Goal: Feedback & Contribution: Contribute content

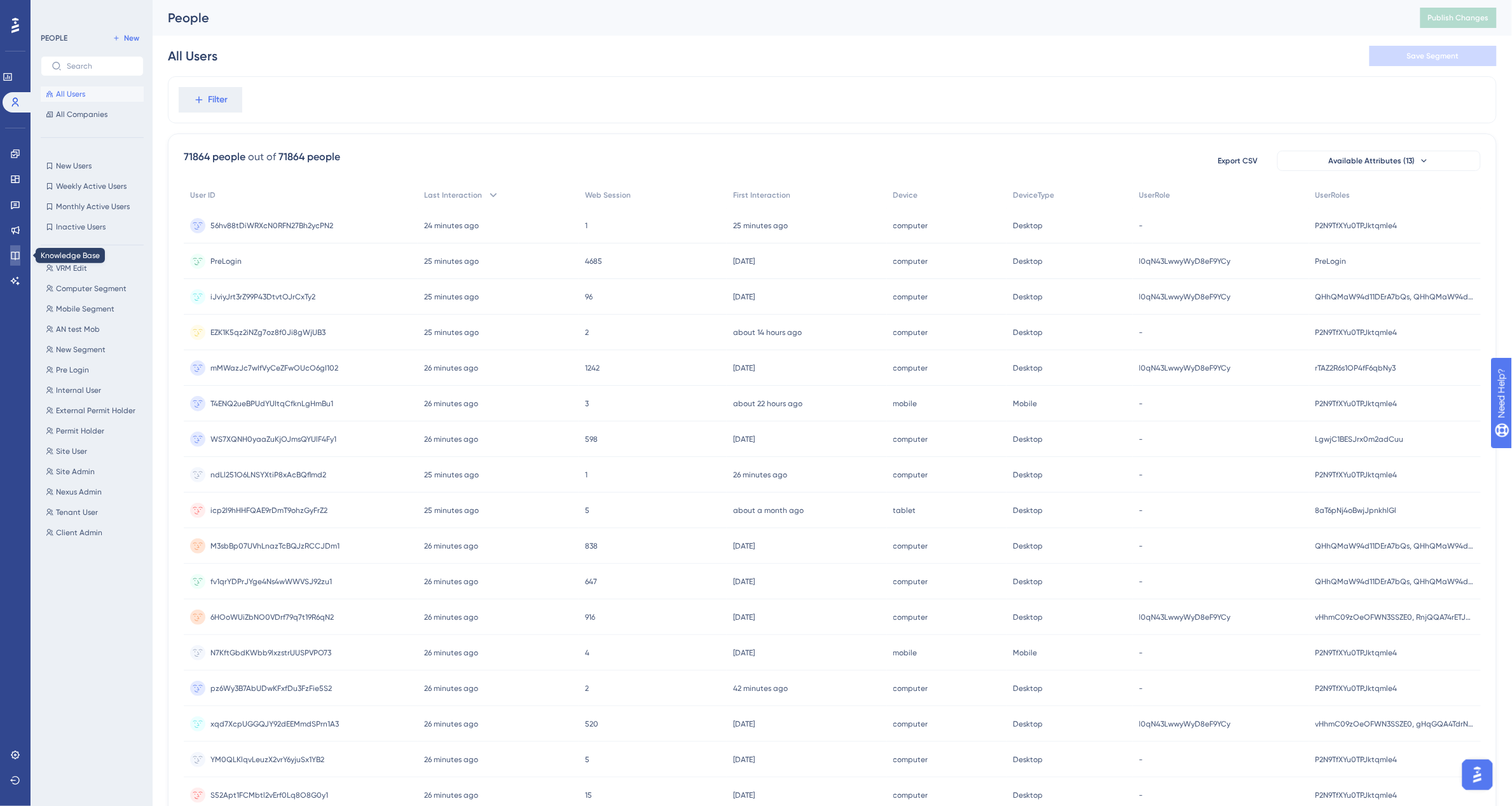
click at [11, 258] on icon at bounding box center [15, 256] width 8 height 8
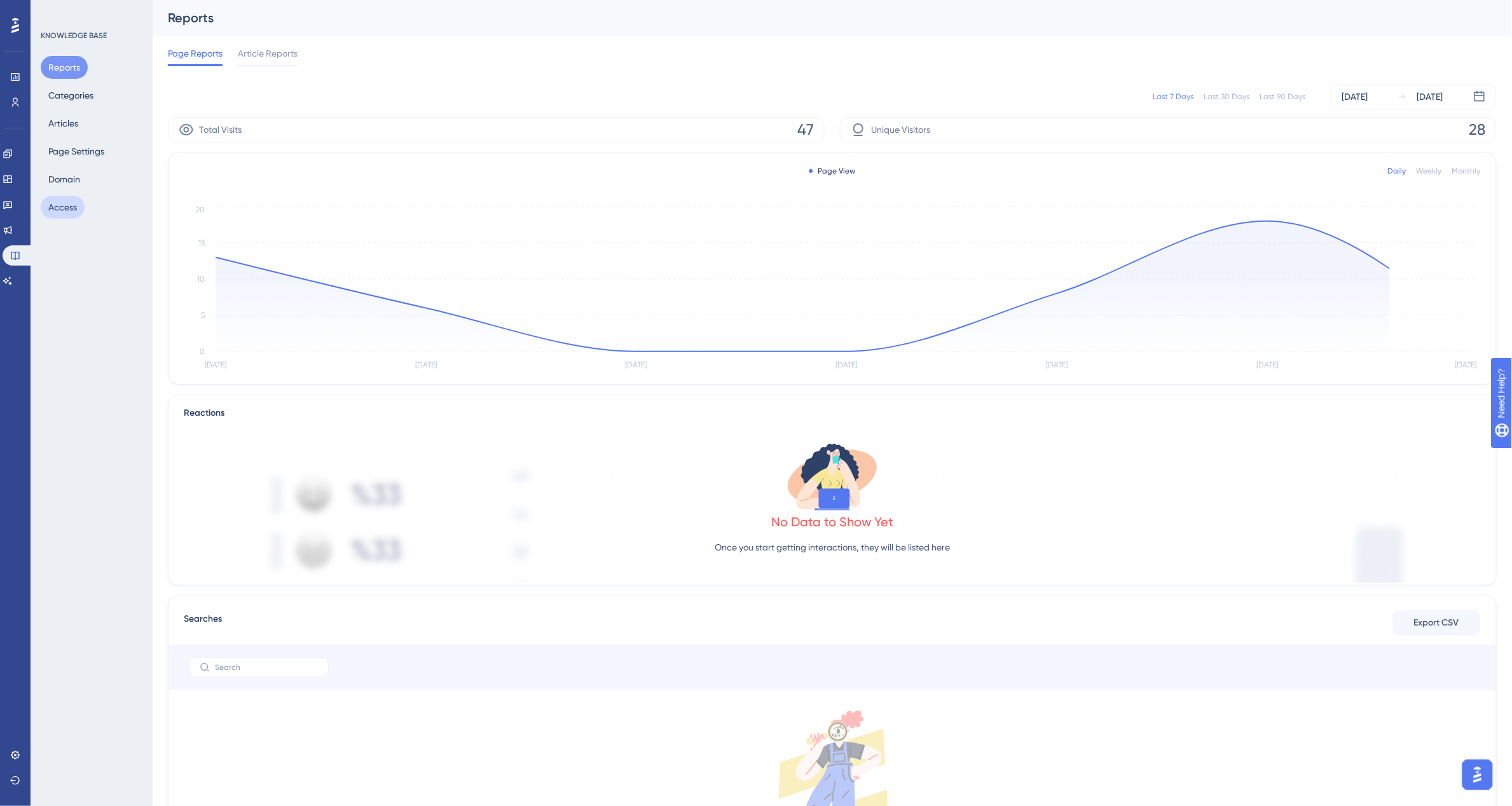
click at [61, 211] on button "Access" at bounding box center [62, 207] width 44 height 23
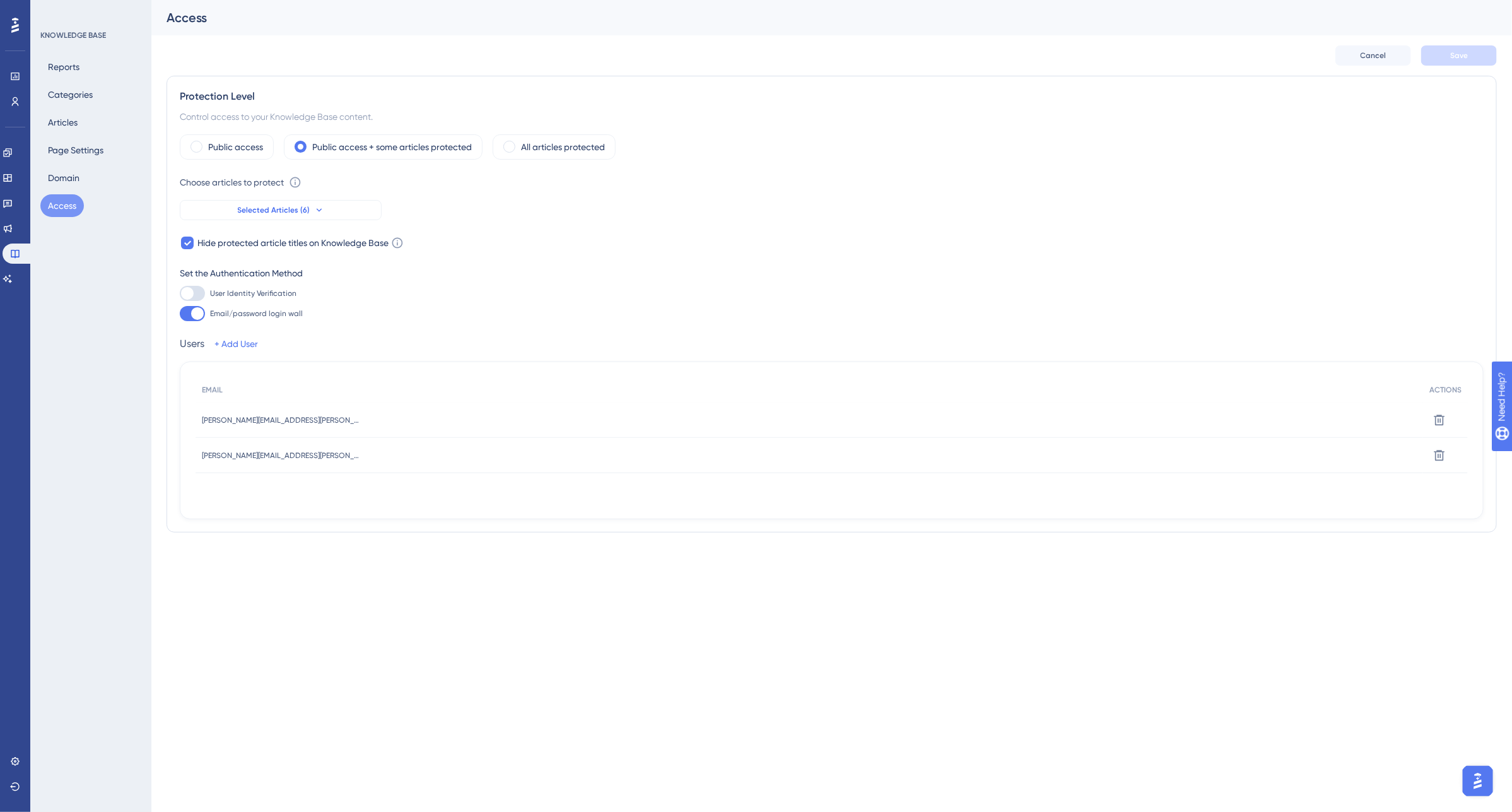
click at [333, 205] on button "Selected Articles (6)" at bounding box center [281, 210] width 202 height 20
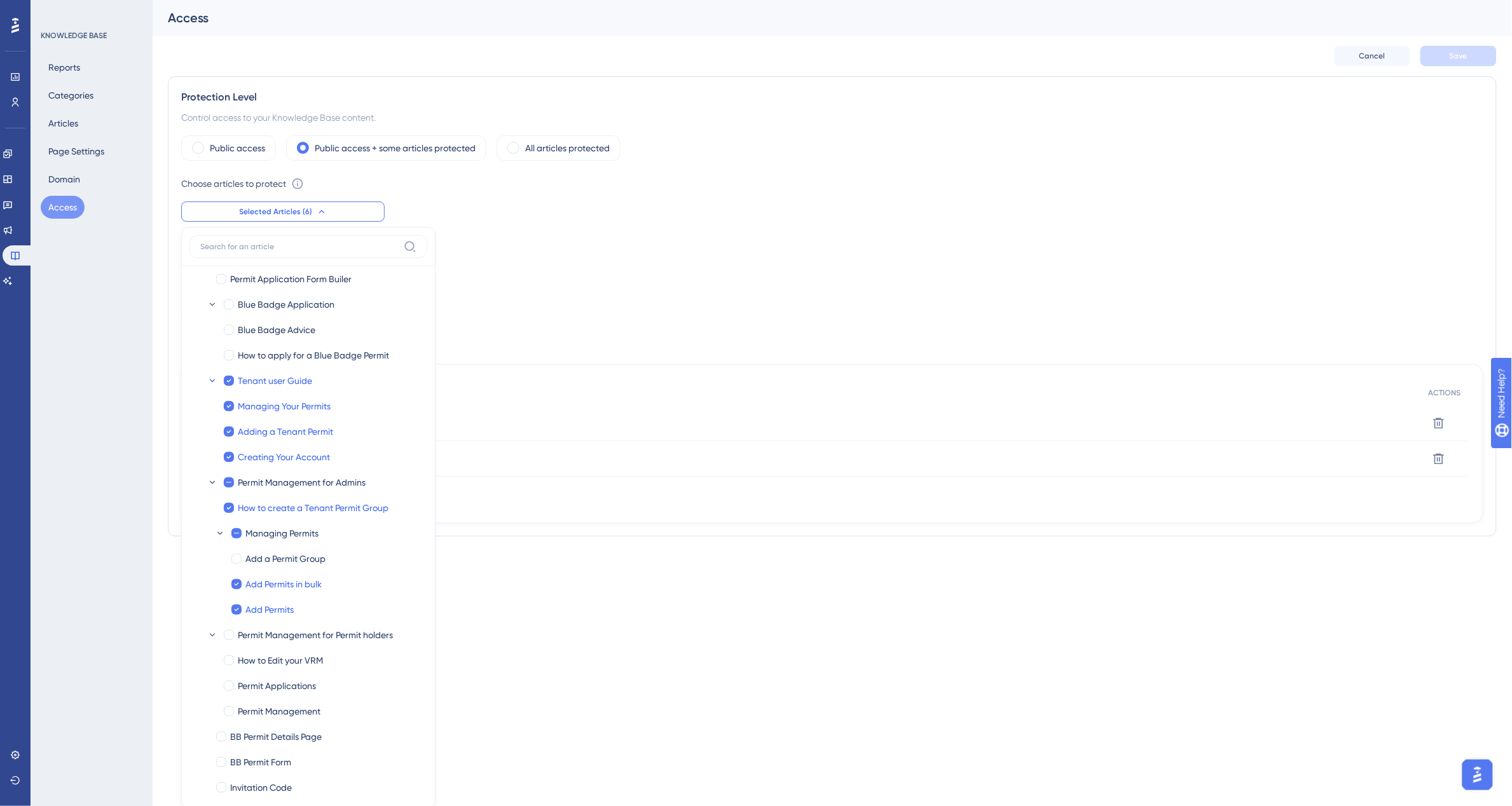
scroll to position [33, 0]
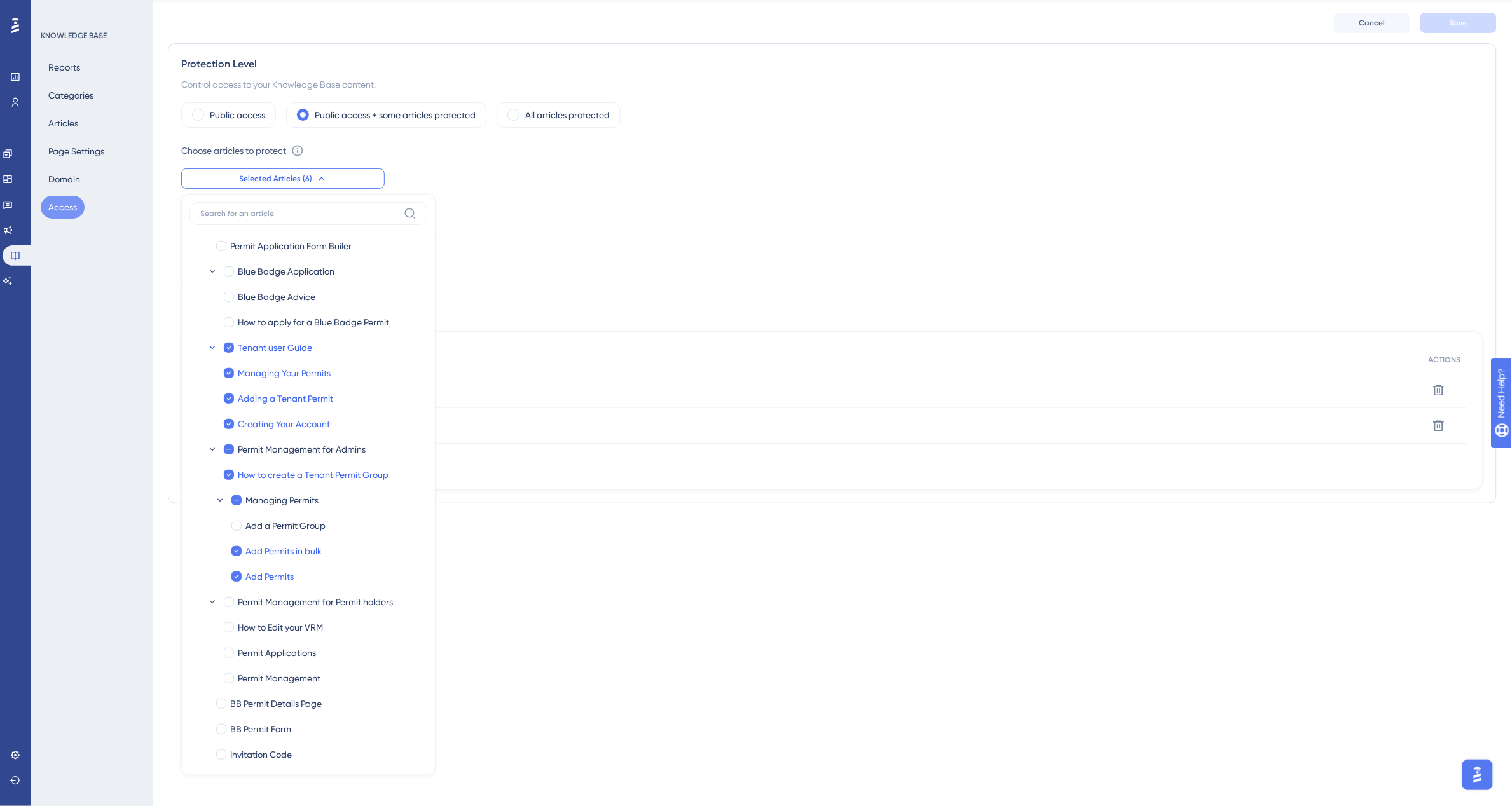
click at [613, 237] on div "Set the Authentication Method" at bounding box center [832, 242] width 1302 height 15
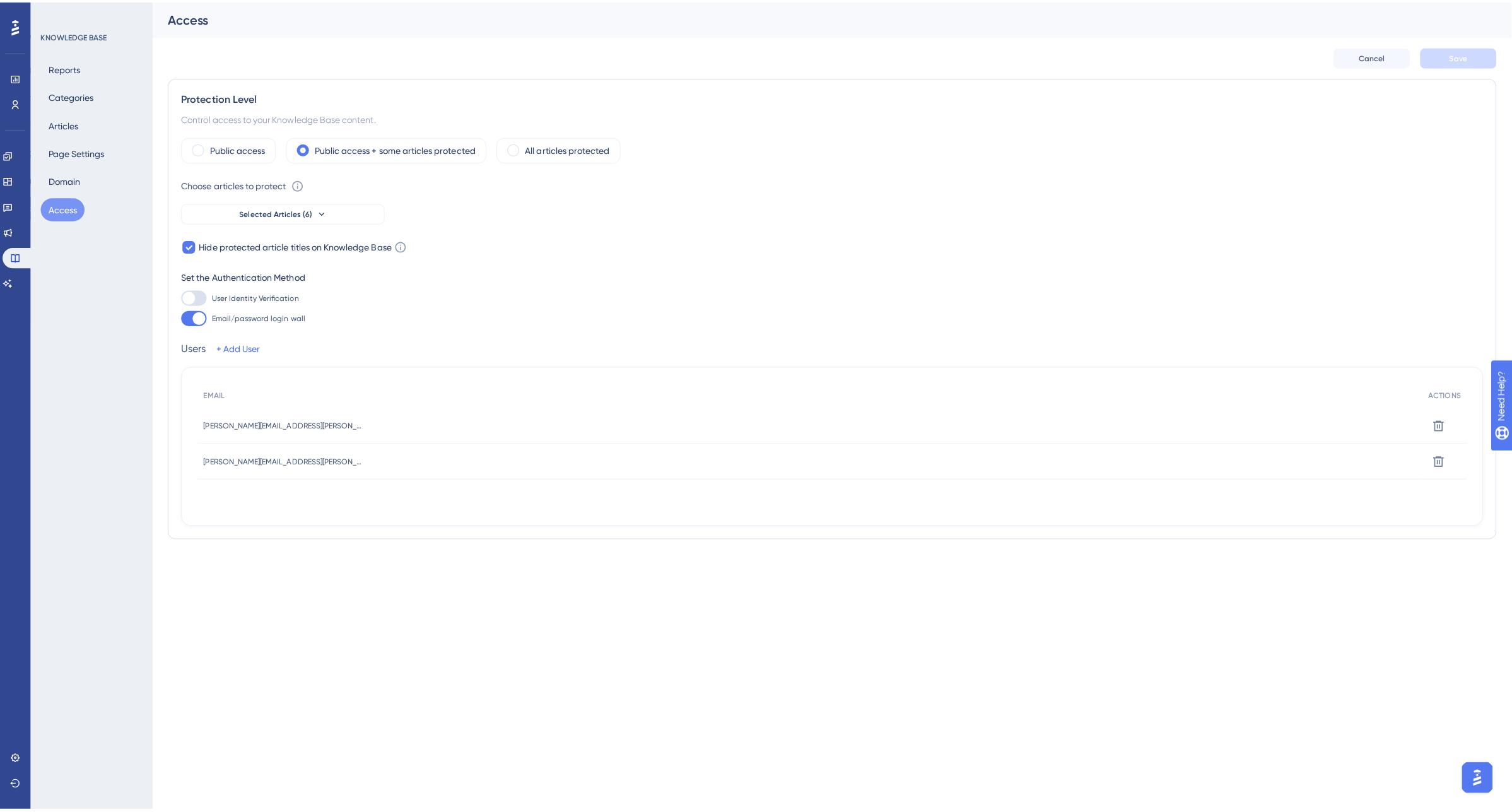
scroll to position [0, 0]
click at [295, 216] on button "Selected Articles (6)" at bounding box center [281, 210] width 202 height 20
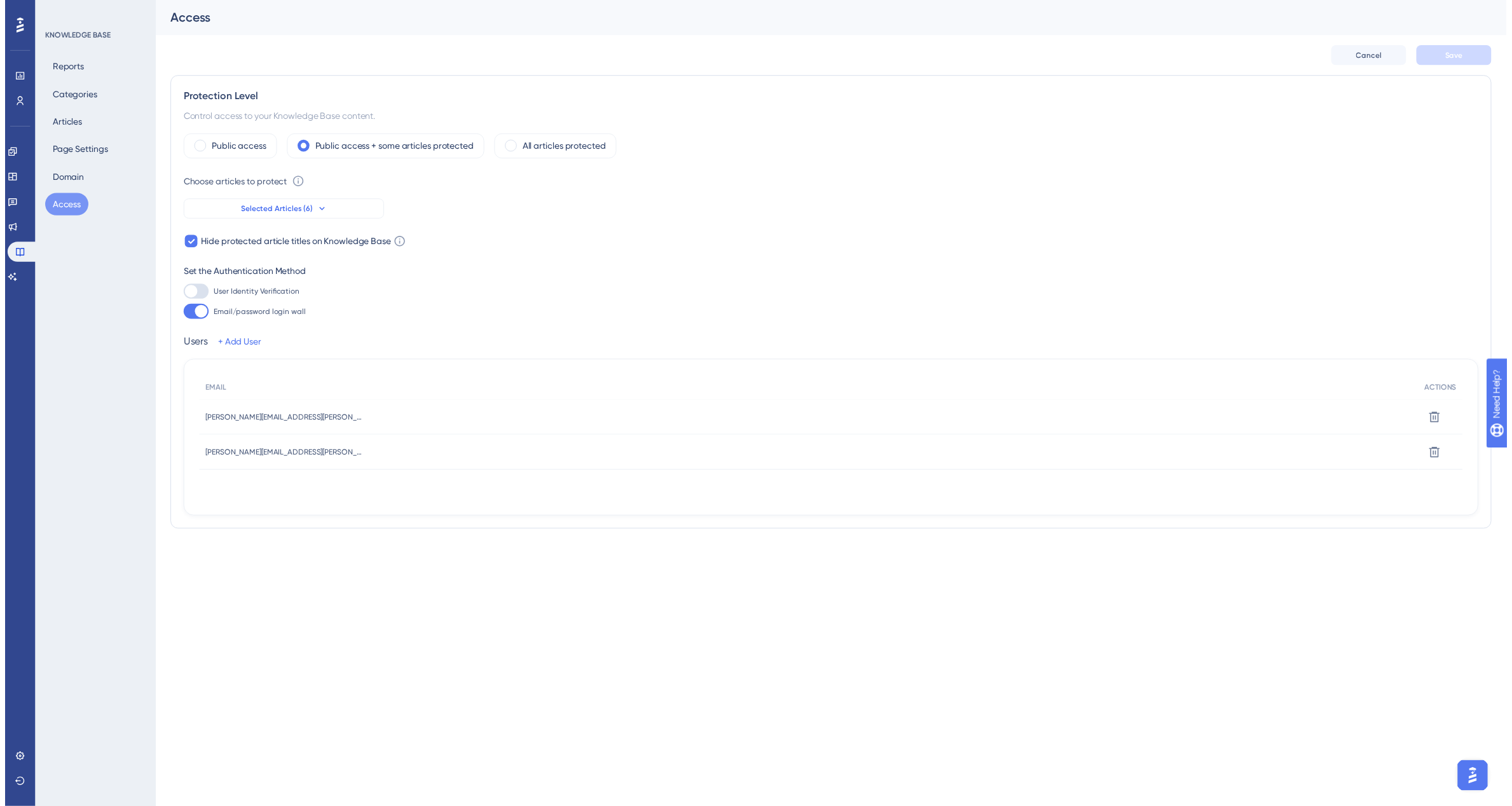
scroll to position [33, 0]
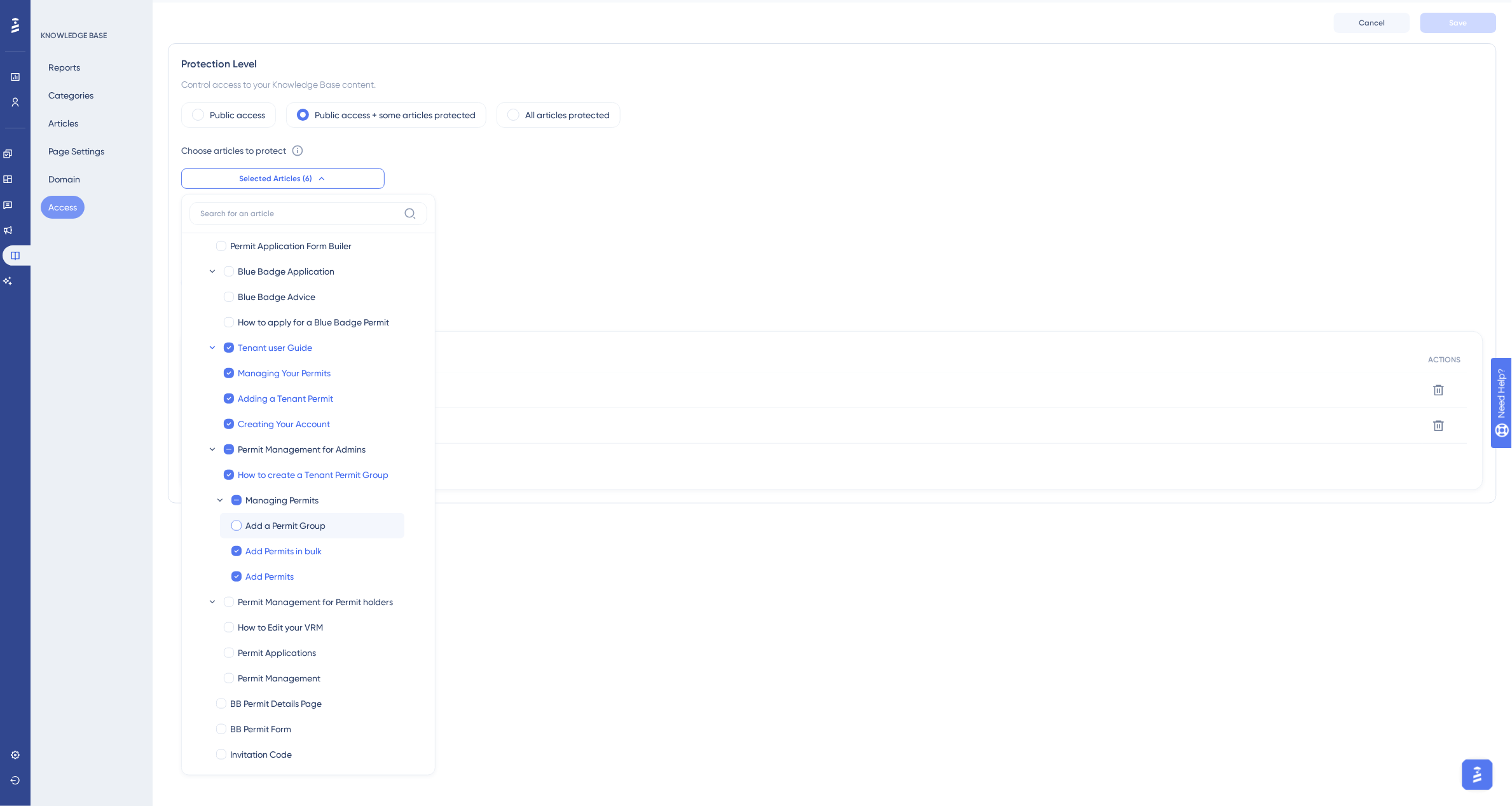
click at [234, 521] on div at bounding box center [236, 525] width 10 height 10
checkbox input "true"
click at [1447, 25] on button "Save" at bounding box center [1458, 22] width 76 height 20
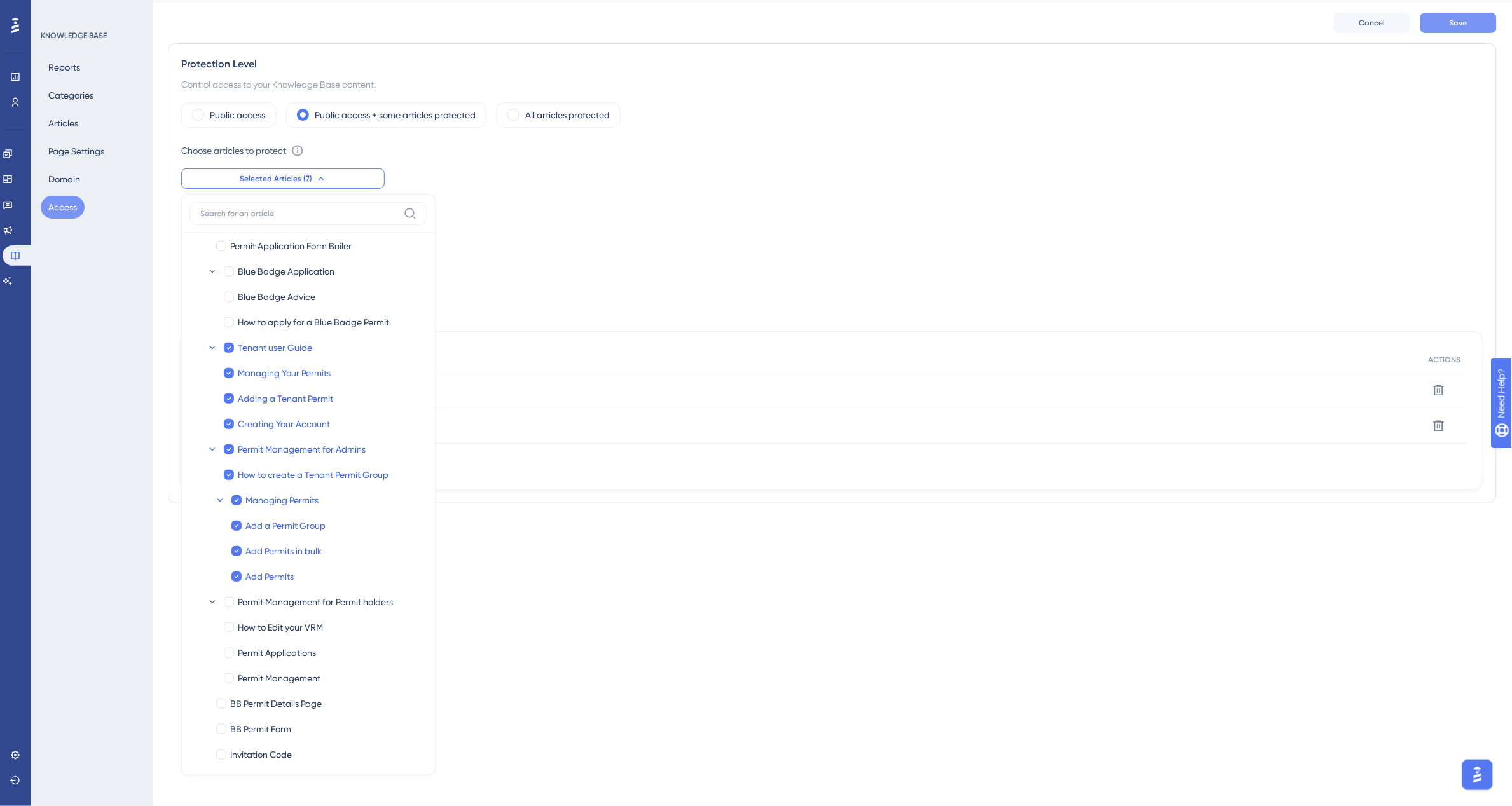
scroll to position [0, 0]
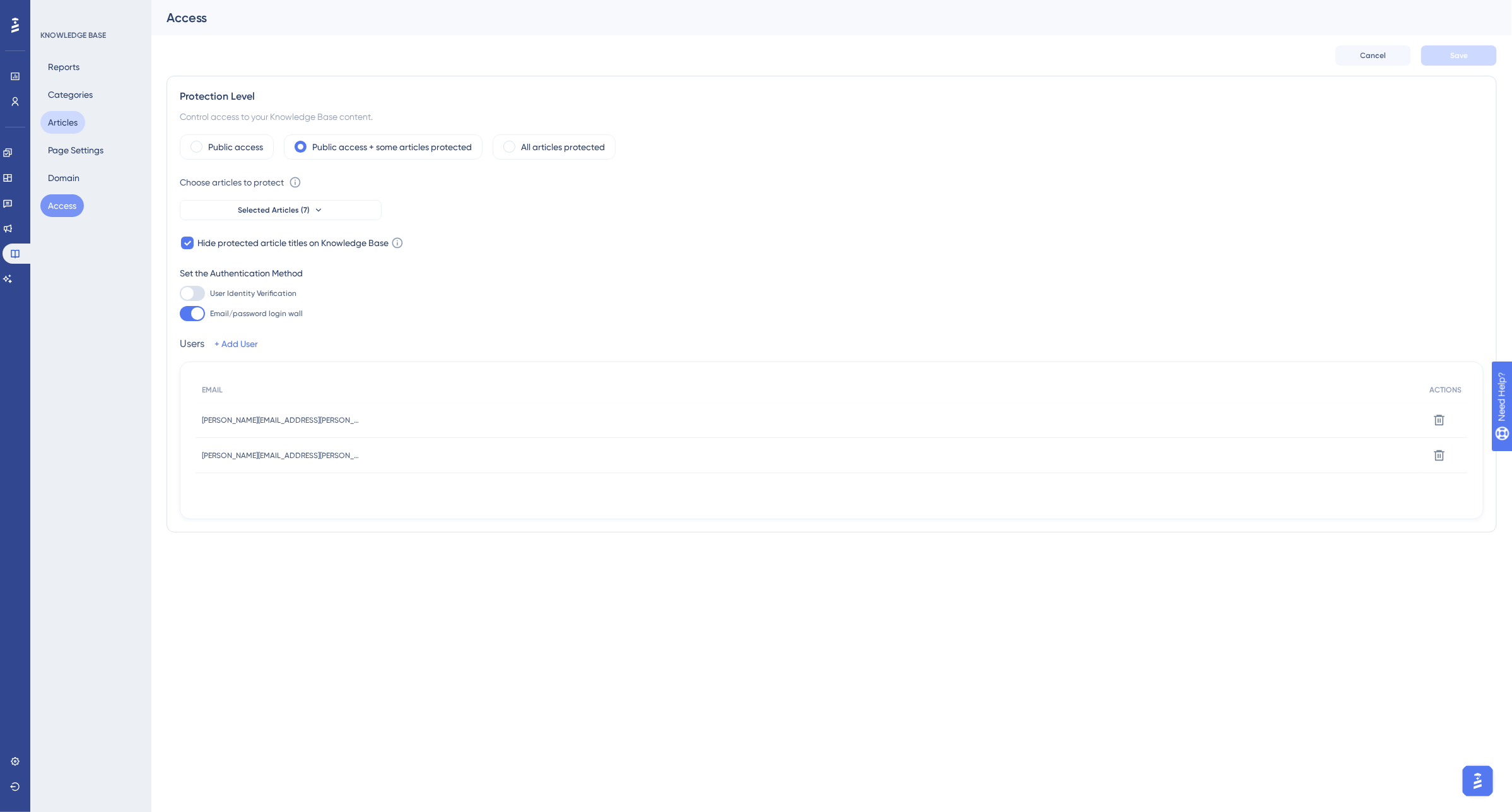
click at [45, 125] on button "Articles" at bounding box center [62, 122] width 45 height 23
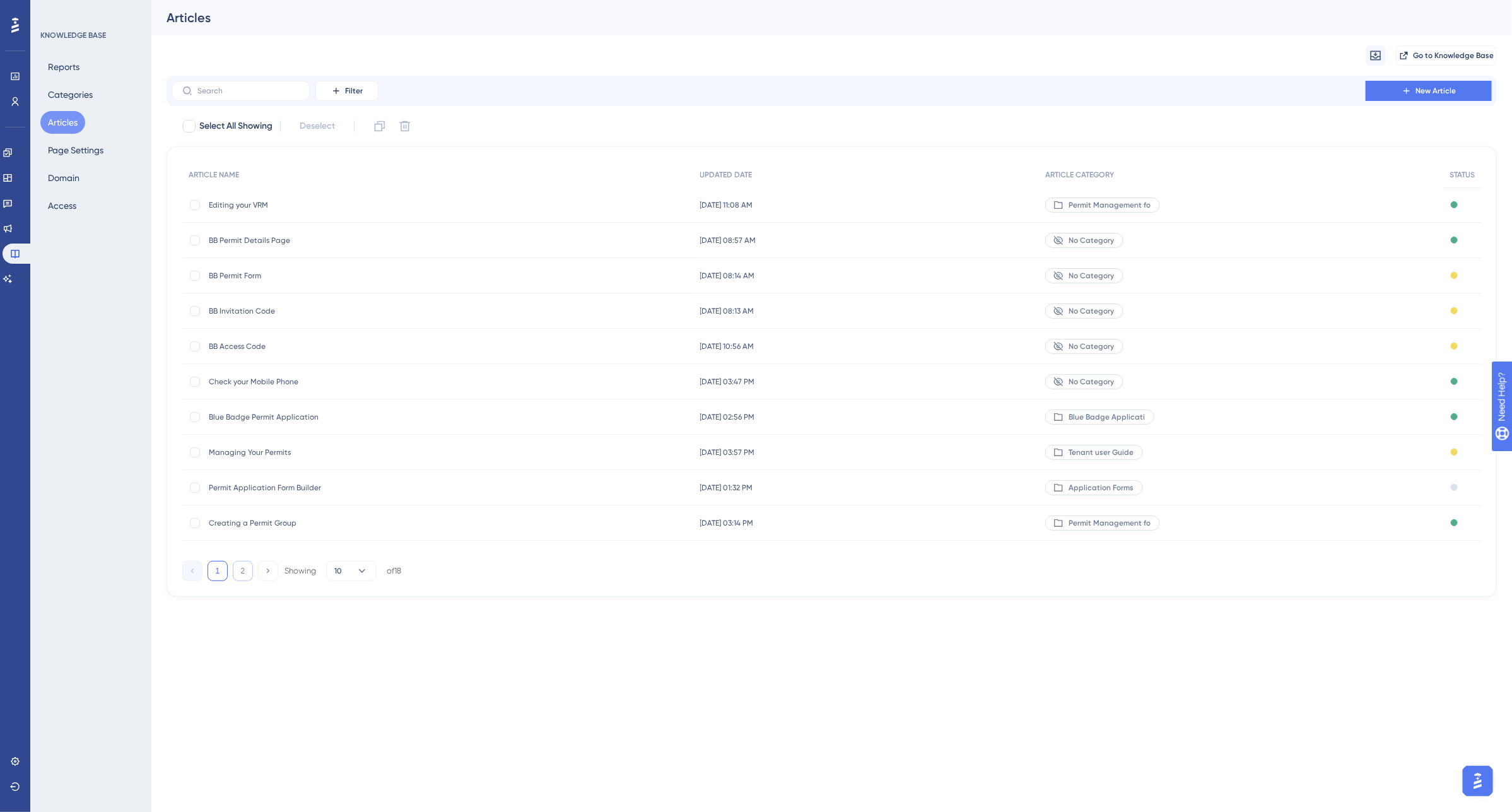
click at [244, 570] on button "2" at bounding box center [243, 571] width 20 height 20
click at [221, 502] on button "1" at bounding box center [217, 500] width 20 height 20
click at [241, 573] on button "2" at bounding box center [243, 571] width 20 height 20
click at [241, 412] on span "Permit Applications" at bounding box center [310, 417] width 202 height 10
click at [11, 154] on icon at bounding box center [8, 152] width 8 height 8
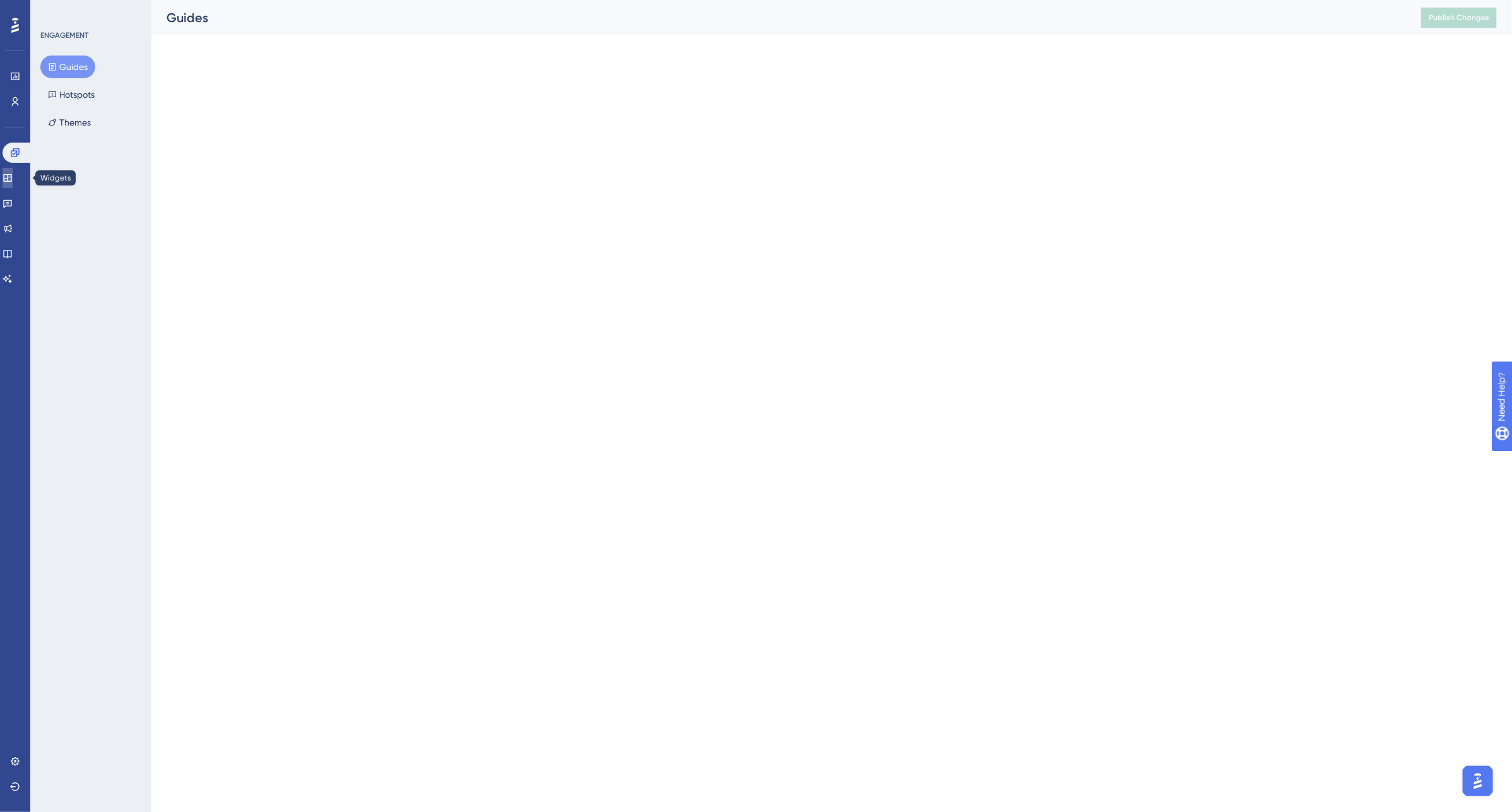
click at [11, 174] on icon at bounding box center [8, 178] width 8 height 8
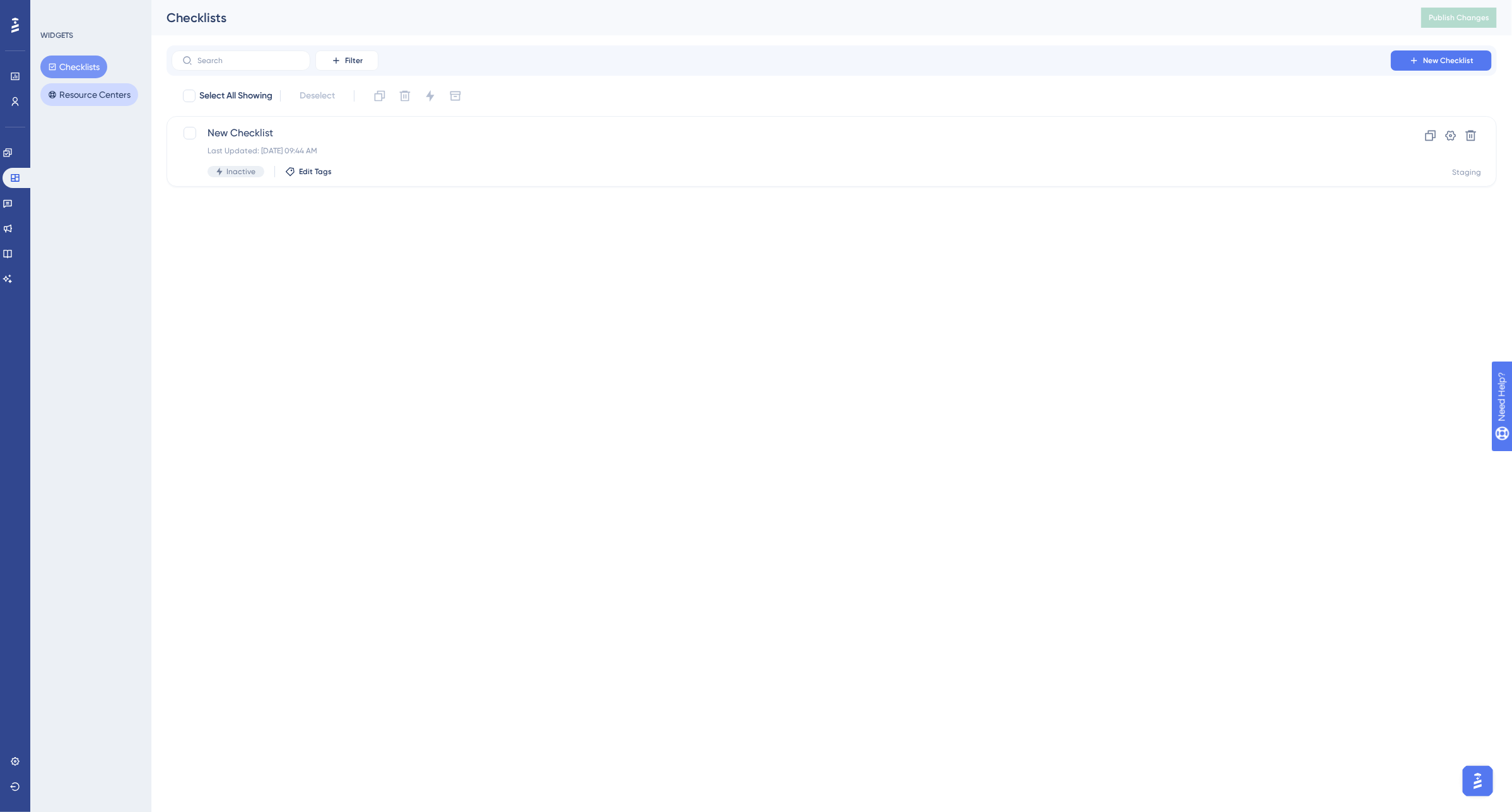
click at [81, 90] on button "Resource Centers" at bounding box center [88, 94] width 97 height 23
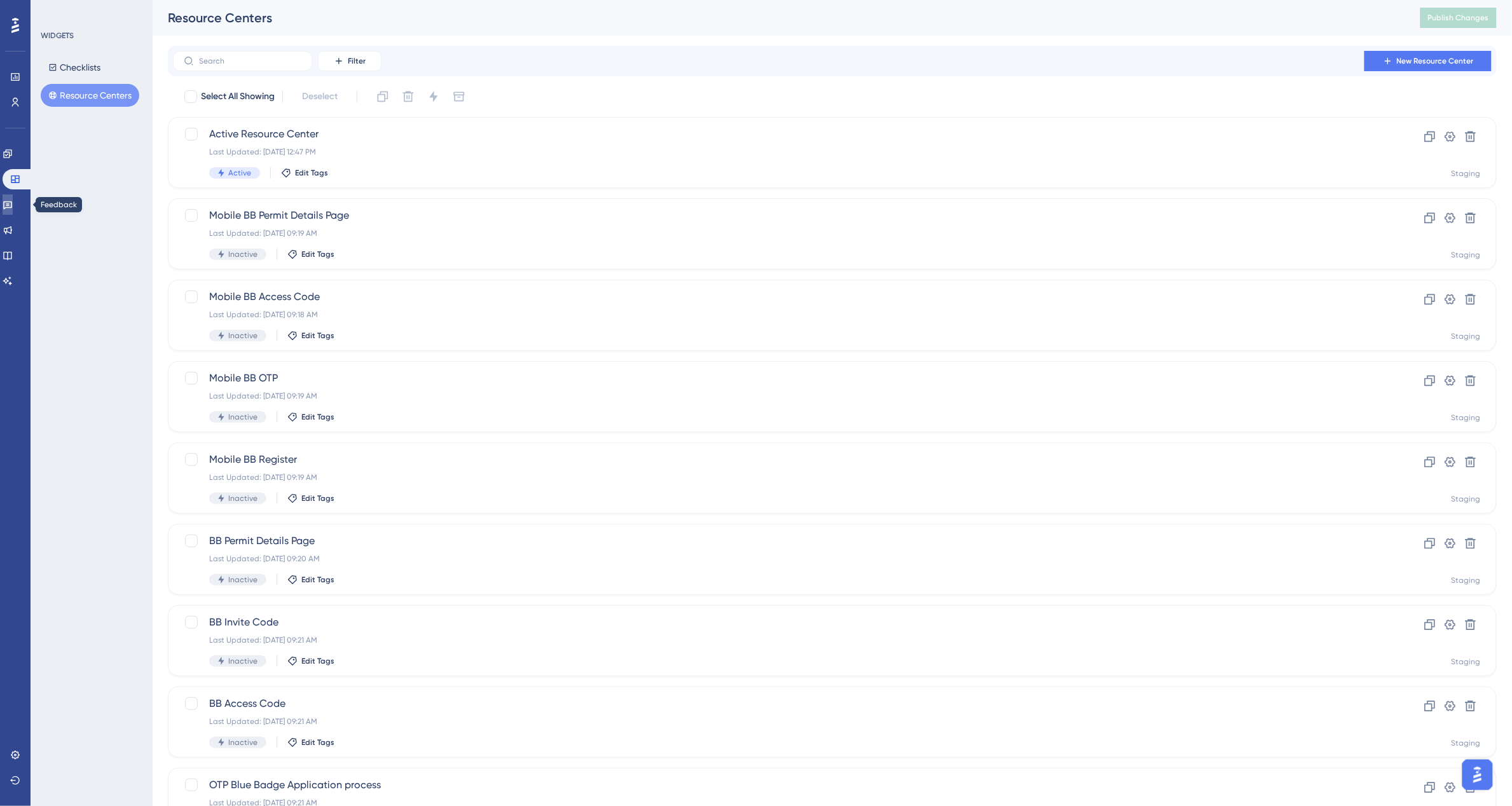
click at [6, 201] on link at bounding box center [8, 204] width 10 height 20
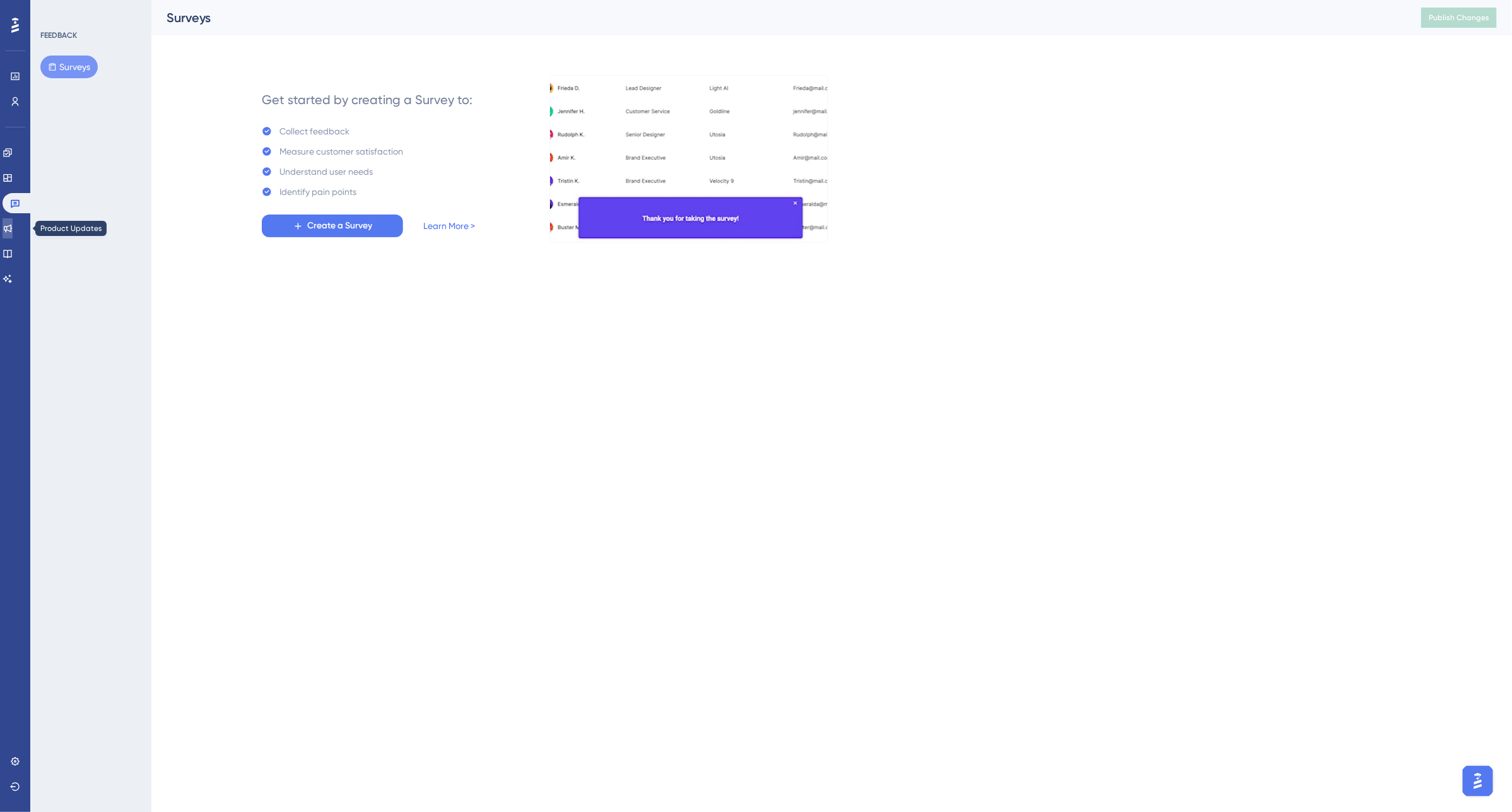
click at [11, 231] on icon at bounding box center [8, 228] width 10 height 10
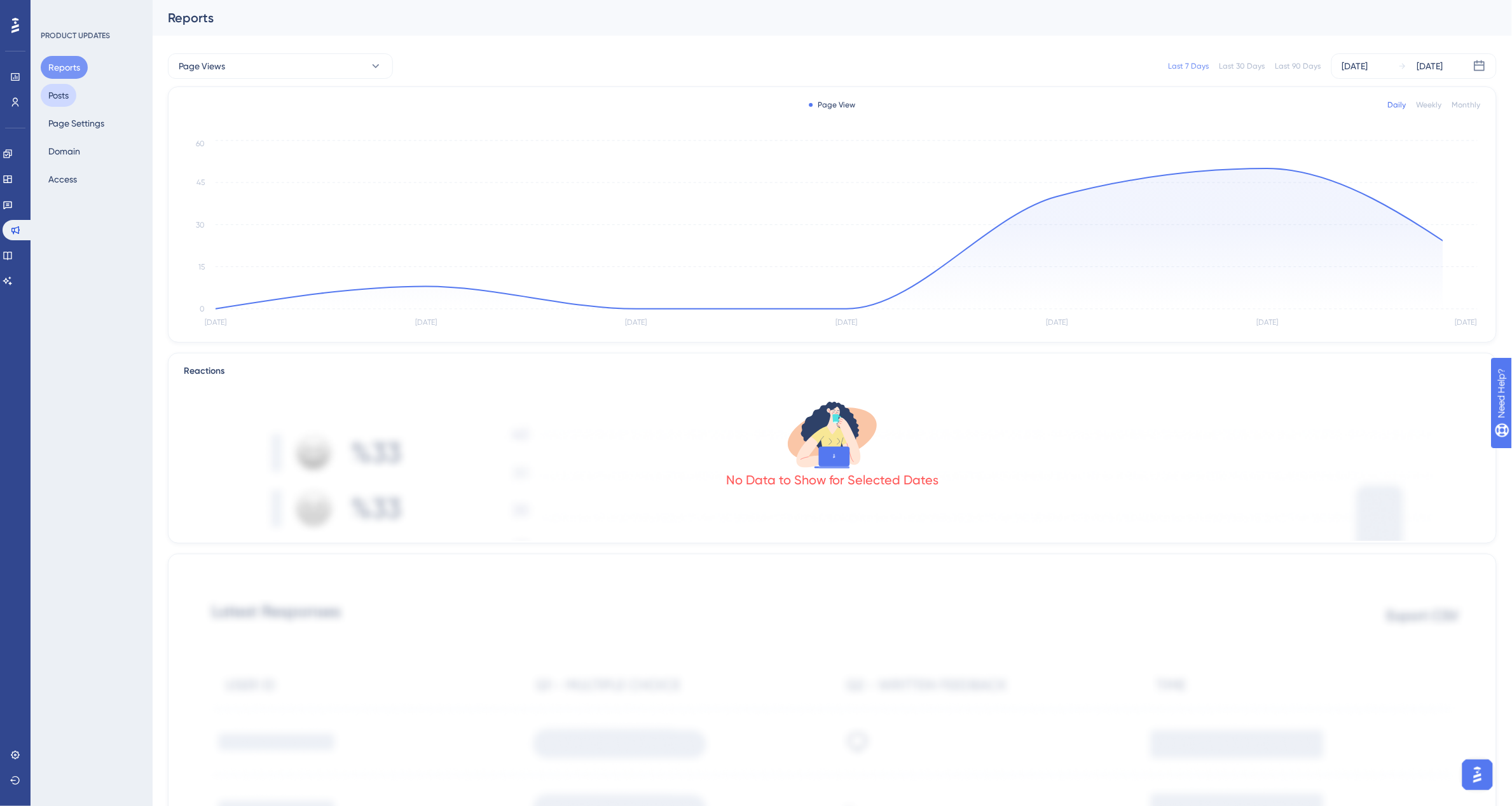
click at [64, 89] on button "Posts" at bounding box center [58, 95] width 36 height 23
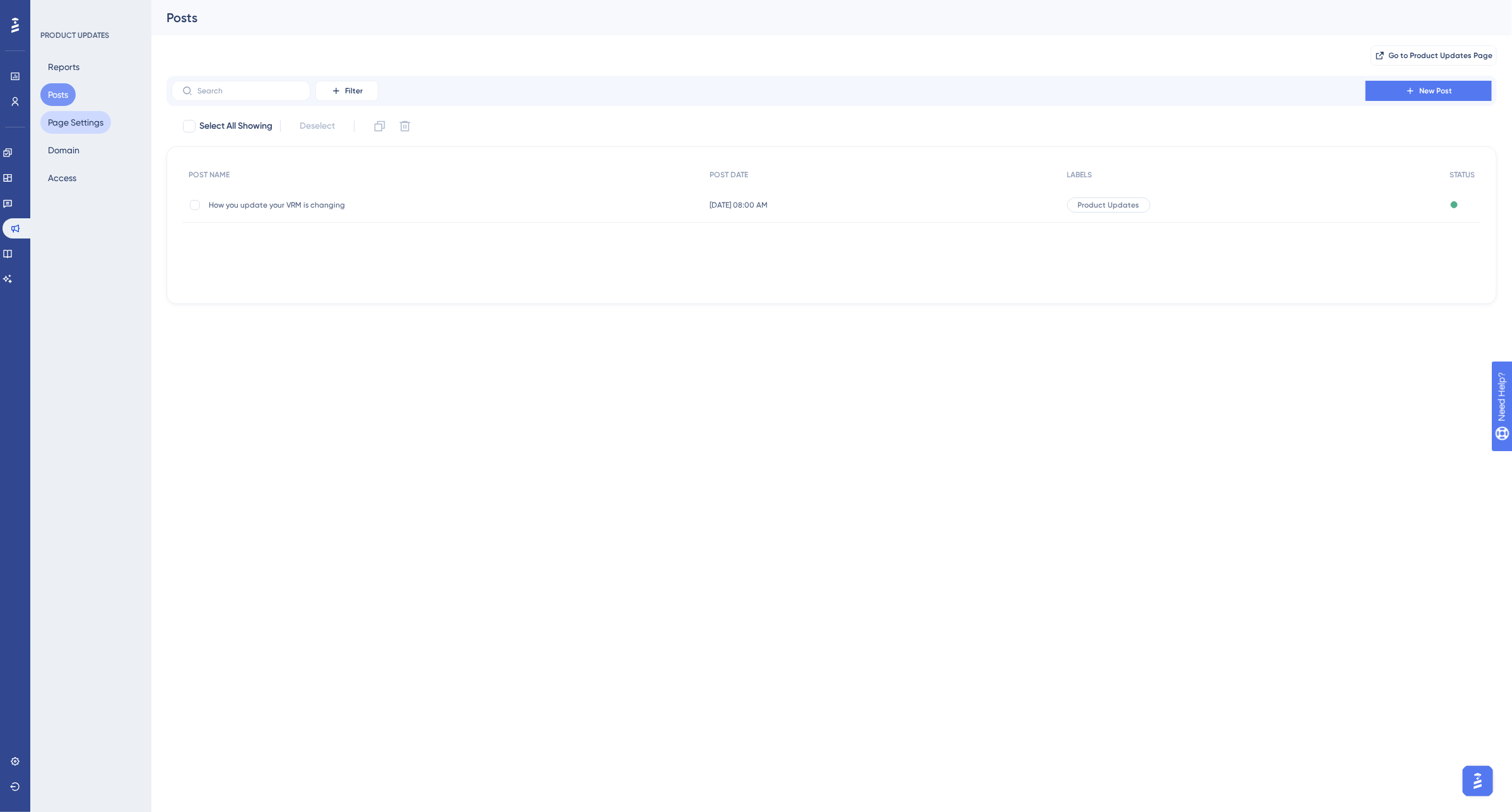
click at [69, 127] on button "Page Settings" at bounding box center [75, 122] width 71 height 23
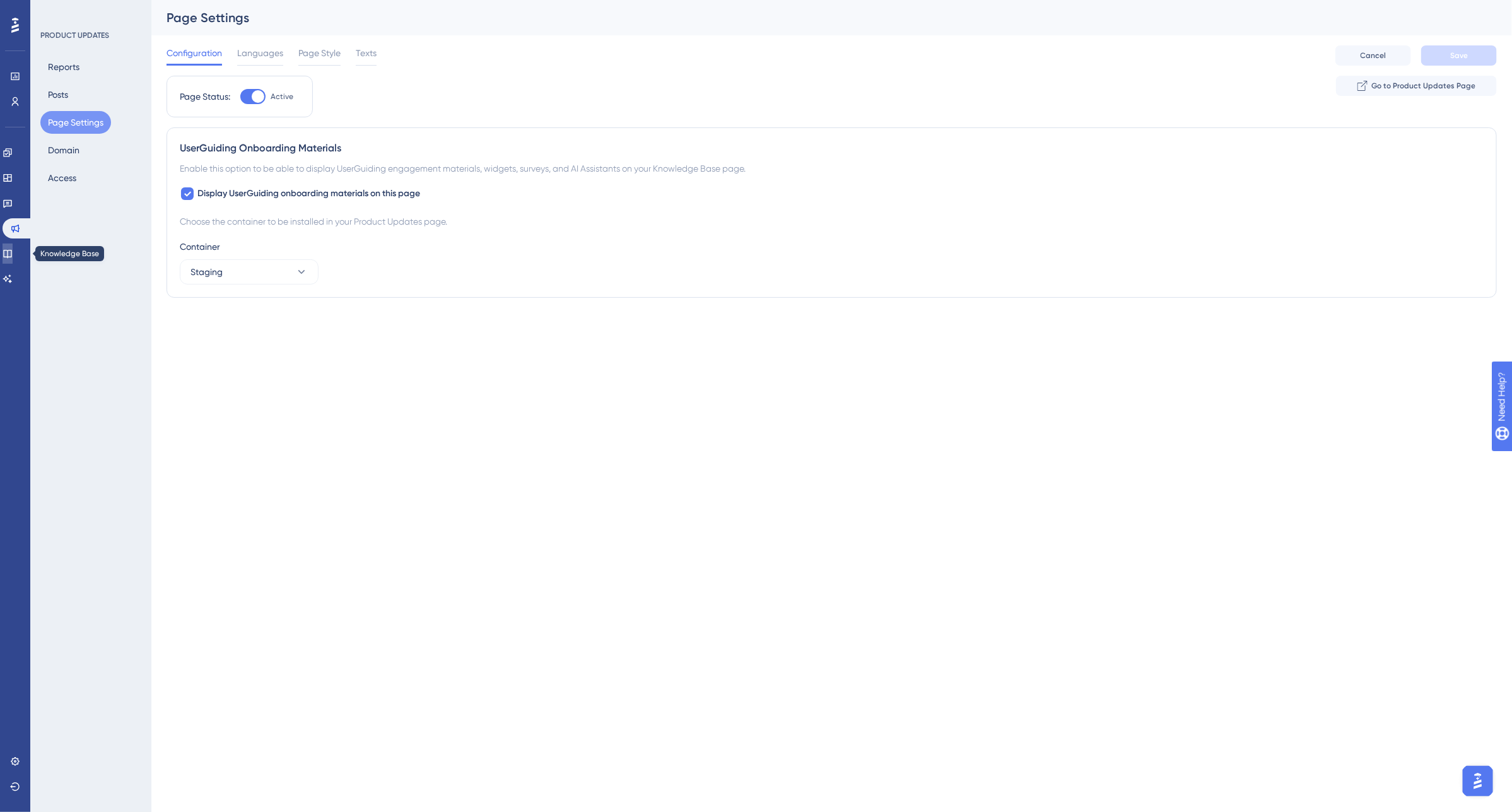
click at [12, 250] on icon at bounding box center [8, 253] width 10 height 10
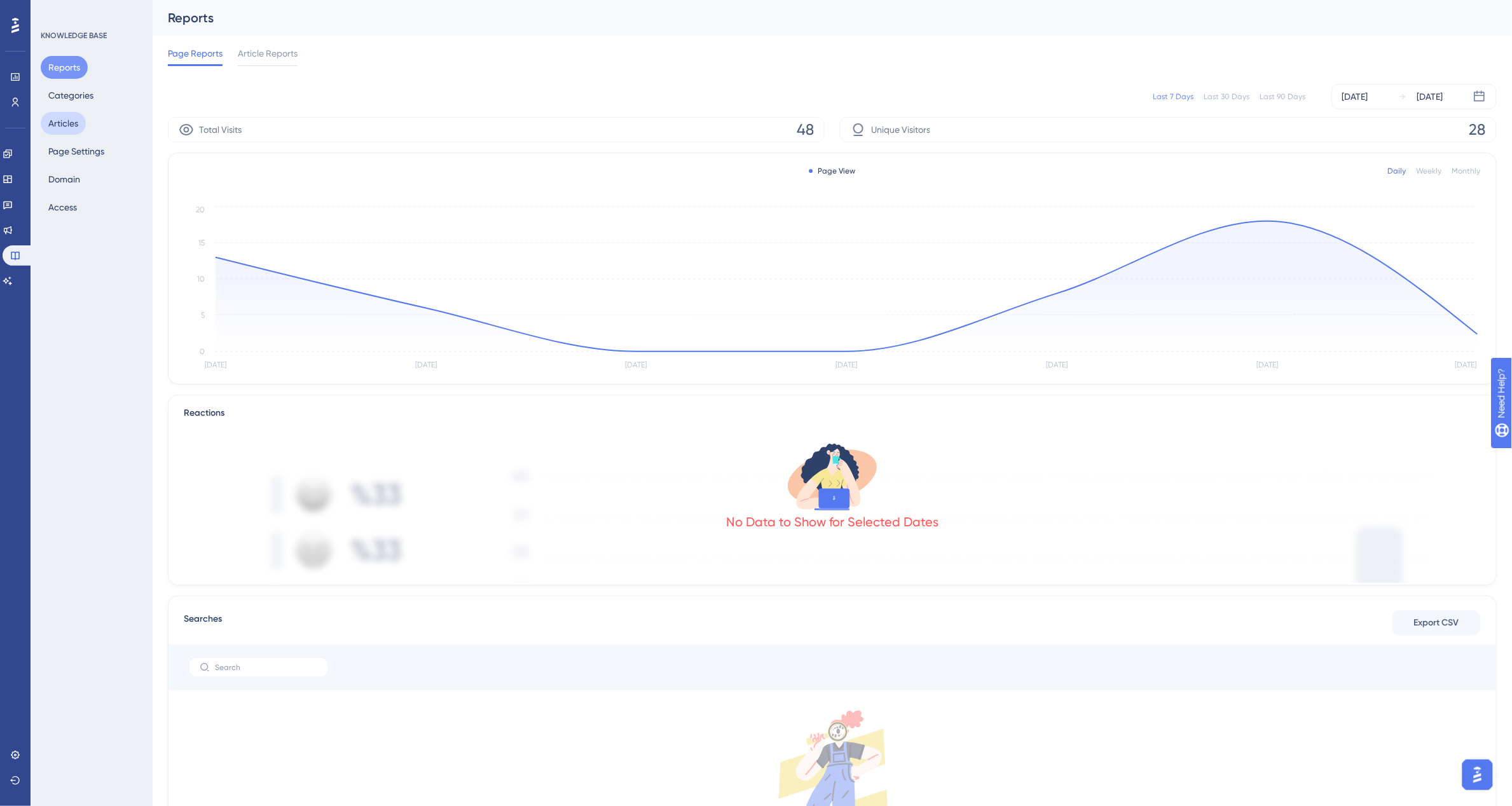
click at [77, 129] on button "Articles" at bounding box center [63, 123] width 45 height 23
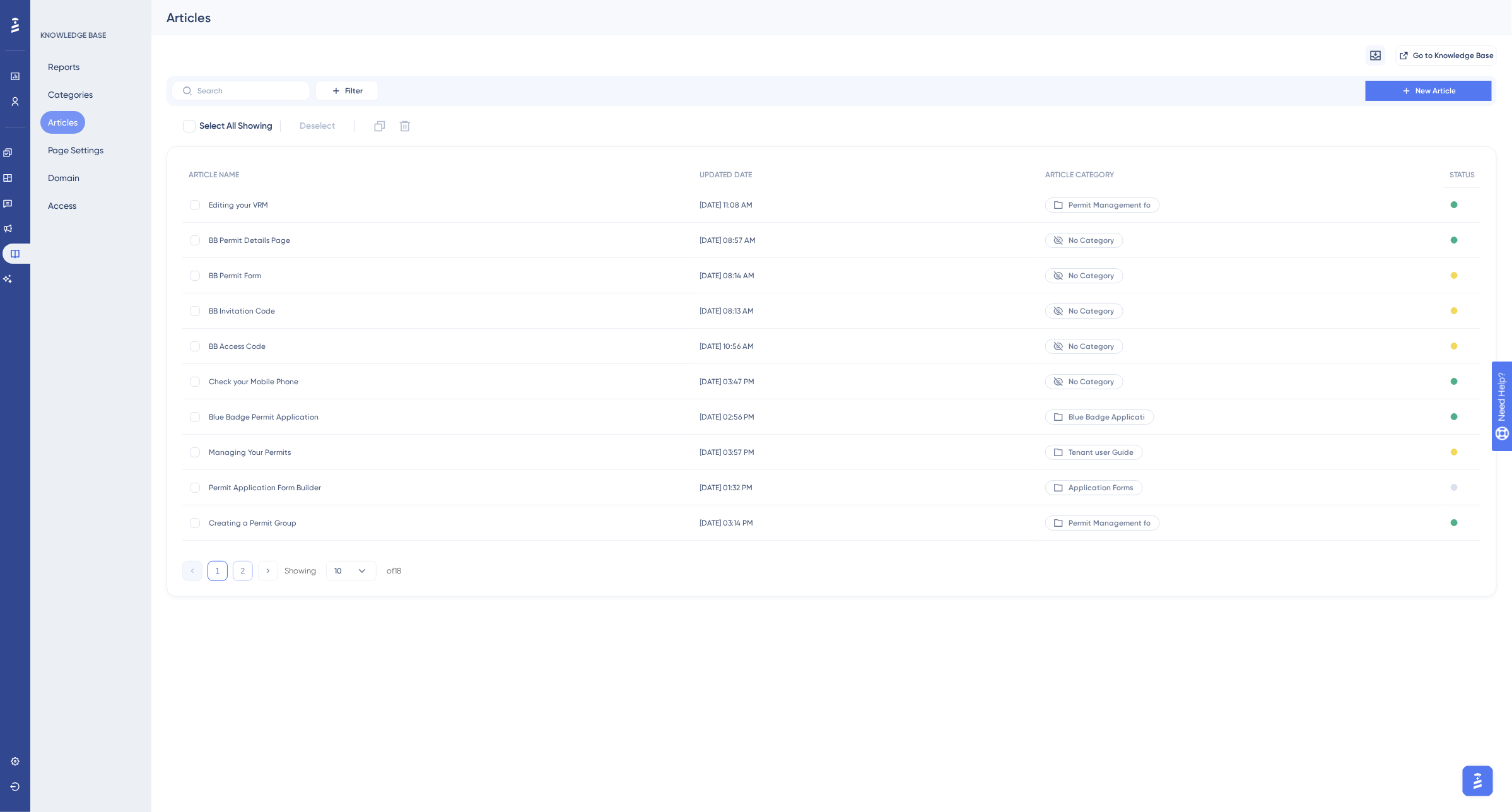
click at [243, 570] on button "2" at bounding box center [243, 571] width 20 height 20
click at [262, 377] on span "Add Permits" at bounding box center [310, 382] width 202 height 10
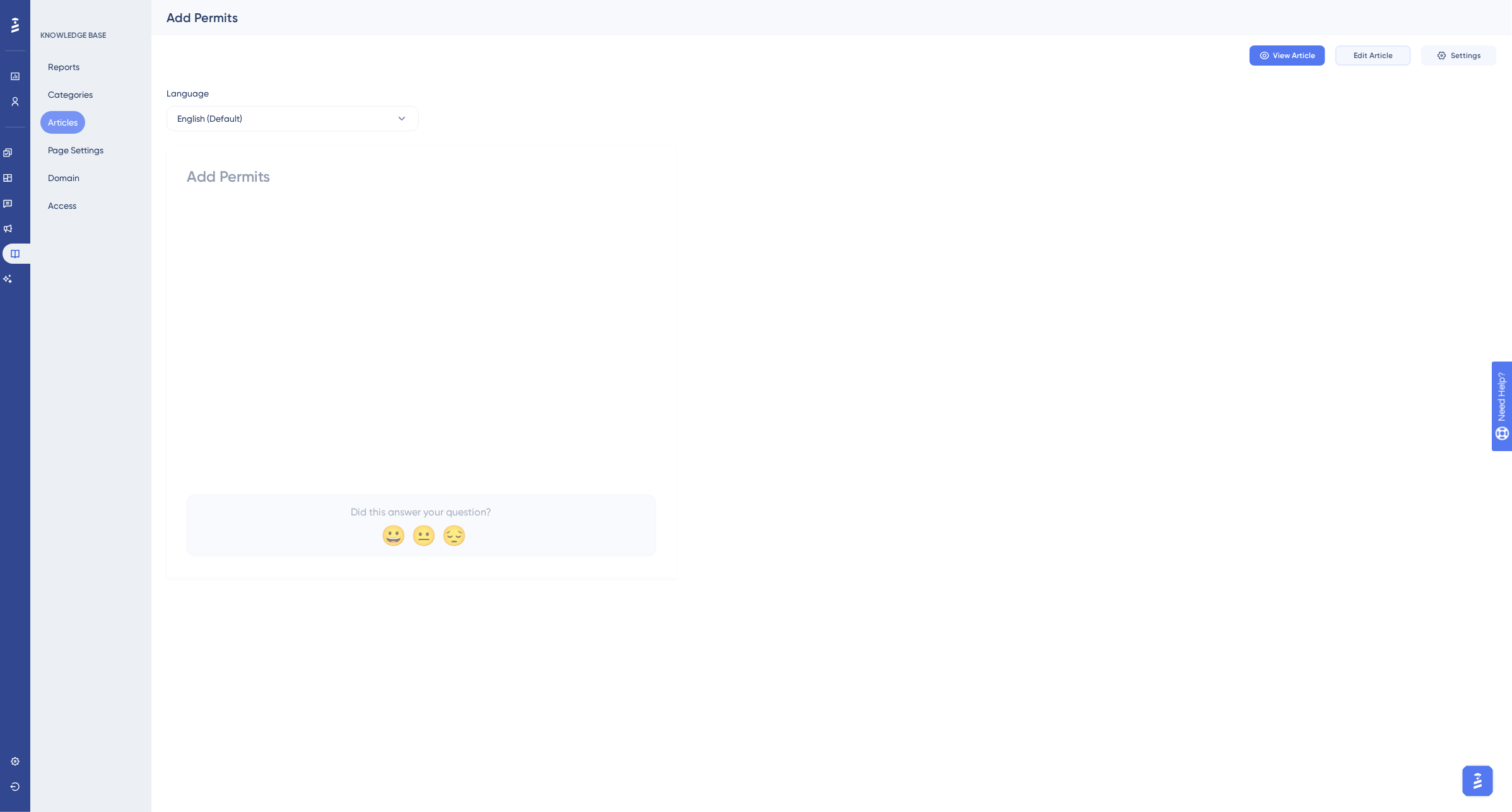
click at [1349, 60] on button "Edit Article" at bounding box center [1372, 55] width 75 height 20
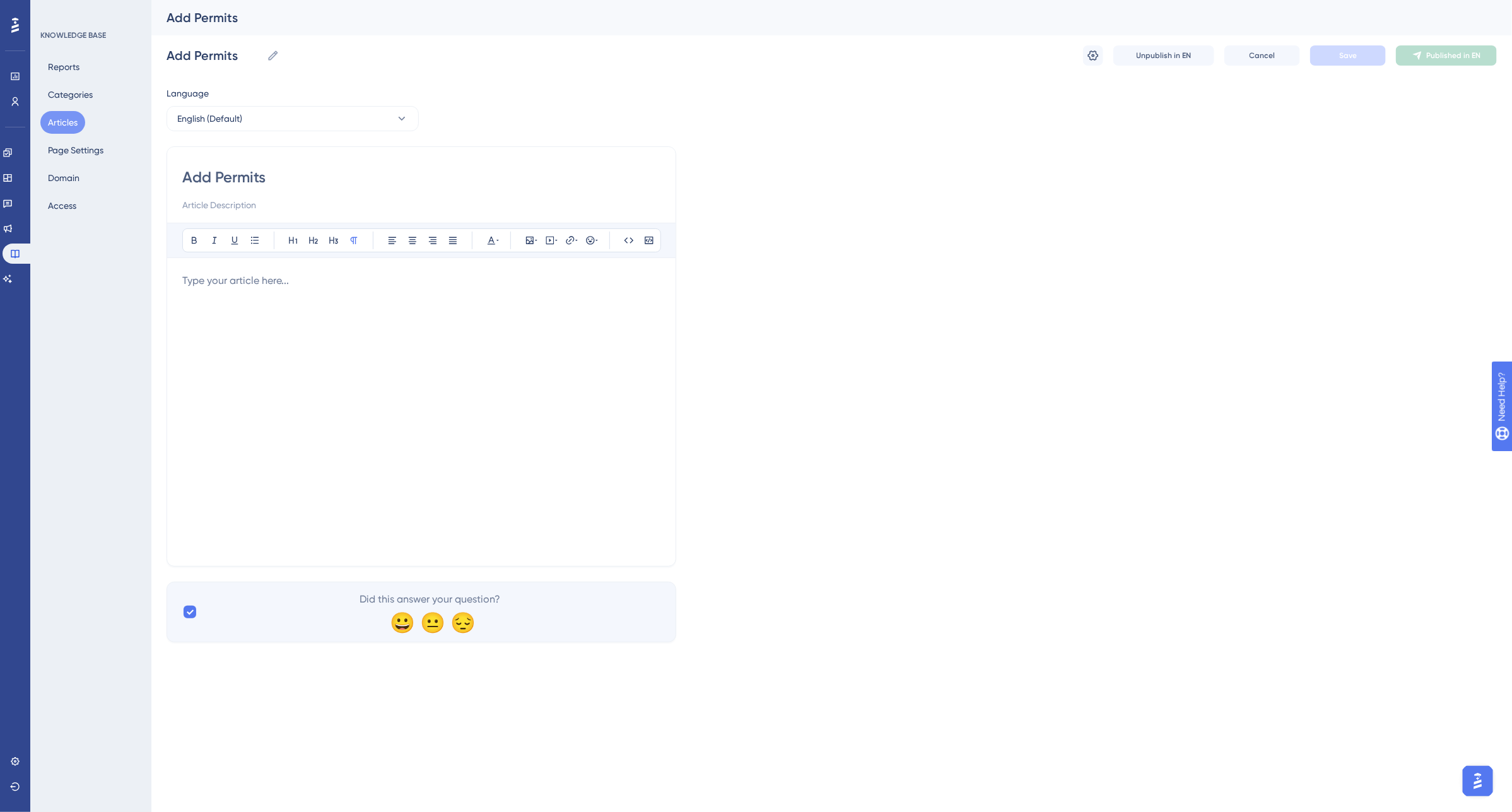
click at [221, 289] on div at bounding box center [422, 412] width 478 height 277
click at [227, 288] on p at bounding box center [422, 281] width 478 height 15
click at [209, 176] on input "Add Permits" at bounding box center [422, 177] width 478 height 20
type input "Adding Permits"
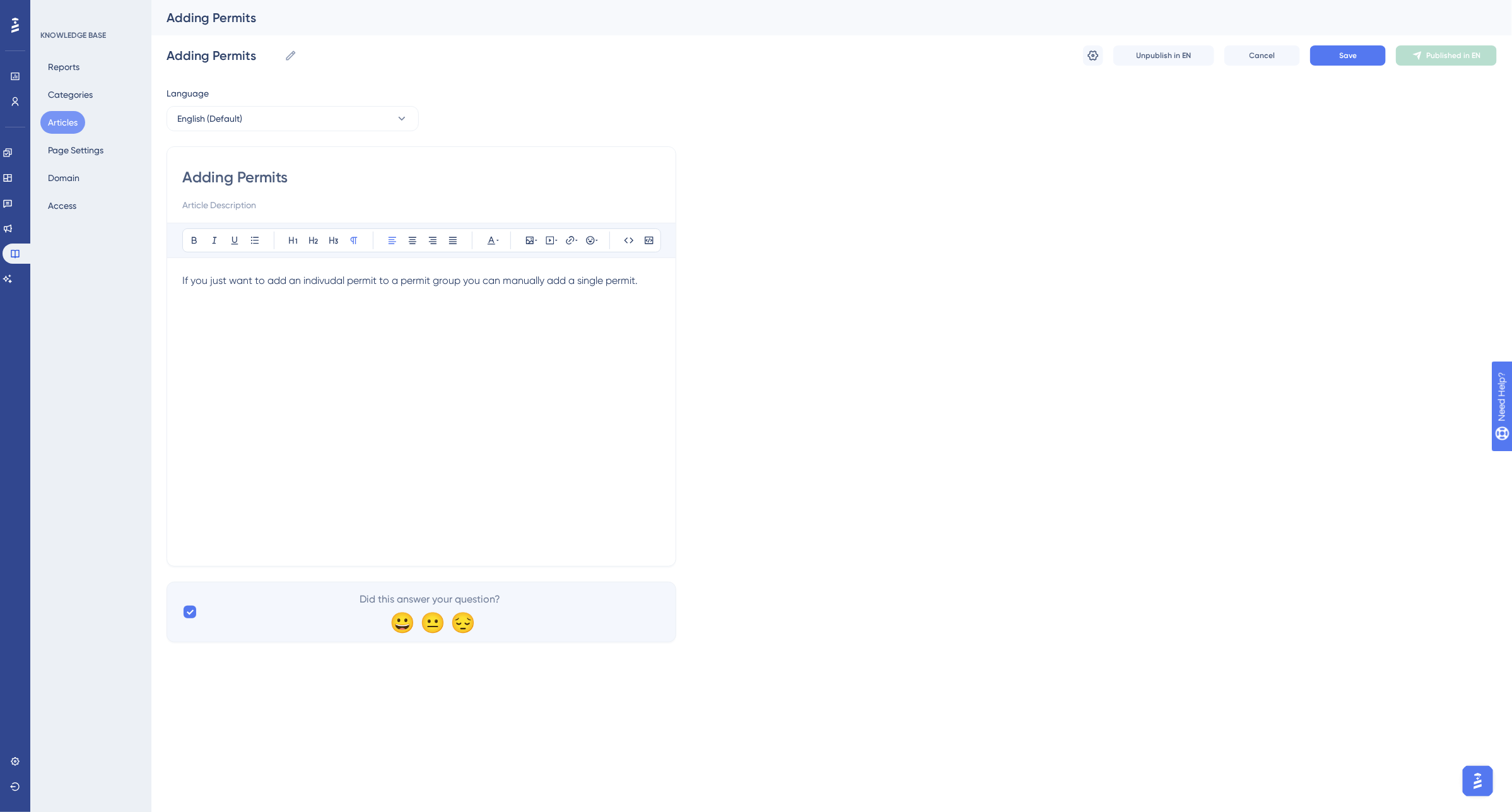
type input "Adding Permits"
type input "Adding indivudal Permits"
click at [243, 177] on input "Adding indivudal Permits" at bounding box center [422, 177] width 478 height 20
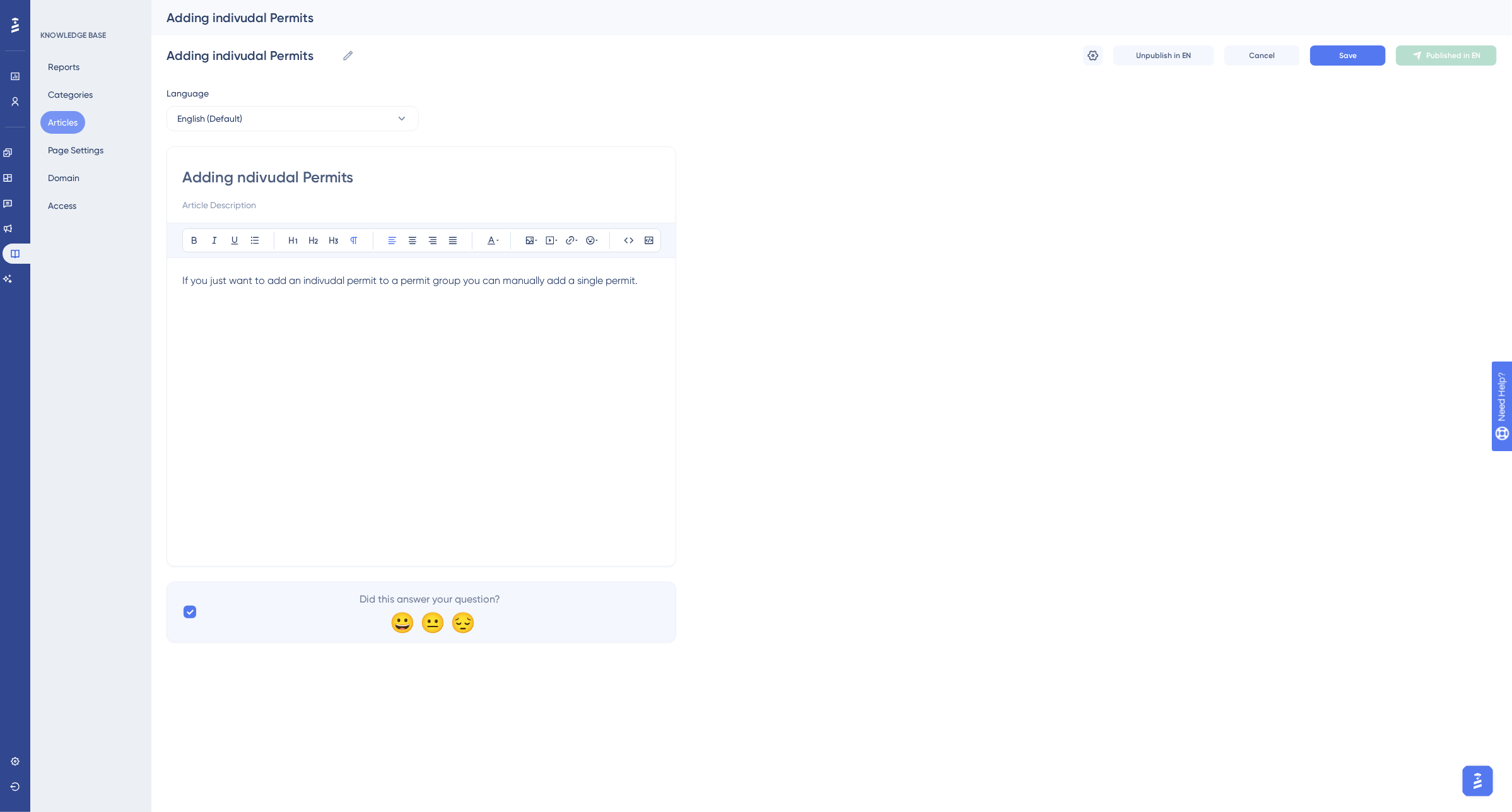
type input "Adding Indivudal Permits"
drag, startPoint x: 301, startPoint y: 176, endPoint x: 274, endPoint y: 177, distance: 27.0
click at [274, 177] on input "Adding Indivudal Permits" at bounding box center [422, 177] width 478 height 20
type input "Adding Individual Permits"
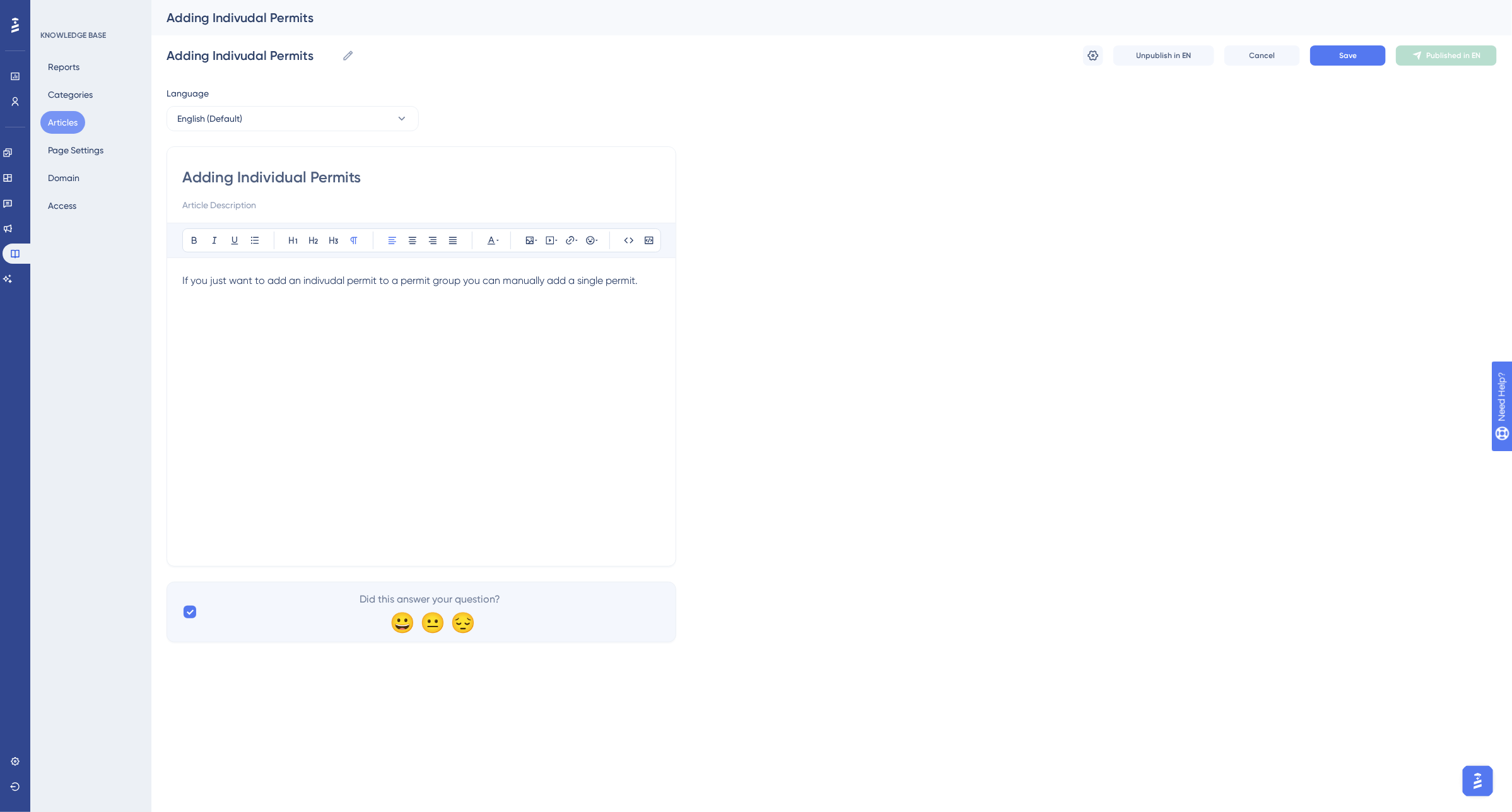
type input "Adding Individual Permits"
click at [259, 313] on div "If you just want to add an indivudal permit to a permit group you can manually …" at bounding box center [422, 412] width 478 height 277
click at [196, 313] on div "If you just want to add an indivudal permit to a permit group you can manually …" at bounding box center [422, 412] width 478 height 277
click at [653, 284] on p "If you just want to add an indivudal permit to a permit group you can manually …" at bounding box center [422, 281] width 478 height 15
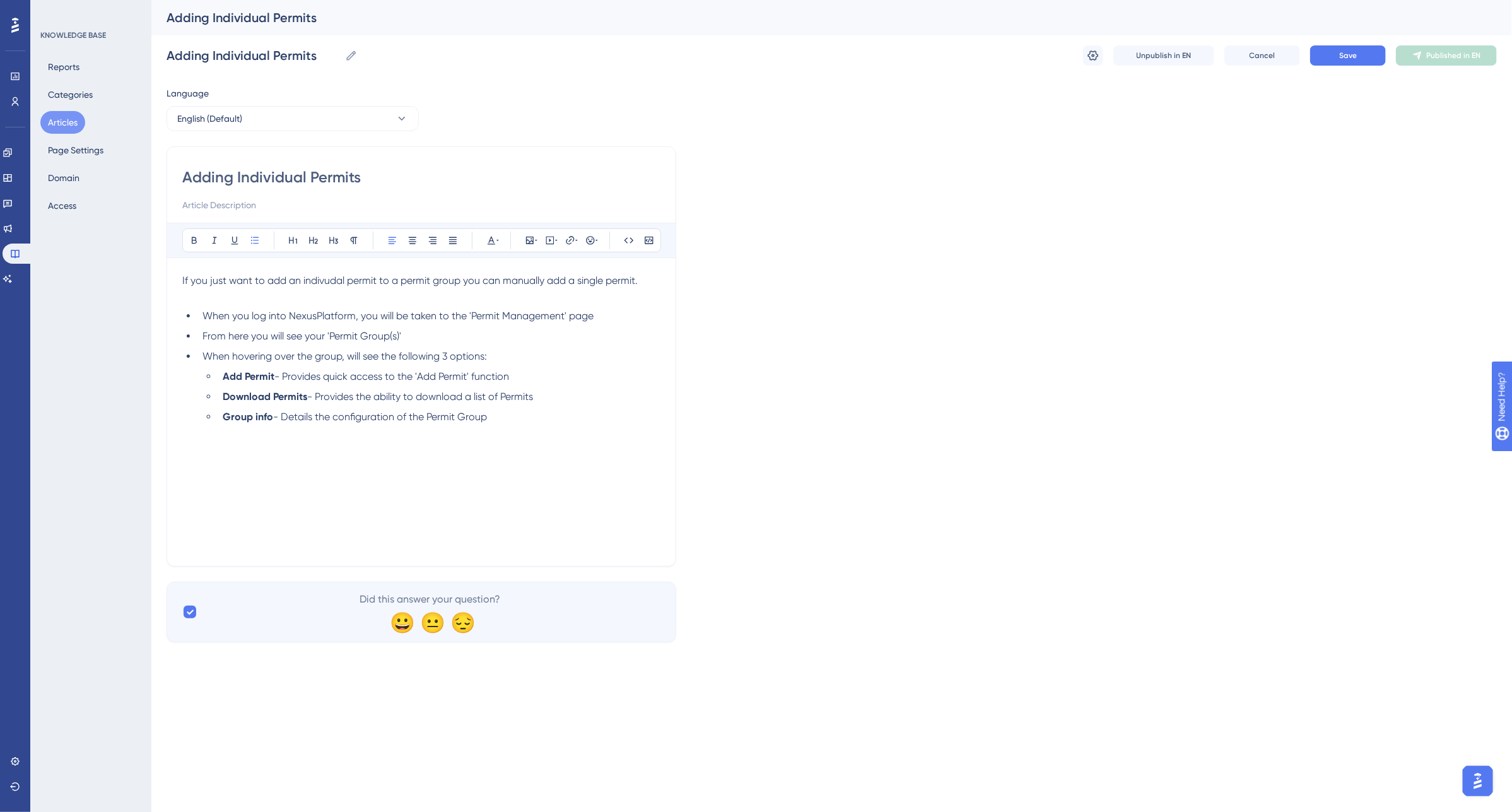
click at [506, 421] on li "Group info - Details the configuration of the Permit Group" at bounding box center [439, 417] width 442 height 15
click at [198, 314] on li "When you log into NexusPlatform, you will be taken to the 'Permit Management' p…" at bounding box center [429, 316] width 463 height 15
click at [581, 319] on p "When you log into NexusPlatform, you will be taken to the 'Permit Management' p…" at bounding box center [422, 311] width 478 height 15
click at [500, 418] on li "Group info - Details the configuration of the Permit Group" at bounding box center [439, 412] width 442 height 15
click at [256, 241] on icon at bounding box center [254, 240] width 8 height 7
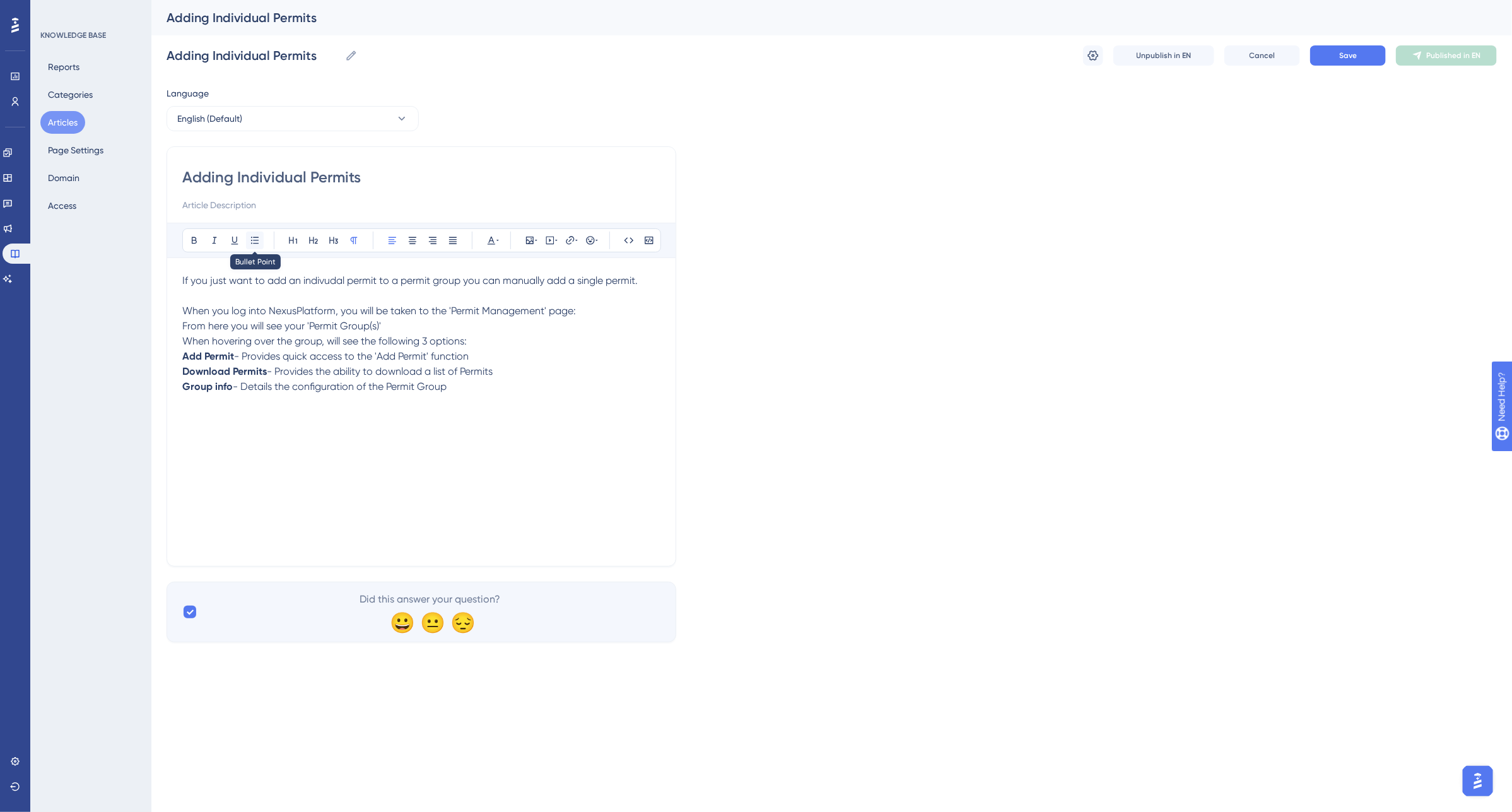
click at [256, 244] on icon at bounding box center [254, 240] width 10 height 10
drag, startPoint x: 471, startPoint y: 395, endPoint x: 174, endPoint y: 330, distance: 304.0
click at [174, 330] on div "Adding Individual Permits Bold Italic Underline Bullet Point Heading 1 Heading …" at bounding box center [421, 357] width 510 height 421
click at [252, 244] on icon at bounding box center [254, 240] width 10 height 10
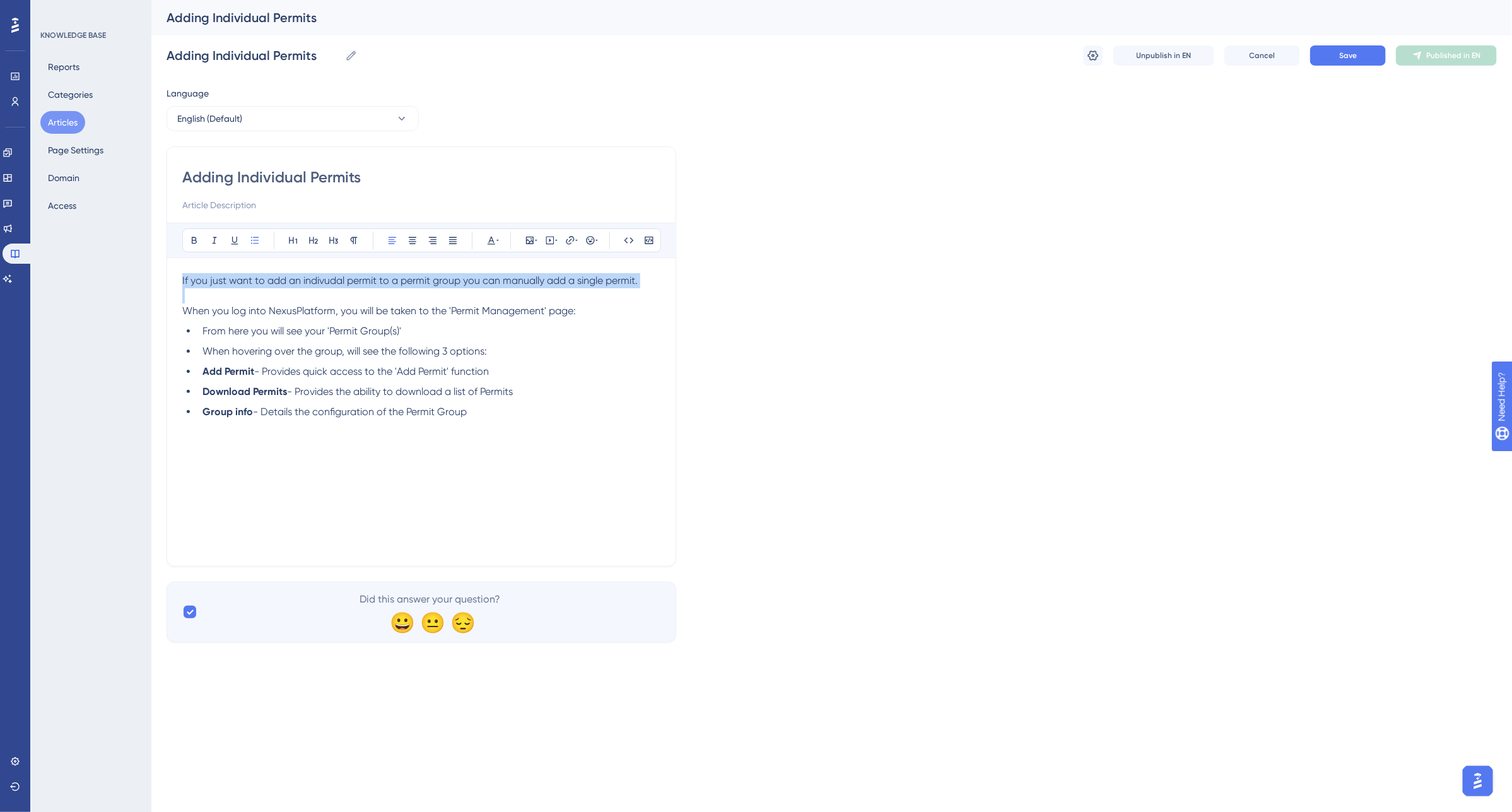
click at [199, 335] on li "From here you will see your 'Permit Group(s)'" at bounding box center [429, 331] width 463 height 15
click at [199, 330] on li "From here you will see your 'Permit Group(s)'" at bounding box center [429, 331] width 463 height 15
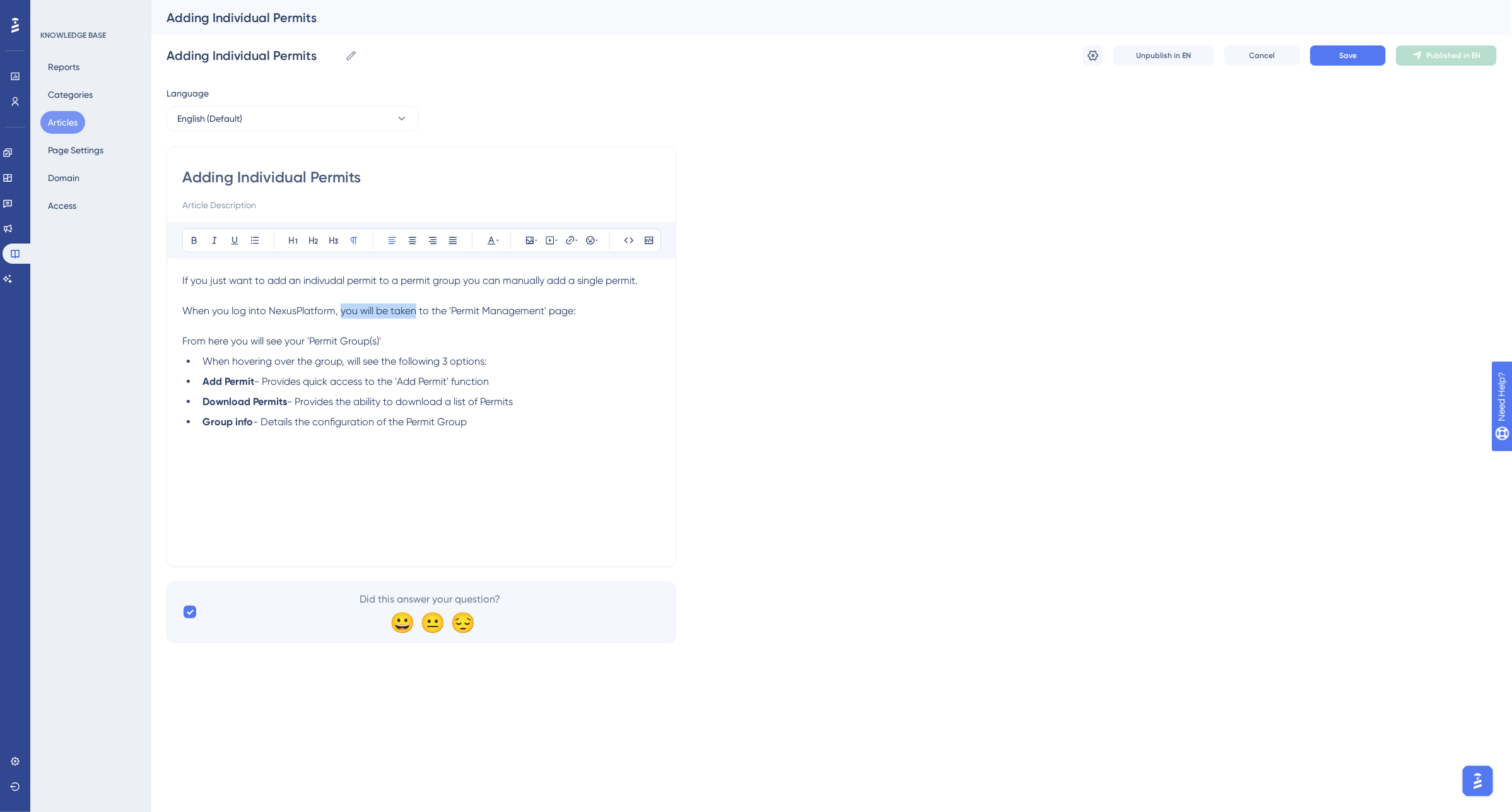
drag, startPoint x: 342, startPoint y: 313, endPoint x: 416, endPoint y: 316, distance: 74.1
click at [416, 316] on span "When you log into NexusPlatform, you will be taken to the 'Permit Management' p…" at bounding box center [379, 311] width 393 height 12
click at [202, 458] on div "If you just want to add an indivudal permit to a permit group you can manually …" at bounding box center [422, 412] width 478 height 277
click at [516, 420] on li "Group info - Details the configuration of the Permit Group" at bounding box center [429, 422] width 463 height 15
click at [212, 477] on div "If you just want to add an indivudal permit to a permit group you can manually …" at bounding box center [422, 412] width 478 height 277
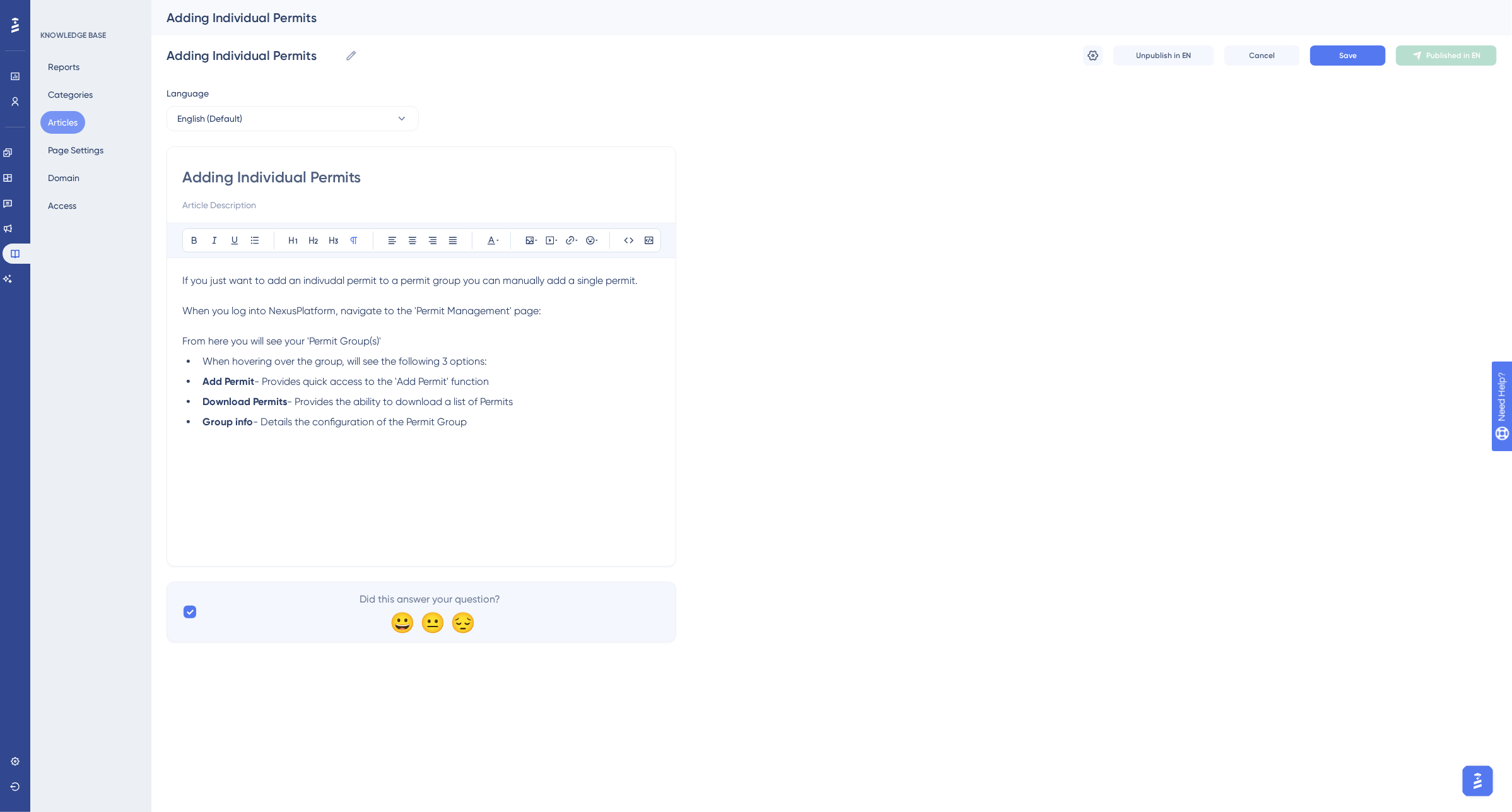
click at [187, 467] on div "If you just want to add an indivudal permit to a permit group you can manually …" at bounding box center [422, 412] width 478 height 277
drag, startPoint x: 181, startPoint y: 447, endPoint x: 193, endPoint y: 483, distance: 37.9
click at [194, 472] on div "If you just want to add an indivudal permit to a permit group you can manually …" at bounding box center [422, 412] width 478 height 277
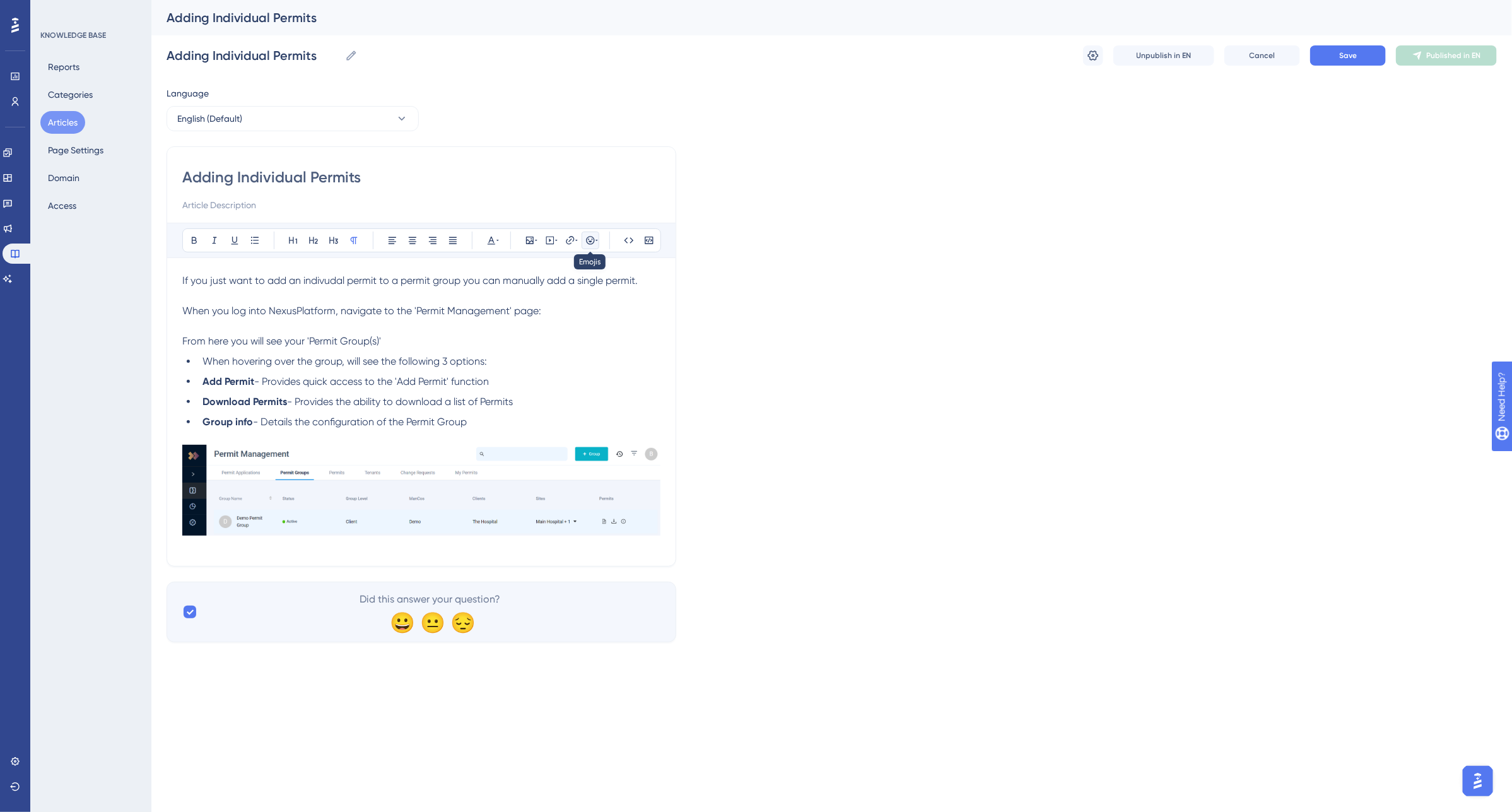
click at [596, 237] on icon at bounding box center [597, 240] width 3 height 10
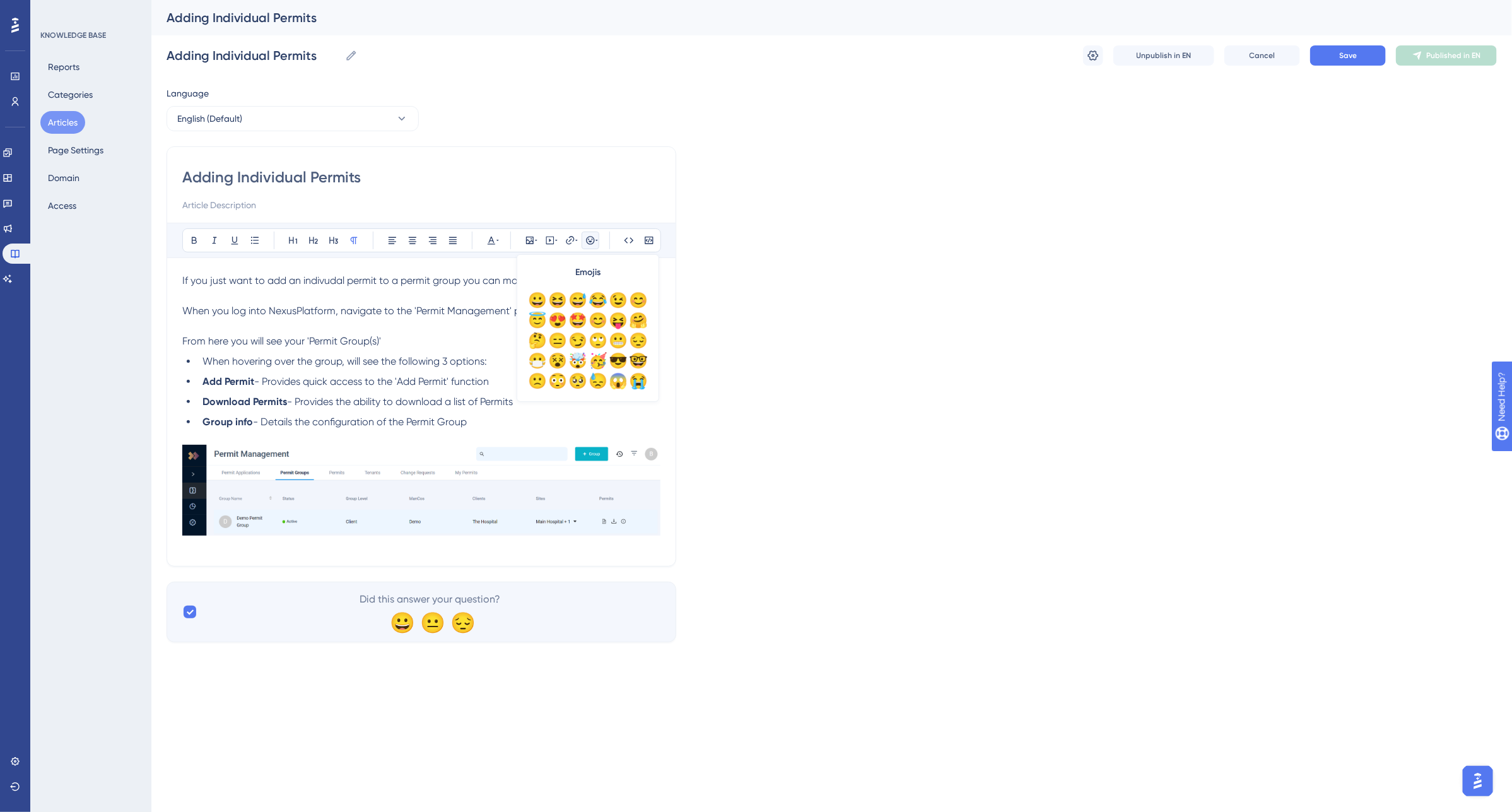
click at [596, 237] on icon at bounding box center [597, 240] width 3 height 10
click at [666, 546] on div "Adding Individual Permits Bold Italic Underline Bullet Point Heading 1 Heading …" at bounding box center [421, 357] width 510 height 421
click at [666, 516] on div "Adding Individual Permits Bold Italic Underline Bullet Point Heading 1 Heading …" at bounding box center [421, 357] width 510 height 421
click at [635, 522] on img at bounding box center [422, 490] width 478 height 91
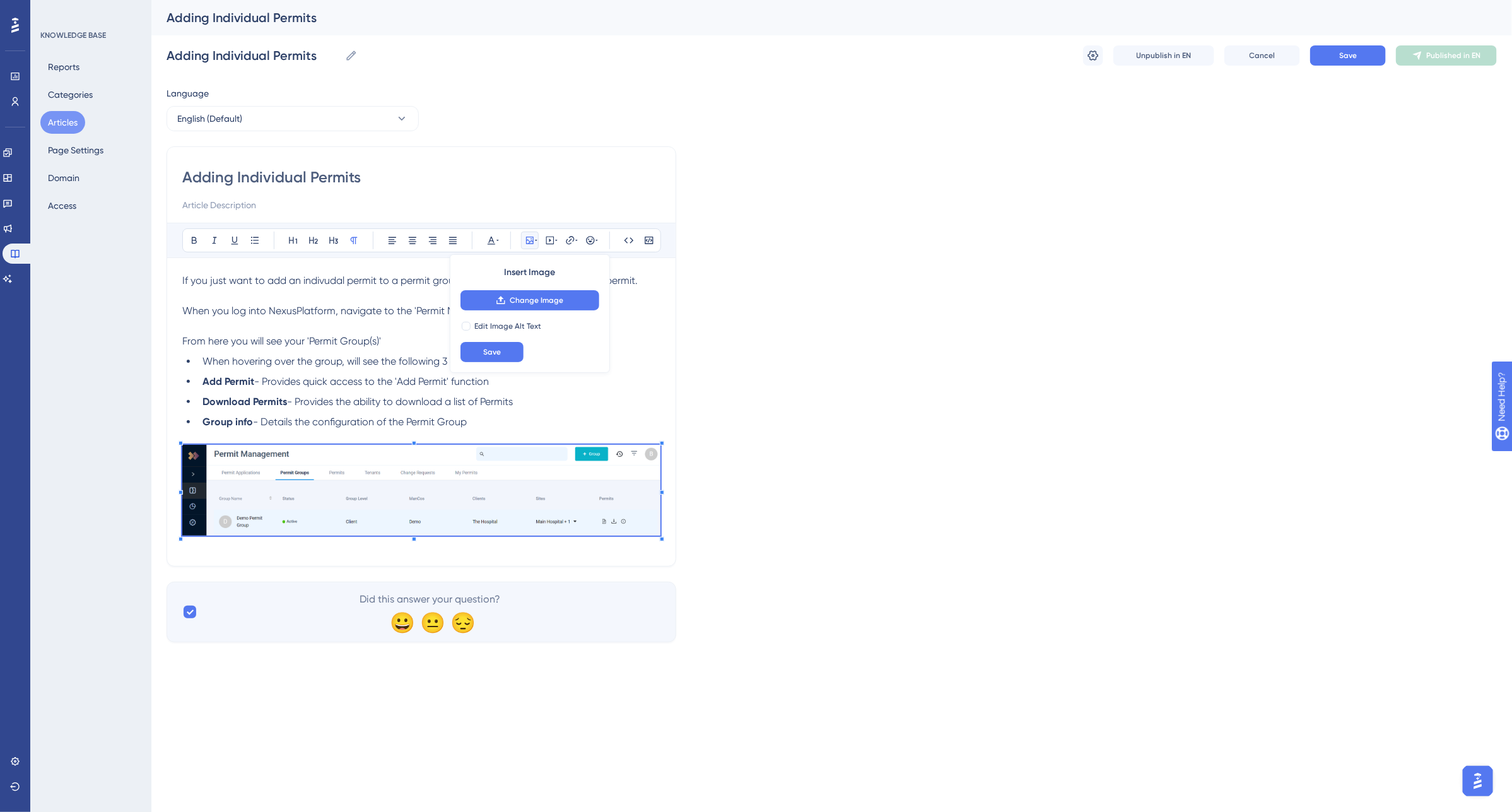
click at [669, 534] on div "Adding Individual Permits Bold Italic Underline Bullet Point Heading 1 Heading …" at bounding box center [421, 357] width 510 height 421
click at [454, 539] on div at bounding box center [422, 492] width 478 height 95
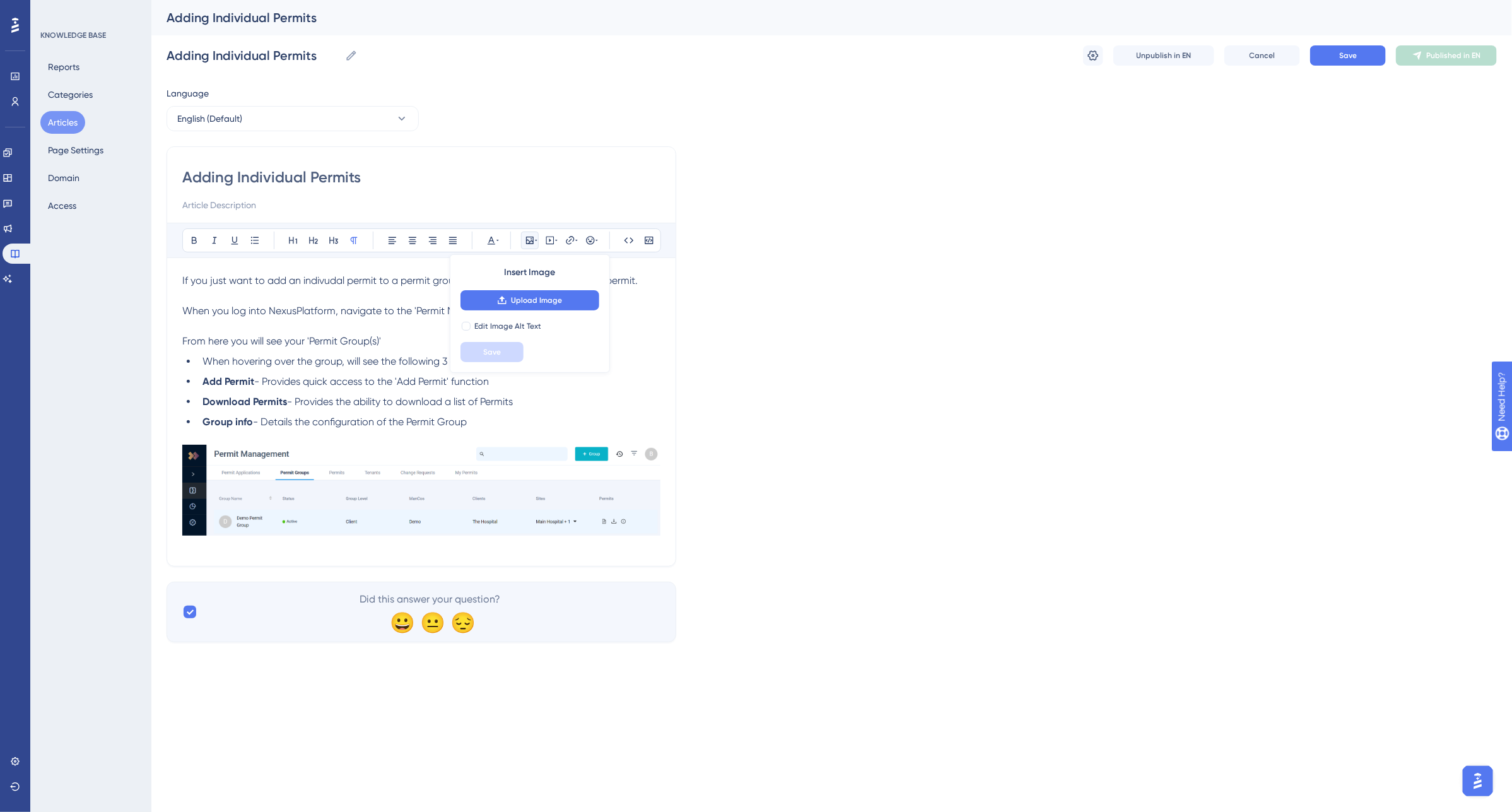
click at [198, 551] on div "If you just want to add an indivudal permit to a permit group you can manually …" at bounding box center [422, 412] width 478 height 277
click at [172, 544] on div "Adding Individual Permits Bold Italic Underline Bullet Point Heading 1 Heading …" at bounding box center [421, 357] width 510 height 421
click at [196, 552] on div "Adding Individual Permits Bold Italic Underline Bullet Point Heading 1 Heading …" at bounding box center [421, 357] width 510 height 421
click at [186, 547] on div "If you just want to add an indivudal permit to a permit group you can manually …" at bounding box center [422, 412] width 478 height 277
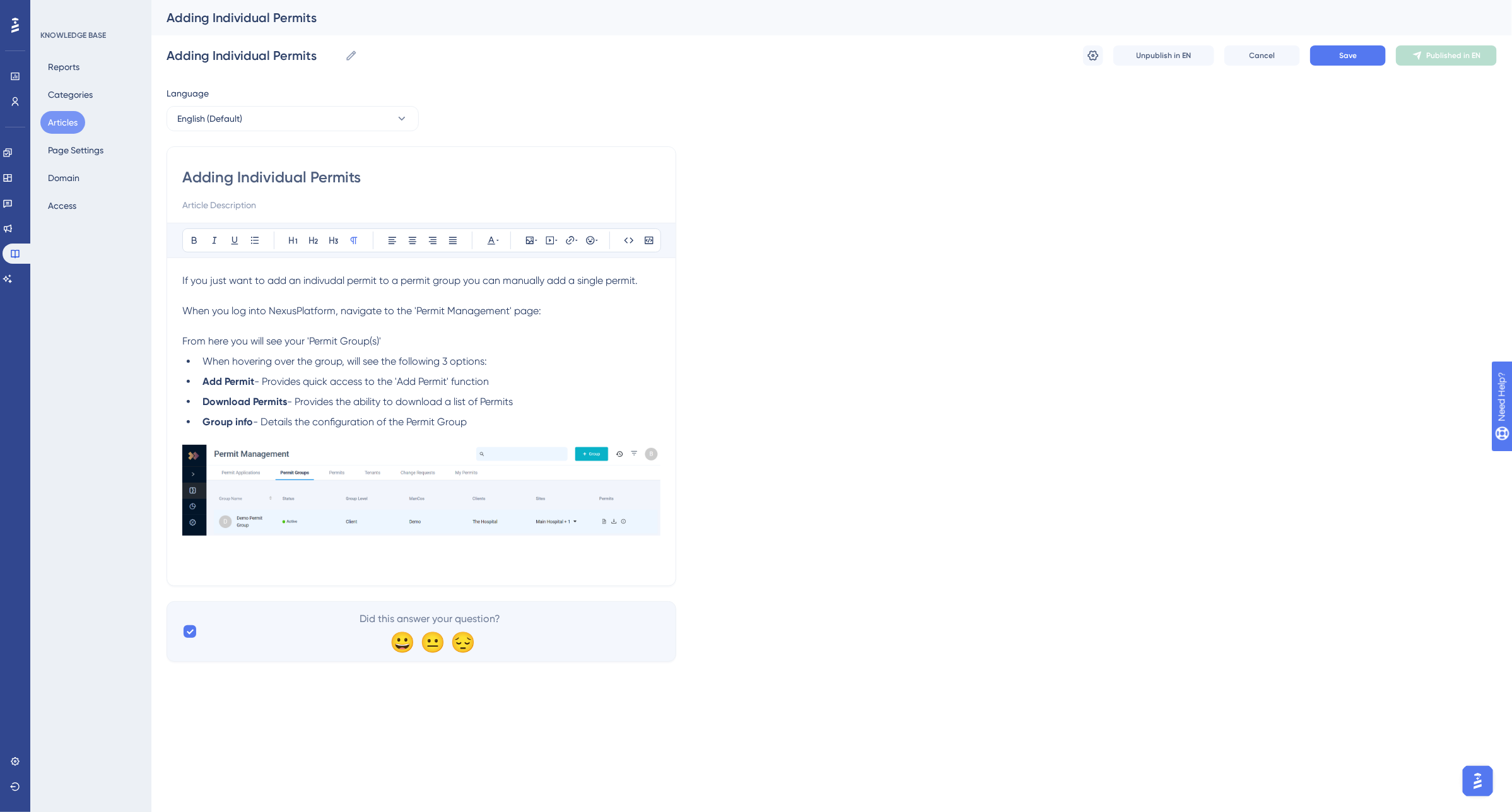
click at [241, 558] on p at bounding box center [422, 563] width 478 height 15
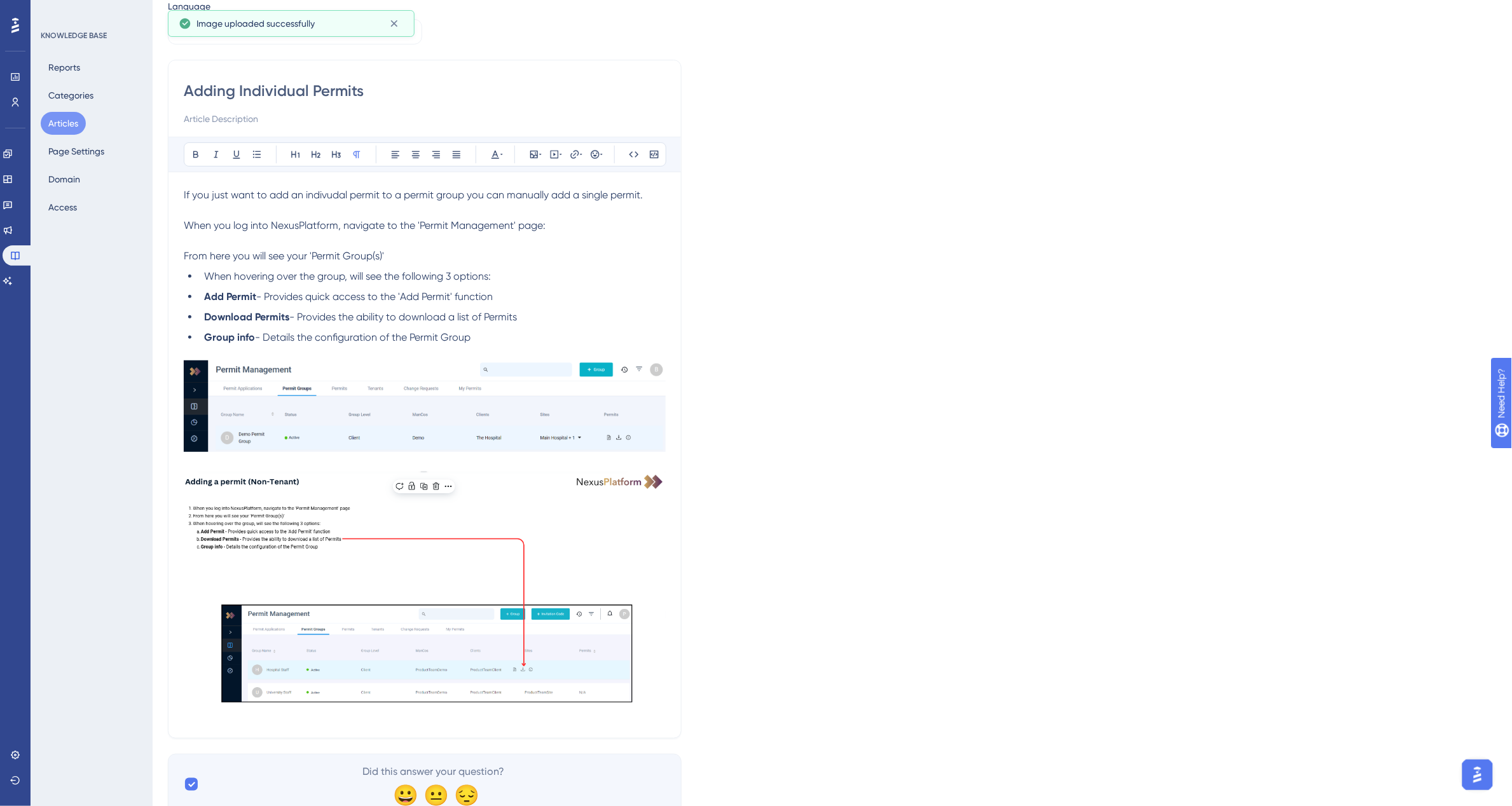
scroll to position [131, 0]
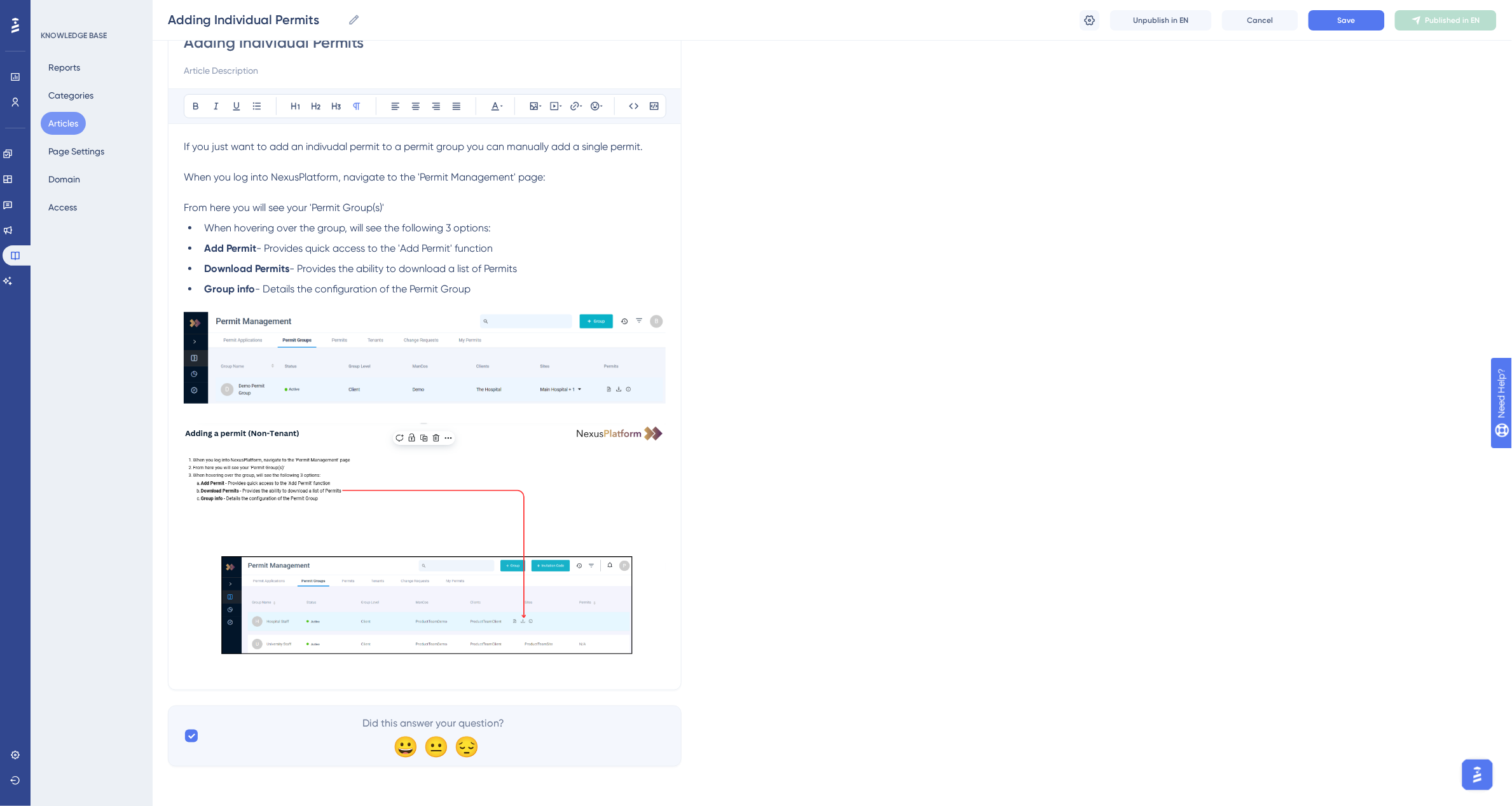
click at [475, 370] on img at bounding box center [425, 357] width 482 height 91
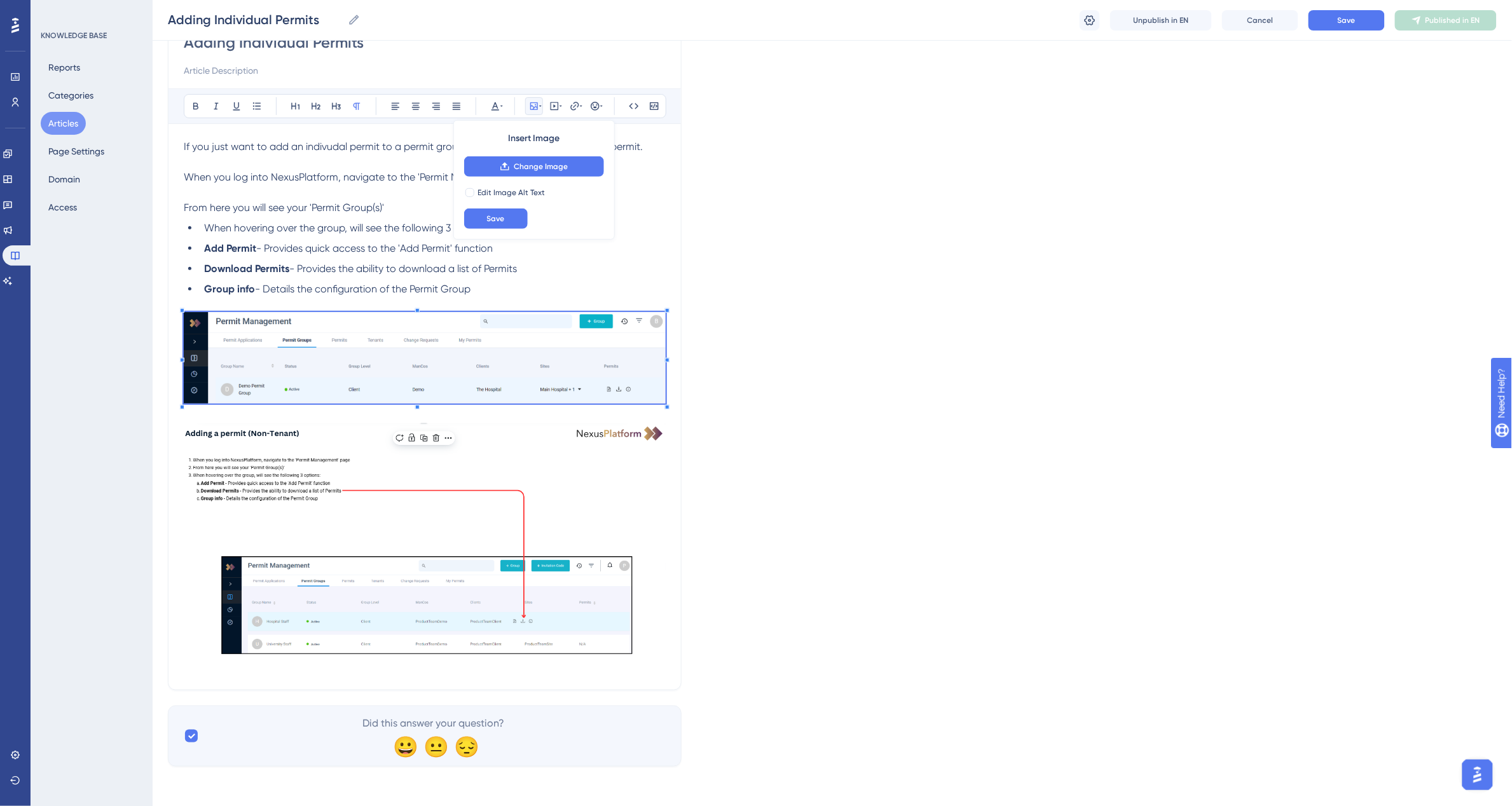
scroll to position [36, 0]
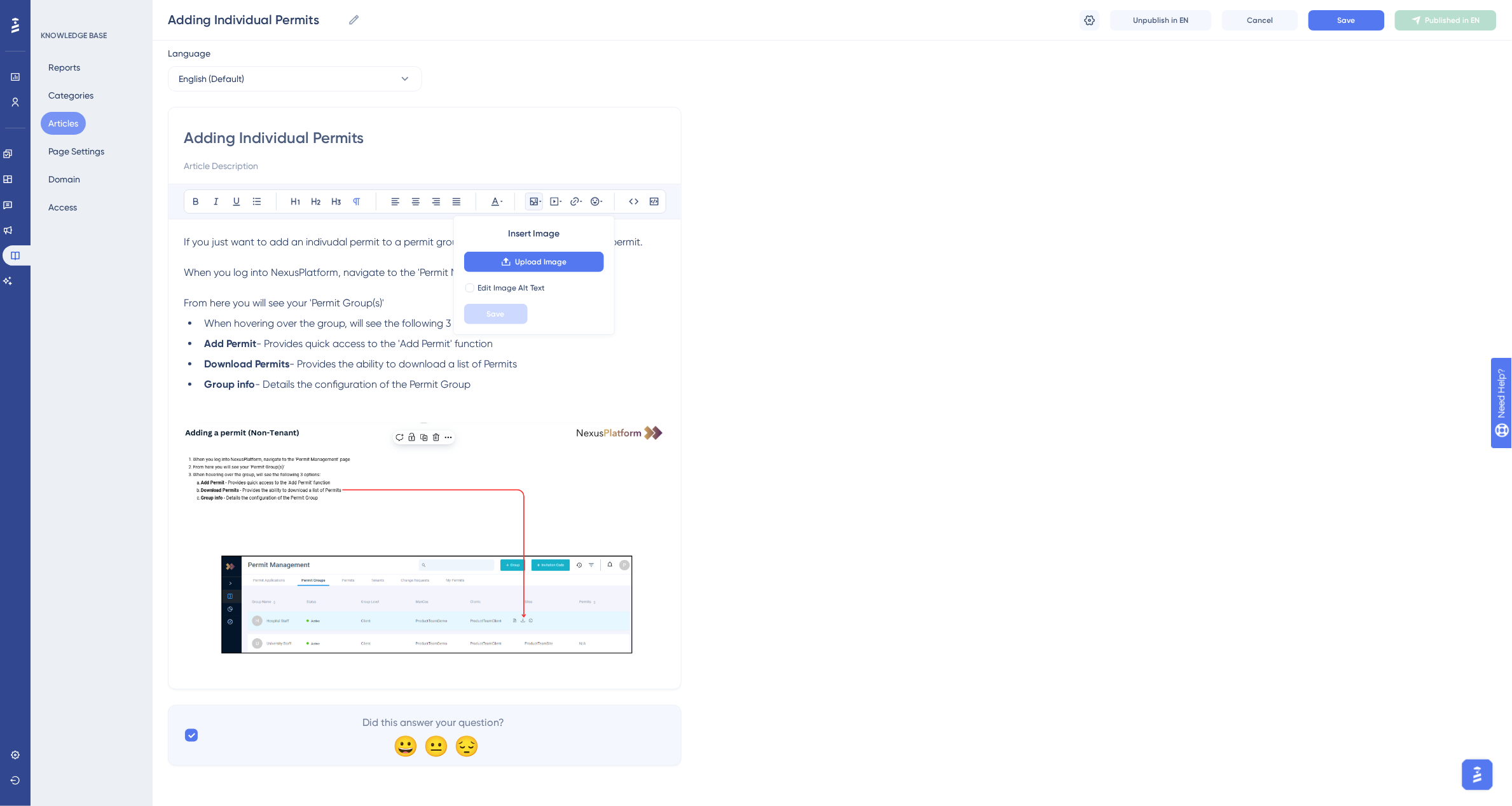
click at [453, 598] on img at bounding box center [425, 546] width 482 height 247
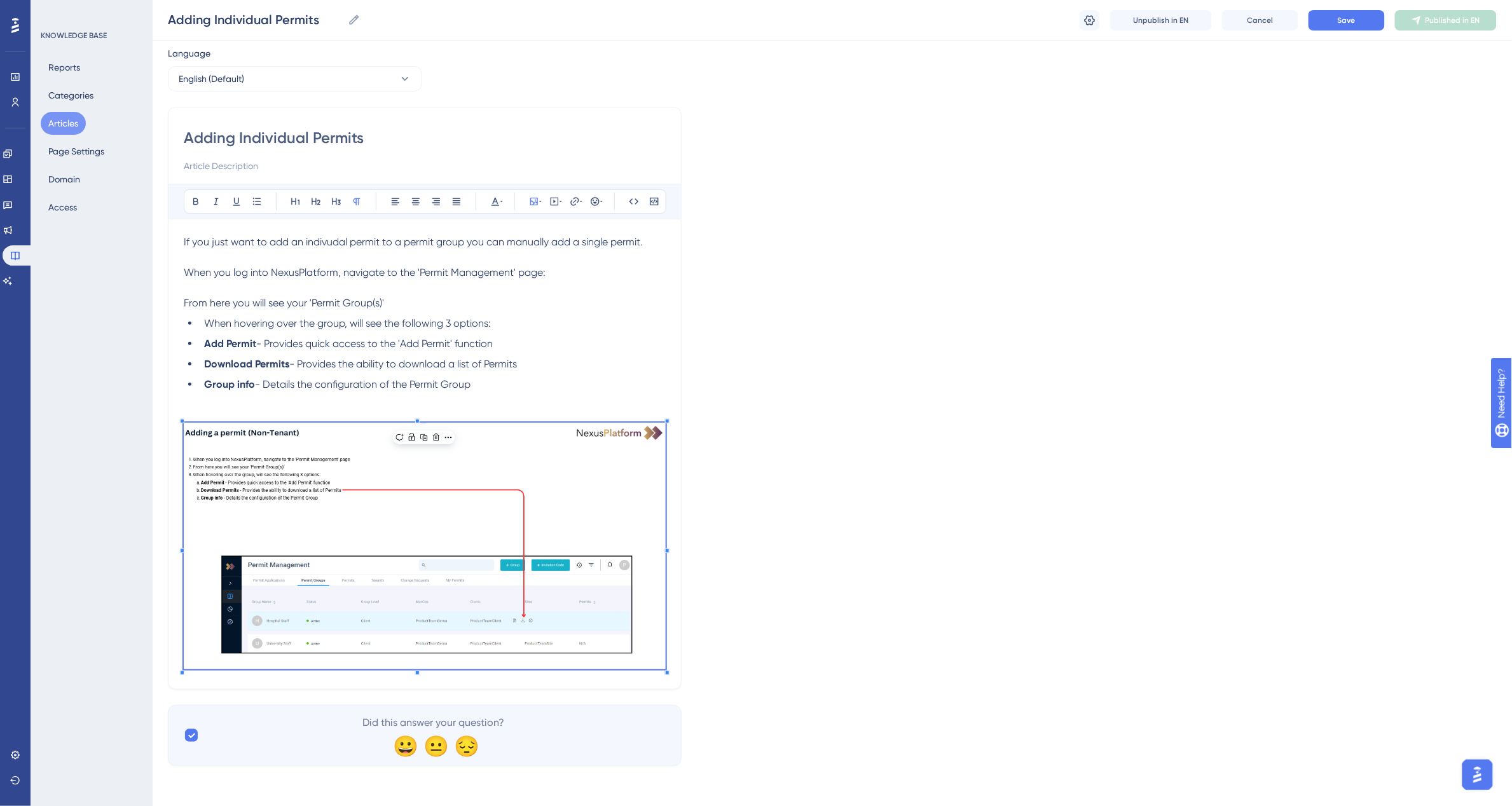
scroll to position [0, 0]
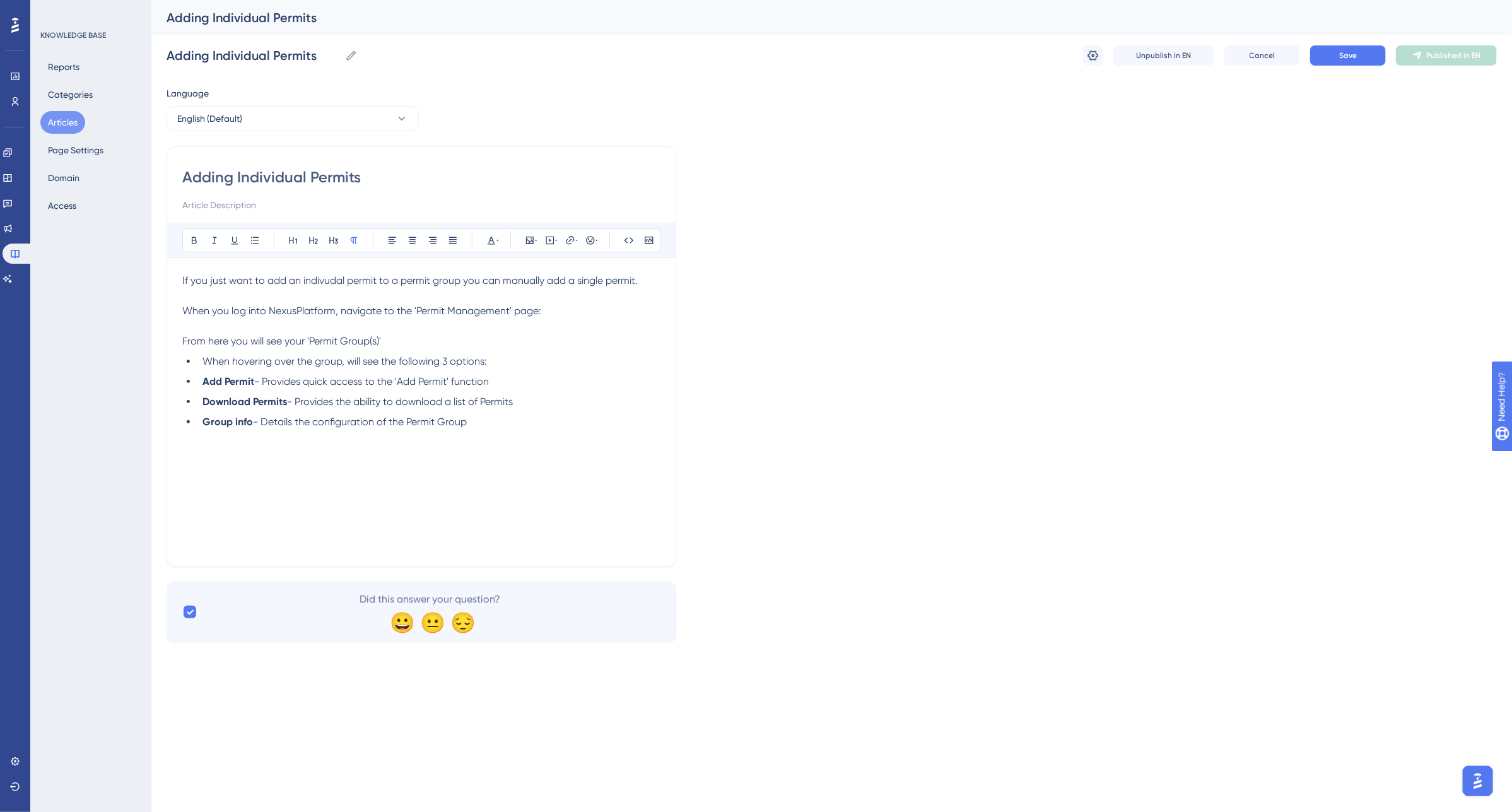
click at [306, 492] on div "If you just want to add an indivudal permit to a permit group you can manually …" at bounding box center [422, 412] width 478 height 277
click at [227, 483] on div "If you just want to add an indivudal permit to a permit group you can manually …" at bounding box center [422, 412] width 478 height 277
click at [228, 479] on div "If you just want to add an indivudal permit to a permit group you can manually …" at bounding box center [422, 412] width 478 height 277
drag, startPoint x: 193, startPoint y: 472, endPoint x: 868, endPoint y: 515, distance: 676.4
click at [586, 519] on div "If you just want to add an indivudal permit to a permit group you can manually …" at bounding box center [422, 412] width 478 height 277
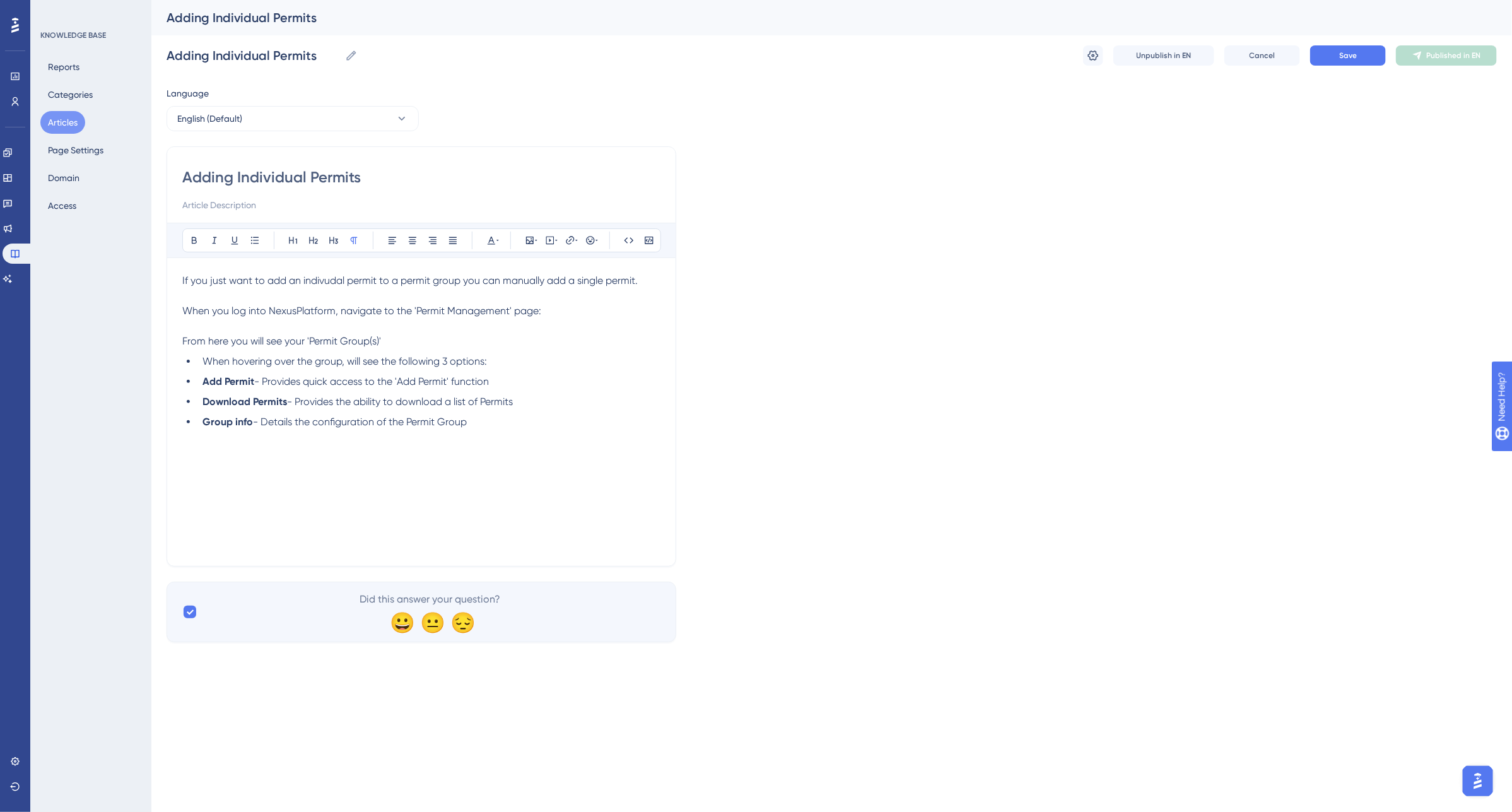
click at [193, 474] on p at bounding box center [422, 468] width 478 height 15
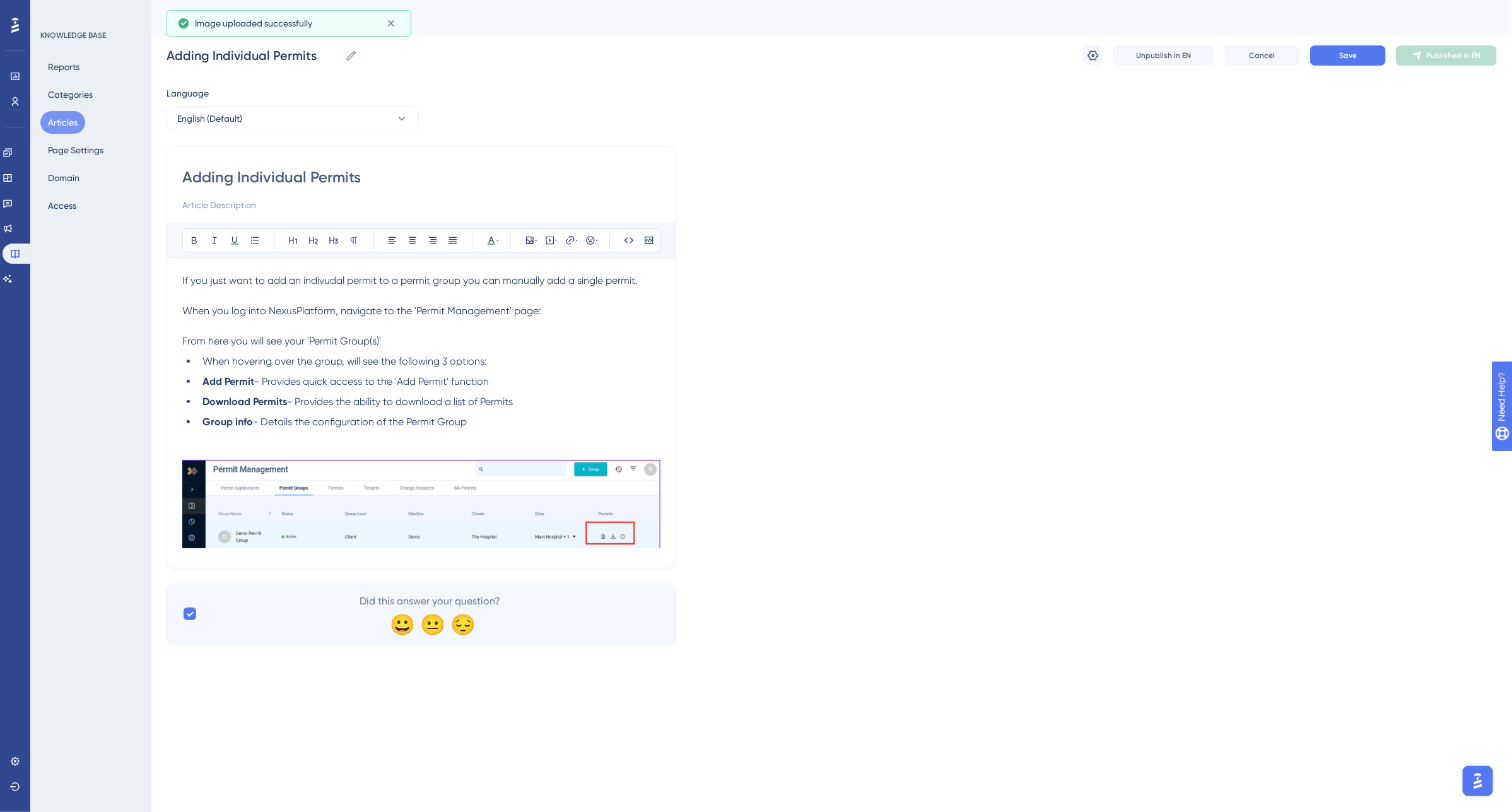
click at [666, 530] on div "Adding Individual Permits Bold Italic Underline Bullet Point Heading 1 Heading …" at bounding box center [421, 358] width 510 height 422
click at [648, 414] on ul "When hovering over the group, will see the following 3 options: Add Permit - Pr…" at bounding box center [422, 391] width 478 height 75
click at [657, 558] on div "Adding Individual Permits Bold Italic Underline Bullet Point Heading 1 Heading …" at bounding box center [421, 358] width 510 height 422
click at [237, 553] on div at bounding box center [422, 506] width 478 height 93
click at [235, 442] on p at bounding box center [422, 437] width 478 height 15
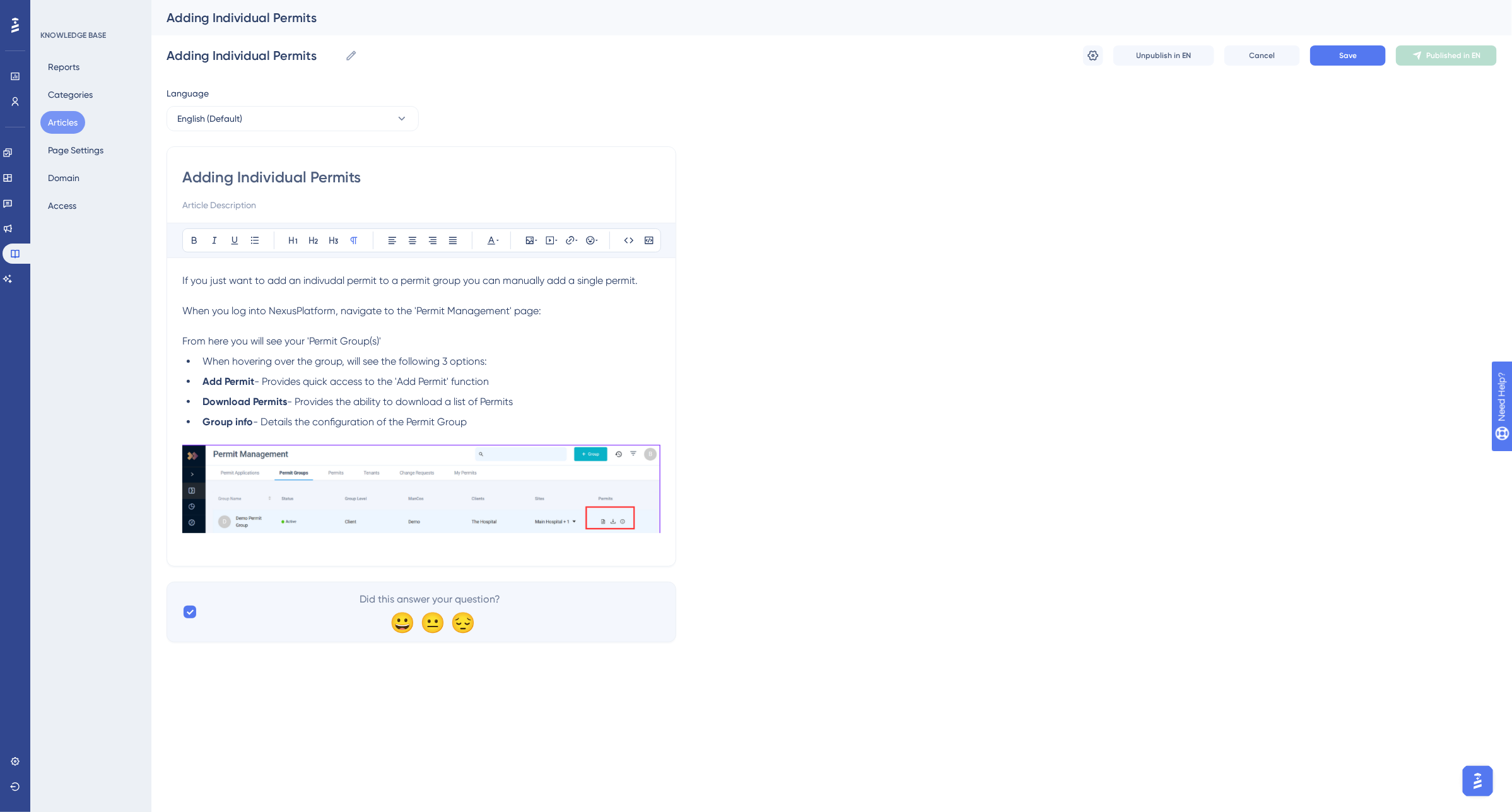
click at [200, 358] on li "When hovering over the group, will see the following 3 options:" at bounding box center [429, 362] width 463 height 15
click at [189, 546] on div "If you just want to add an indivudal permit to a permit group you can manually …" at bounding box center [422, 412] width 478 height 277
click at [202, 554] on div "Adding Individual Permits Bold Italic Underline Bullet Point Heading 1 Heading …" at bounding box center [421, 357] width 510 height 421
click at [204, 546] on div "If you just want to add an indivudal permit to a permit group you can manually …" at bounding box center [422, 412] width 478 height 277
click at [190, 544] on div "If you just want to add an indivudal permit to a permit group you can manually …" at bounding box center [422, 412] width 478 height 277
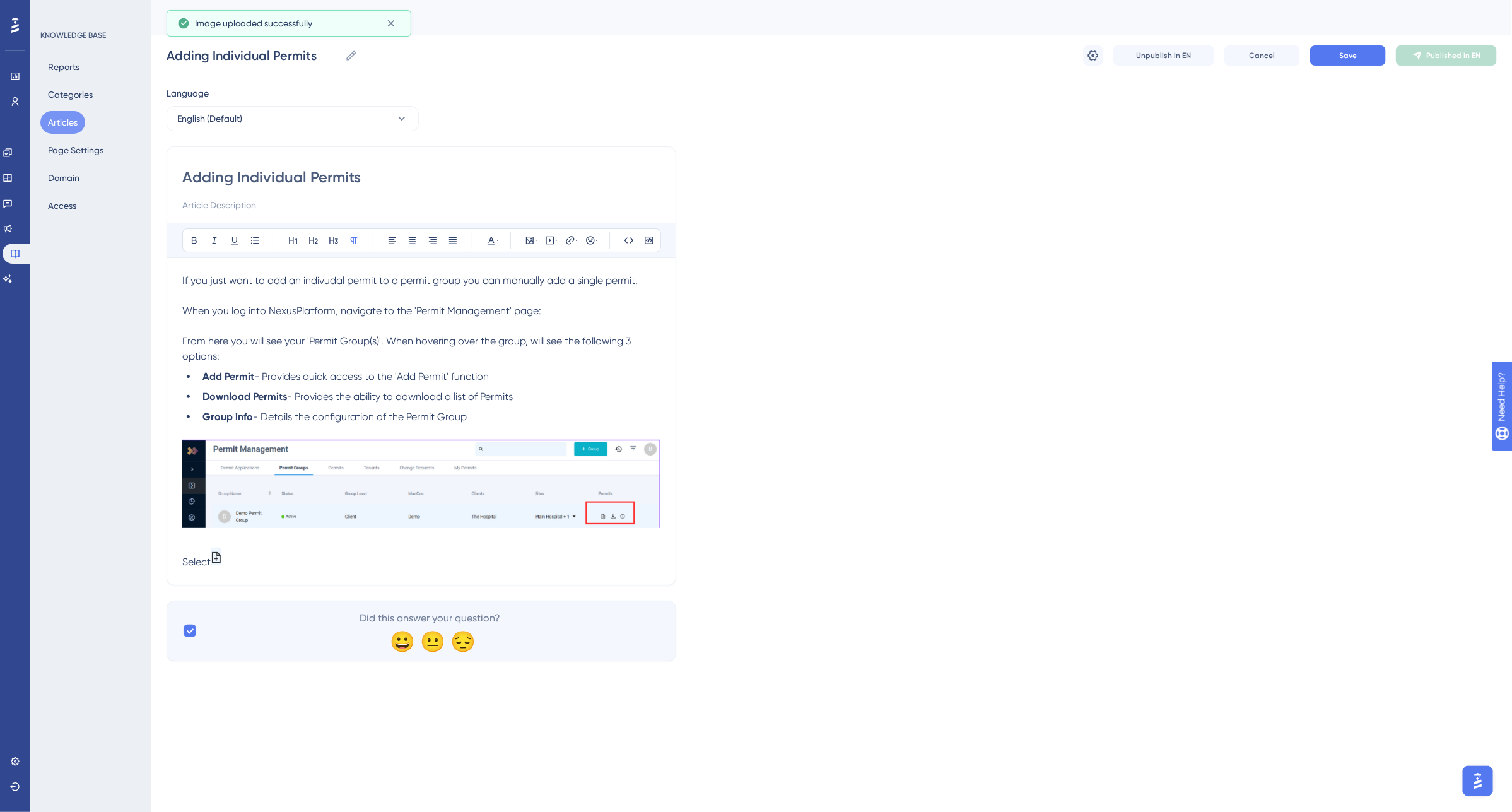
click at [243, 563] on p "Select" at bounding box center [422, 559] width 478 height 22
click at [248, 553] on p "Select" at bounding box center [422, 559] width 478 height 22
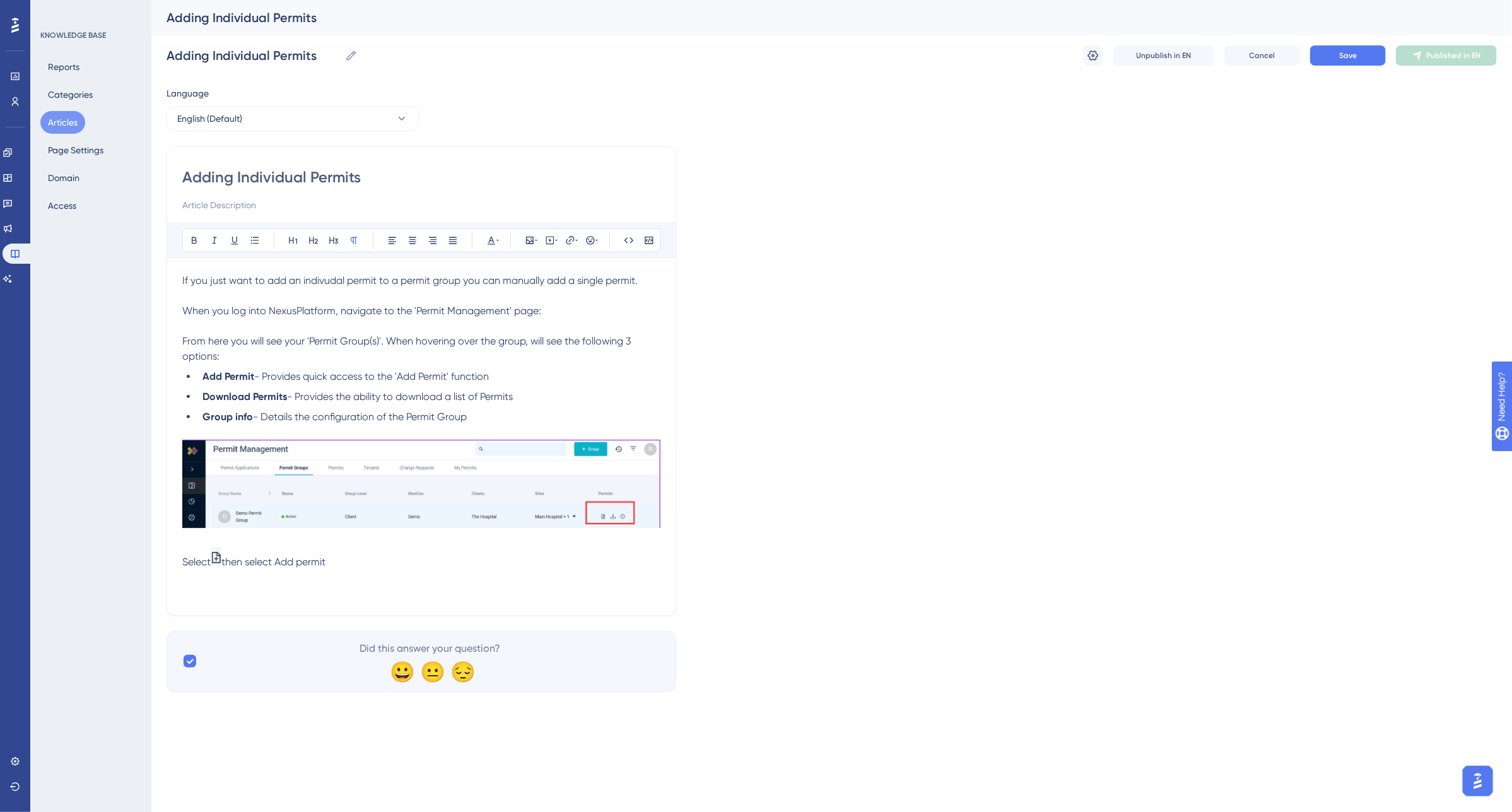
click at [284, 562] on span "then select Add permit" at bounding box center [273, 562] width 104 height 12
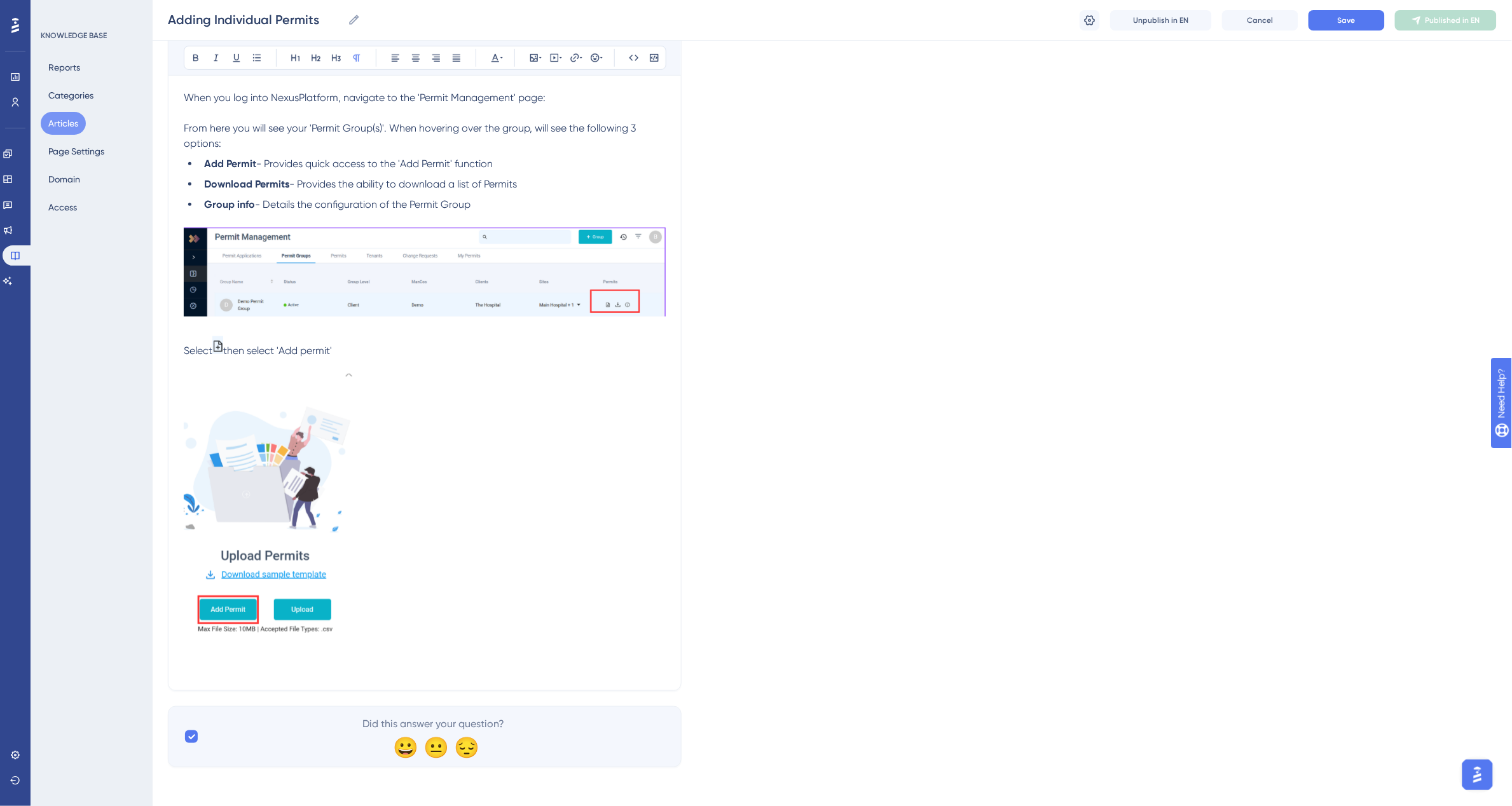
scroll to position [211, 0]
click at [269, 509] on img at bounding box center [271, 506] width 175 height 266
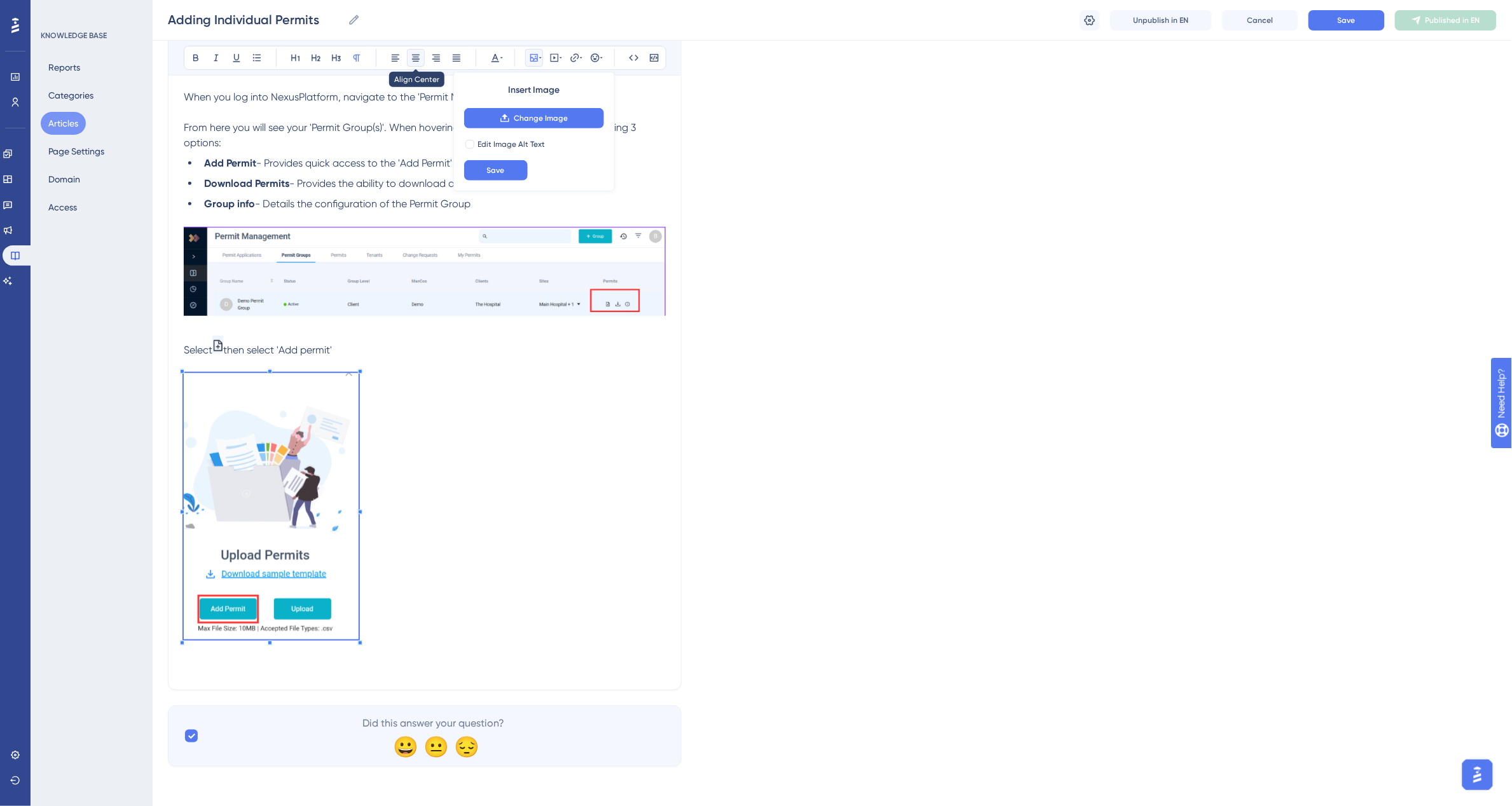
click at [417, 53] on icon at bounding box center [415, 58] width 10 height 10
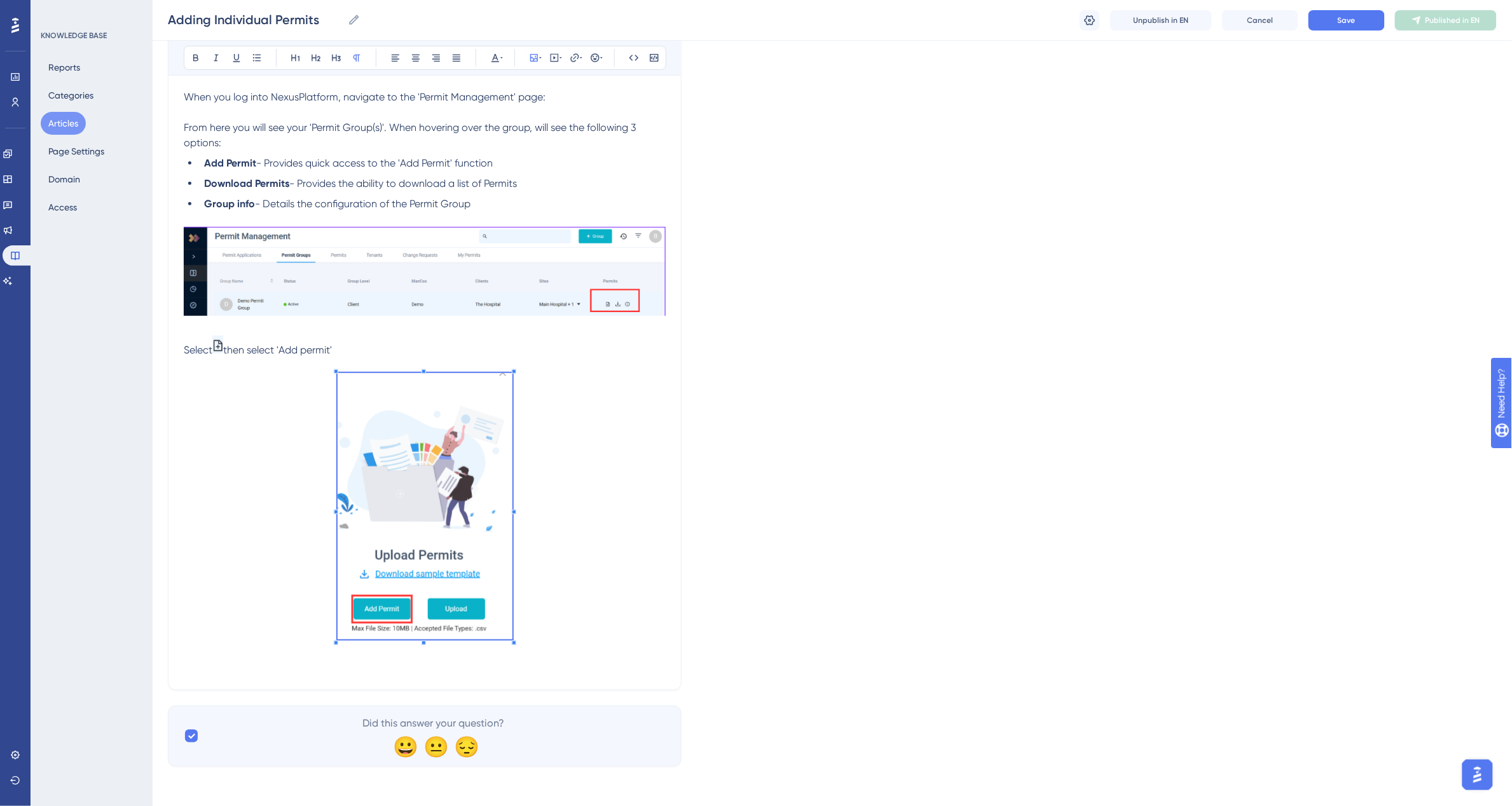
click at [557, 455] on p at bounding box center [425, 509] width 482 height 271
click at [194, 664] on p at bounding box center [425, 667] width 482 height 15
click at [192, 659] on p at bounding box center [425, 667] width 482 height 15
click at [185, 653] on p at bounding box center [425, 651] width 482 height 15
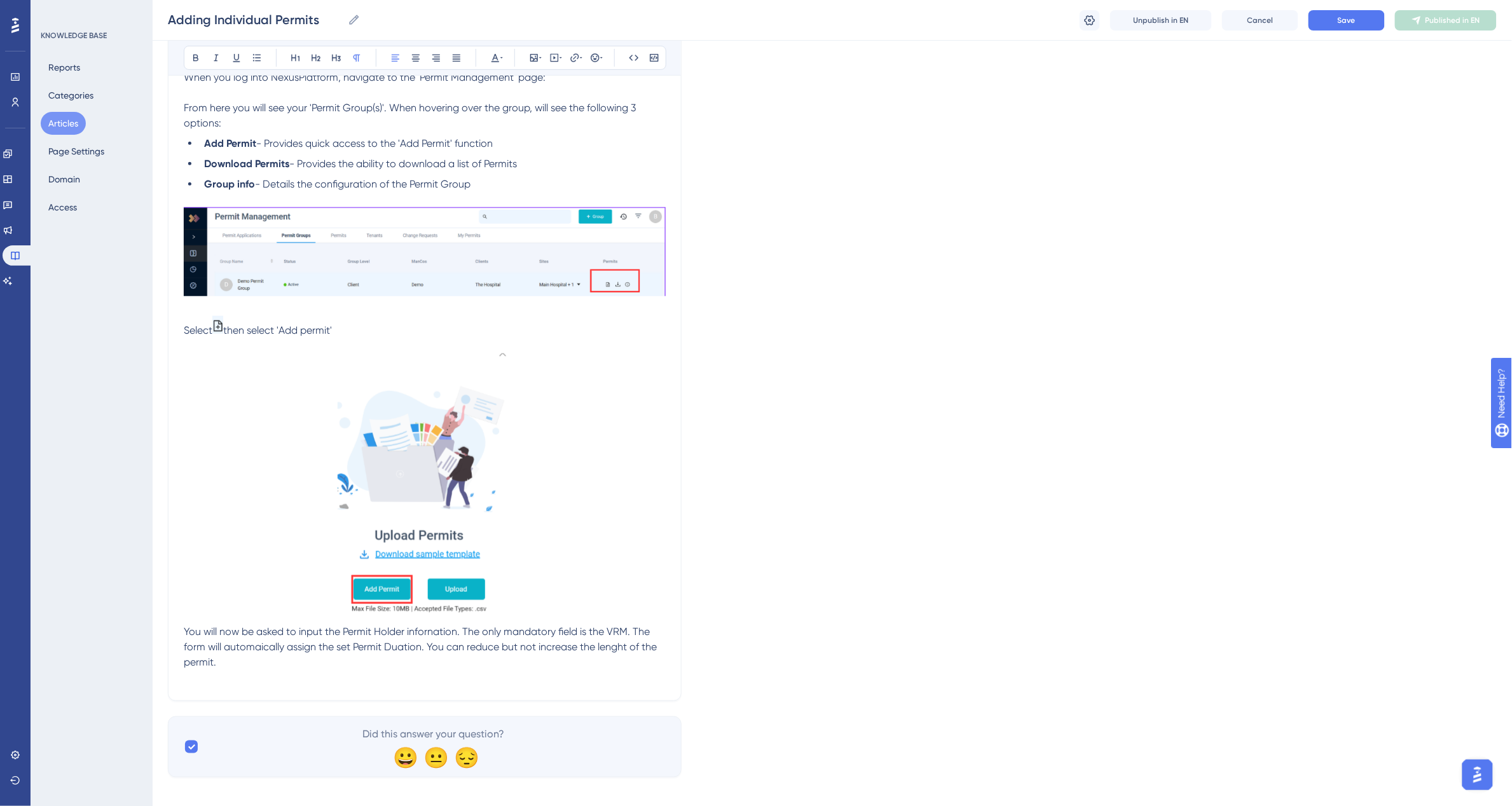
scroll to position [242, 0]
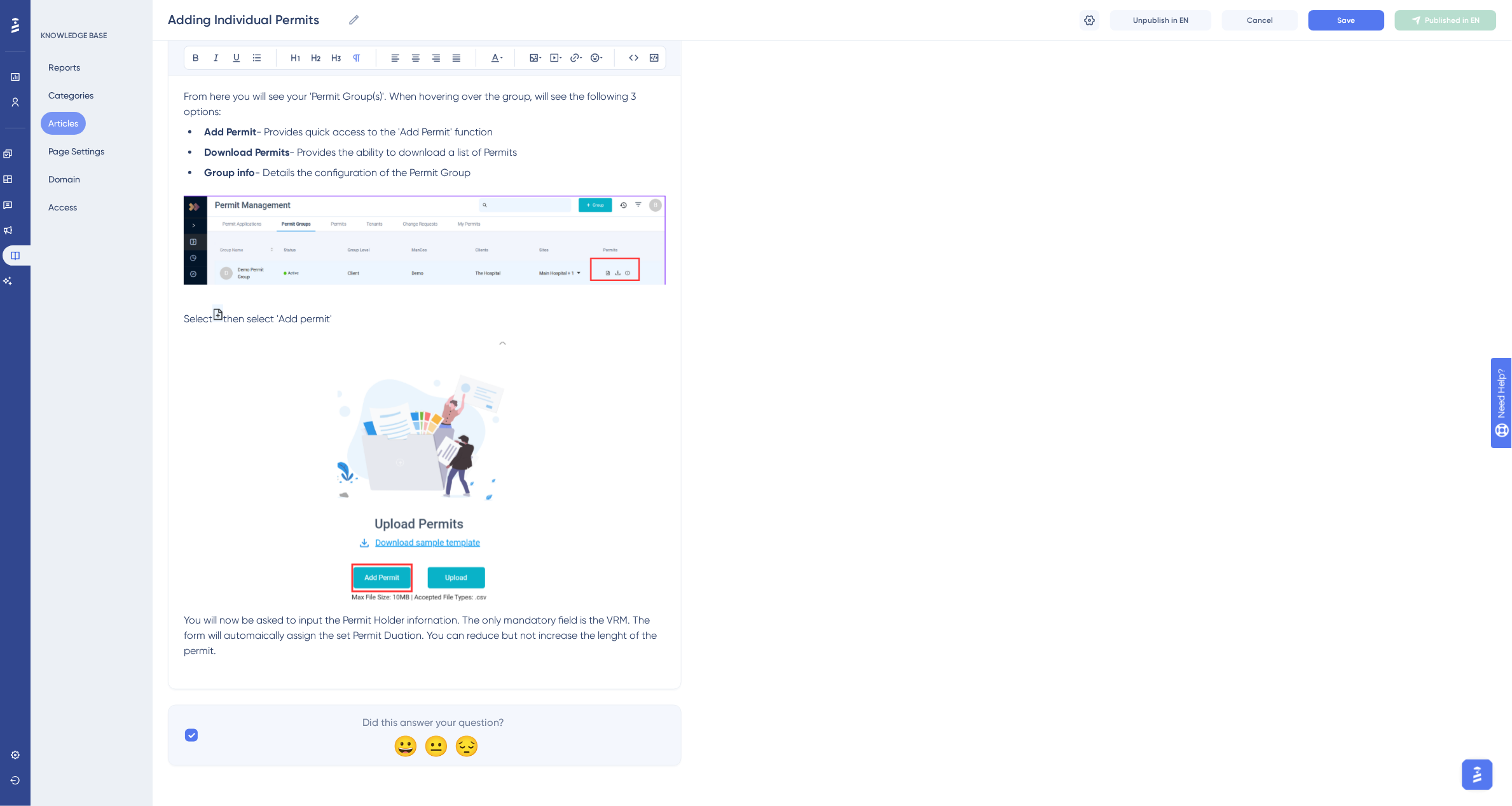
click at [192, 669] on p at bounding box center [425, 666] width 482 height 15
click at [628, 636] on span "You will now be asked to input the Permit Holder infornation. The only mandator…" at bounding box center [422, 635] width 475 height 42
click at [189, 678] on p at bounding box center [425, 681] width 482 height 15
click at [197, 677] on p at bounding box center [425, 681] width 482 height 15
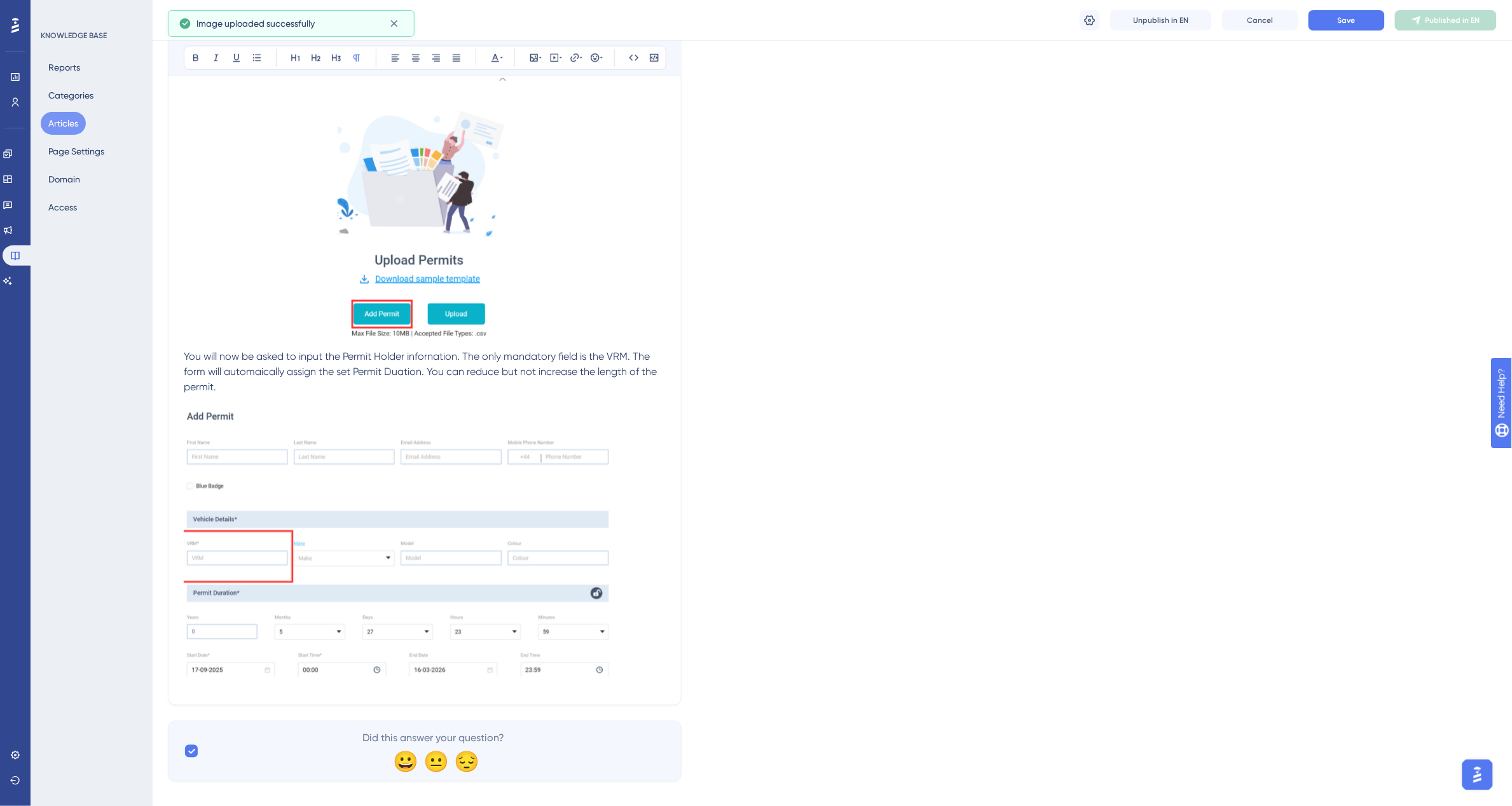
scroll to position [521, 0]
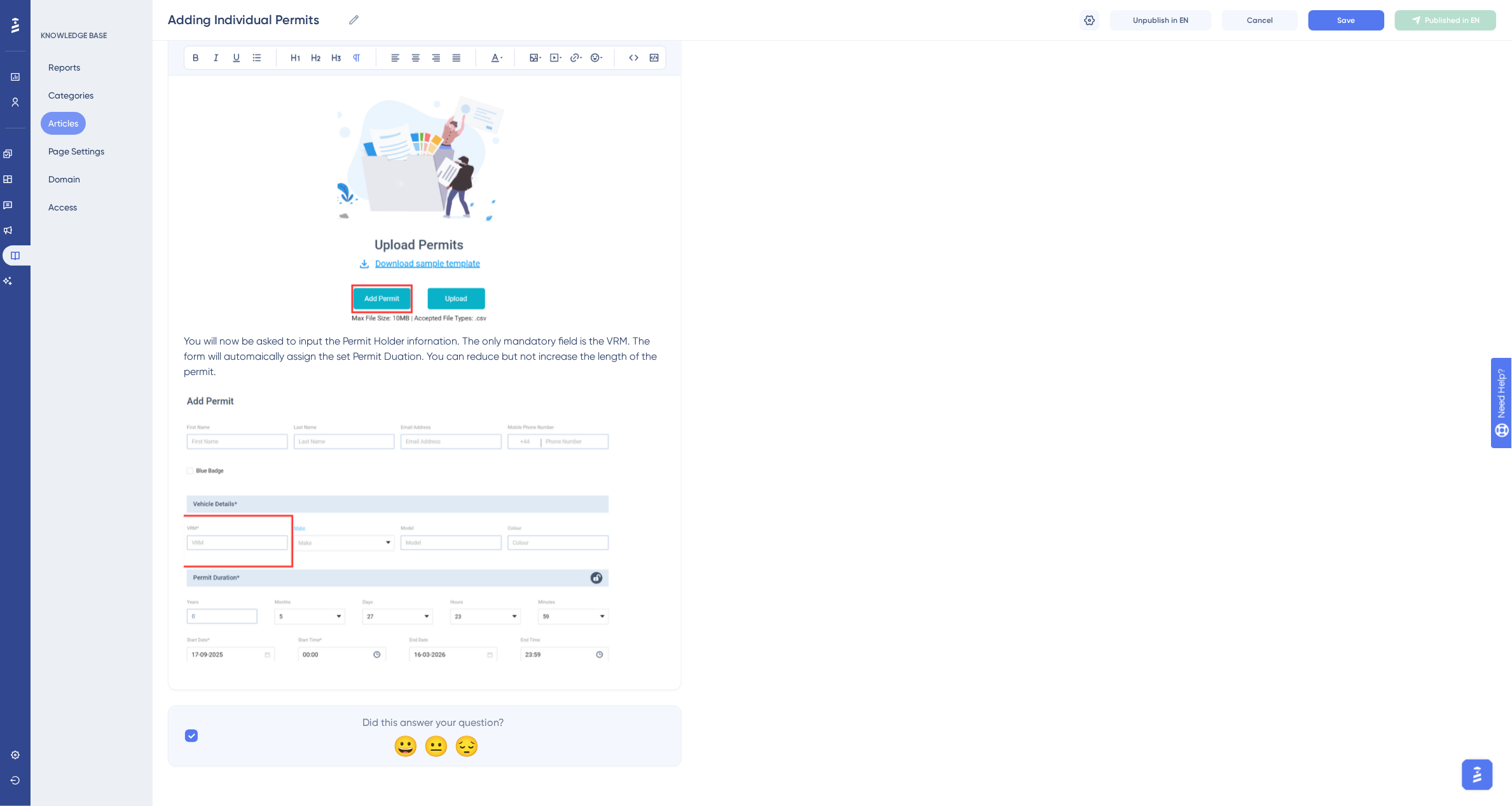
click at [411, 501] on img at bounding box center [399, 532] width 431 height 275
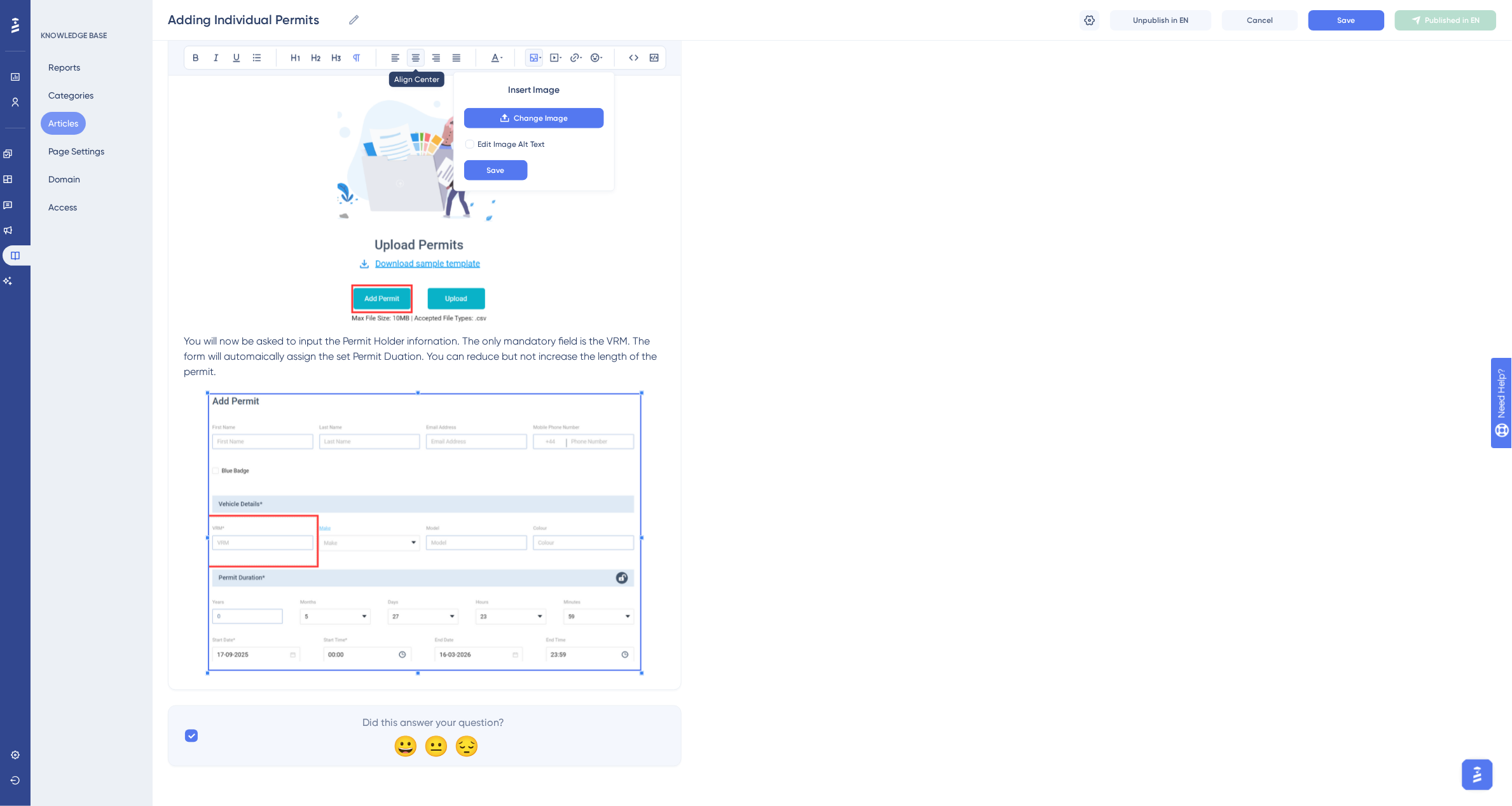
click at [412, 54] on icon at bounding box center [415, 58] width 10 height 10
click at [352, 479] on img at bounding box center [424, 532] width 431 height 275
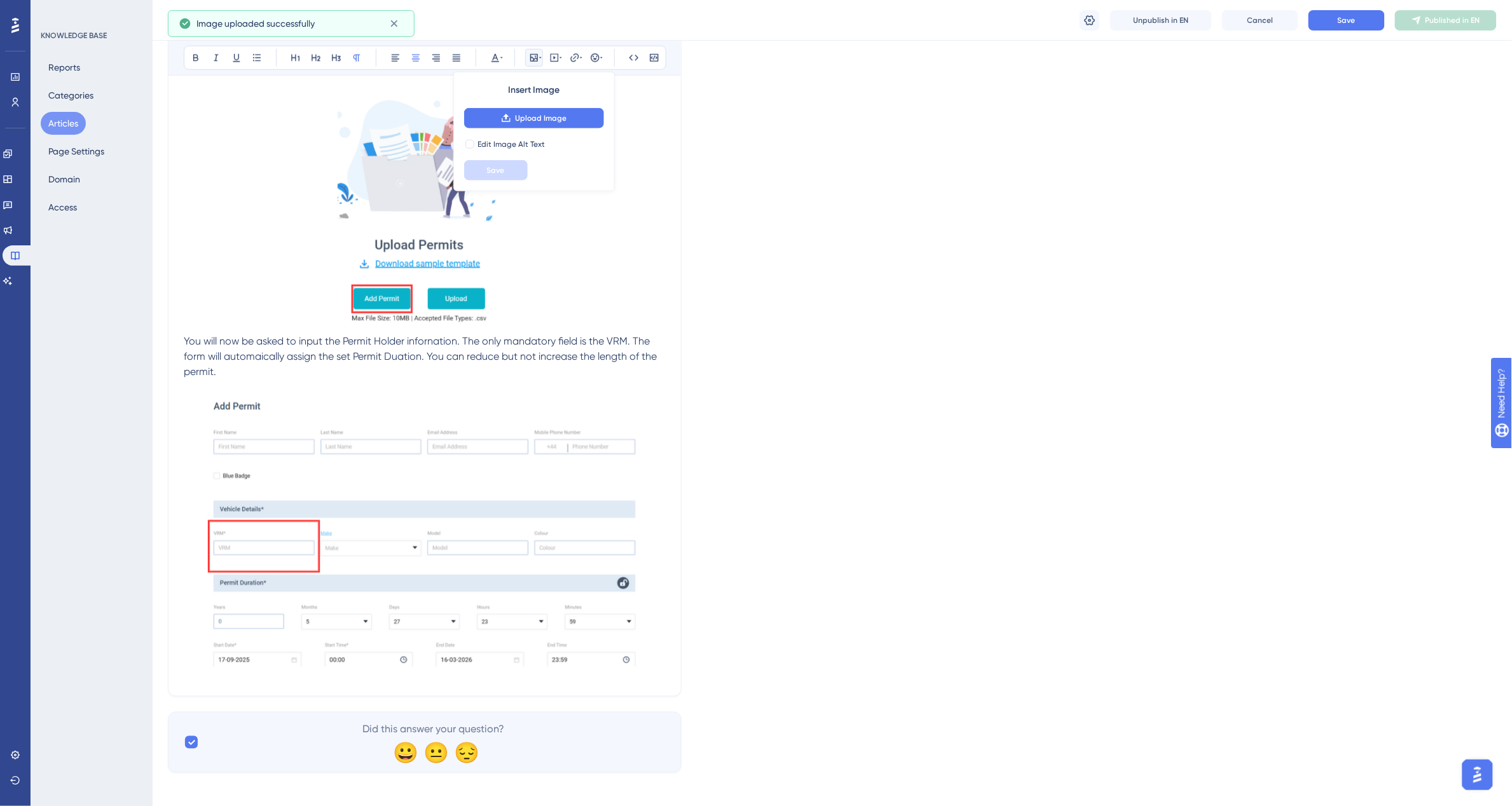
scroll to position [527, 0]
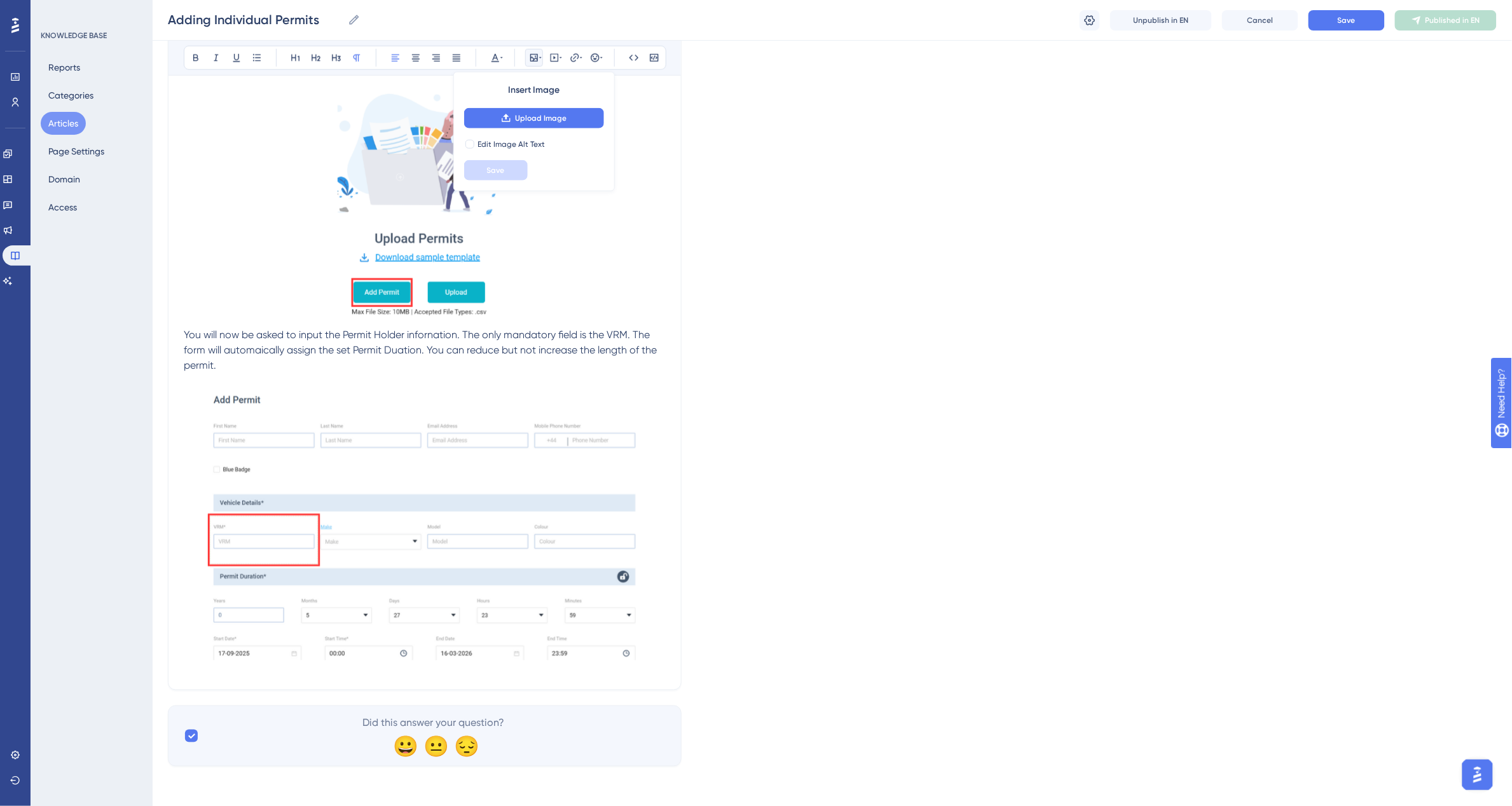
click at [434, 334] on span "You will now be asked to input the Permit Holder infornation. The only mandator…" at bounding box center [422, 350] width 475 height 42
click at [647, 661] on p at bounding box center [425, 531] width 482 height 286
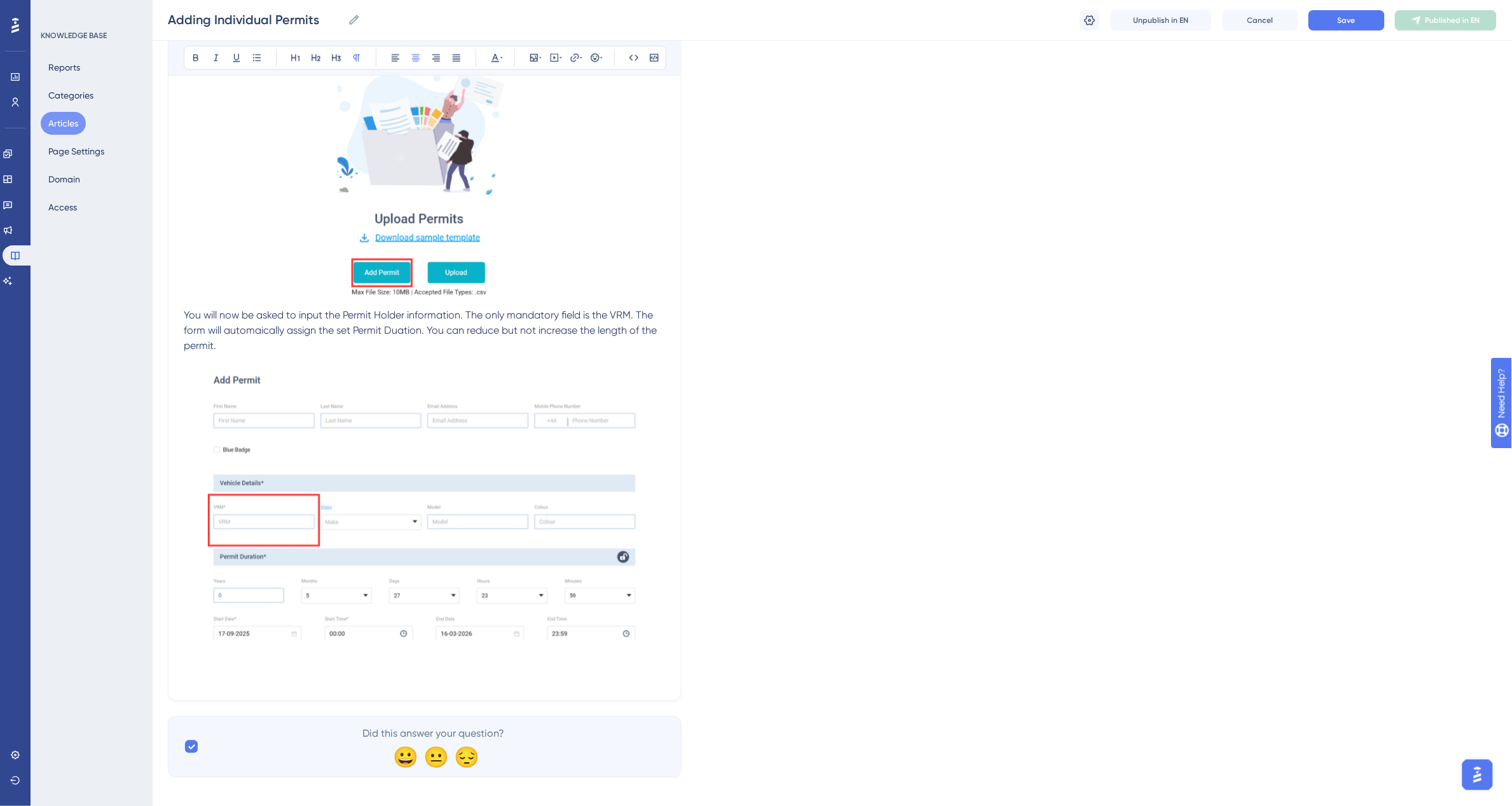
scroll to position [558, 0]
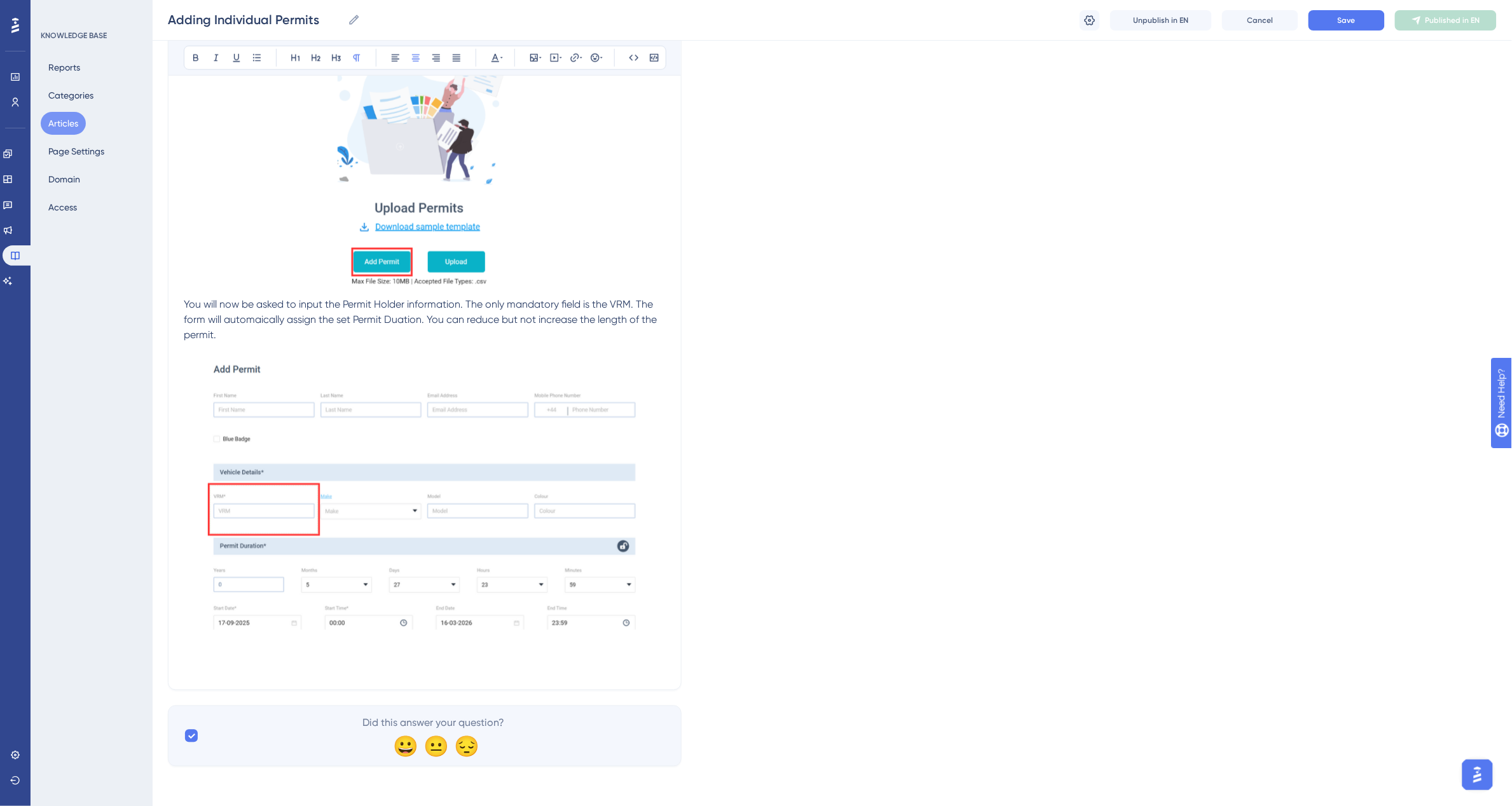
click at [259, 335] on p "You will now be asked to input the Permit Holder information. The only mandator…" at bounding box center [425, 320] width 482 height 46
click at [259, 330] on p "You will now be asked to input the Permit Holder information. The only mandator…" at bounding box center [425, 320] width 482 height 46
click at [485, 330] on span "You will now be asked to input the Permit Holder information. The only mandator…" at bounding box center [422, 319] width 475 height 42
click at [530, 336] on p "You will now be asked to input the Permit Holder information. The only mandator…" at bounding box center [425, 320] width 482 height 46
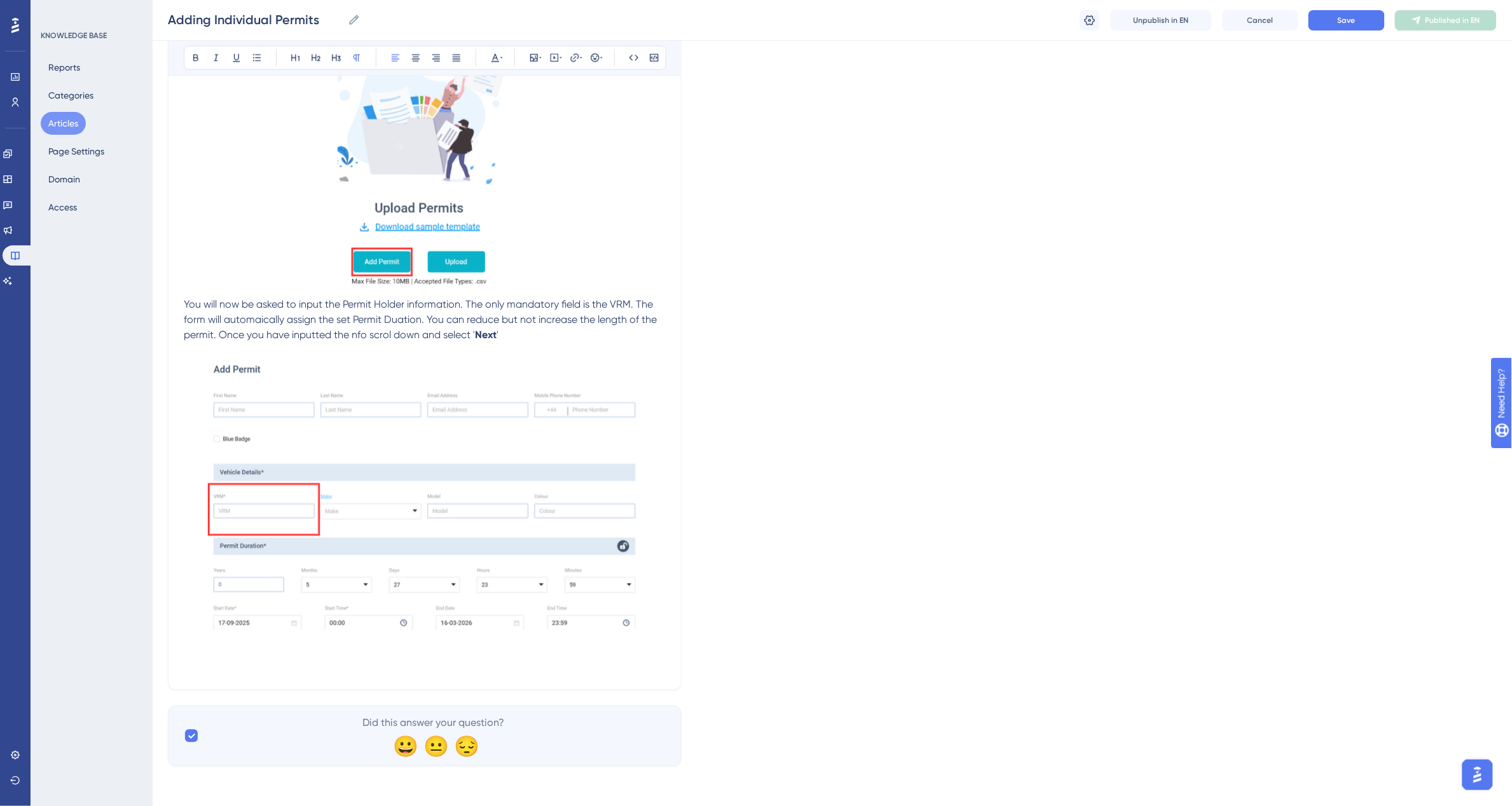
click at [621, 304] on span "You will now be asked to input the Permit Holder information. The only mandator…" at bounding box center [422, 319] width 475 height 42
click at [539, 348] on p at bounding box center [425, 350] width 482 height 15
click at [229, 662] on p at bounding box center [425, 667] width 482 height 15
click at [201, 659] on p at bounding box center [425, 667] width 482 height 15
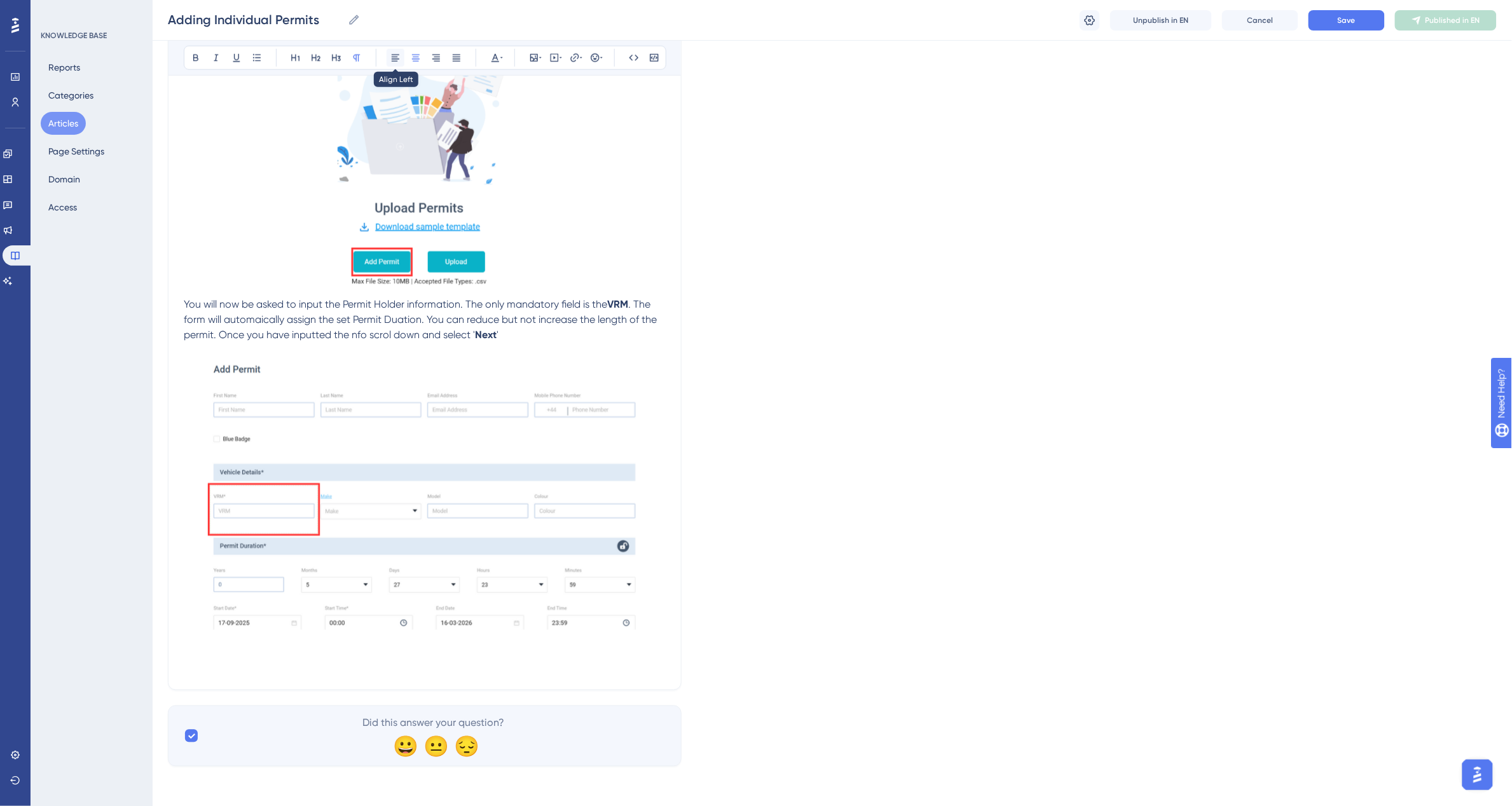
click at [392, 58] on icon at bounding box center [395, 58] width 10 height 10
click at [351, 334] on span ". The form will automaically assign the set Permit Duation. You can reduce but …" at bounding box center [422, 319] width 475 height 42
click at [395, 338] on span ". The form will automaically assign the set Permit Duation. You can reduce but …" at bounding box center [422, 319] width 475 height 42
click at [204, 662] on p at bounding box center [425, 667] width 482 height 15
click at [202, 653] on p at bounding box center [425, 651] width 482 height 15
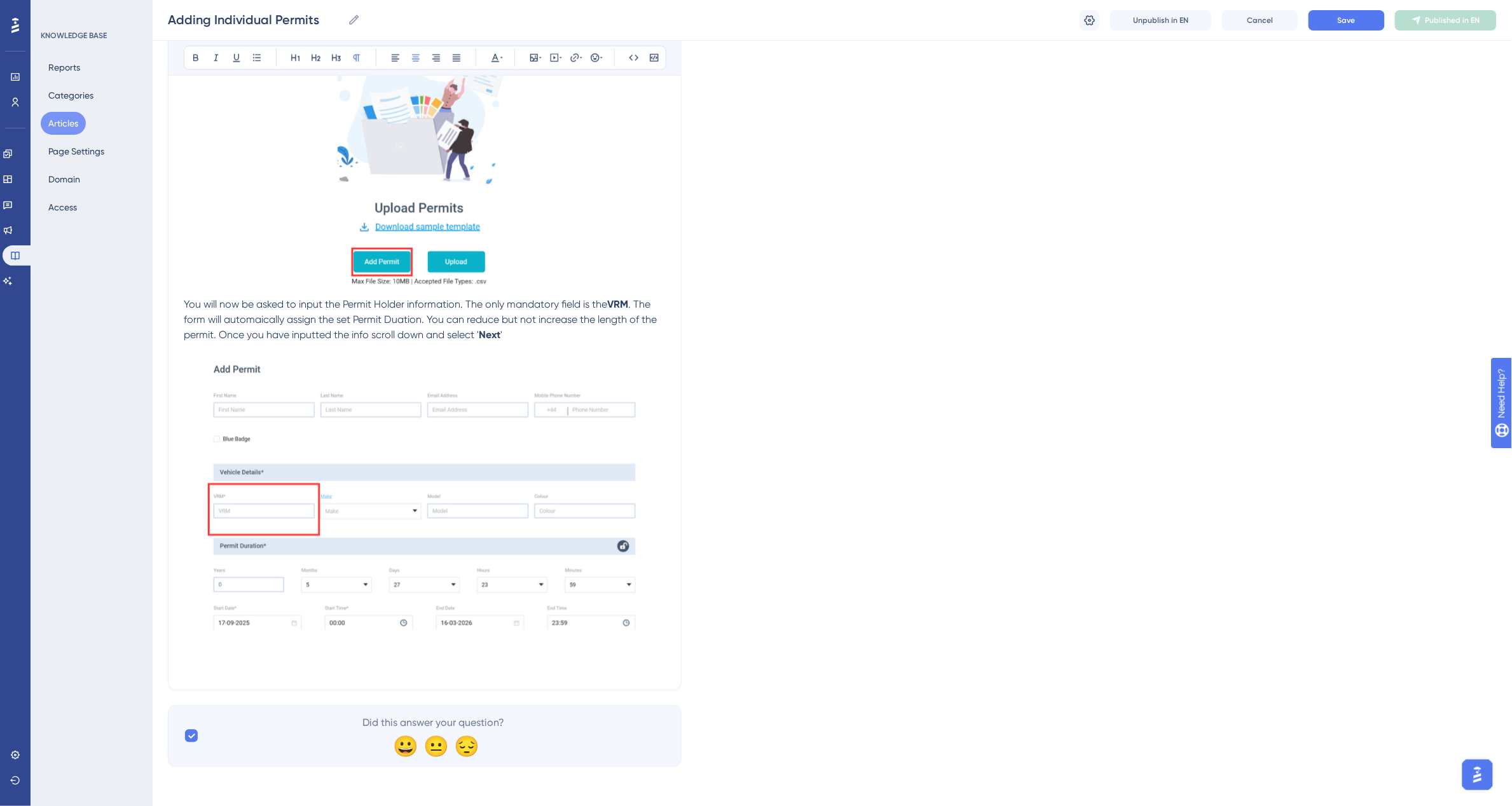
click at [198, 662] on p at bounding box center [425, 667] width 482 height 15
click at [191, 659] on p at bounding box center [425, 667] width 482 height 15
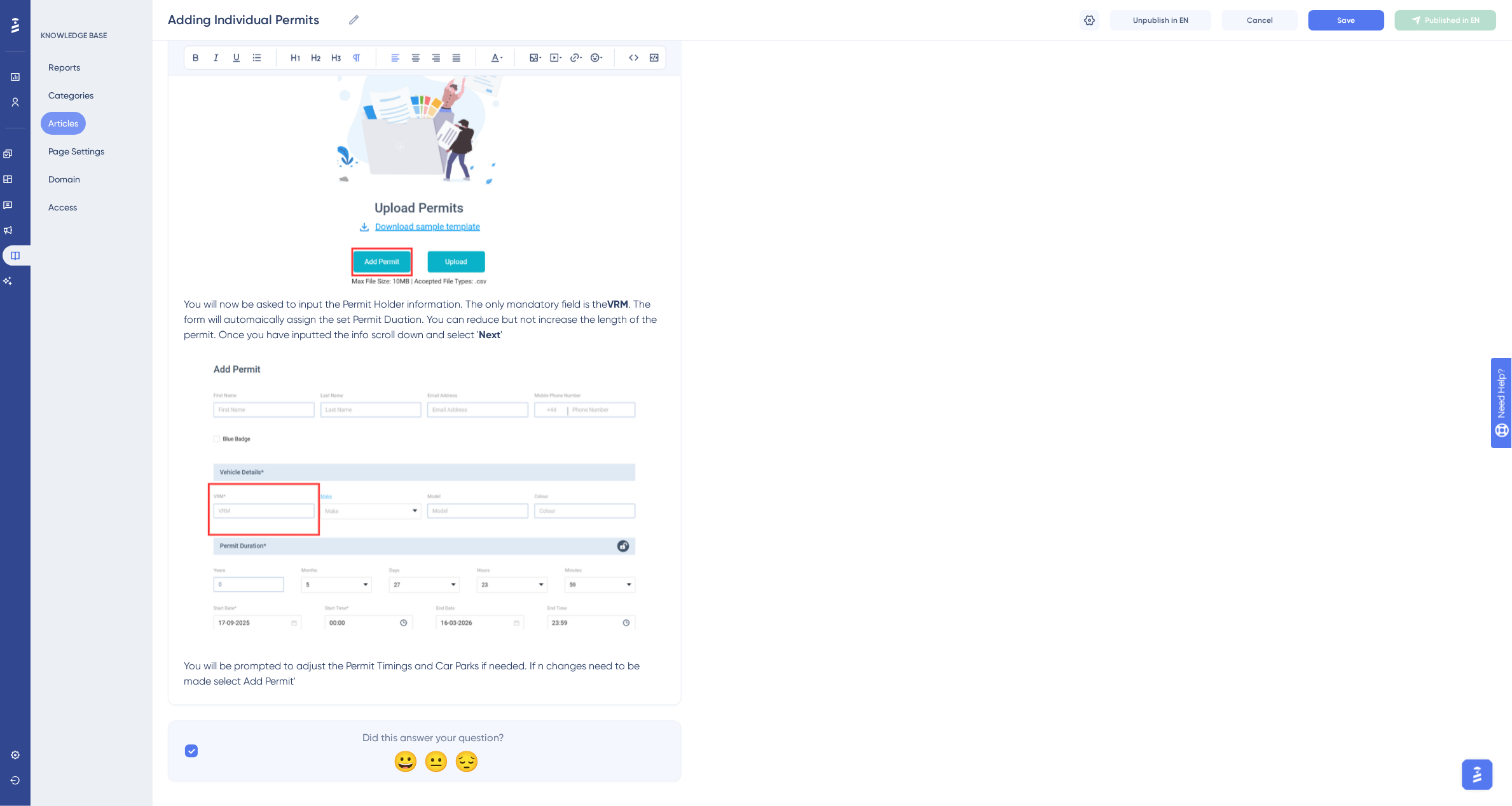
click at [246, 683] on span "You will be prompted to adjust the Permit Timings and Car Parks if needed. If n…" at bounding box center [413, 674] width 458 height 27
click at [316, 680] on p "You will be prompted to adjust the Permit Timings and Car Parks if needed. If n…" at bounding box center [425, 674] width 482 height 31
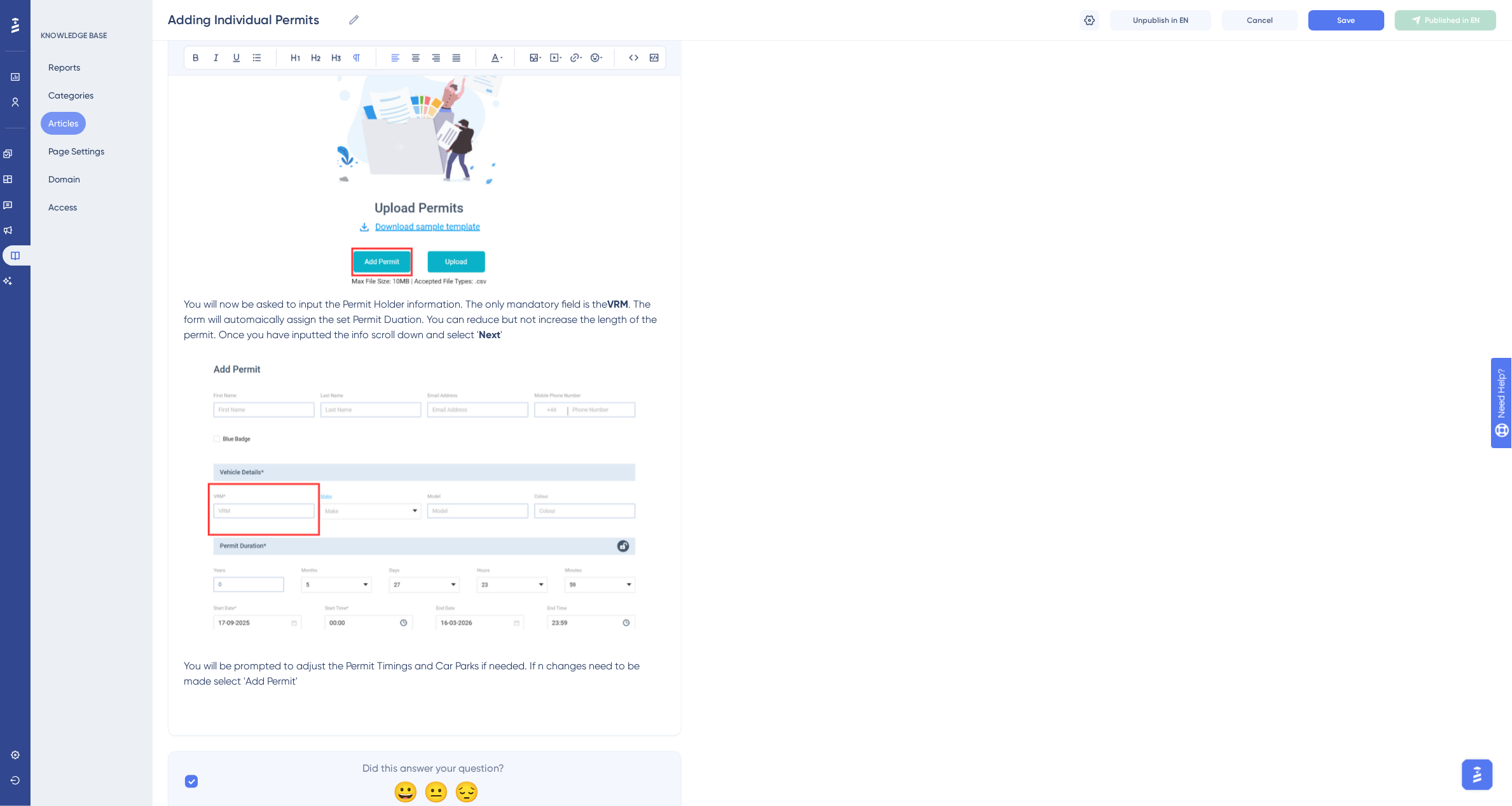
click at [222, 707] on p "You will be prompted to adjust the Permit Timings and Car Parks if needed. If n…" at bounding box center [425, 690] width 482 height 61
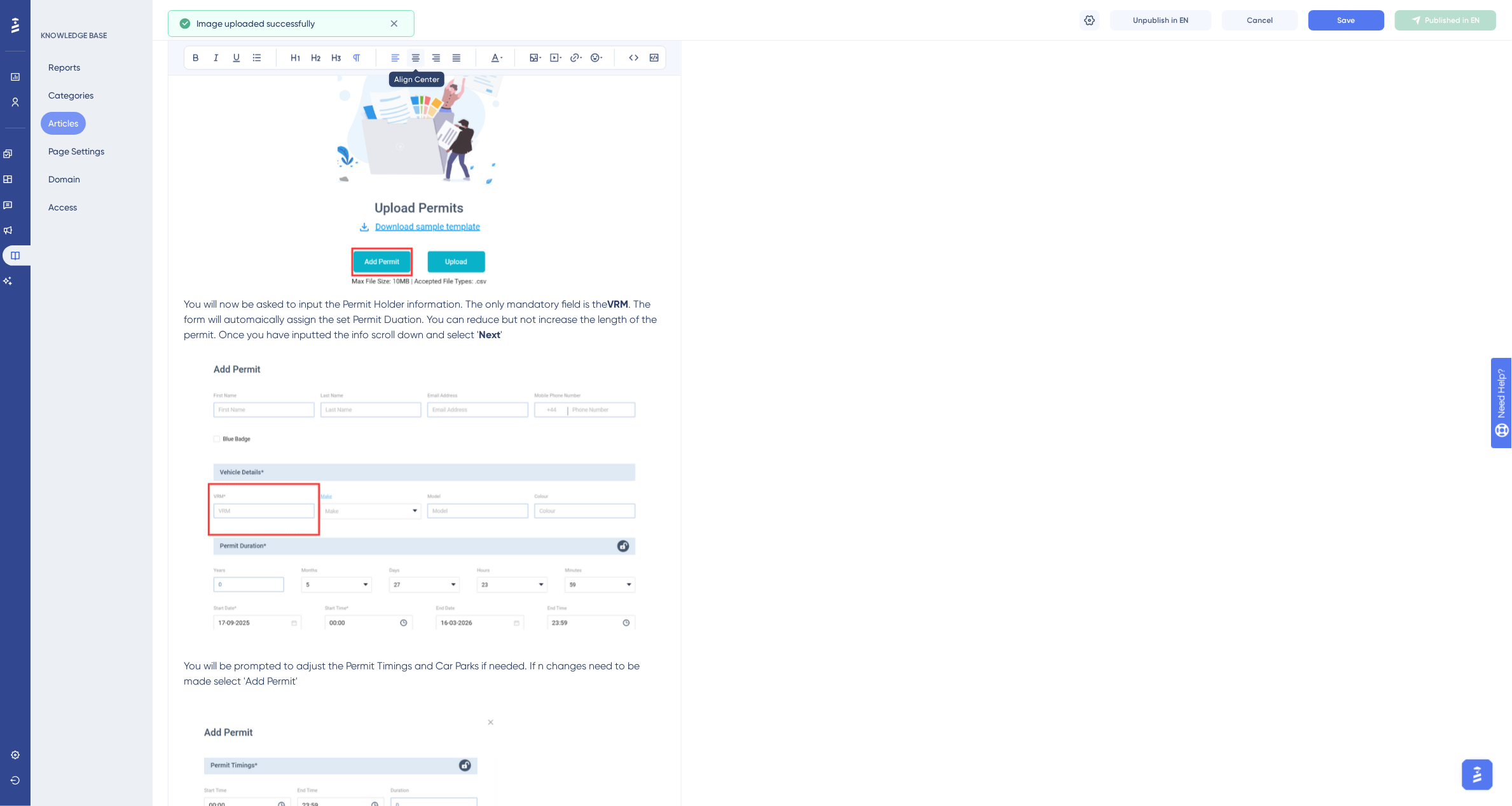
scroll to position [764, 0]
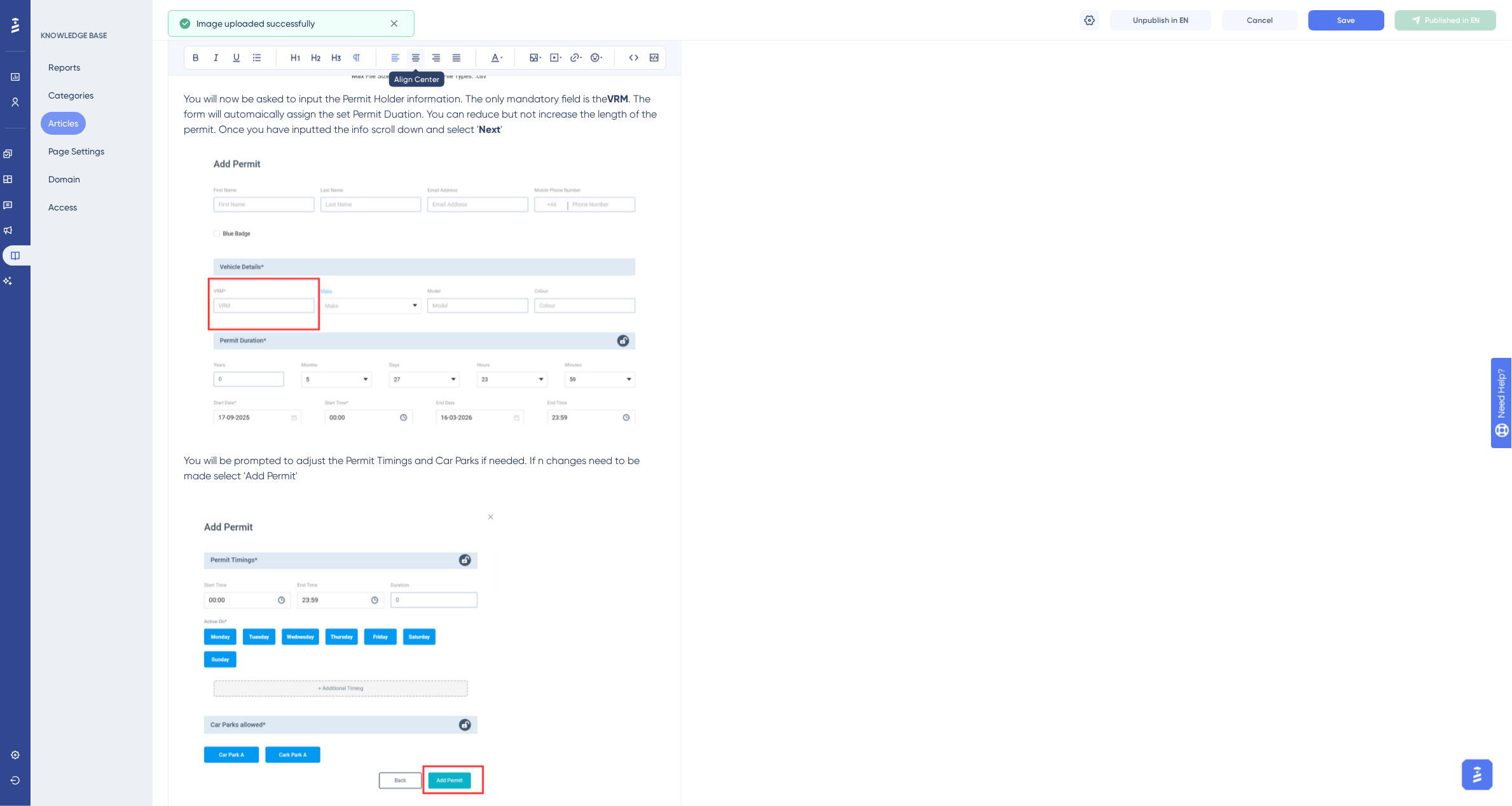
click at [412, 58] on icon at bounding box center [415, 58] width 10 height 10
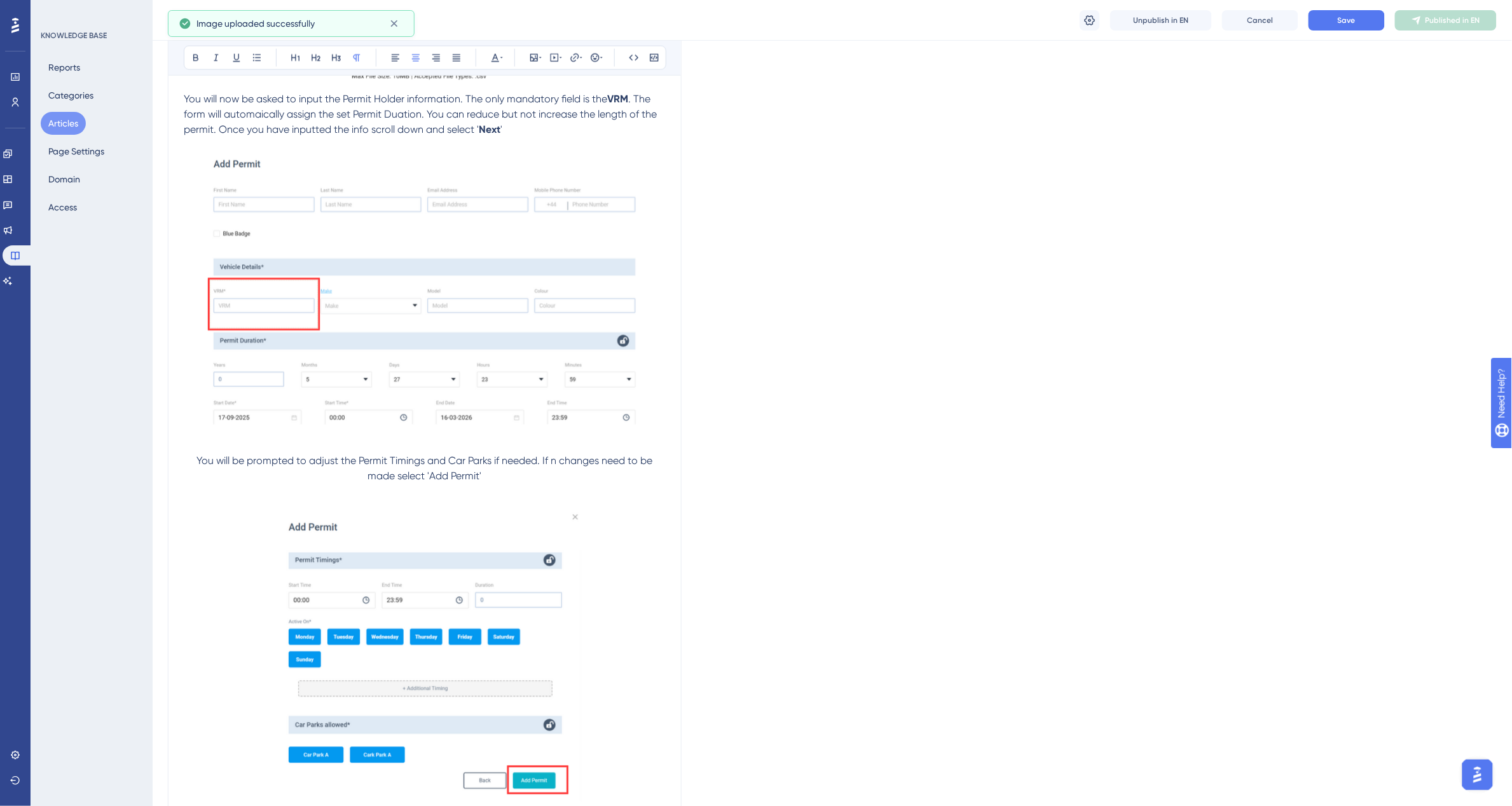
click at [611, 633] on p "You will be prompted to adjust the Permit Timings and Car Parks if needed. If n…" at bounding box center [425, 637] width 482 height 367
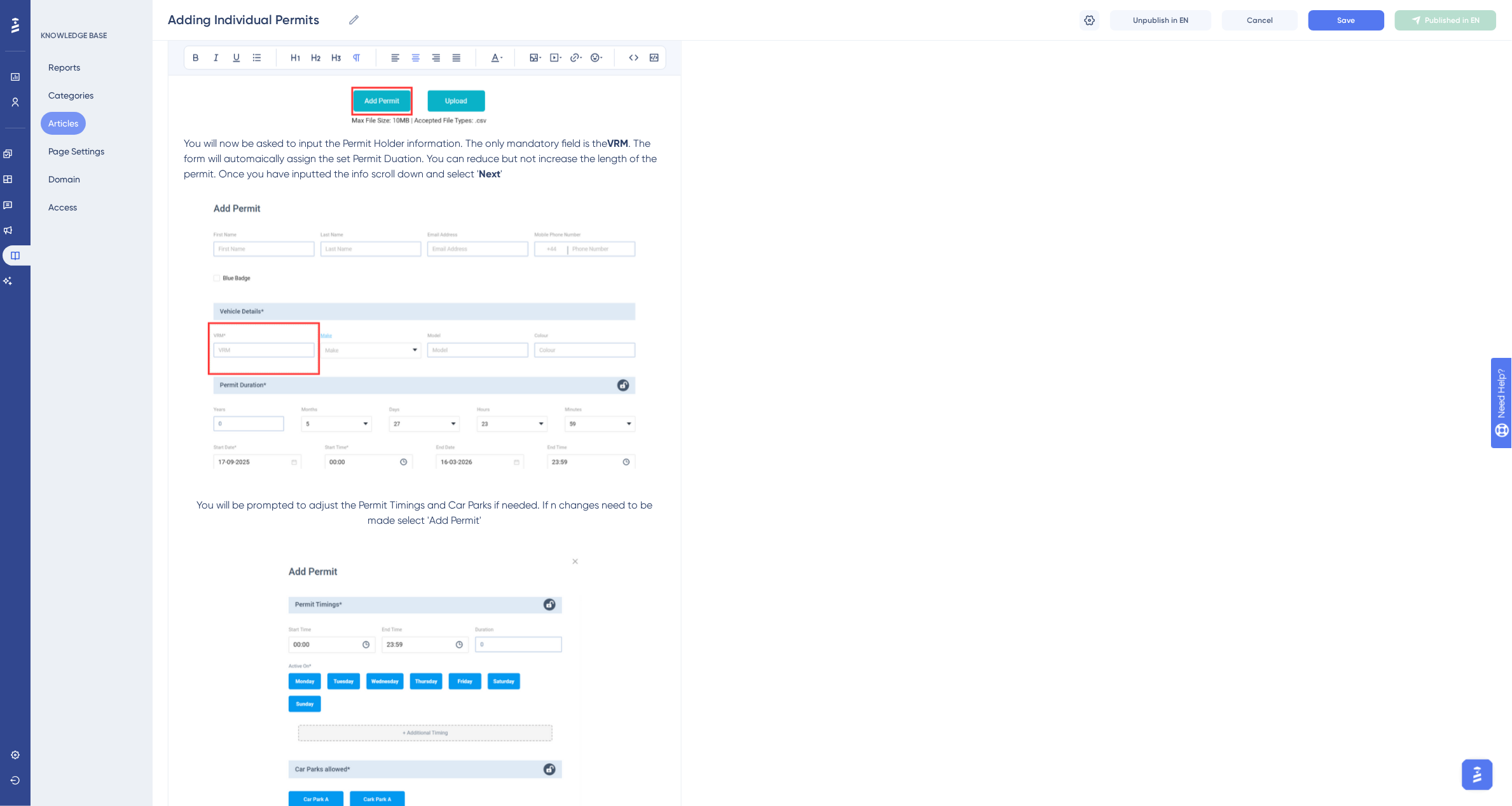
scroll to position [910, 0]
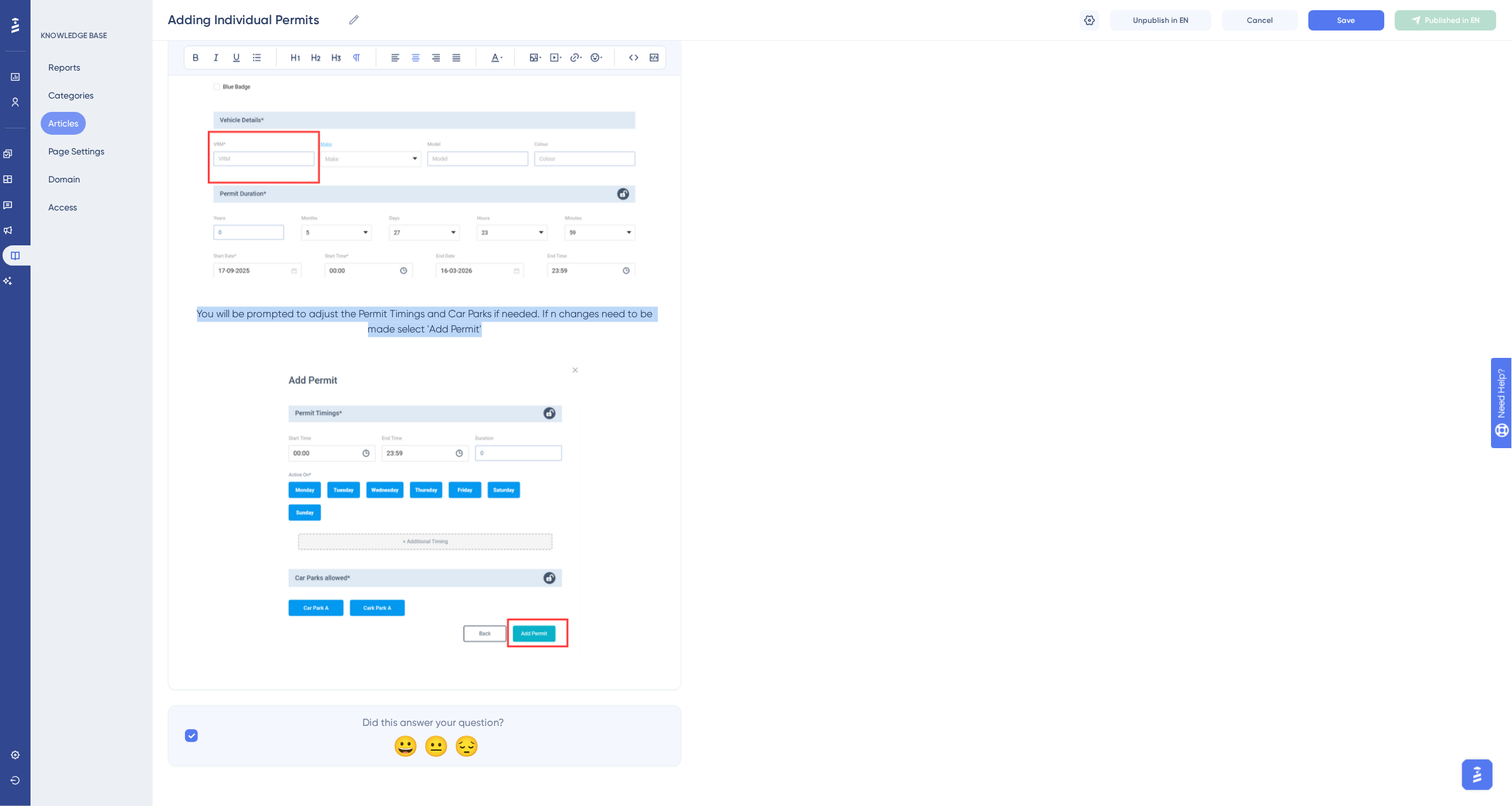
drag, startPoint x: 491, startPoint y: 328, endPoint x: 192, endPoint y: 318, distance: 299.2
click at [192, 318] on p "You will be prompted to adjust the Permit Timings and Car Parks if needed. If n…" at bounding box center [425, 490] width 482 height 367
click at [392, 58] on icon at bounding box center [395, 58] width 10 height 10
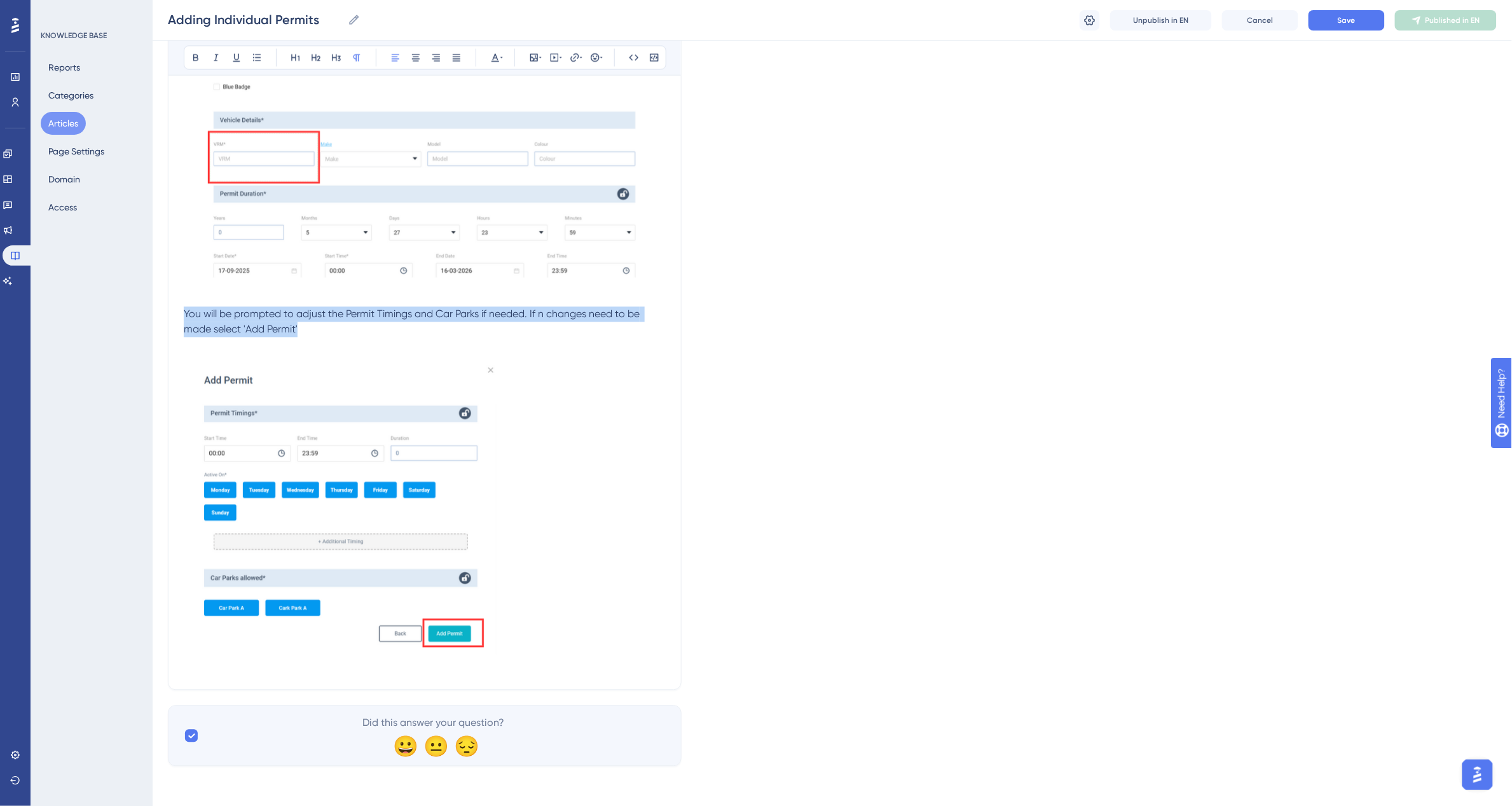
click at [346, 513] on img at bounding box center [341, 511] width 314 height 317
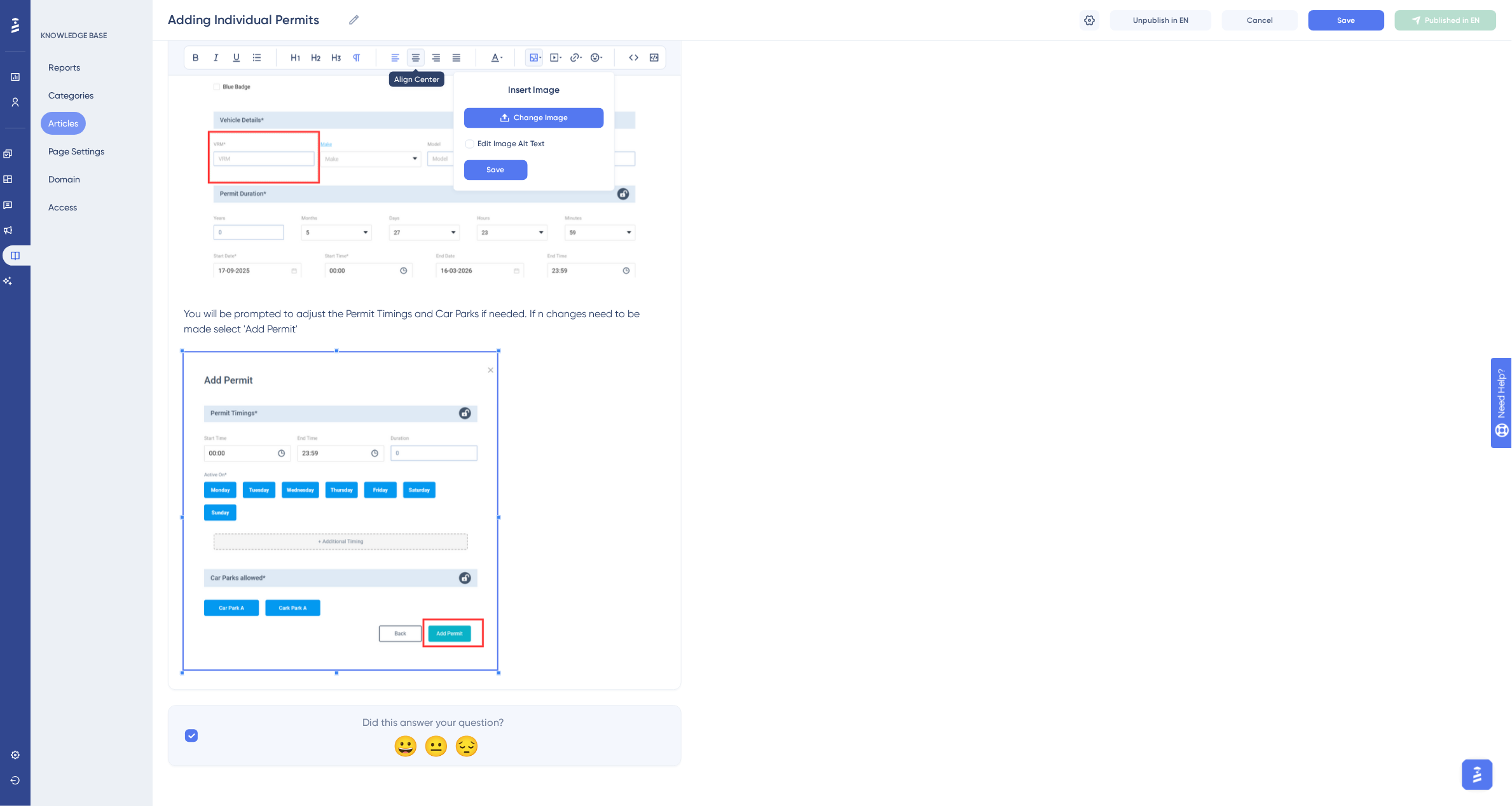
click at [417, 61] on icon at bounding box center [415, 58] width 10 height 10
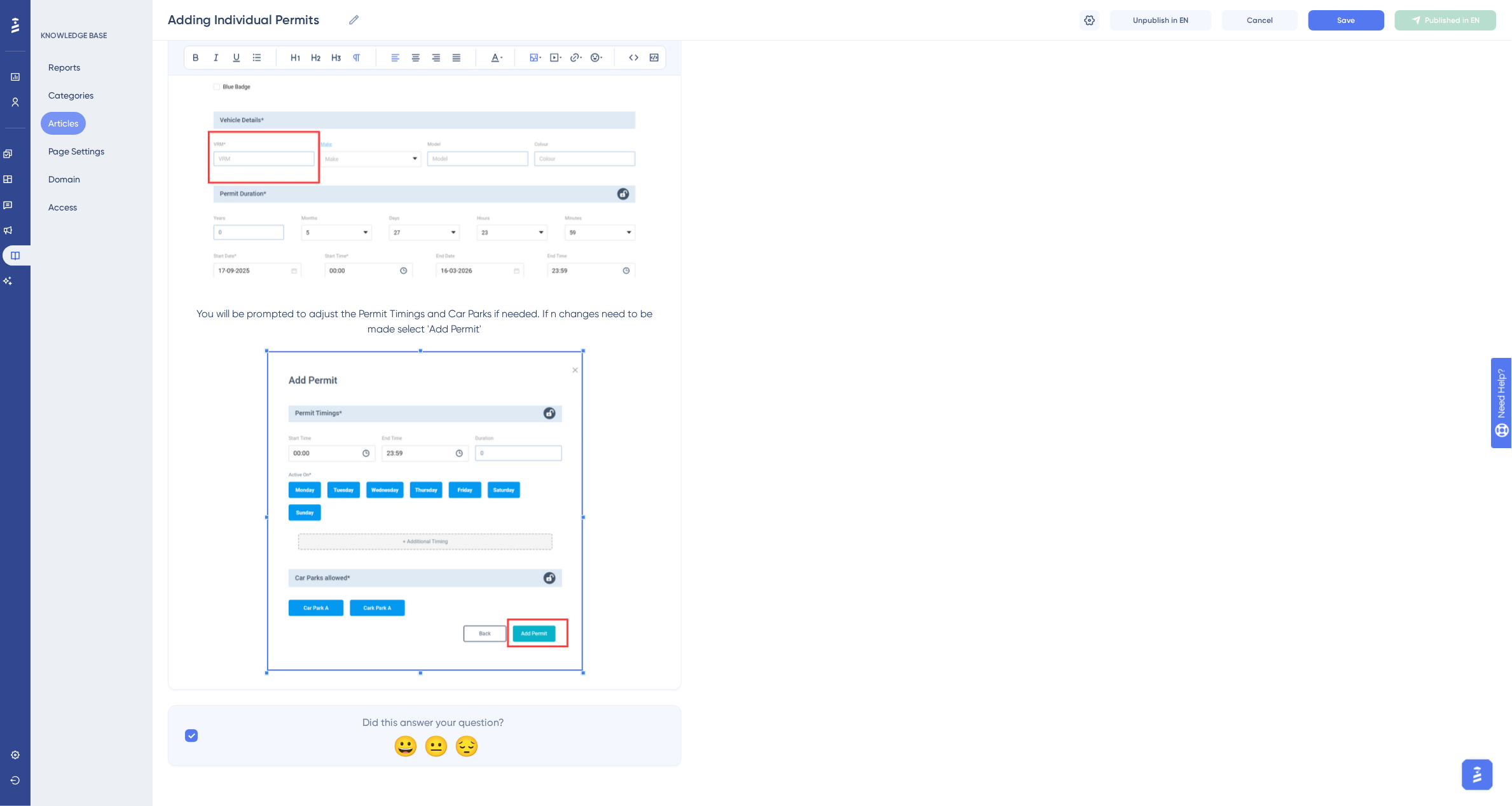
click at [607, 532] on p "You will be prompted to adjust the Permit Timings and Car Parks if needed. If n…" at bounding box center [425, 490] width 482 height 367
click at [509, 330] on p "You will be prompted to adjust the Permit Timings and Car Parks if needed. If n…" at bounding box center [425, 490] width 482 height 367
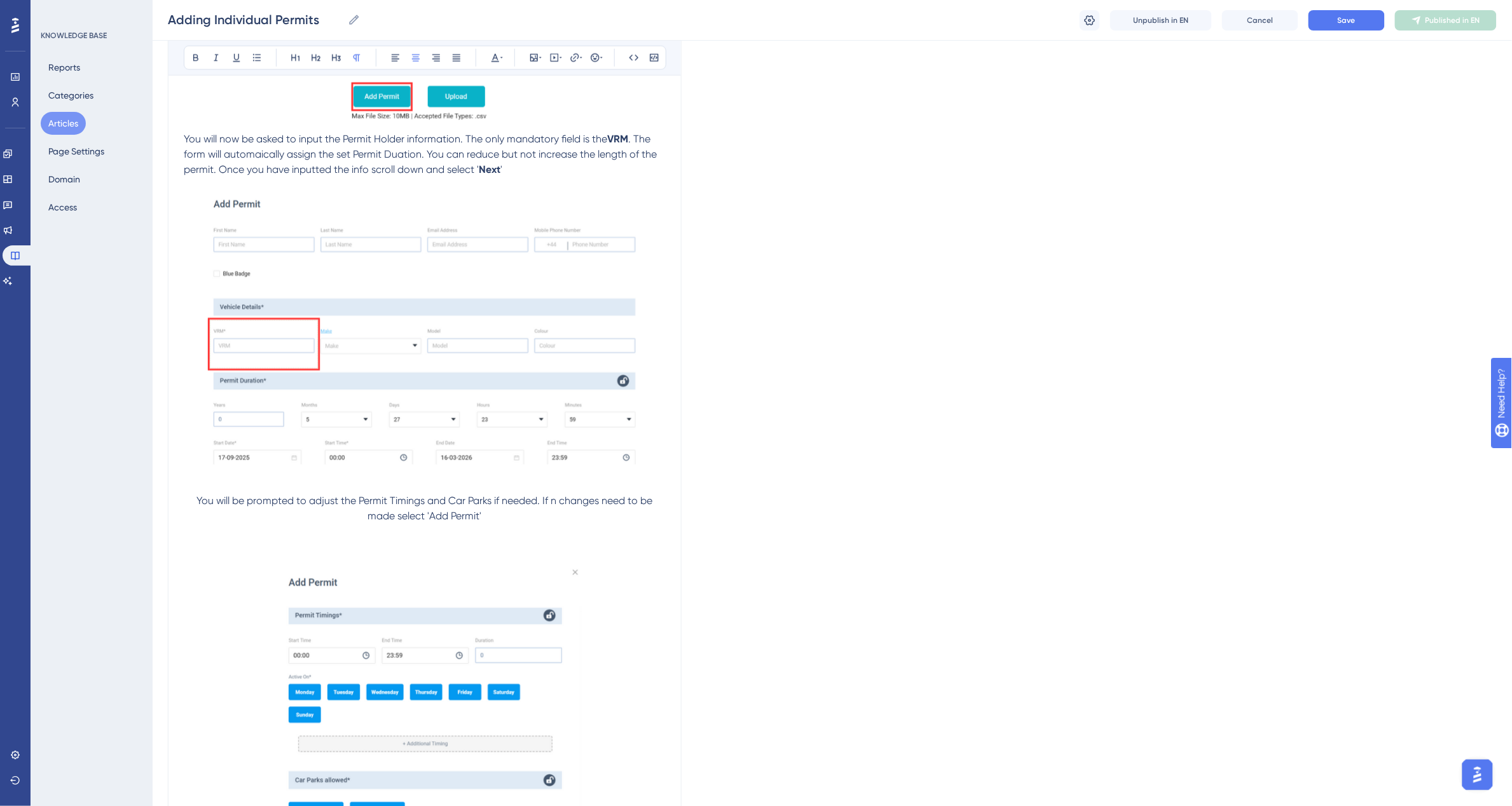
scroll to position [858, 0]
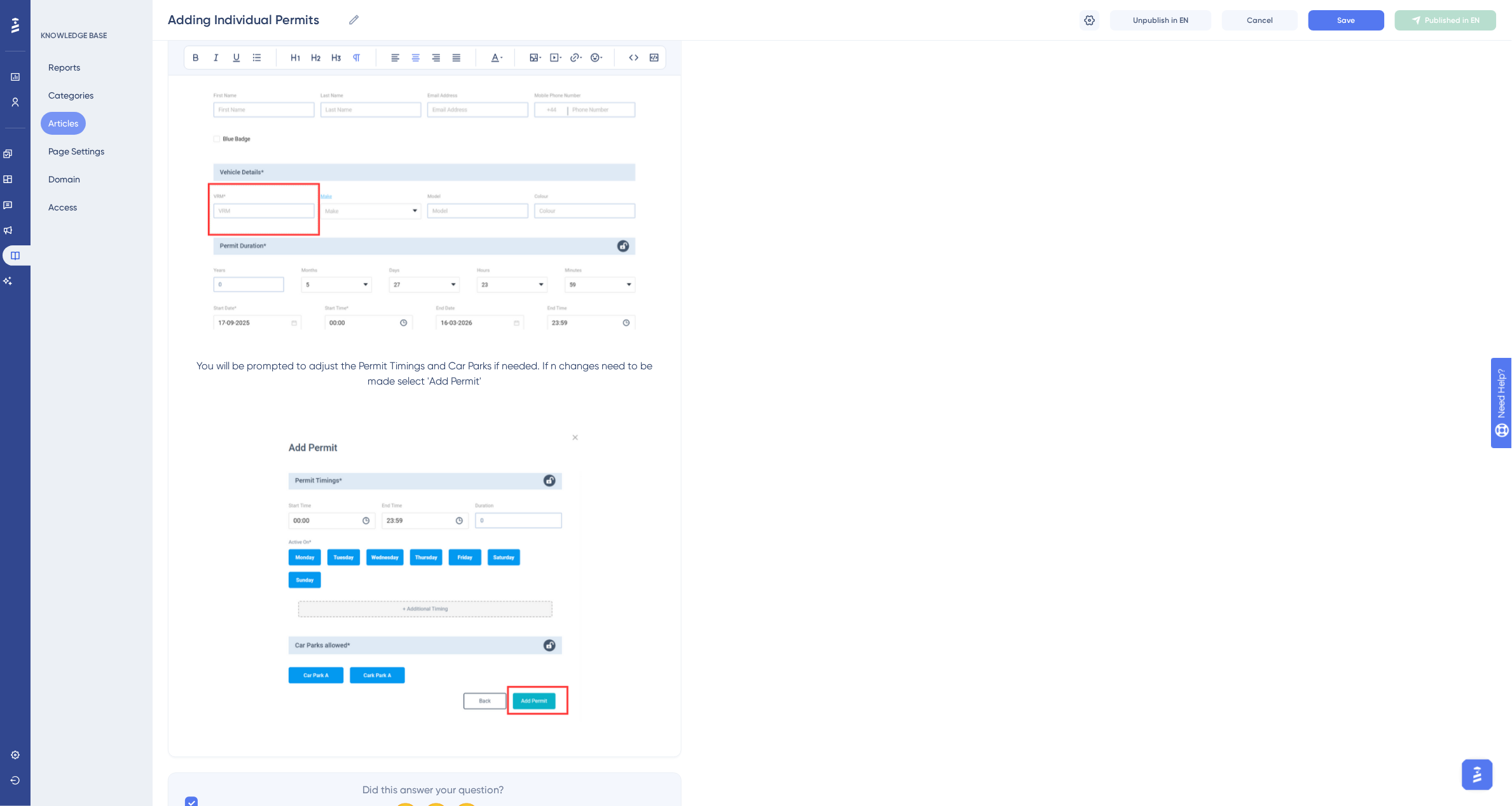
click at [487, 403] on p at bounding box center [425, 565] width 482 height 352
drag, startPoint x: 370, startPoint y: 369, endPoint x: 159, endPoint y: 366, distance: 211.0
click at [171, 366] on div "Adding Individual Permits Bold Italic Underline Bullet Point Heading 1 Heading …" at bounding box center [424, 21] width 514 height 1473
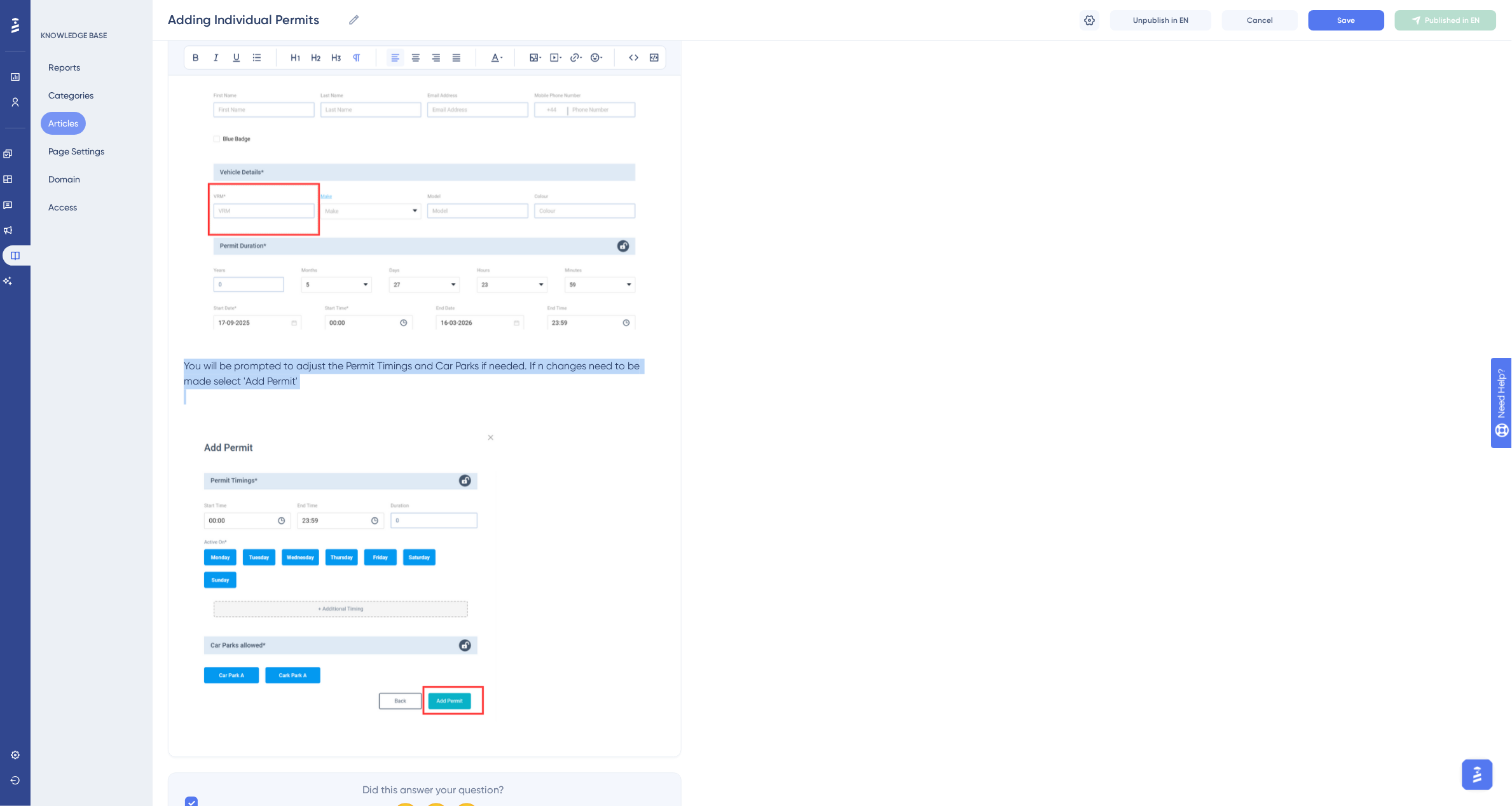
click at [399, 61] on icon at bounding box center [395, 58] width 10 height 10
click at [548, 569] on p at bounding box center [425, 565] width 482 height 352
click at [389, 585] on img at bounding box center [341, 578] width 314 height 317
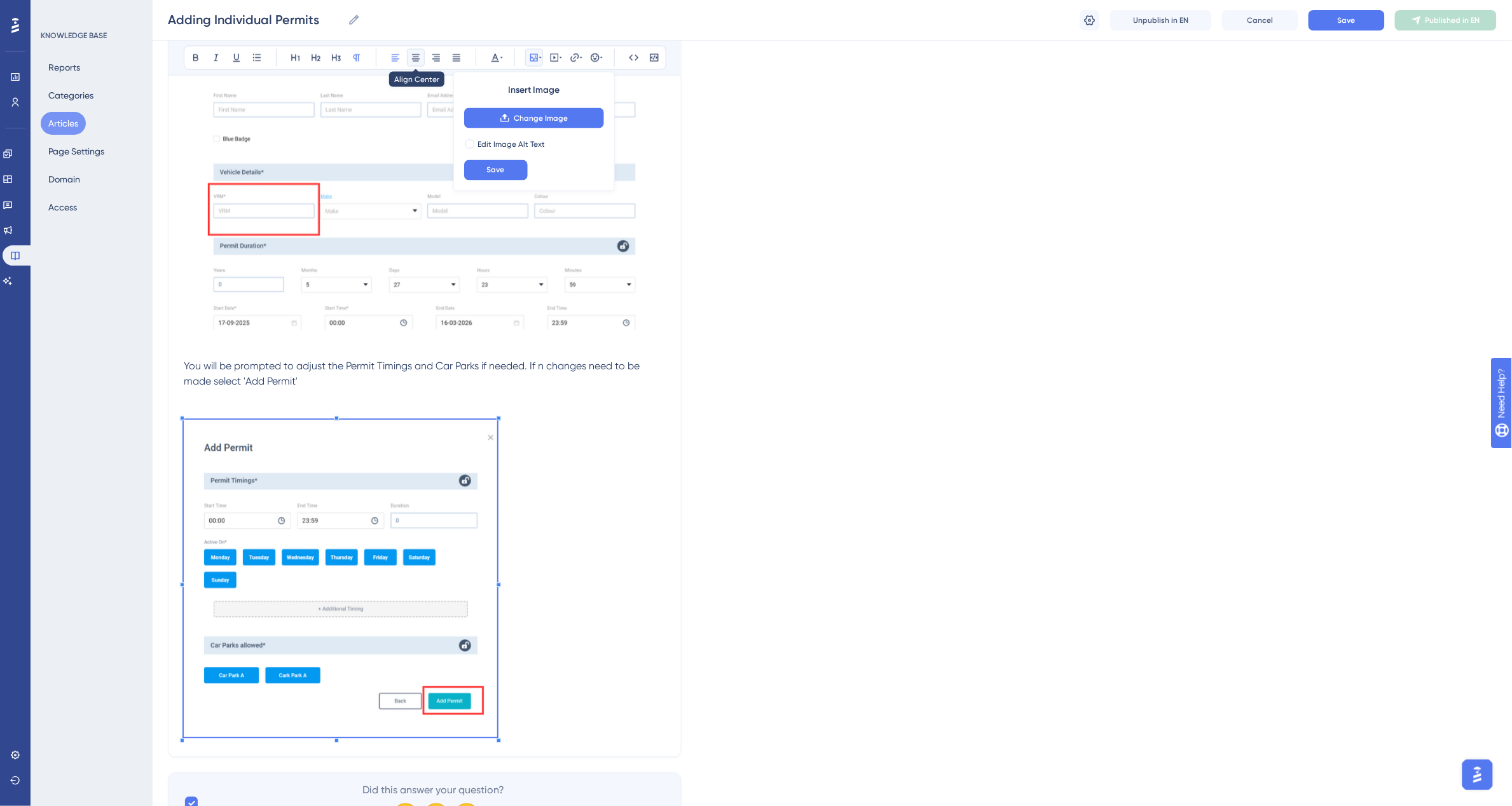
click at [410, 61] on icon at bounding box center [415, 58] width 10 height 10
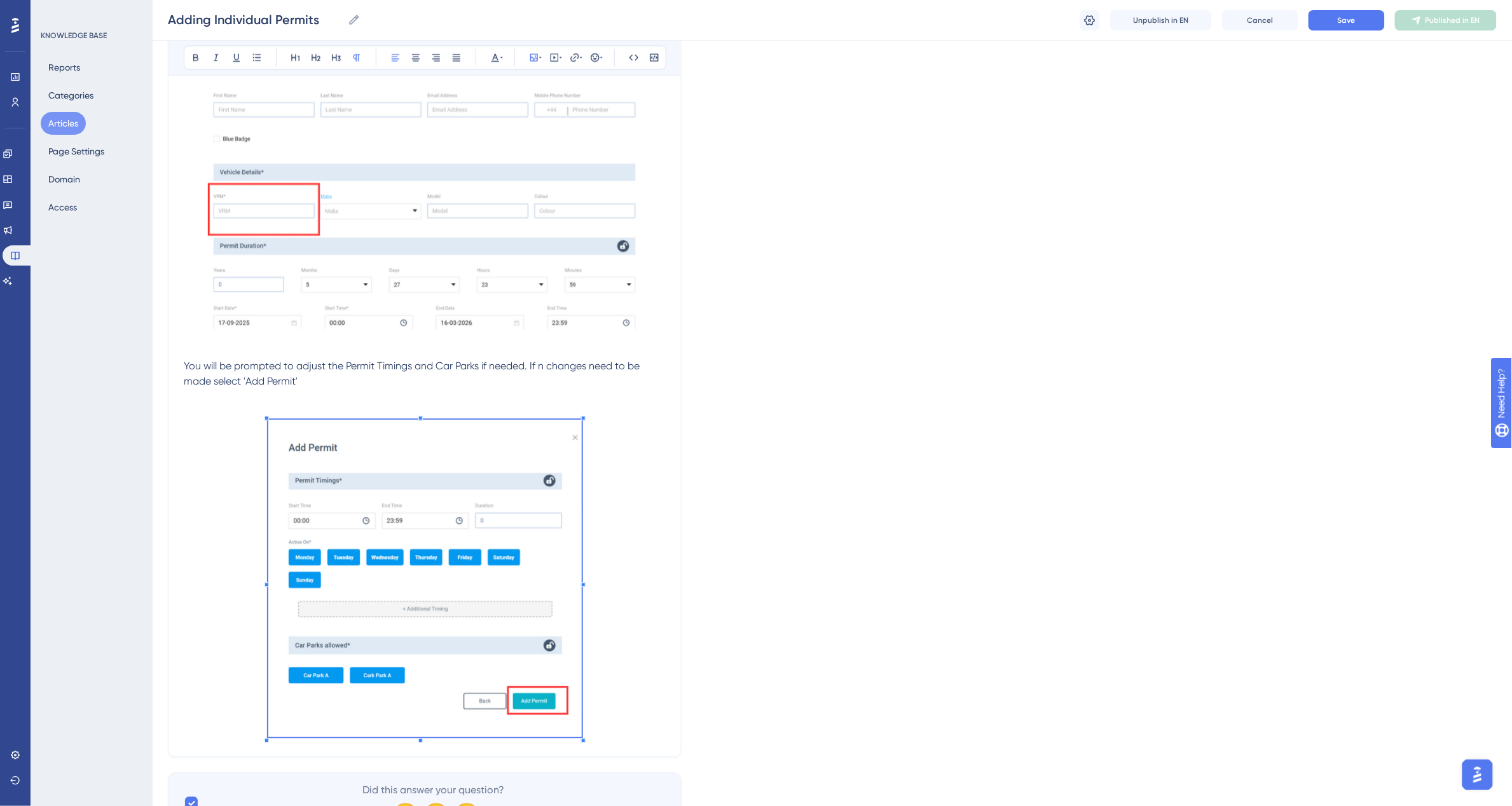
click at [637, 550] on p at bounding box center [425, 565] width 482 height 352
click at [543, 367] on span "You will be prompted to adjust the Permit Timings and Car Parks if needed. If n…" at bounding box center [413, 373] width 458 height 27
drag, startPoint x: 245, startPoint y: 382, endPoint x: 252, endPoint y: 385, distance: 7.6
click at [252, 385] on span "You will be prompted to adjust the Permit Timings and Car Parks if needed. If n…" at bounding box center [416, 373] width 465 height 27
click at [250, 403] on p at bounding box center [425, 565] width 482 height 352
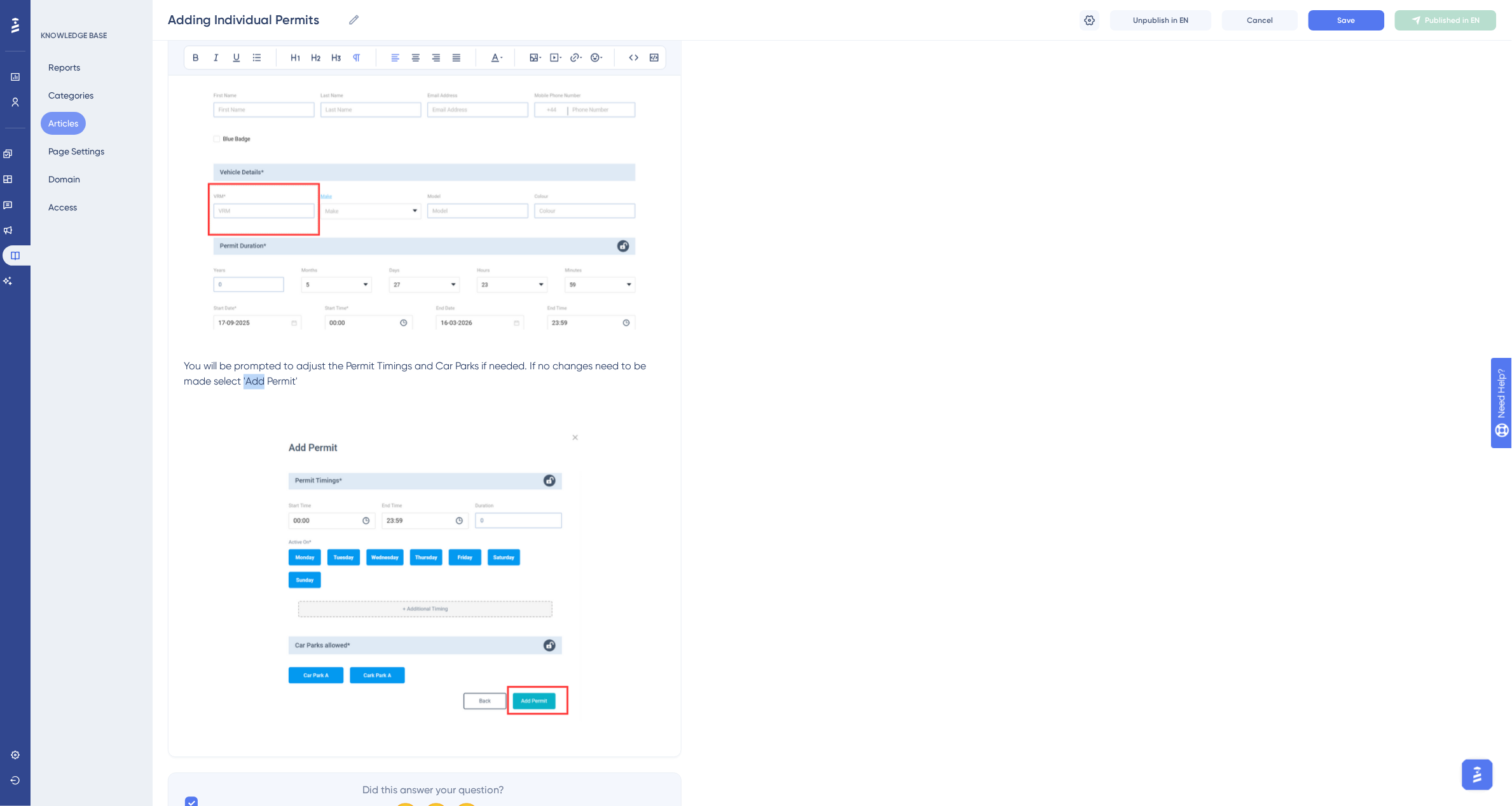
drag, startPoint x: 245, startPoint y: 382, endPoint x: 267, endPoint y: 382, distance: 22.0
click at [267, 382] on span "You will be prompted to adjust the Permit Timings and Car Parks if needed. If n…" at bounding box center [416, 373] width 465 height 27
click at [268, 404] on p at bounding box center [425, 565] width 482 height 352
drag, startPoint x: 245, startPoint y: 382, endPoint x: 295, endPoint y: 385, distance: 50.1
click at [295, 385] on span "You will be prompted to adjust the Permit Timings and Car Parks if needed. If n…" at bounding box center [416, 373] width 465 height 27
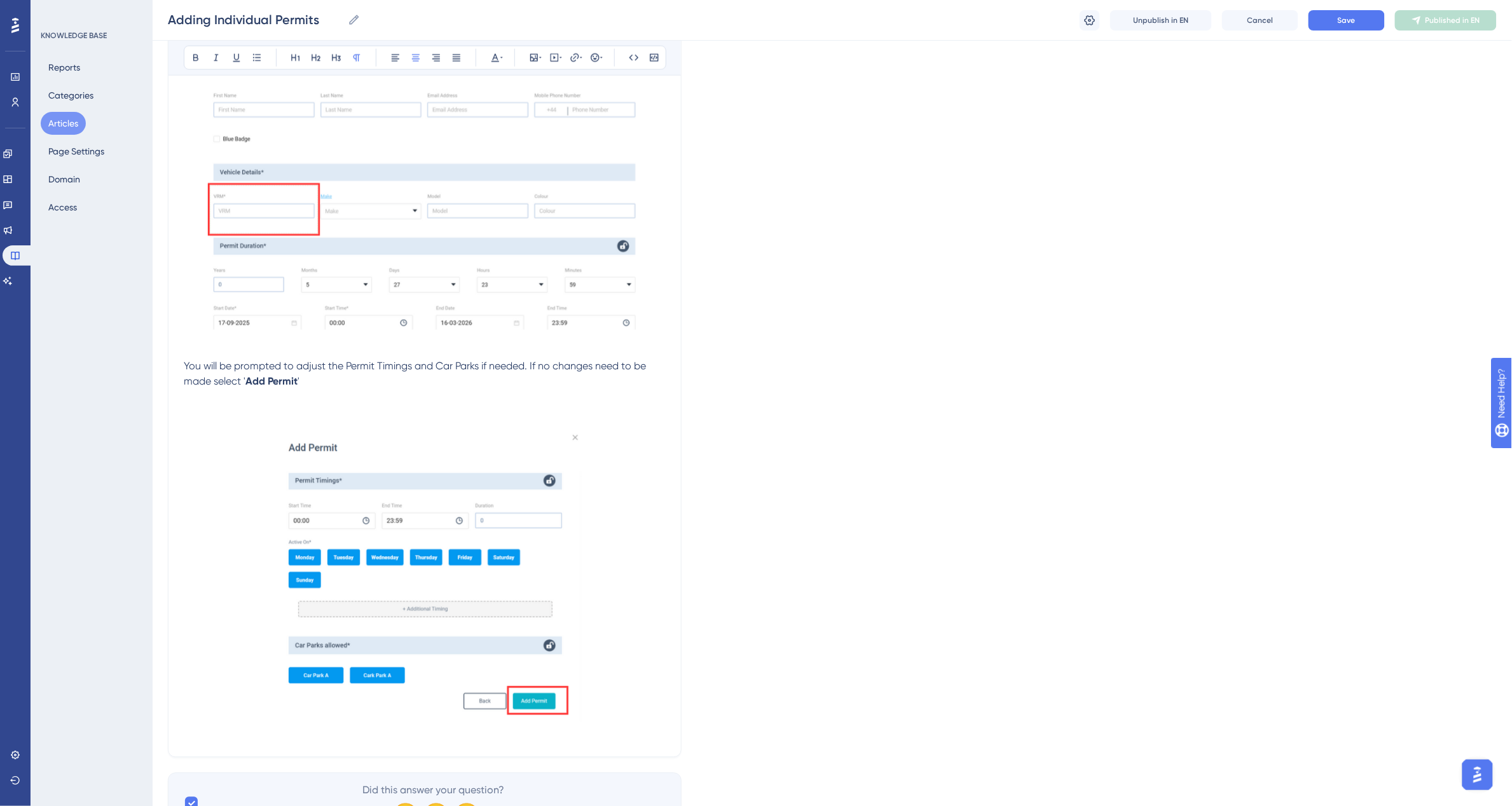
click at [410, 389] on p at bounding box center [425, 565] width 482 height 352
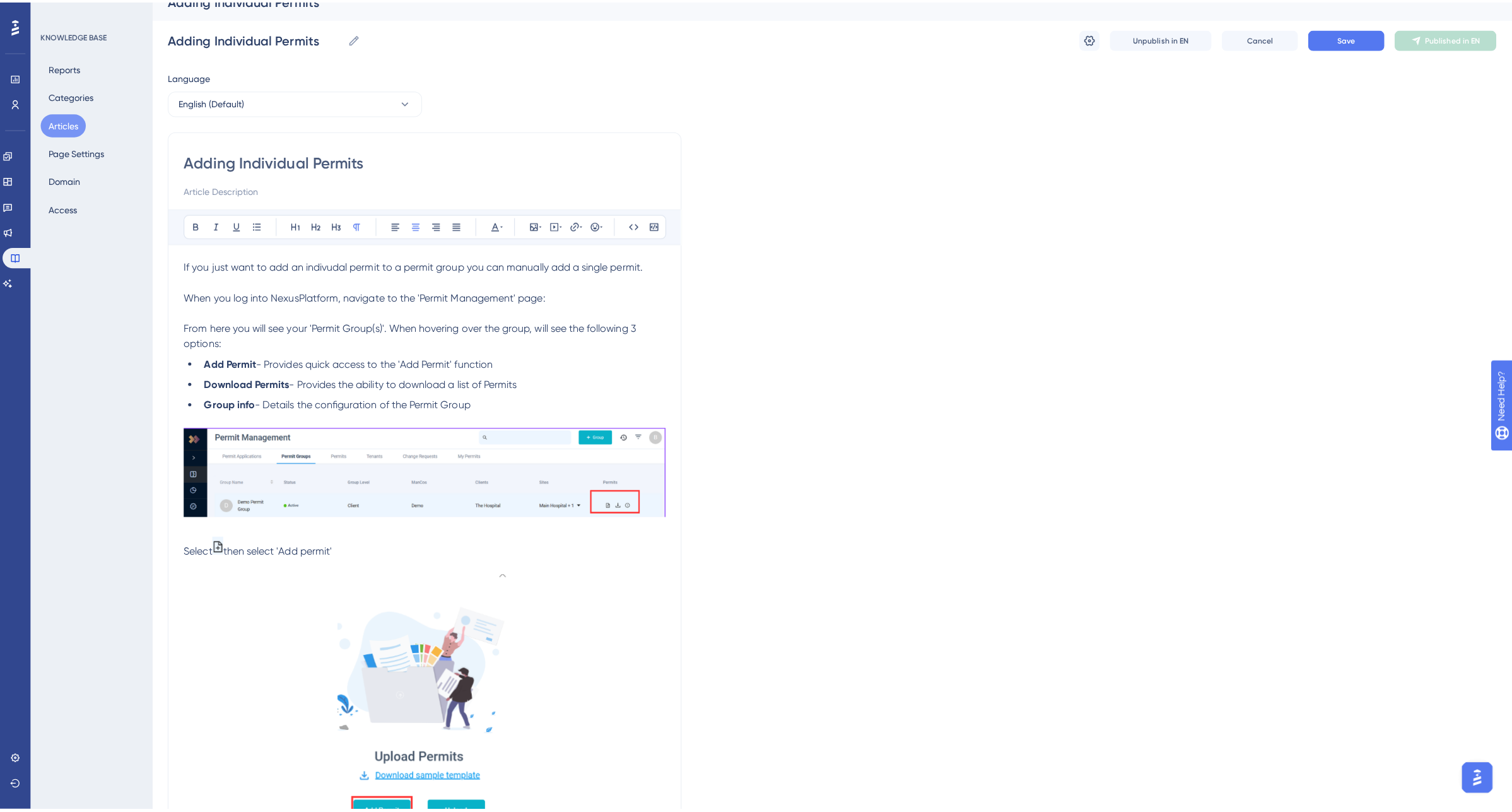
scroll to position [0, 0]
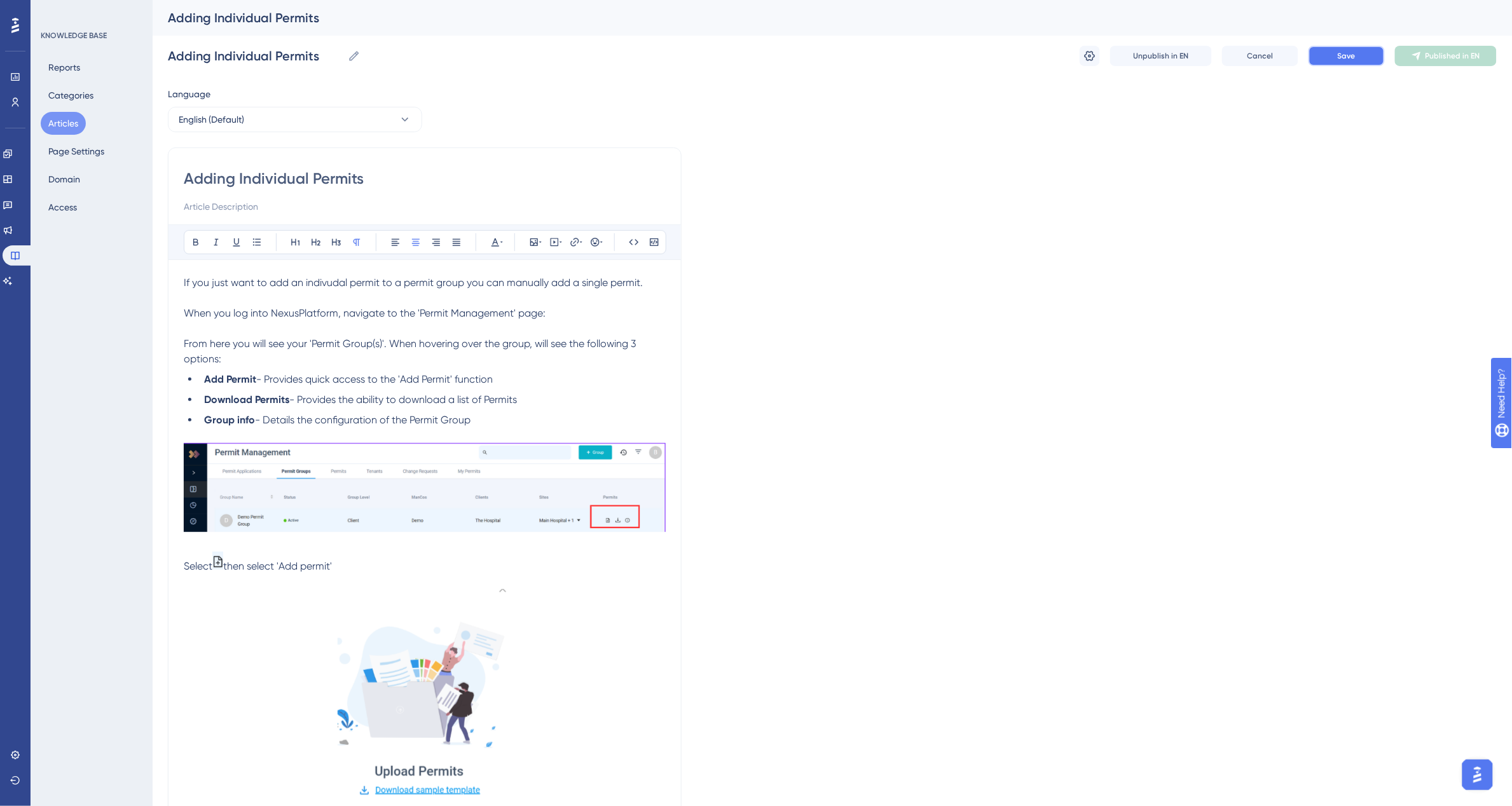
click at [1345, 47] on button "Save" at bounding box center [1346, 56] width 76 height 20
click at [1445, 54] on span "Publish in EN" at bounding box center [1453, 56] width 45 height 10
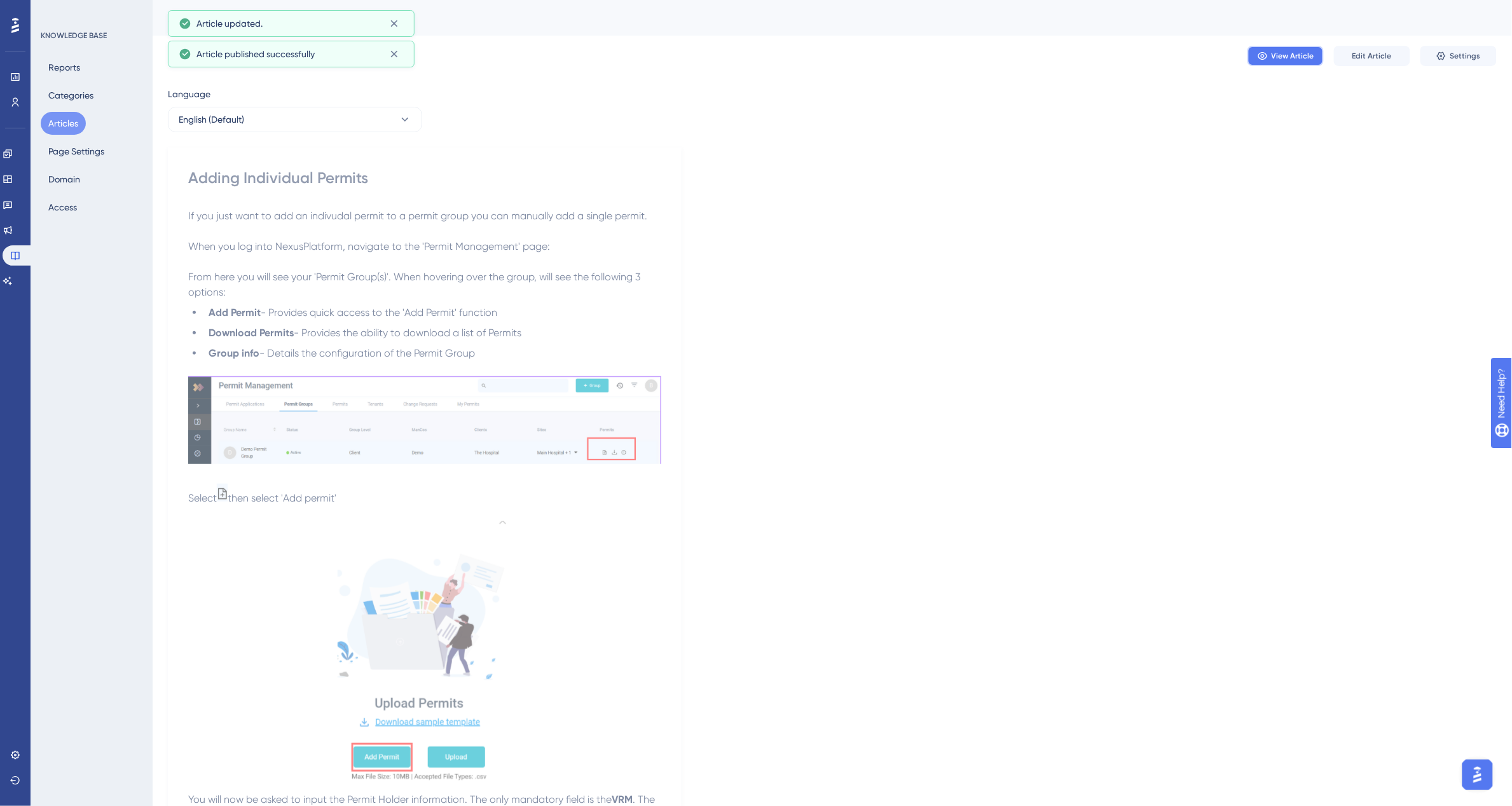
click at [1276, 59] on span "View Article" at bounding box center [1293, 56] width 43 height 10
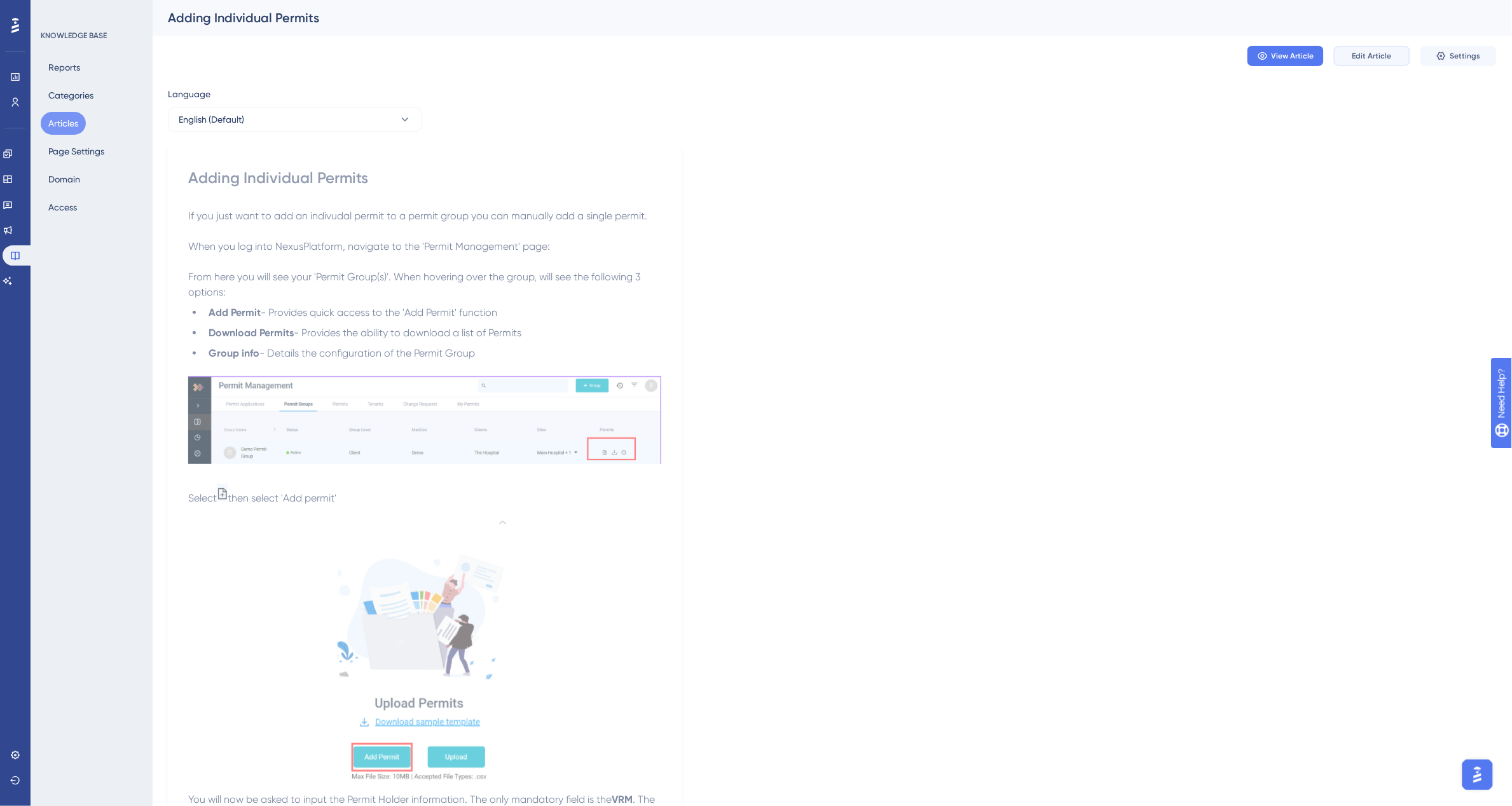
click at [1386, 61] on button "Edit Article" at bounding box center [1371, 56] width 76 height 20
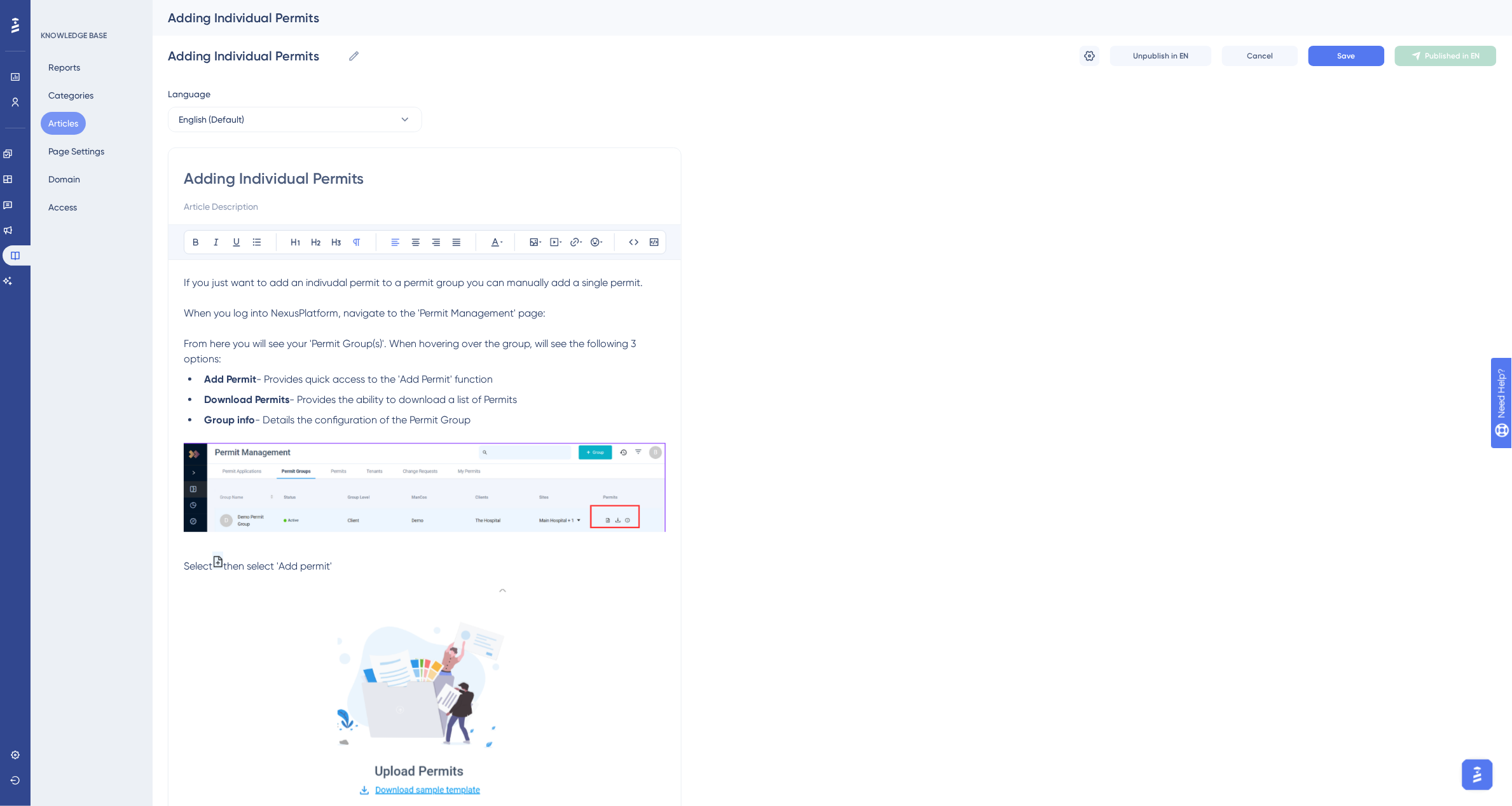
click at [330, 283] on span "If you just want to add an indivudal permit to a permit group you can manually …" at bounding box center [413, 282] width 459 height 12
drag, startPoint x: 348, startPoint y: 284, endPoint x: 325, endPoint y: 286, distance: 23.1
click at [325, 286] on span "If you just want to add an indivudal permit to a permit group you can manually …" at bounding box center [413, 282] width 459 height 12
click at [353, 285] on span "If you just want to add an individual permit to a permit group you can manually…" at bounding box center [414, 282] width 461 height 12
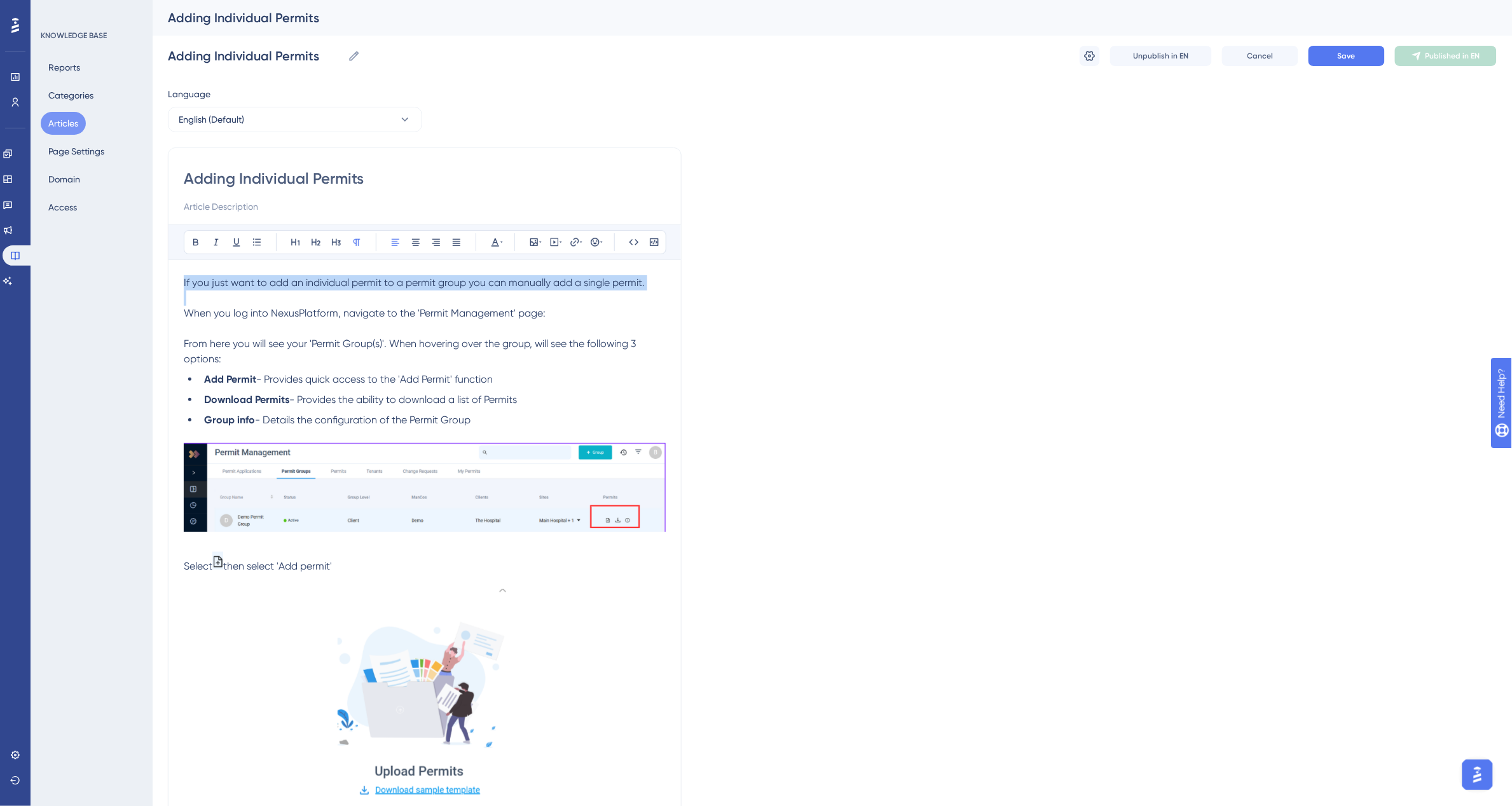
click at [353, 285] on span "If you just want to add an individual permit to a permit group you can manually…" at bounding box center [414, 282] width 461 height 12
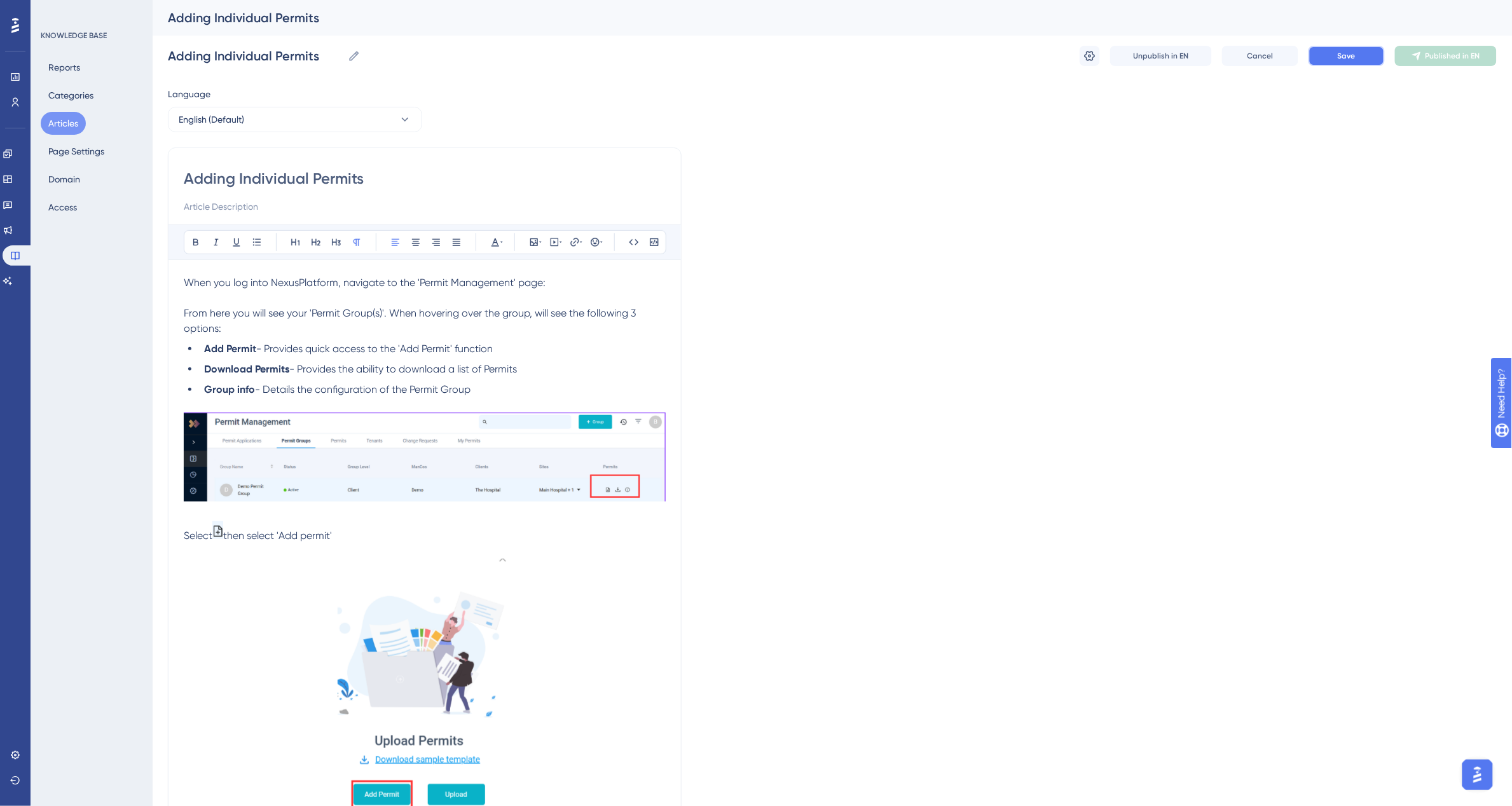
click at [1341, 62] on button "Save" at bounding box center [1346, 56] width 76 height 20
click at [1447, 47] on button "Publish in EN" at bounding box center [1446, 56] width 102 height 20
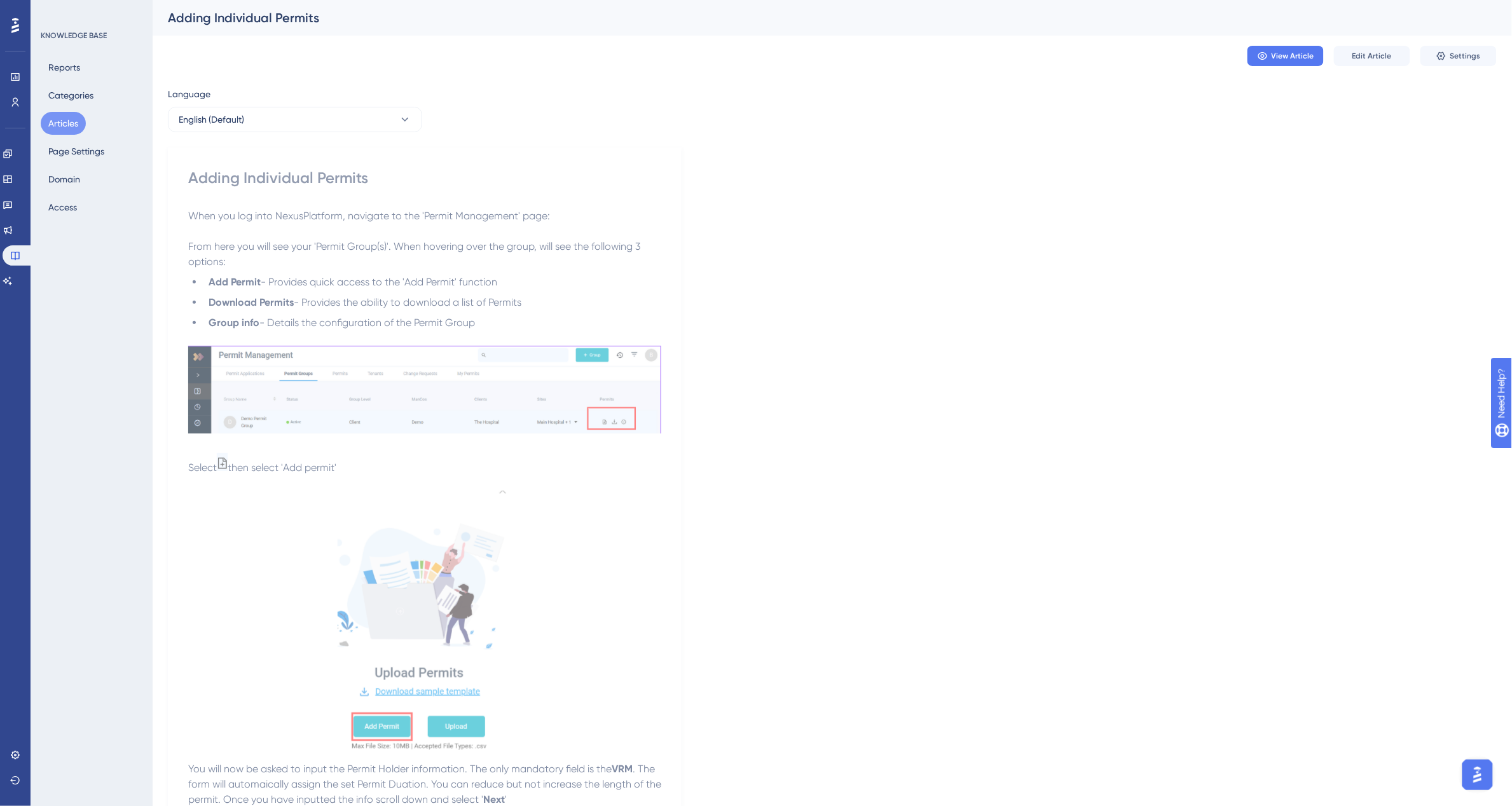
click at [74, 118] on button "Articles" at bounding box center [63, 123] width 45 height 23
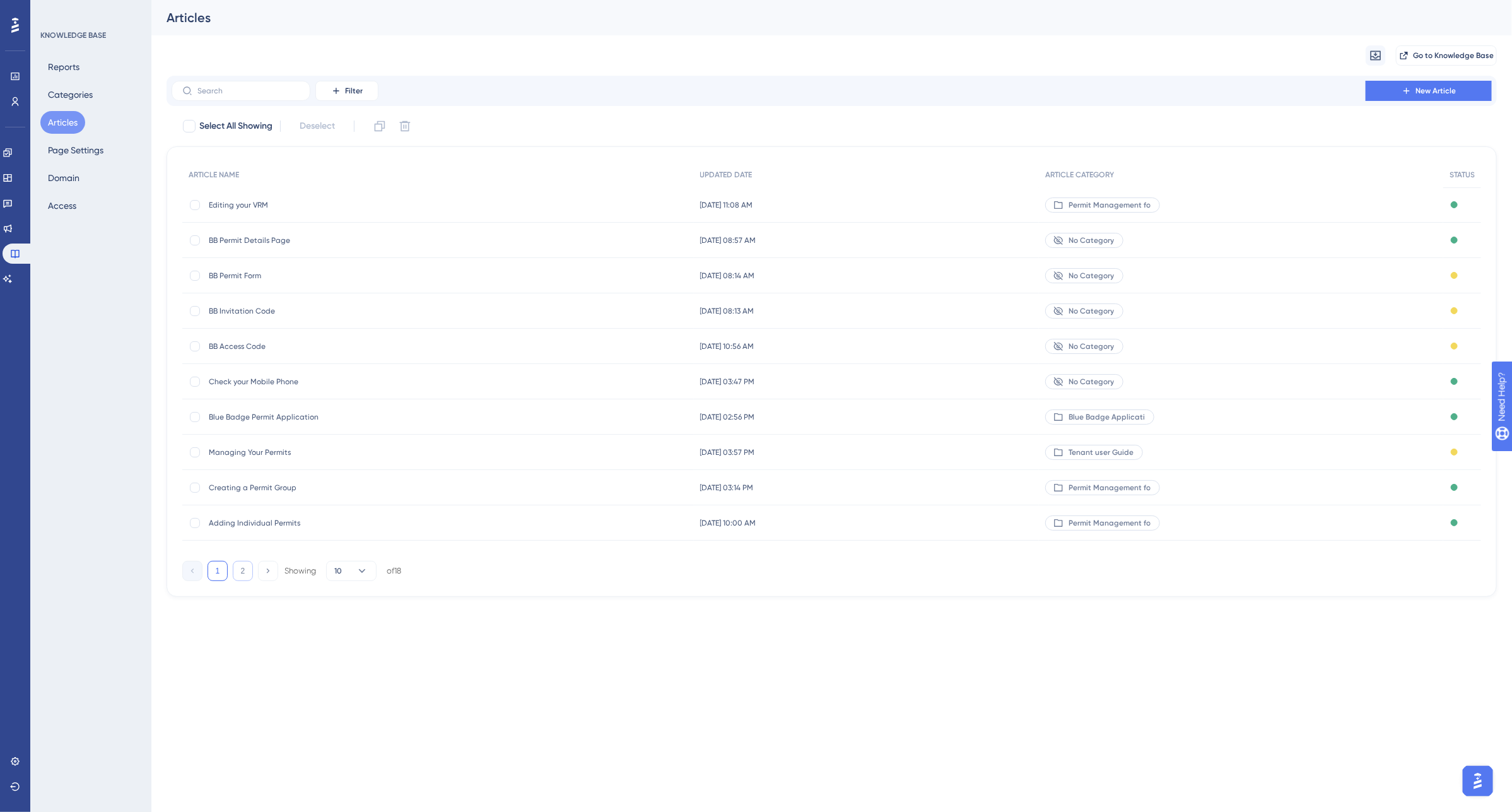
click at [243, 566] on button "2" at bounding box center [243, 571] width 20 height 20
click at [259, 378] on span "Add Permits in bulk" at bounding box center [310, 382] width 202 height 10
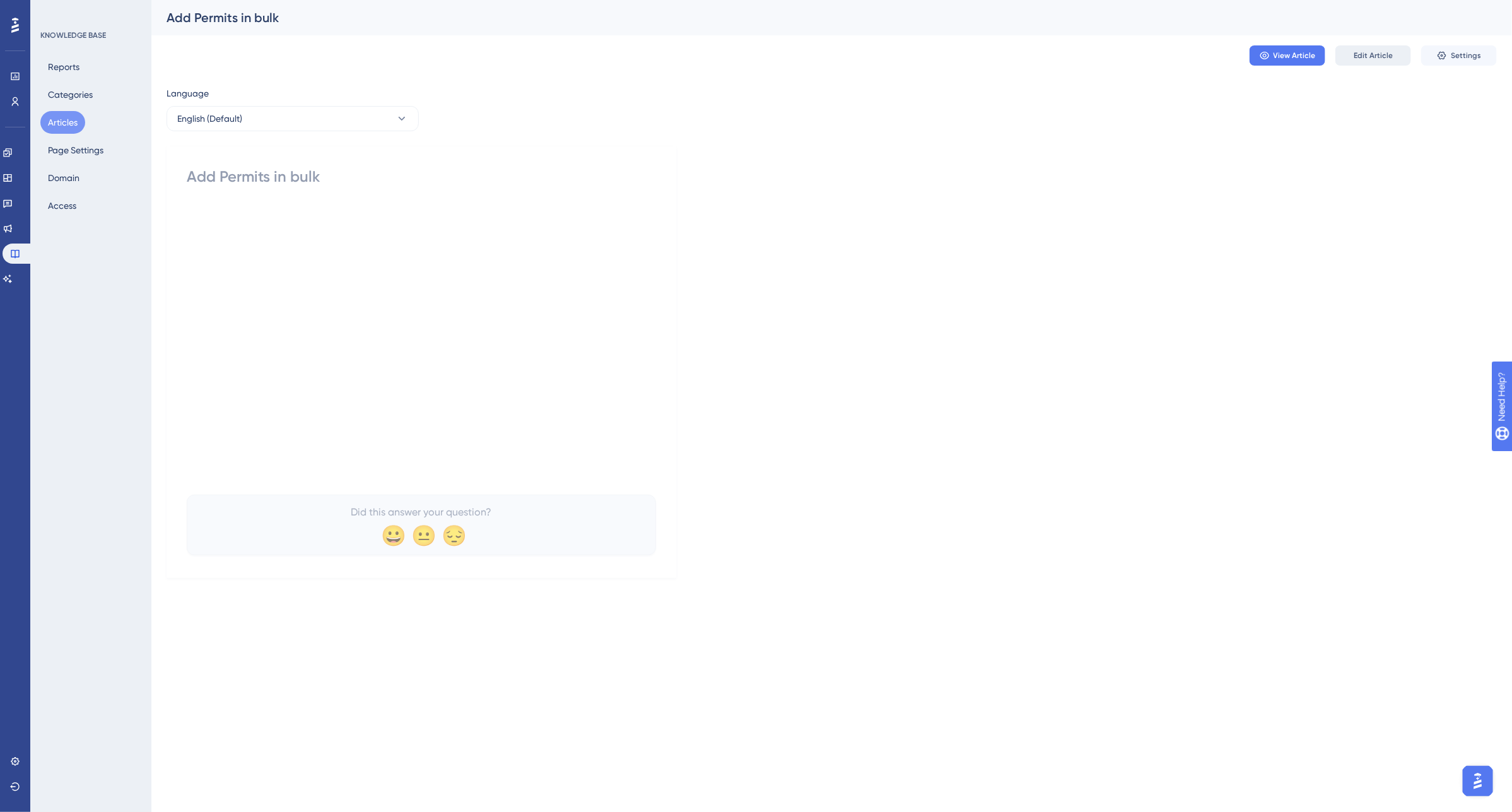
click at [1376, 61] on button "Edit Article" at bounding box center [1372, 55] width 75 height 20
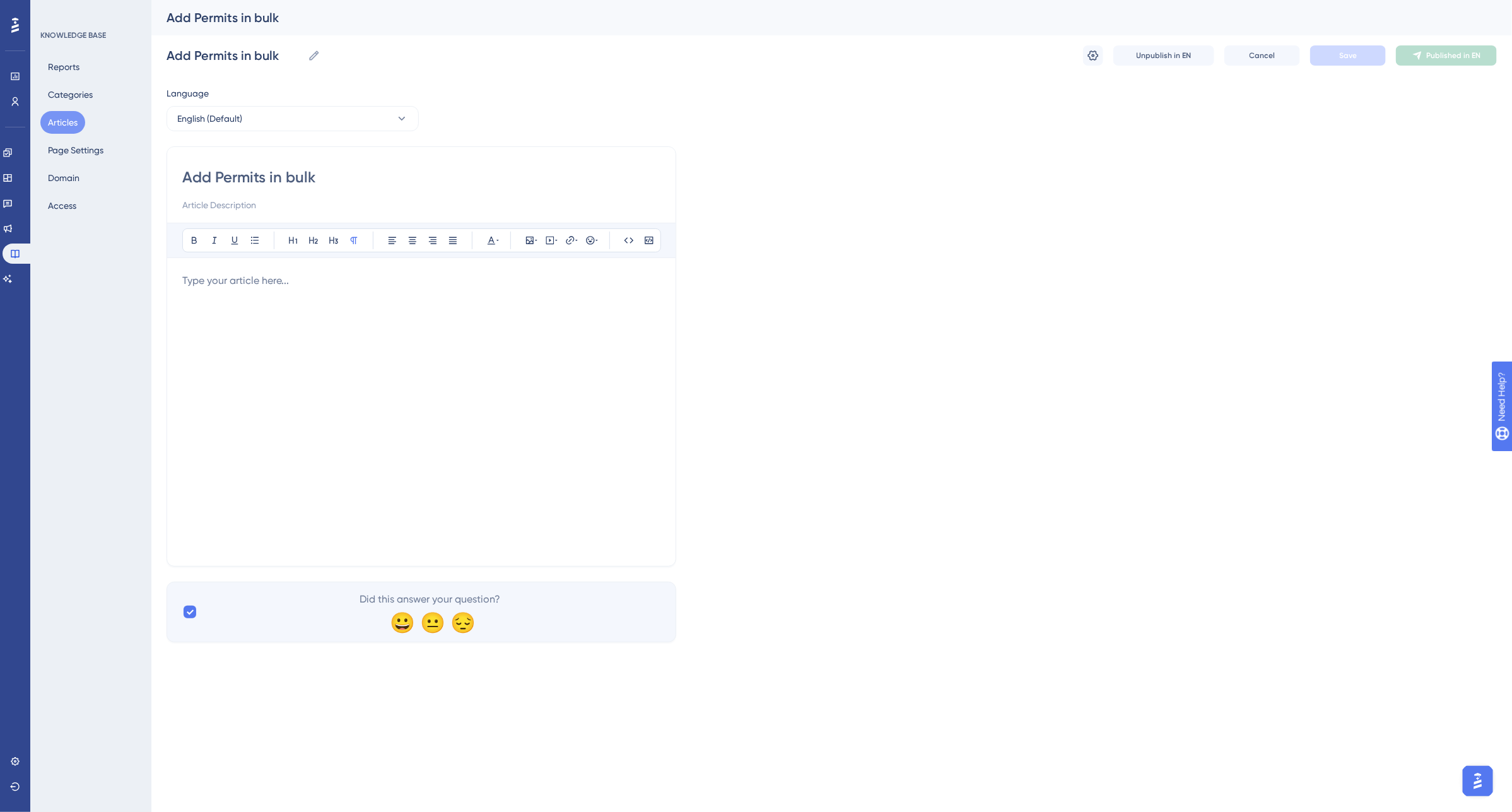
drag, startPoint x: 353, startPoint y: 174, endPoint x: 162, endPoint y: 164, distance: 191.3
click at [162, 164] on div "Performance Users Engagement Widgets Feedback Product Updates Knowledge Base AI…" at bounding box center [832, 331] width 1361 height 663
type input "bulk Uploading permits"
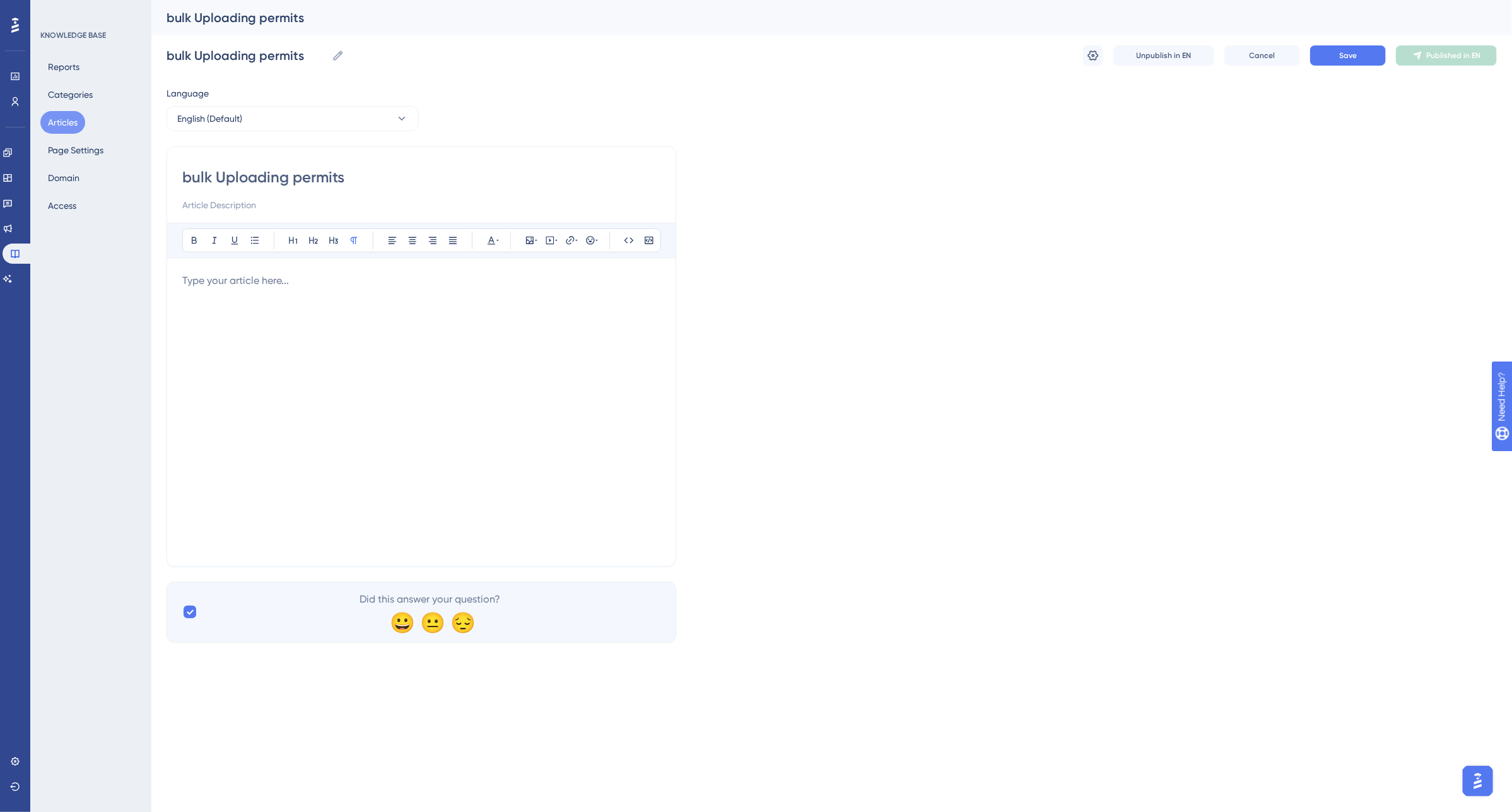
drag, startPoint x: 205, startPoint y: 279, endPoint x: 212, endPoint y: 284, distance: 8.6
click at [205, 281] on p at bounding box center [422, 281] width 478 height 15
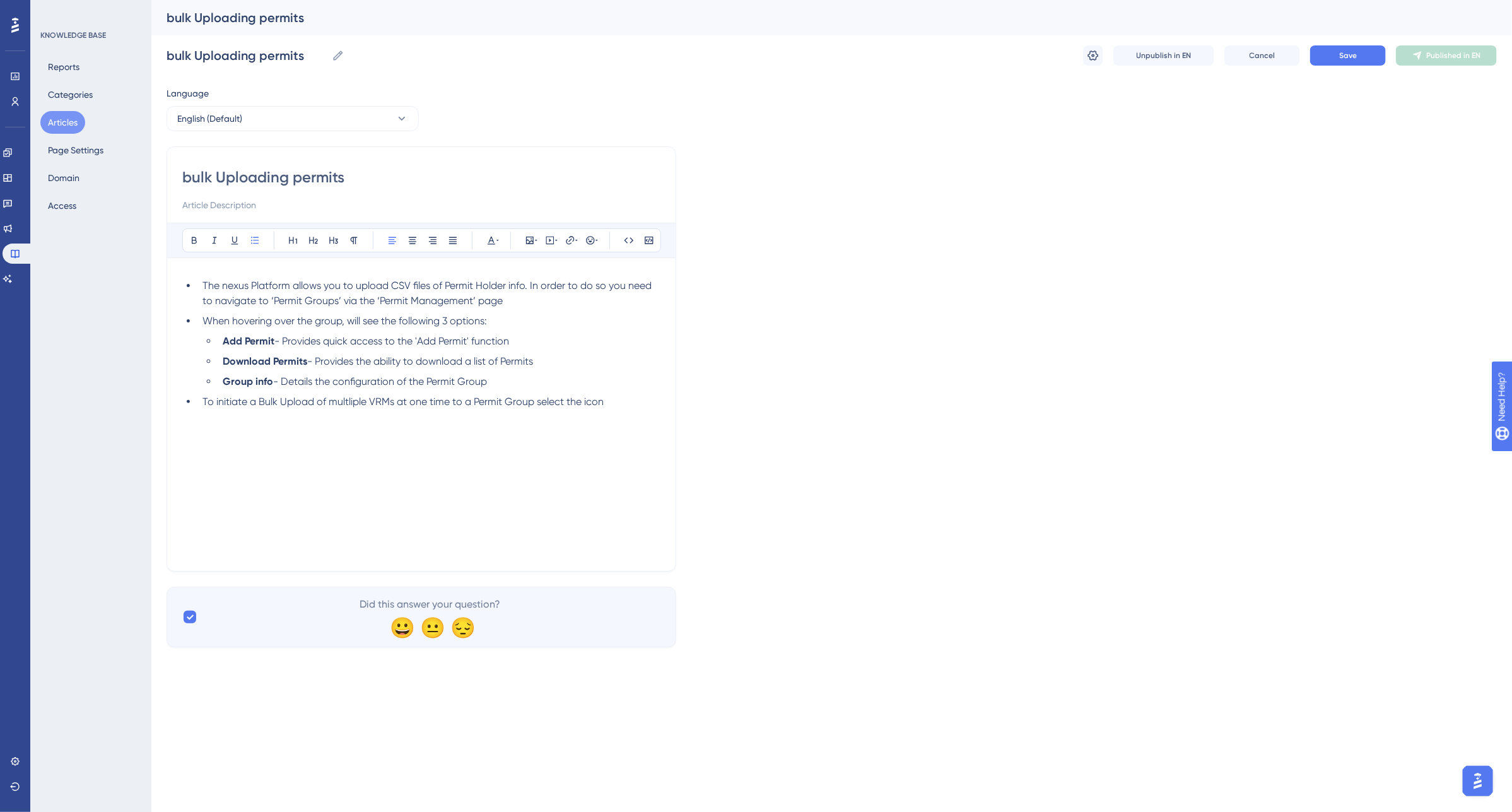
click at [203, 284] on span "The nexus Platform allows you to upload CSV files of Permit Holder info. In ord…" at bounding box center [428, 293] width 451 height 27
click at [200, 317] on li "When hovering over the group, will see the following 3 options:" at bounding box center [429, 316] width 463 height 15
click at [480, 295] on p "The nexus Platform allows you to upload CSV files of Permit Holder info. In ord…" at bounding box center [422, 288] width 478 height 30
click at [194, 408] on ul "Add Permit - Provides quick access to the 'Add Permit' function Download Permit…" at bounding box center [422, 376] width 478 height 75
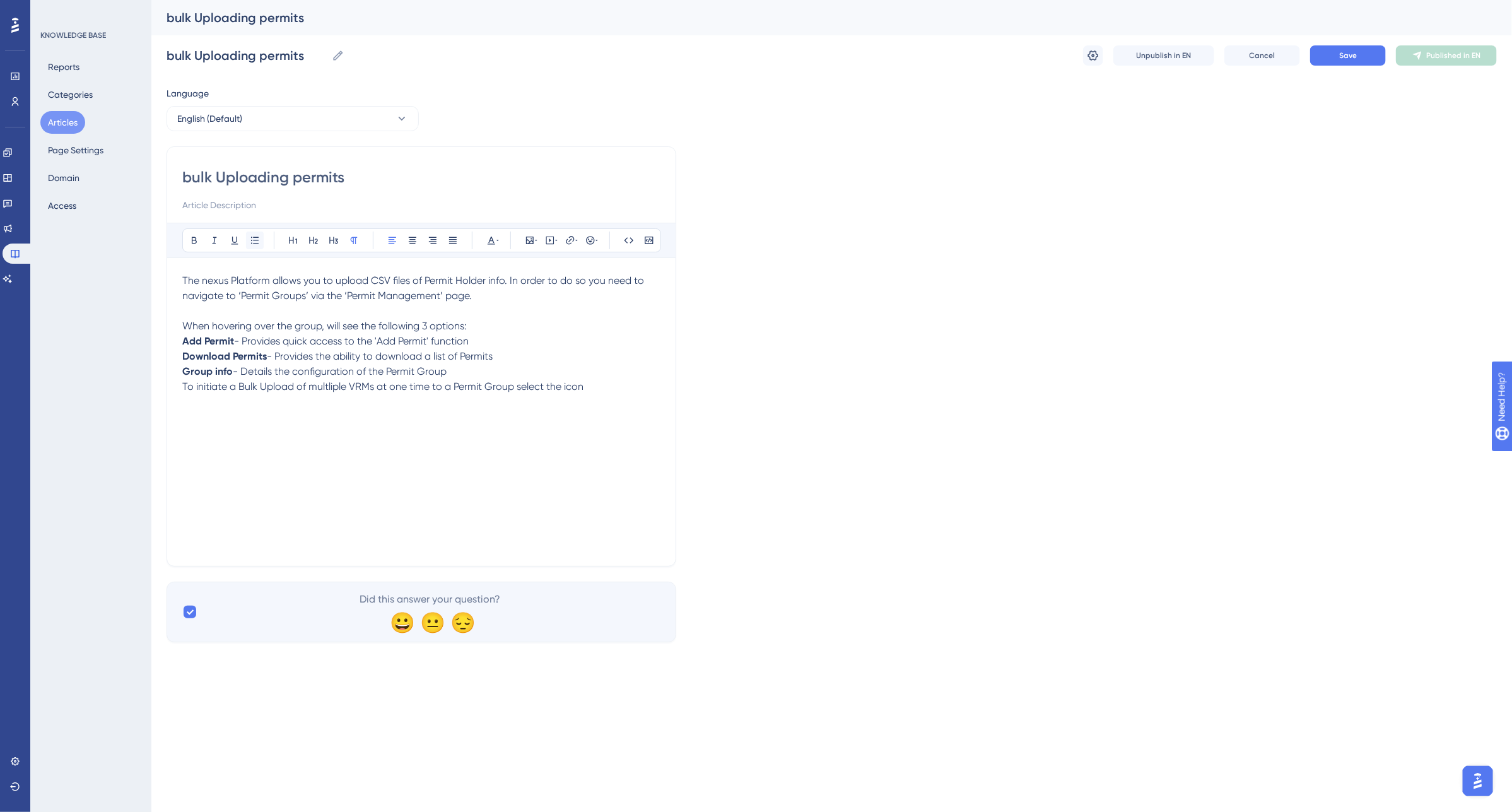
click at [256, 239] on icon at bounding box center [254, 240] width 10 height 10
click at [257, 240] on icon at bounding box center [254, 240] width 10 height 10
drag, startPoint x: 184, startPoint y: 340, endPoint x: 366, endPoint y: 265, distance: 196.8
click at [471, 377] on div "The nexus Platform allows you to upload CSV files of Permit Holder info. In ord…" at bounding box center [422, 412] width 478 height 277
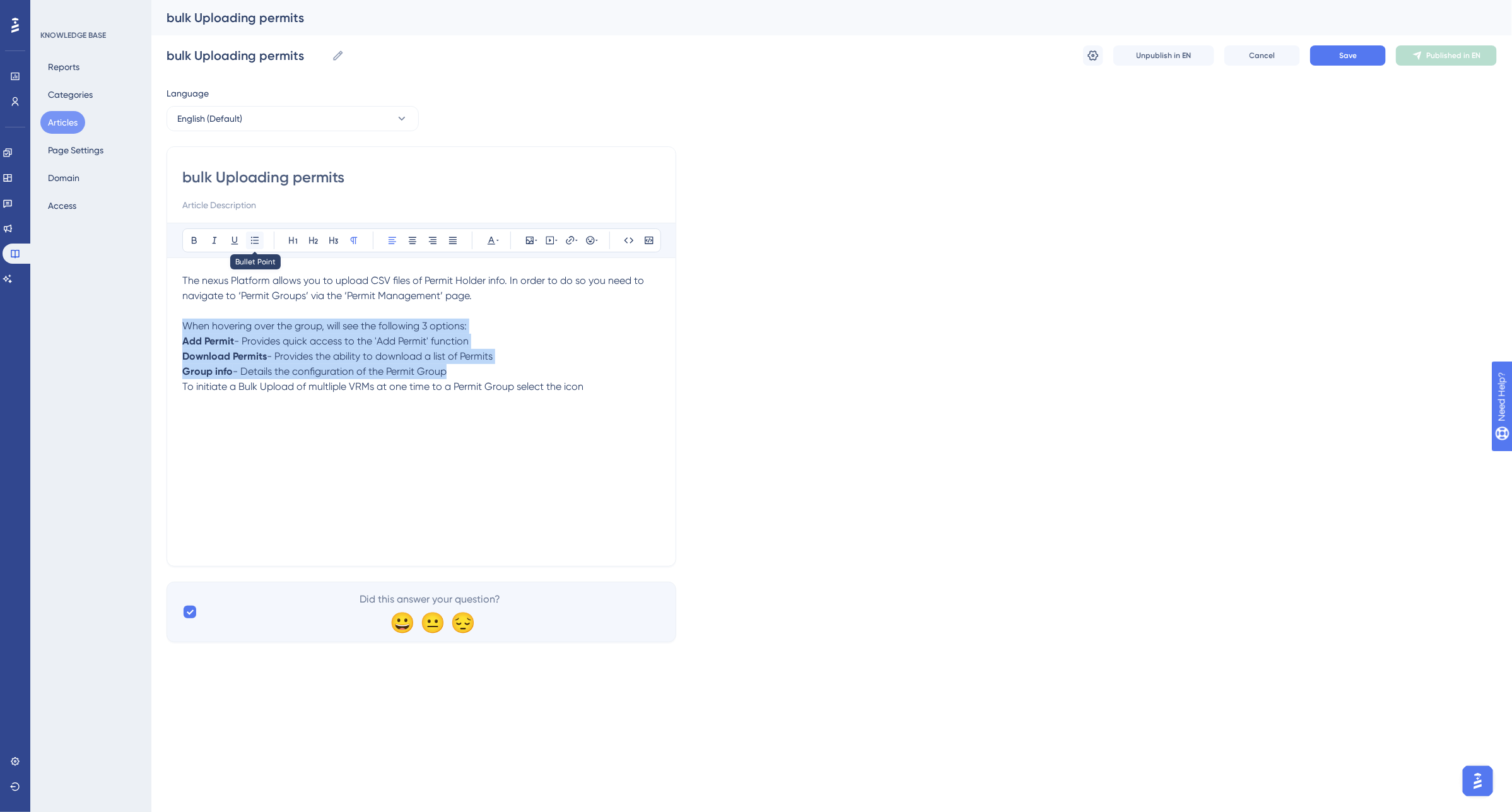
click at [256, 243] on icon at bounding box center [254, 240] width 8 height 7
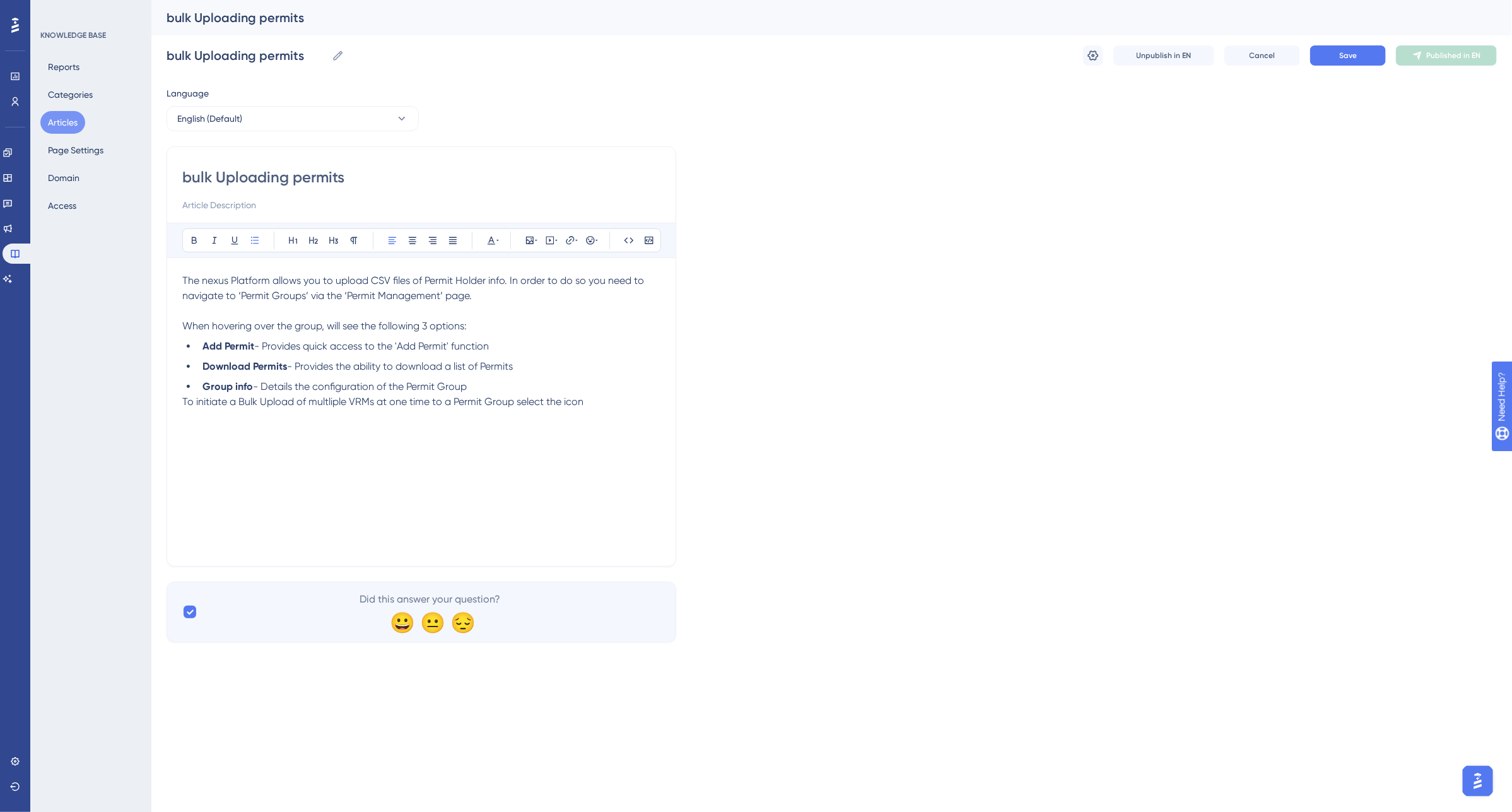
click at [429, 434] on div "The nexus Platform allows you to upload CSV files of Permit Holder info. In ord…" at bounding box center [422, 412] width 478 height 277
click at [489, 385] on li "Group info - Details the configuration of the Permit Group" at bounding box center [429, 387] width 463 height 15
click at [254, 241] on icon at bounding box center [254, 240] width 10 height 10
drag, startPoint x: 207, startPoint y: 342, endPoint x: 442, endPoint y: 380, distance: 238.1
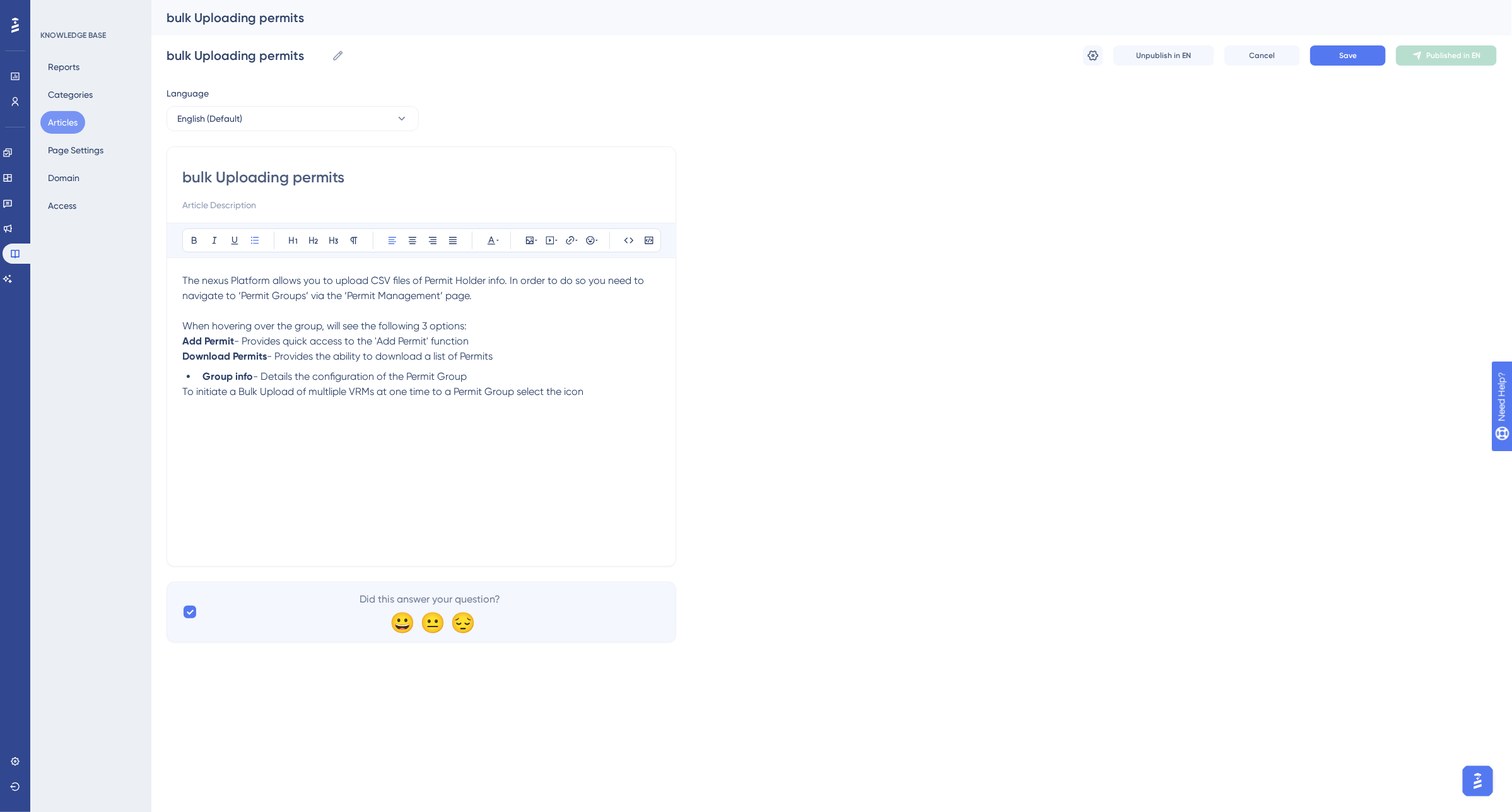
click at [427, 378] on div "bulk Uploading permits Bold Italic Underline Bullet Point Heading 1 Heading 2 H…" at bounding box center [421, 357] width 510 height 421
drag, startPoint x: 469, startPoint y: 377, endPoint x: 162, endPoint y: 336, distance: 309.7
click at [162, 336] on div "Performance Users Engagement Widgets Feedback Product Updates Knowledge Base AI…" at bounding box center [832, 331] width 1361 height 663
click at [248, 240] on button at bounding box center [255, 241] width 18 height 18
click at [251, 241] on icon at bounding box center [254, 240] width 8 height 7
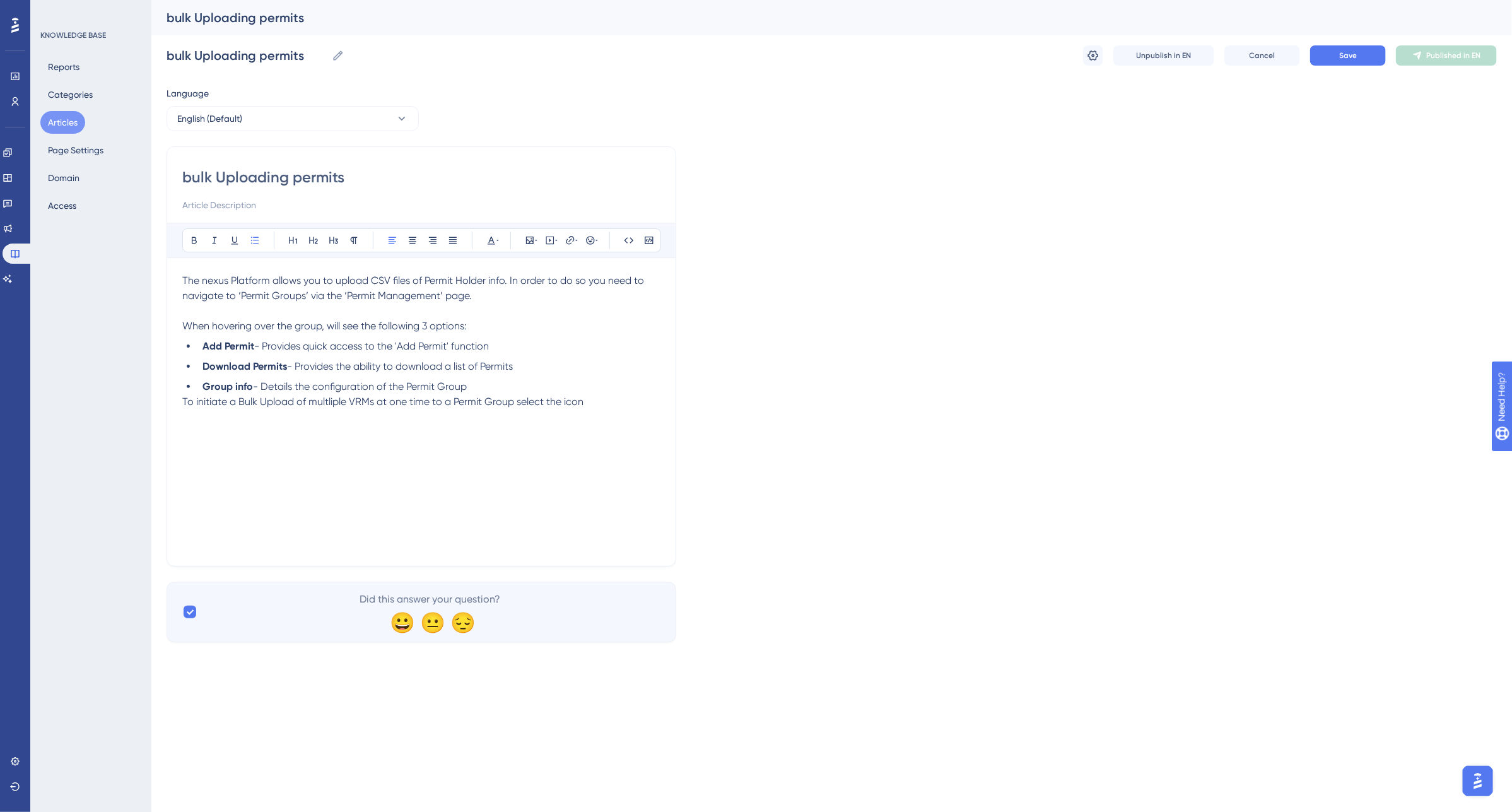
click at [512, 487] on div "The nexus Platform allows you to upload CSV files of Permit Holder info. In ord…" at bounding box center [422, 412] width 478 height 277
click at [186, 403] on span "To initiate a Bulk Upload of multliple VRMs at one time to a Permit Group selec…" at bounding box center [383, 401] width 401 height 12
click at [183, 404] on span "To initiate a Bulk Upload of multliple VRMs at one time to a Permit Group selec…" at bounding box center [383, 401] width 401 height 12
drag, startPoint x: 563, startPoint y: 417, endPoint x: 569, endPoint y: 425, distance: 10.0
click at [563, 417] on span "To initiate a Bulk Upload of multliple VRMs at one time to a Permit Group selec…" at bounding box center [383, 416] width 401 height 12
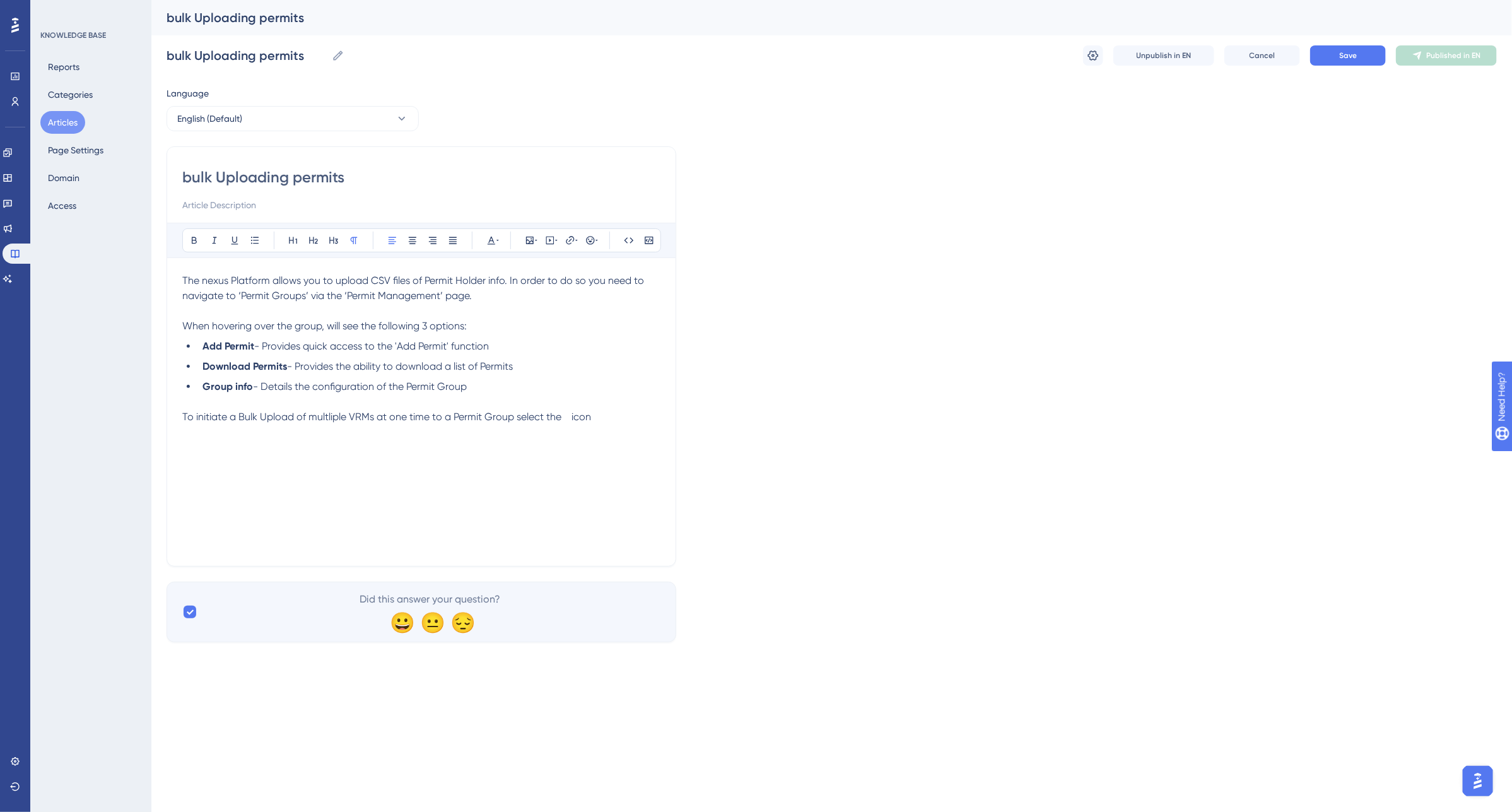
click at [565, 418] on span "To initiate a Bulk Upload of multliple VRMs at one time to a Permit Group selec…" at bounding box center [386, 416] width 409 height 12
click at [563, 418] on span "To initiate a Bulk Upload of multliple VRMs at one time to a Permit Group selec…" at bounding box center [386, 416] width 409 height 12
click at [581, 423] on span "icon" at bounding box center [582, 423] width 19 height 12
click at [215, 473] on div "The nexus Platform allows you to upload CSV files of Permit Holder info. In ord…" at bounding box center [422, 412] width 478 height 277
click at [629, 418] on p "To initiate a Bulk Upload of multliple VRMs at one time to a Permit Group selec…" at bounding box center [422, 421] width 478 height 22
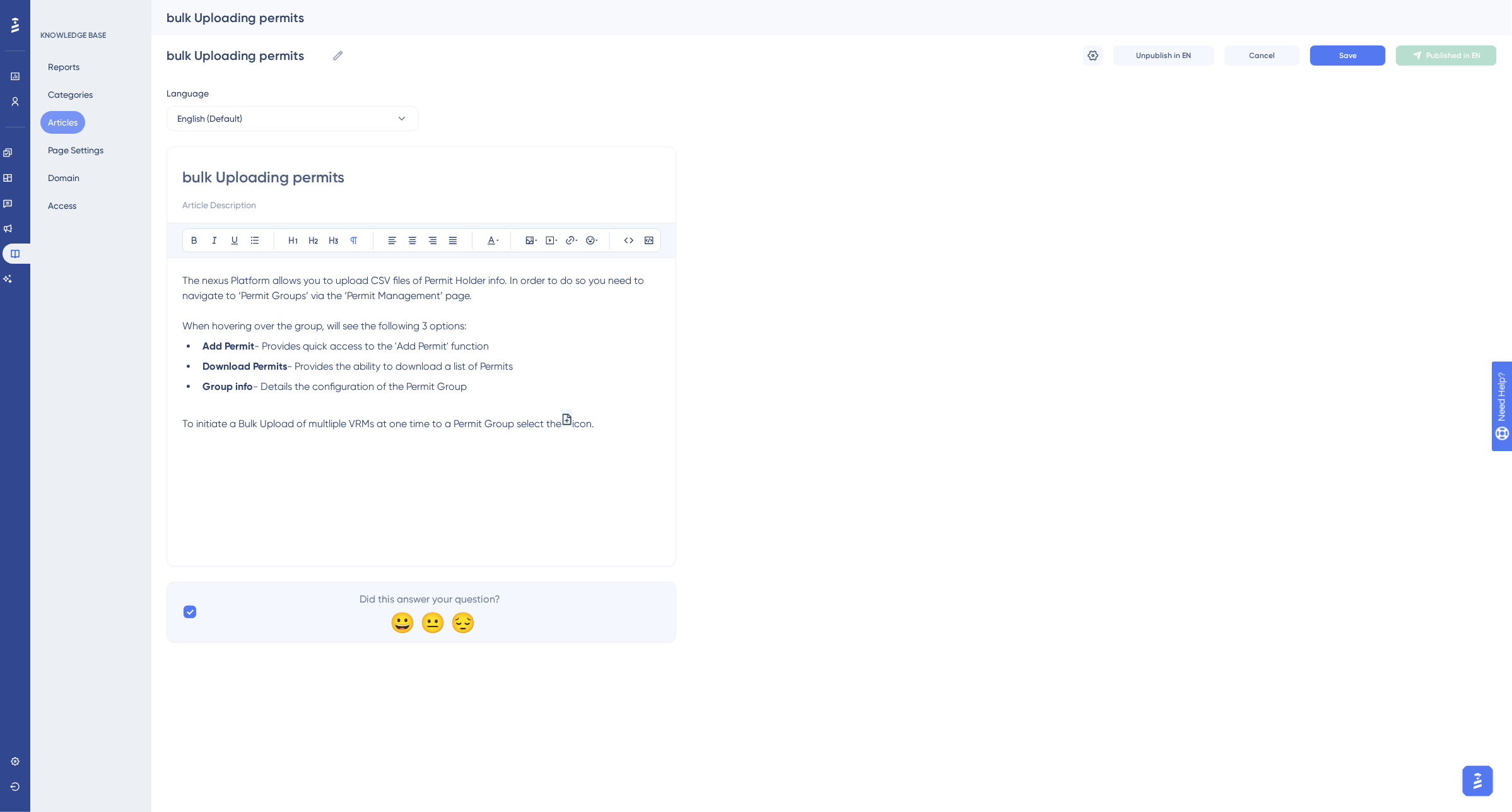
click at [203, 463] on div "The nexus Platform allows you to upload CSV files of Permit Holder info. In ord…" at bounding box center [422, 412] width 478 height 277
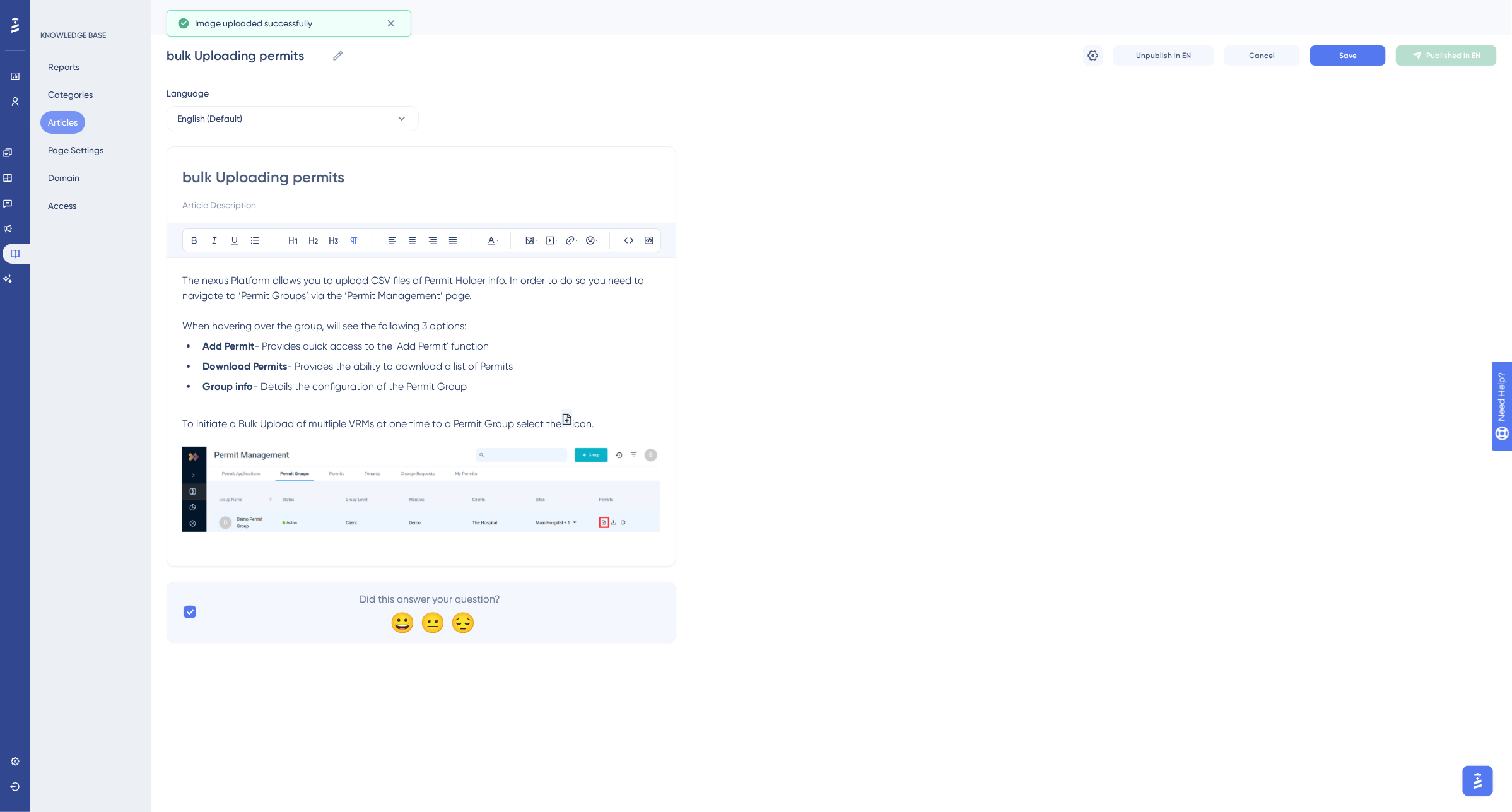
click at [199, 547] on div "The nexus Platform allows you to upload CSV files of Permit Holder info. In ord…" at bounding box center [422, 412] width 478 height 277
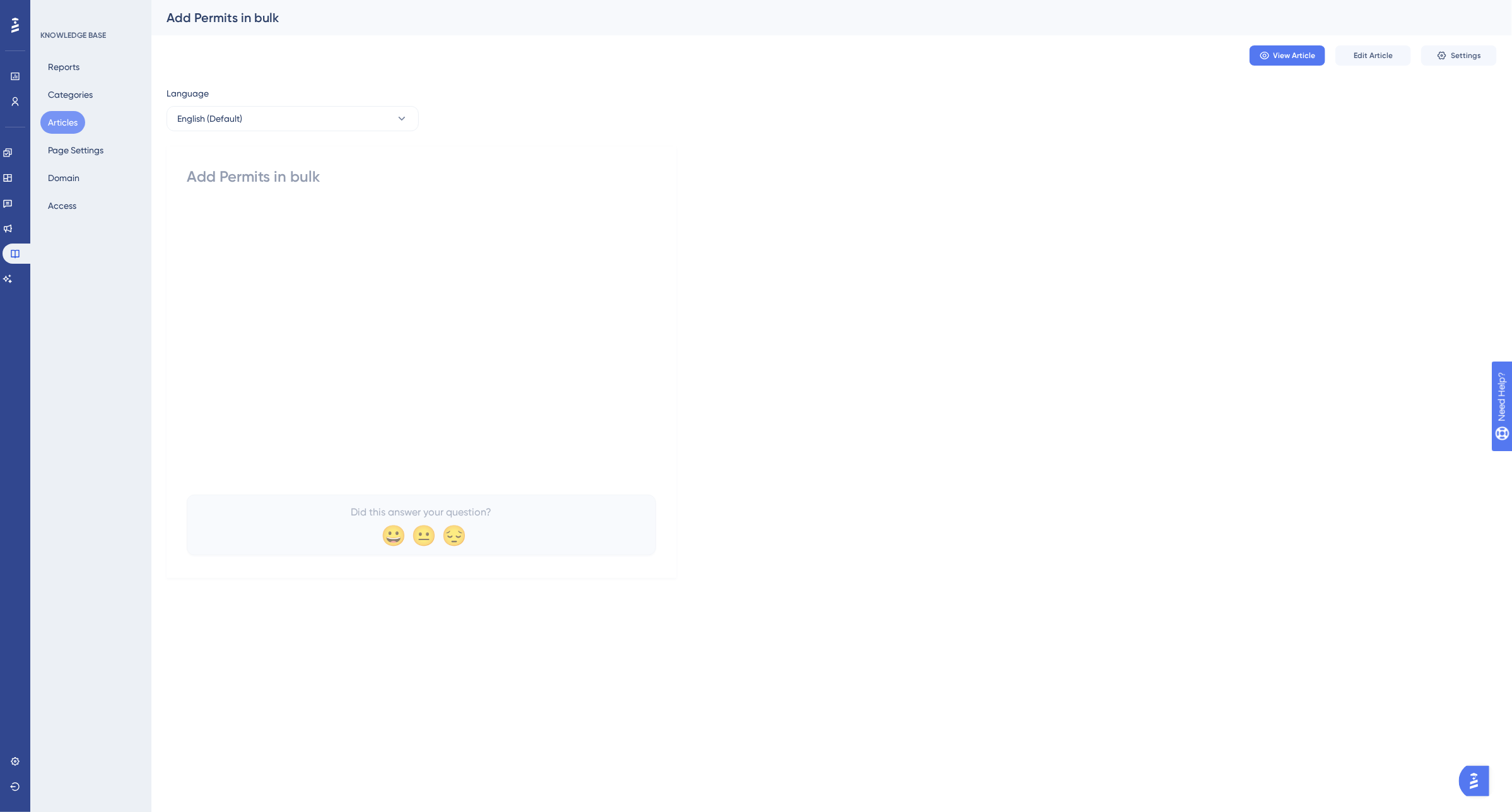
click at [272, 185] on div "Add Permits in bulk" at bounding box center [421, 176] width 469 height 20
click at [260, 210] on p at bounding box center [421, 214] width 469 height 15
click at [248, 254] on div at bounding box center [421, 345] width 469 height 277
click at [1351, 57] on button "Edit Article" at bounding box center [1372, 55] width 75 height 20
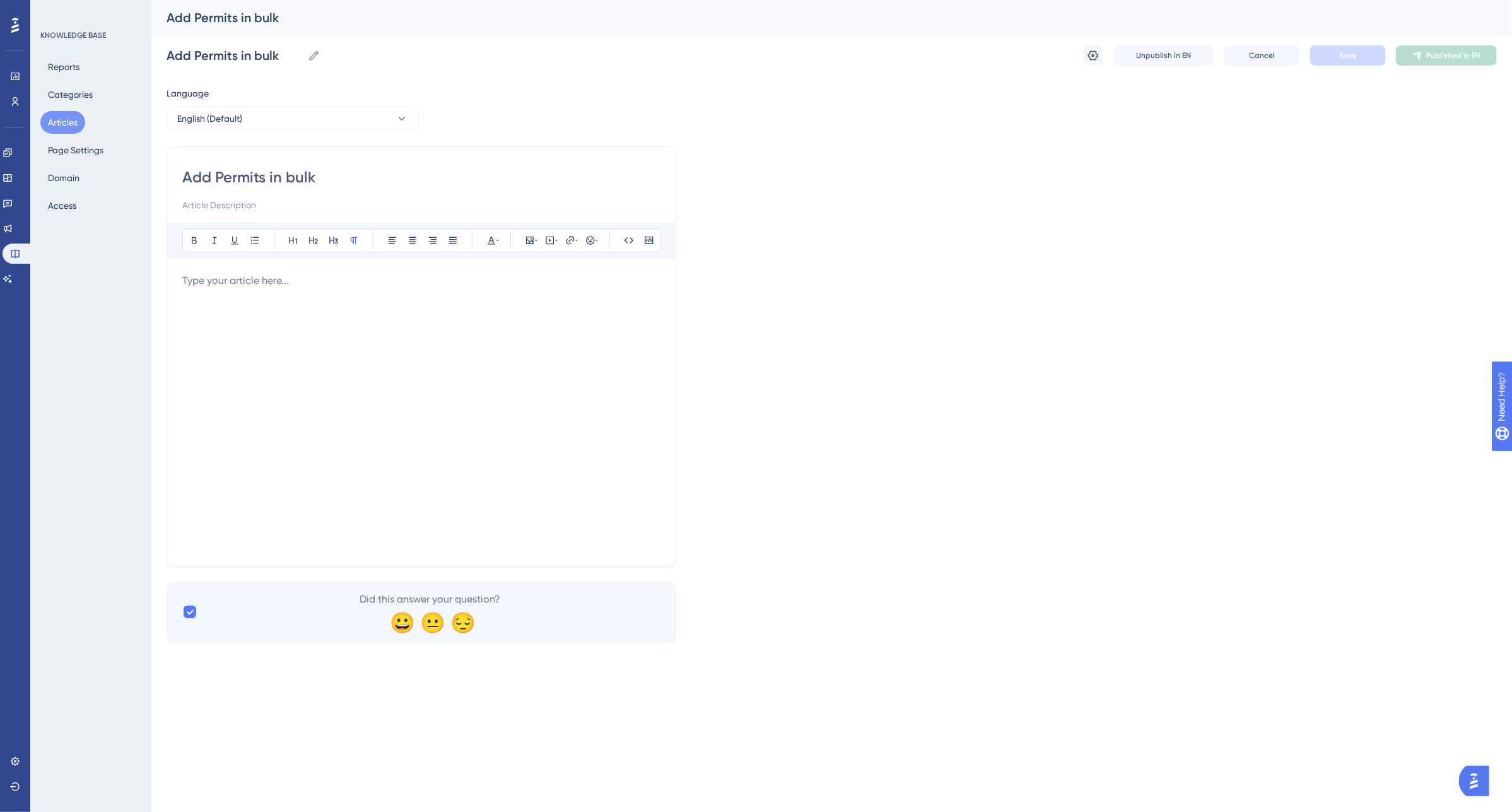
click at [198, 283] on p at bounding box center [422, 281] width 478 height 15
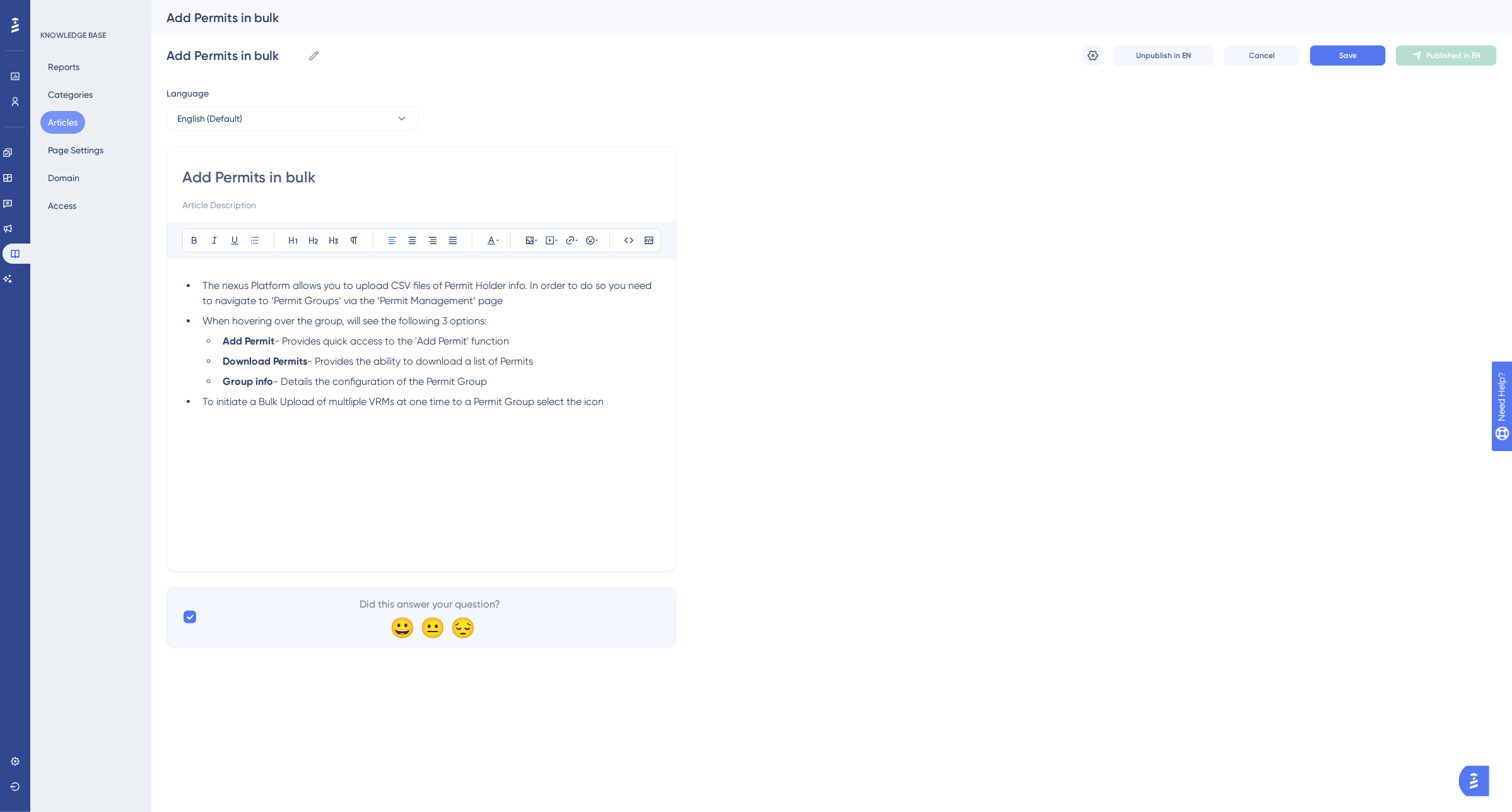
click at [196, 285] on ul "The nexus Platform allows you to upload CSV files of Permit Holder info. In ord…" at bounding box center [422, 344] width 478 height 131
click at [204, 450] on div "The nexus Platform allows you to upload CSV files of Permit Holder info. In ord…" at bounding box center [422, 412] width 478 height 277
click at [631, 398] on li "To initiate a Bulk Upload of multliple VRMs at one time to a Permit Group selec…" at bounding box center [429, 397] width 463 height 15
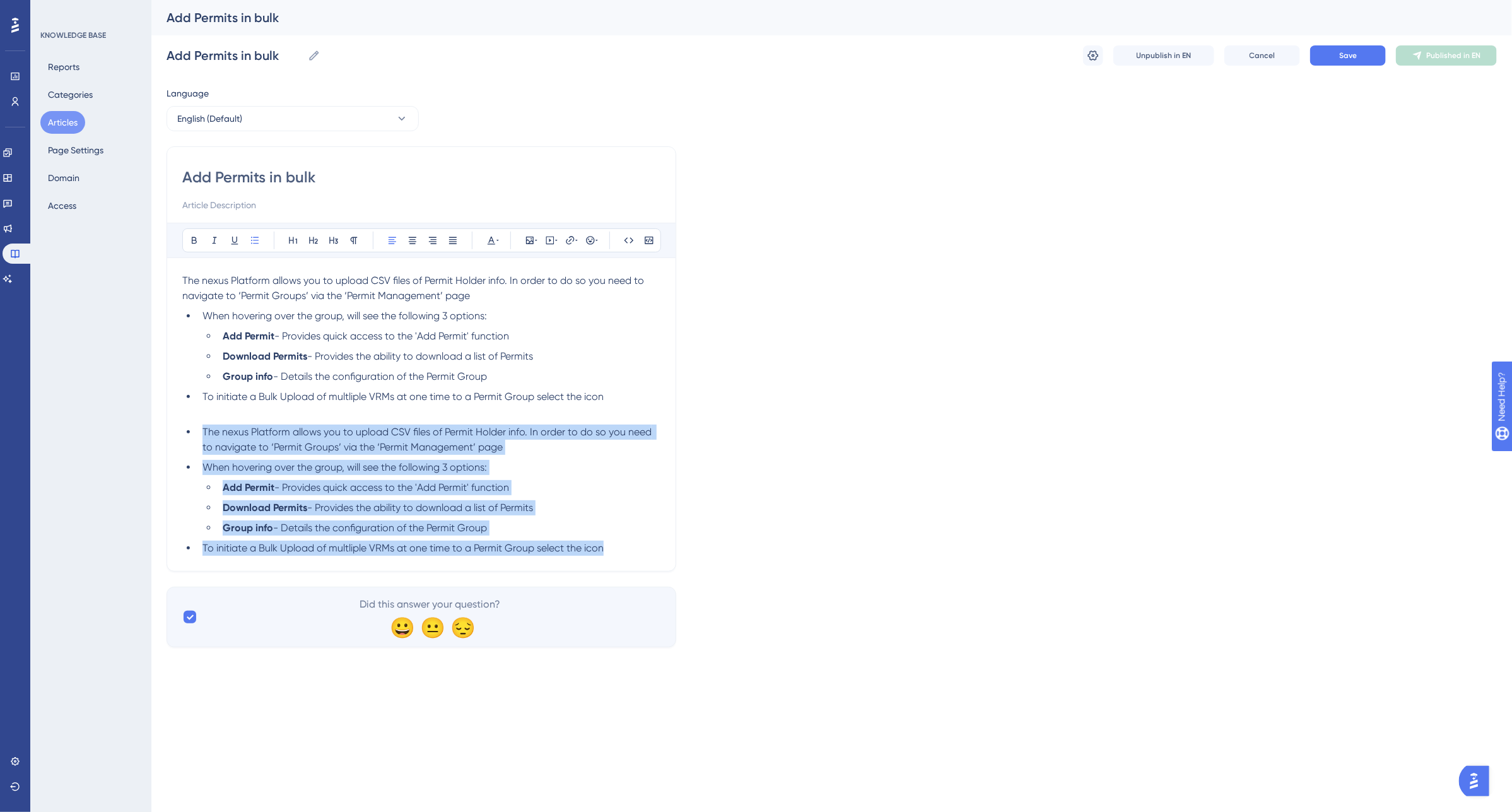
drag, startPoint x: 597, startPoint y: 551, endPoint x: 165, endPoint y: 437, distance: 446.8
click at [165, 437] on div "Performance Users Engagement Widgets Feedback Product Updates Knowledge Base AI…" at bounding box center [832, 333] width 1361 height 667
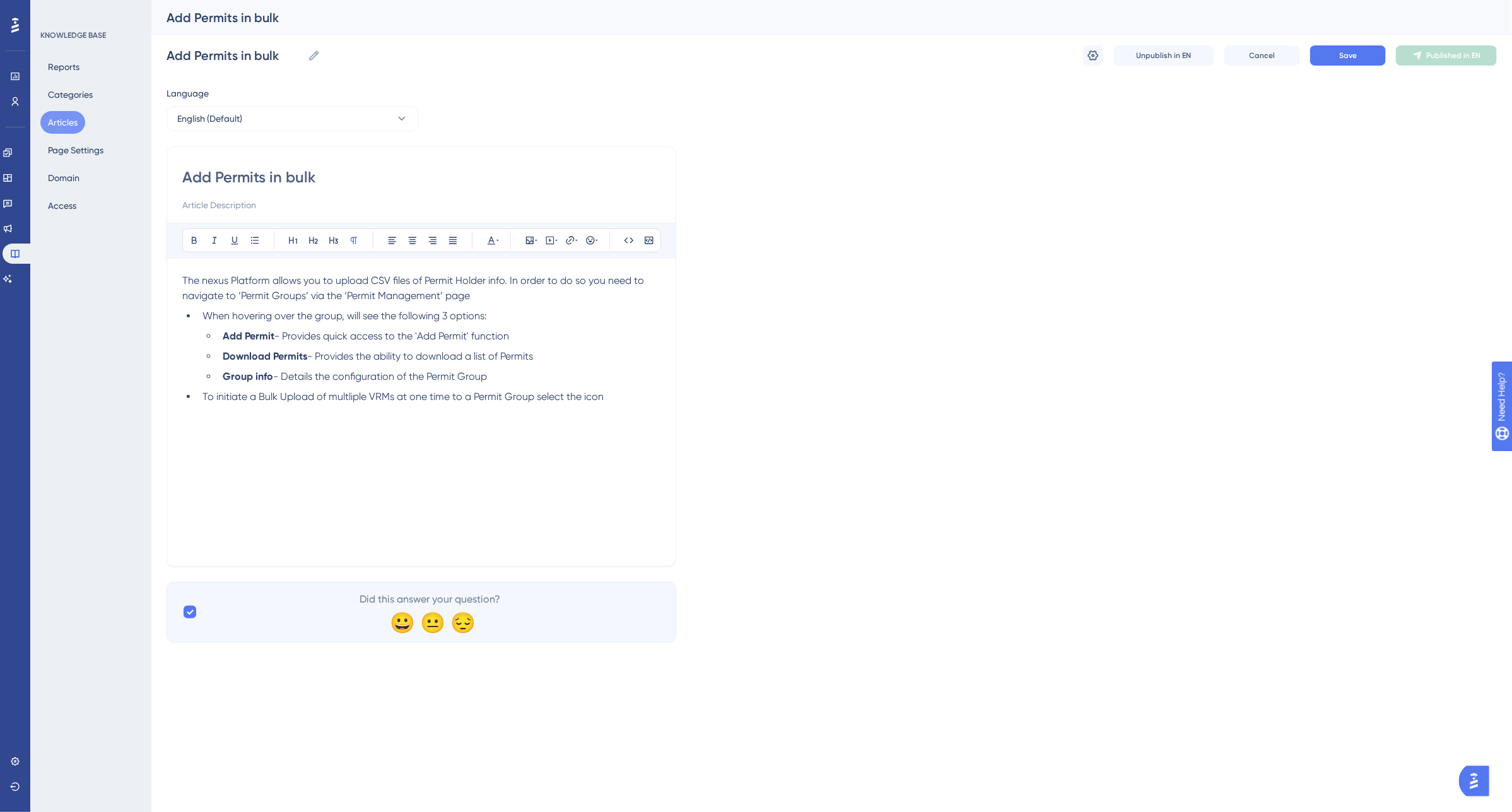
click at [187, 423] on p at bounding box center [422, 427] width 478 height 15
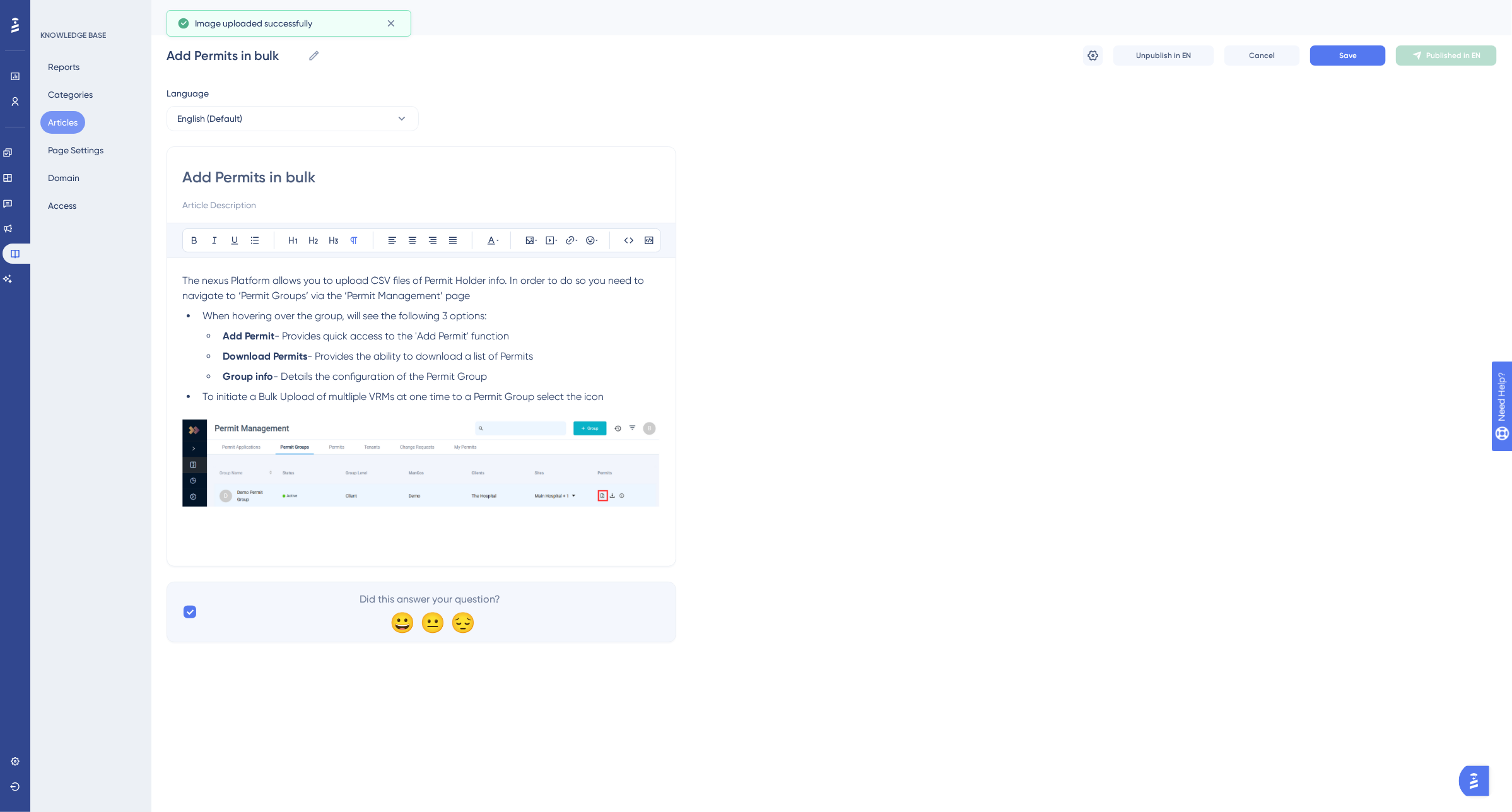
click at [190, 544] on div "The nexus Platform allows you to upload CSV files of Permit Holder info. In ord…" at bounding box center [422, 412] width 478 height 277
click at [207, 547] on div "The nexus Platform allows you to upload CSV files of Permit Holder info. In ord…" at bounding box center [422, 412] width 478 height 277
click at [626, 537] on p "A window will open (as seen below). follow the prompt to ‘Download Sample Templ…" at bounding box center [422, 534] width 478 height 15
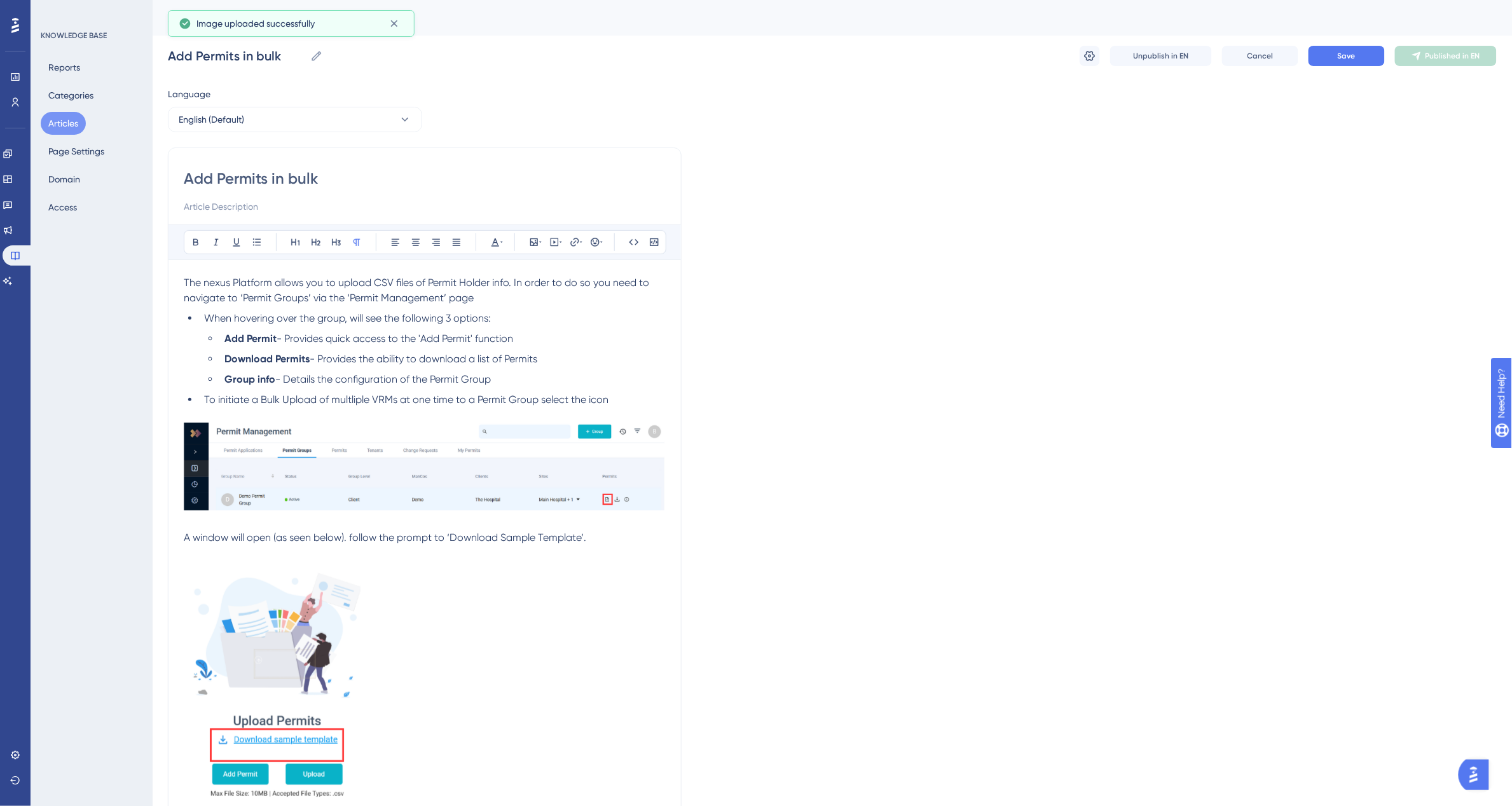
click at [240, 650] on img at bounding box center [272, 683] width 177 height 245
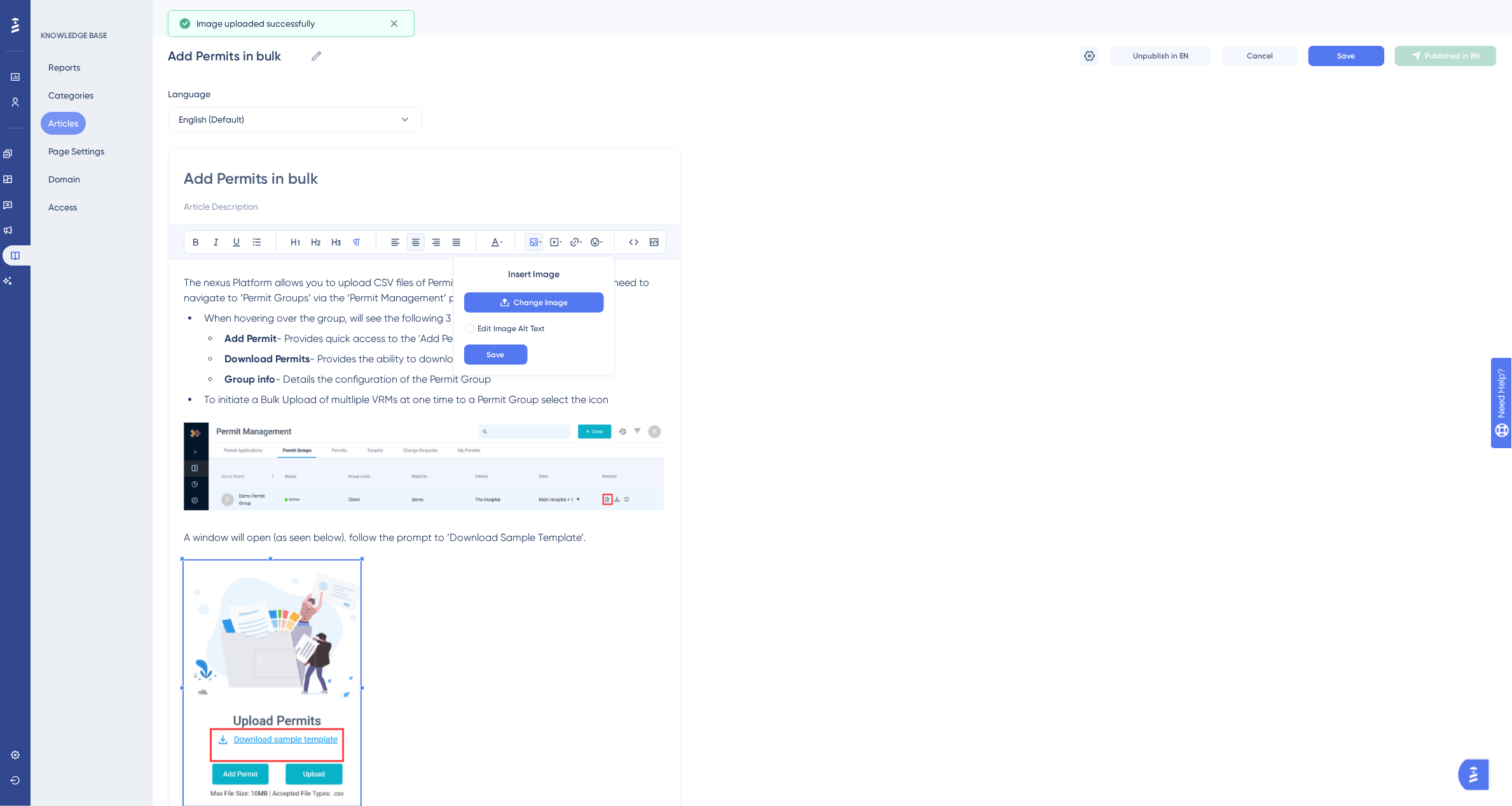
click at [417, 243] on icon at bounding box center [415, 242] width 8 height 7
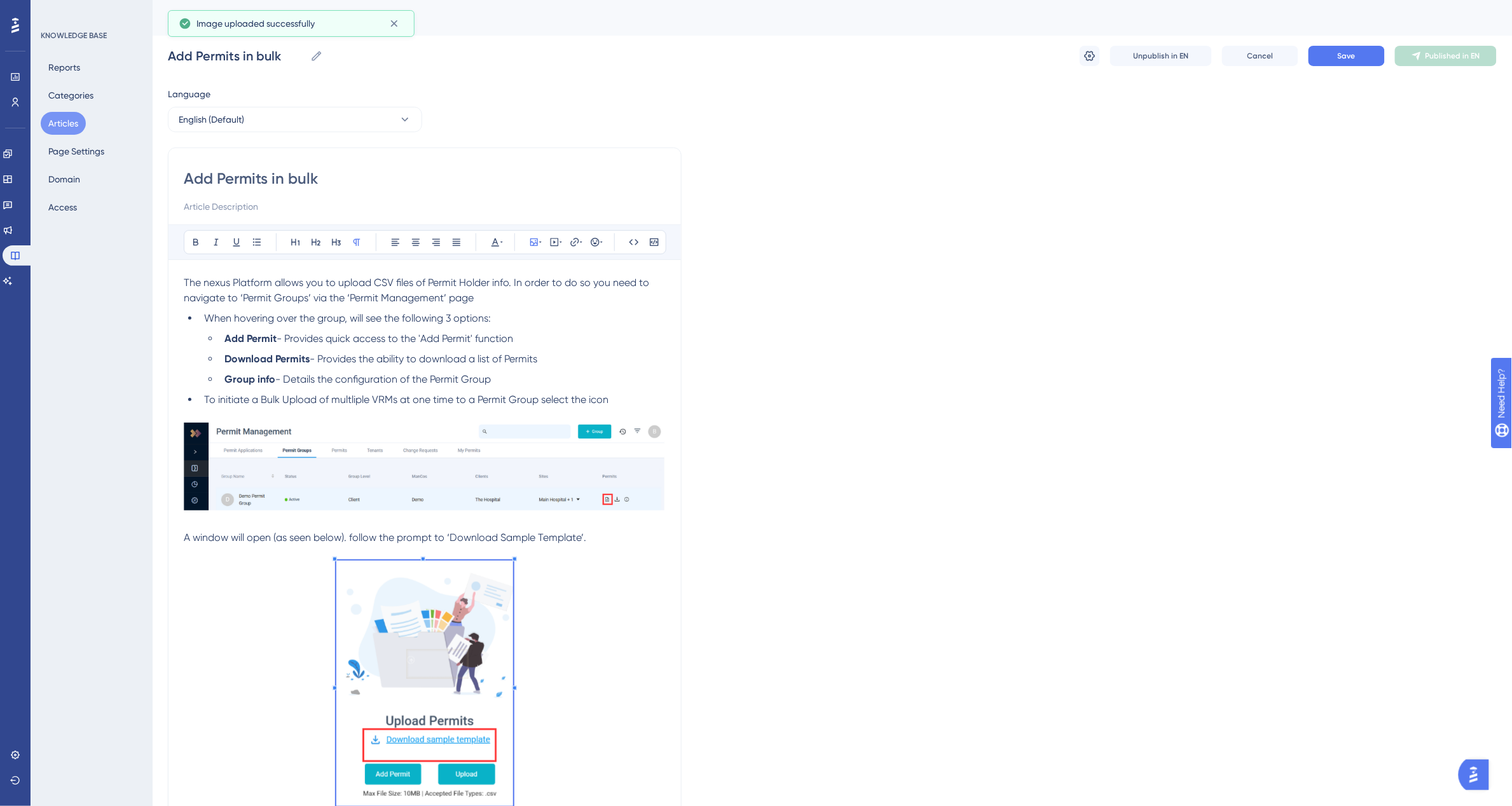
click at [638, 627] on p at bounding box center [425, 685] width 482 height 250
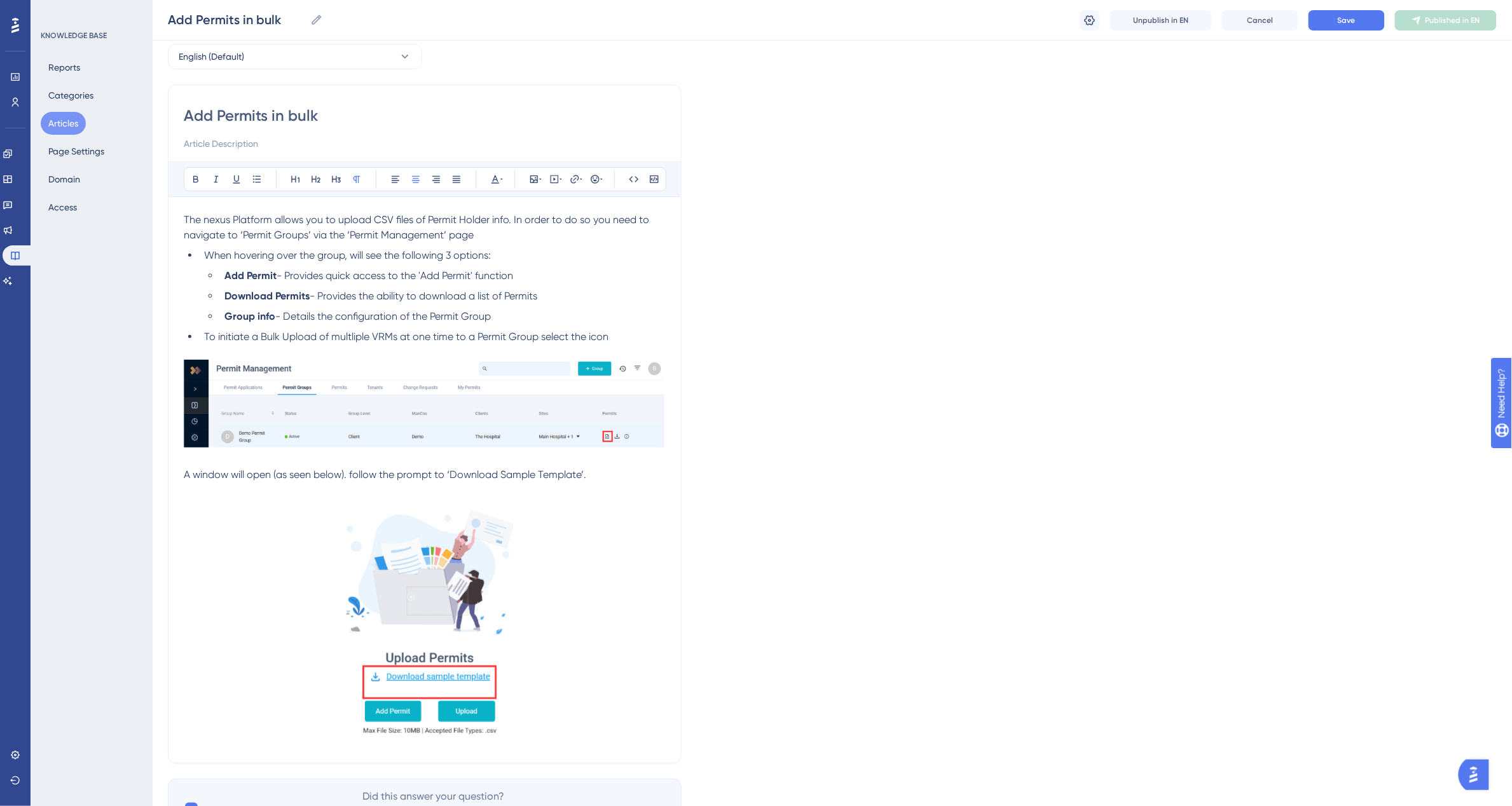
scroll to position [131, 0]
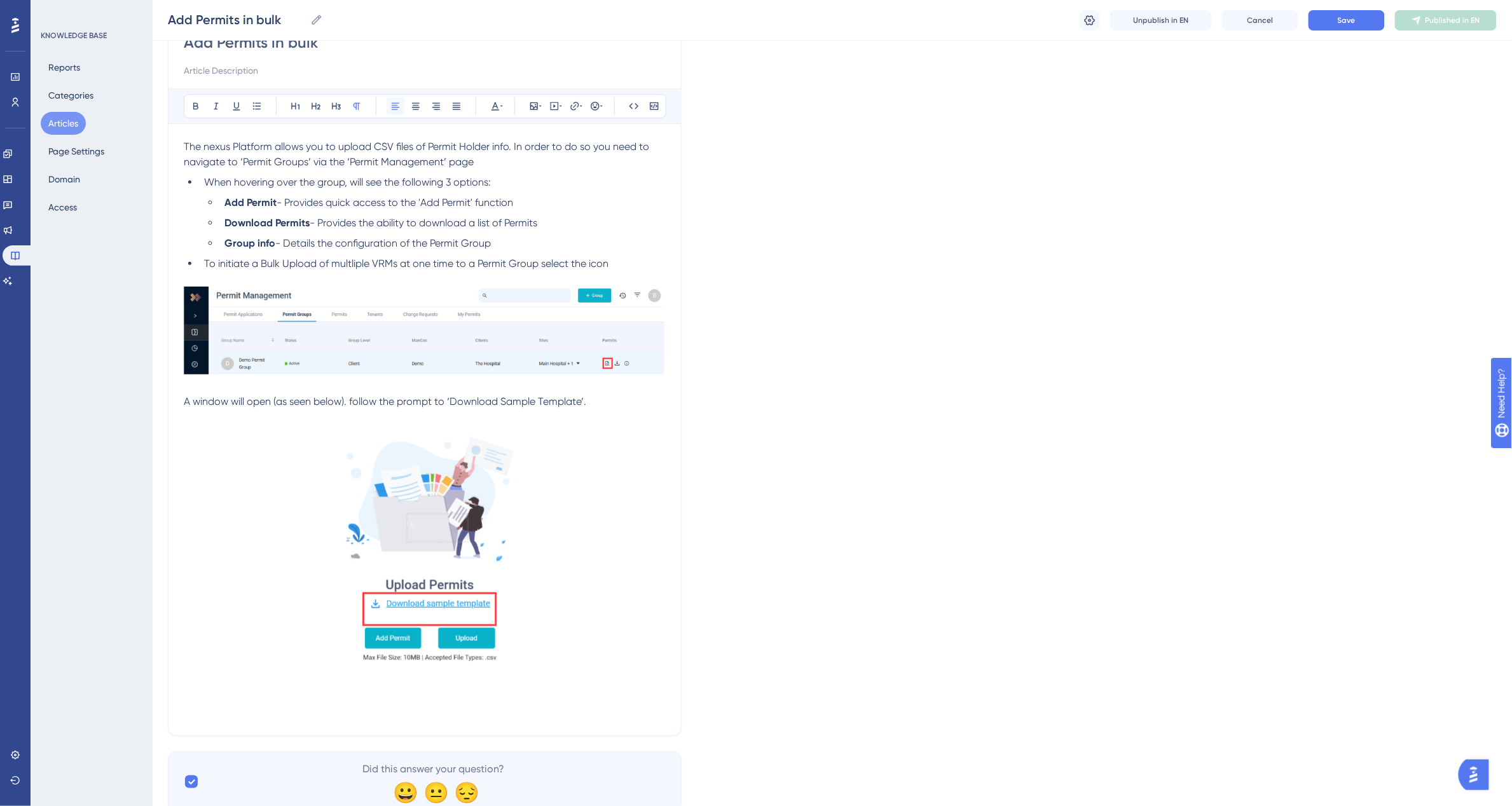
click at [391, 109] on icon at bounding box center [395, 106] width 10 height 10
click at [188, 695] on p at bounding box center [425, 697] width 482 height 15
click at [395, 106] on icon at bounding box center [395, 106] width 10 height 10
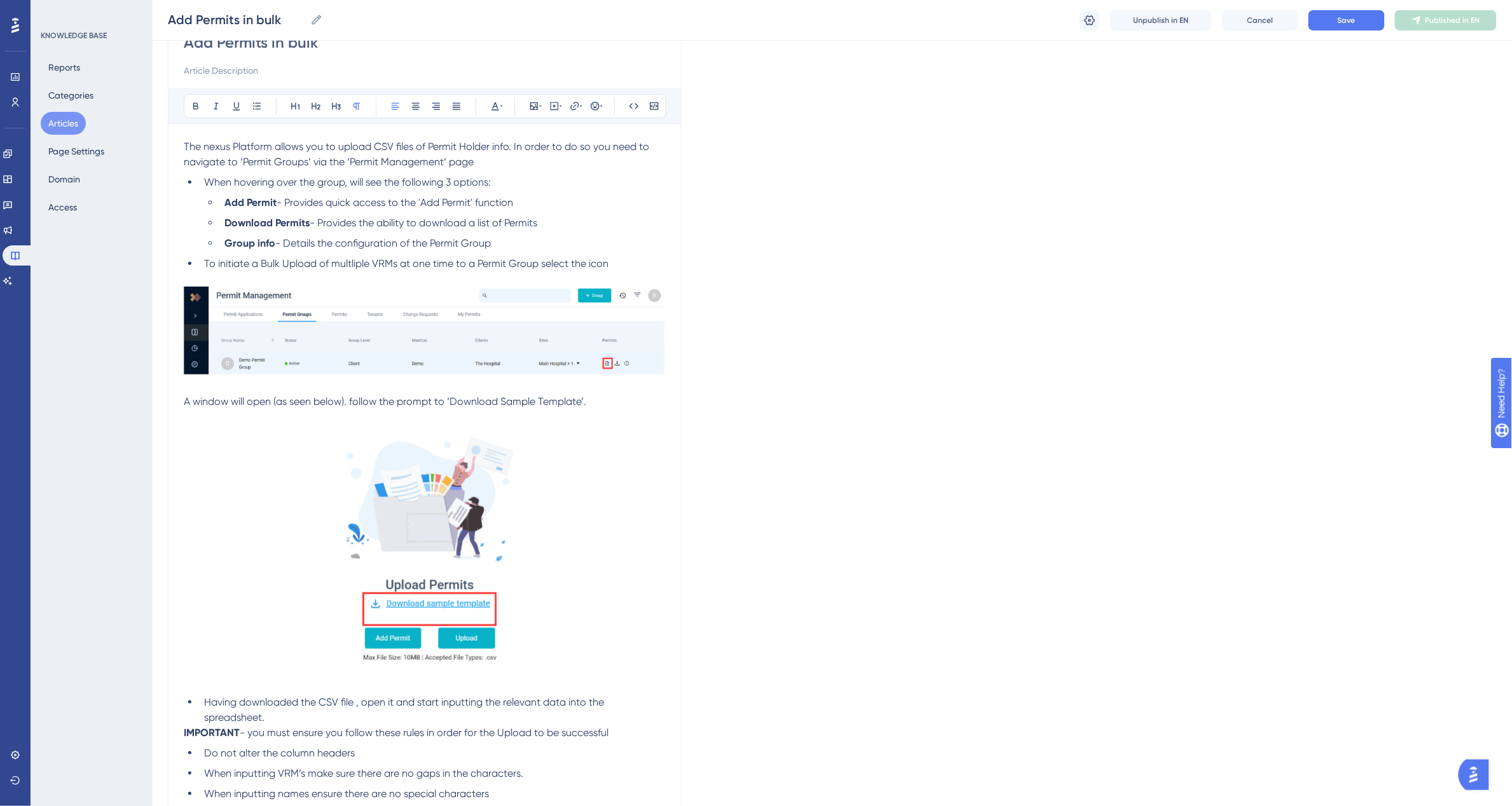
scroll to position [178, 0]
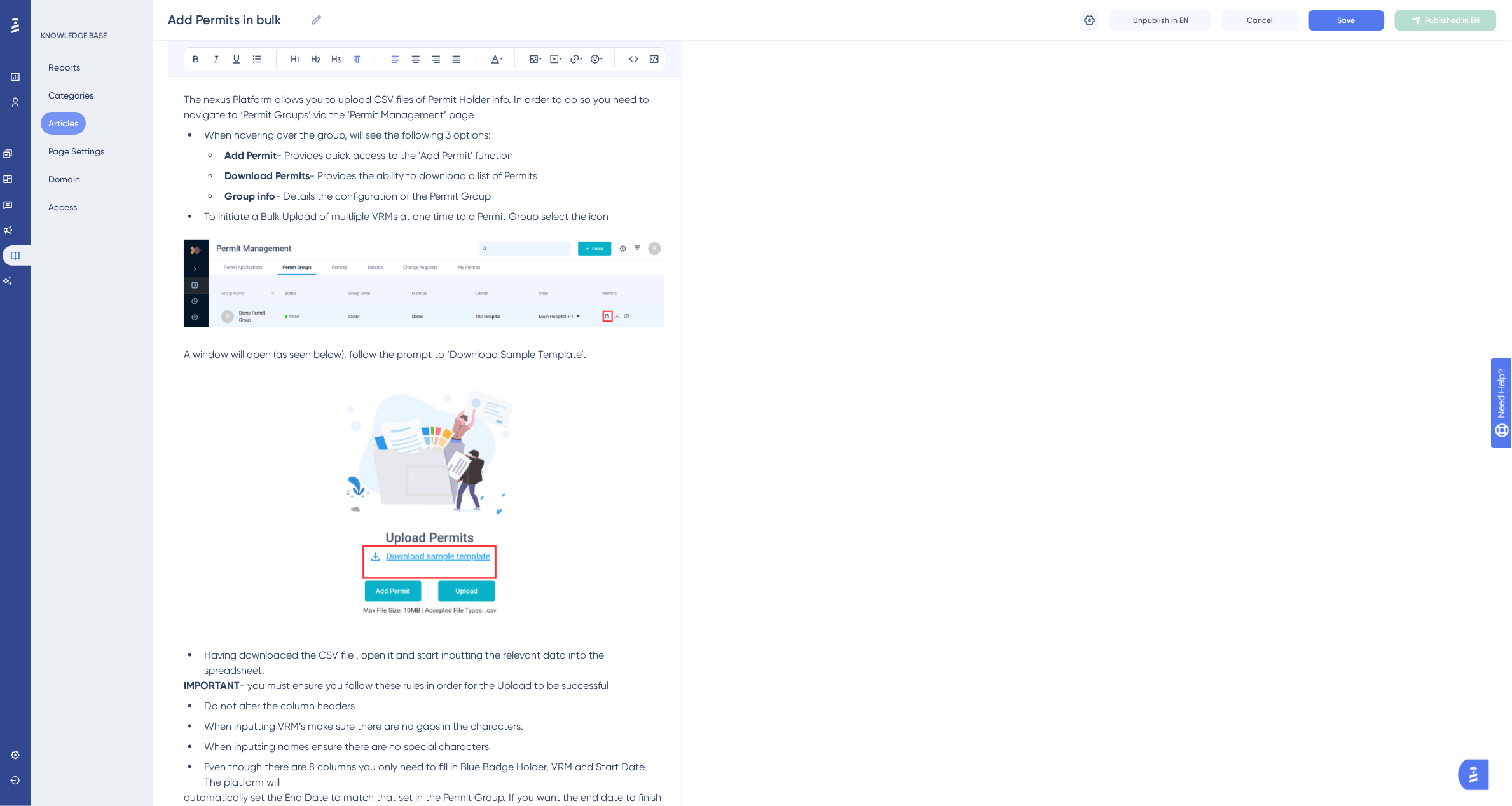
click at [202, 658] on li "Having downloaded the CSV file , open it and start inputting the relevant data …" at bounding box center [433, 663] width 467 height 31
click at [181, 680] on div "Add Permits in bulk Bold Italic Underline Bullet Point Heading 1 Heading 2 Head…" at bounding box center [424, 405] width 514 height 882
click at [187, 680] on strong "IMPORTANT" at bounding box center [212, 680] width 56 height 12
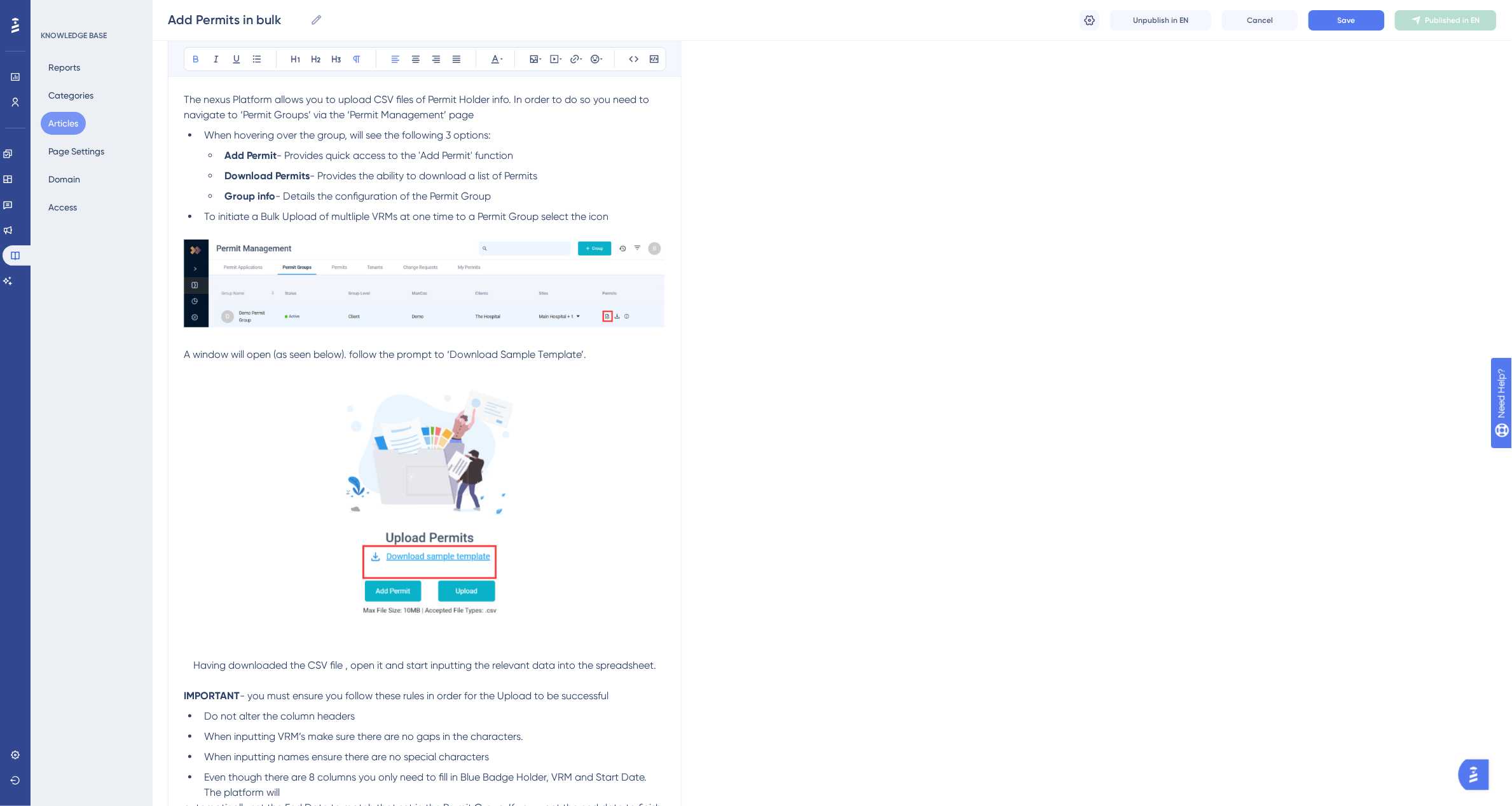
click at [193, 662] on span "Having downloaded the CSV file , open it and start inputting the relevant data …" at bounding box center [424, 665] width 463 height 12
drag, startPoint x: 192, startPoint y: 667, endPoint x: 178, endPoint y: 671, distance: 14.6
click at [178, 671] on div "Add Permits in bulk Bold Italic Underline Bullet Point Heading 1 Heading 2 Head…" at bounding box center [424, 413] width 514 height 897
drag, startPoint x: 190, startPoint y: 664, endPoint x: 164, endPoint y: 665, distance: 26.0
click at [164, 665] on div "Performance Users Engagement Widgets Feedback Product Updates Knowledge Base AI…" at bounding box center [832, 390] width 1359 height 1136
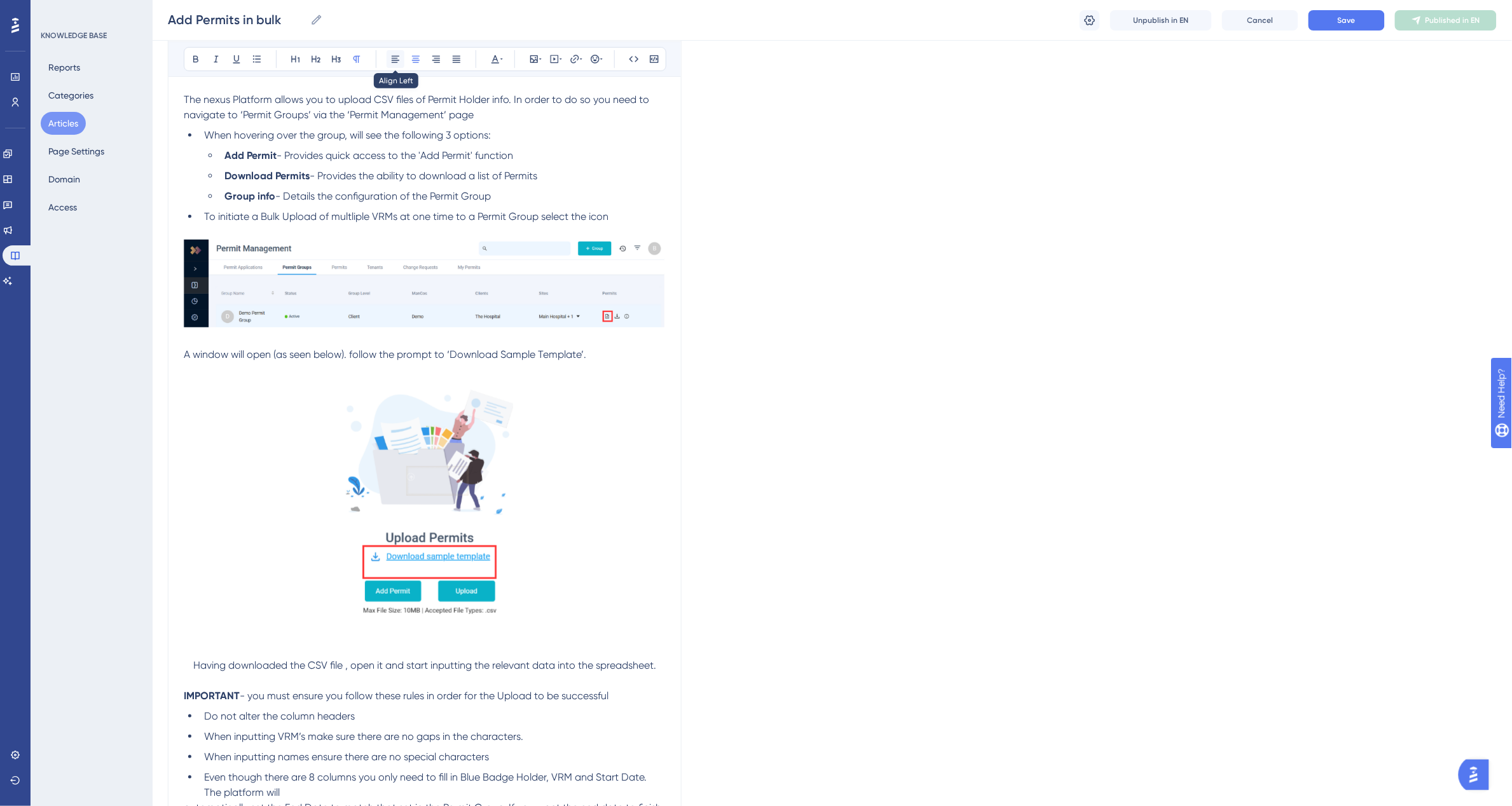
click at [394, 59] on icon at bounding box center [395, 59] width 10 height 10
click at [609, 679] on p at bounding box center [425, 681] width 482 height 15
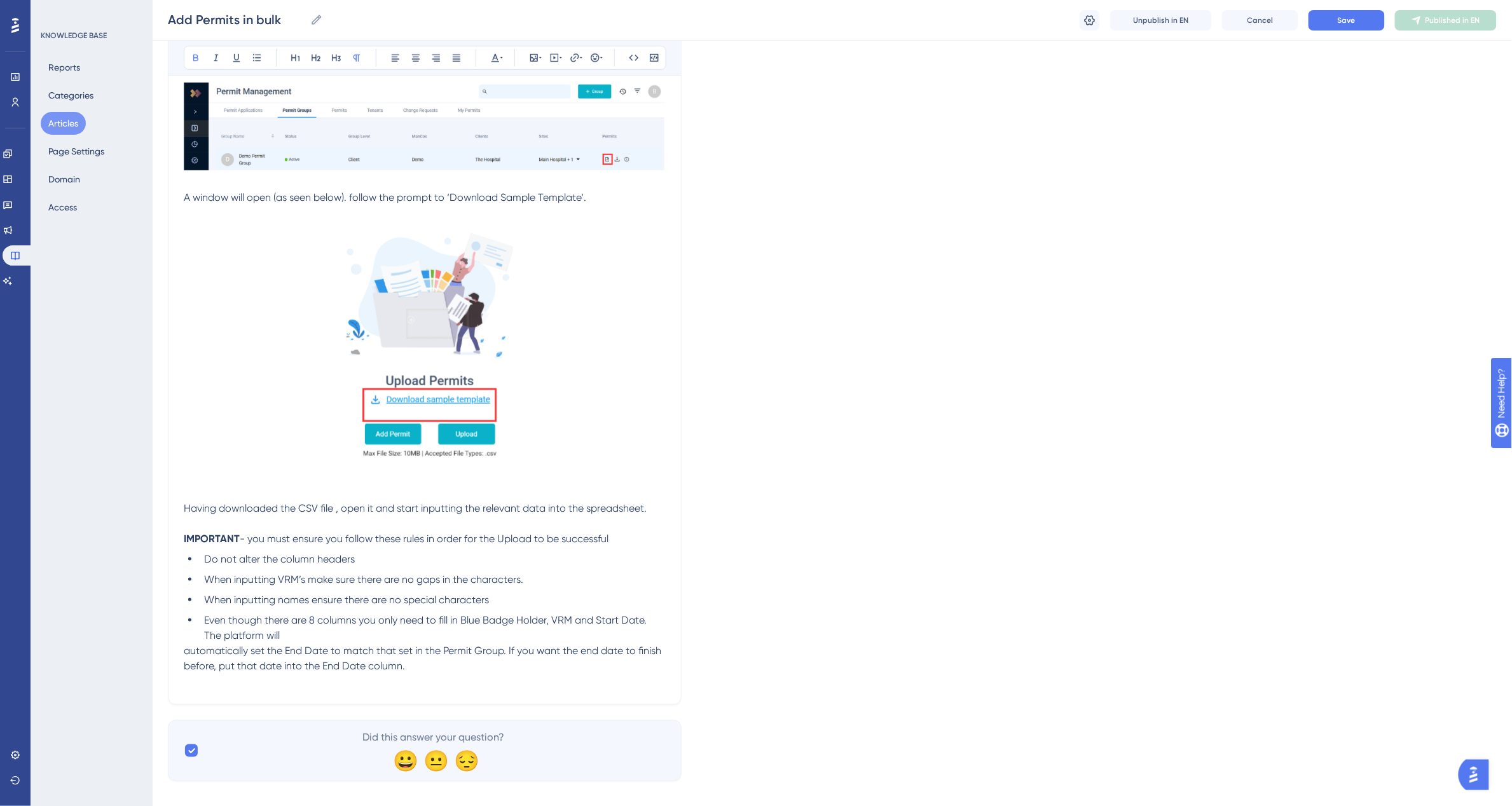
scroll to position [337, 0]
click at [195, 485] on p at bounding box center [425, 491] width 482 height 15
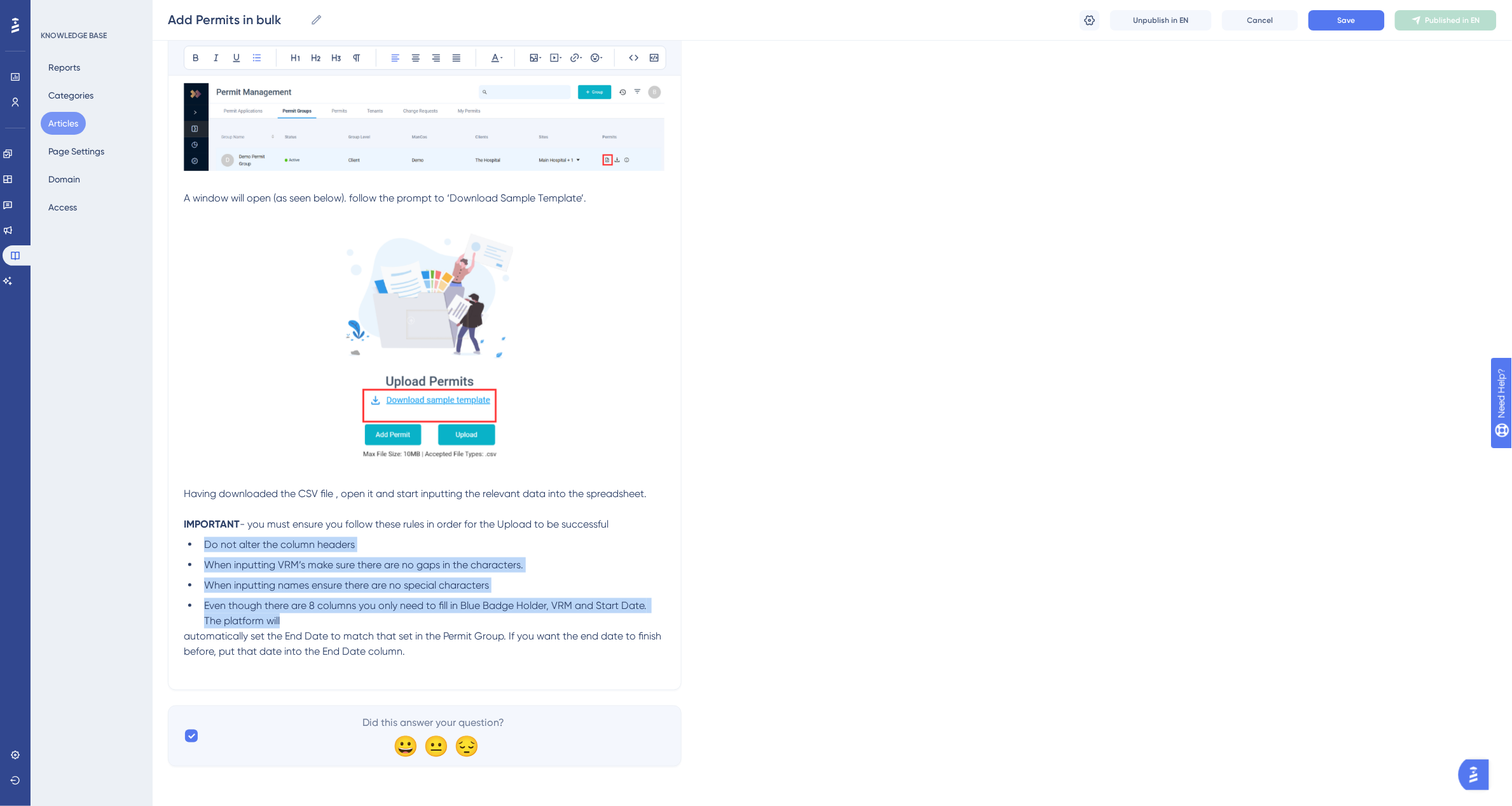
drag, startPoint x: 205, startPoint y: 543, endPoint x: 341, endPoint y: 620, distance: 156.3
click at [341, 620] on ul "Do not alter the column headers When inputting VRM’s make sure there are no gap…" at bounding box center [425, 582] width 482 height 91
click at [341, 620] on li "Even though there are 8 columns you only need to fill in Blue Badge Holder, VRM…" at bounding box center [433, 614] width 467 height 31
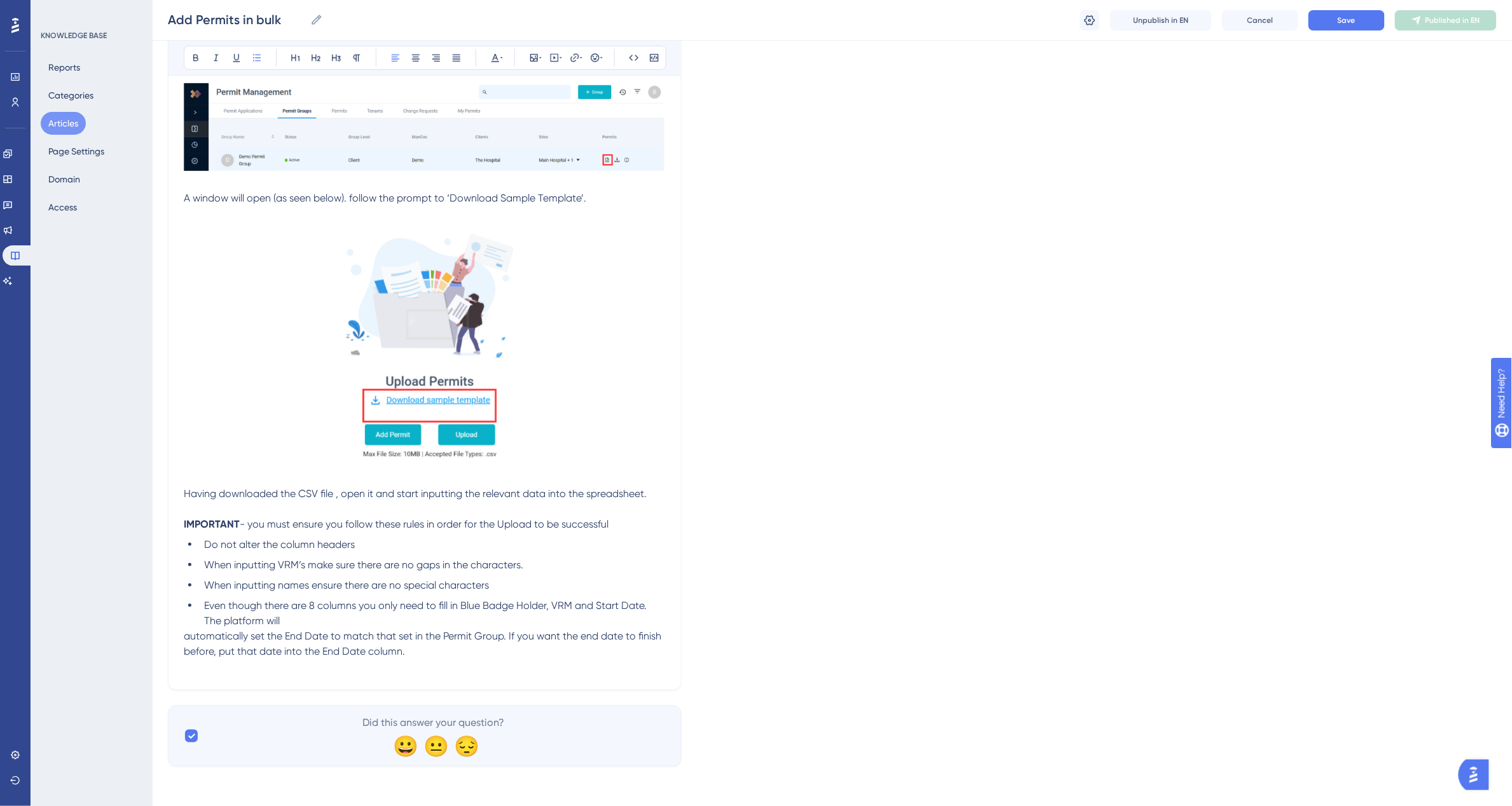
click at [181, 635] on div "Add Permits in bulk Bold Italic Underline Bullet Point Heading 1 Heading 2 Head…" at bounding box center [424, 249] width 514 height 882
click at [180, 636] on div "Add Permits in bulk Bold Italic Underline Bullet Point Heading 1 Heading 2 Head…" at bounding box center [424, 249] width 514 height 882
click at [185, 637] on span "automatically set the End Date to match that set in the Permit Group. If you wa…" at bounding box center [424, 643] width 480 height 27
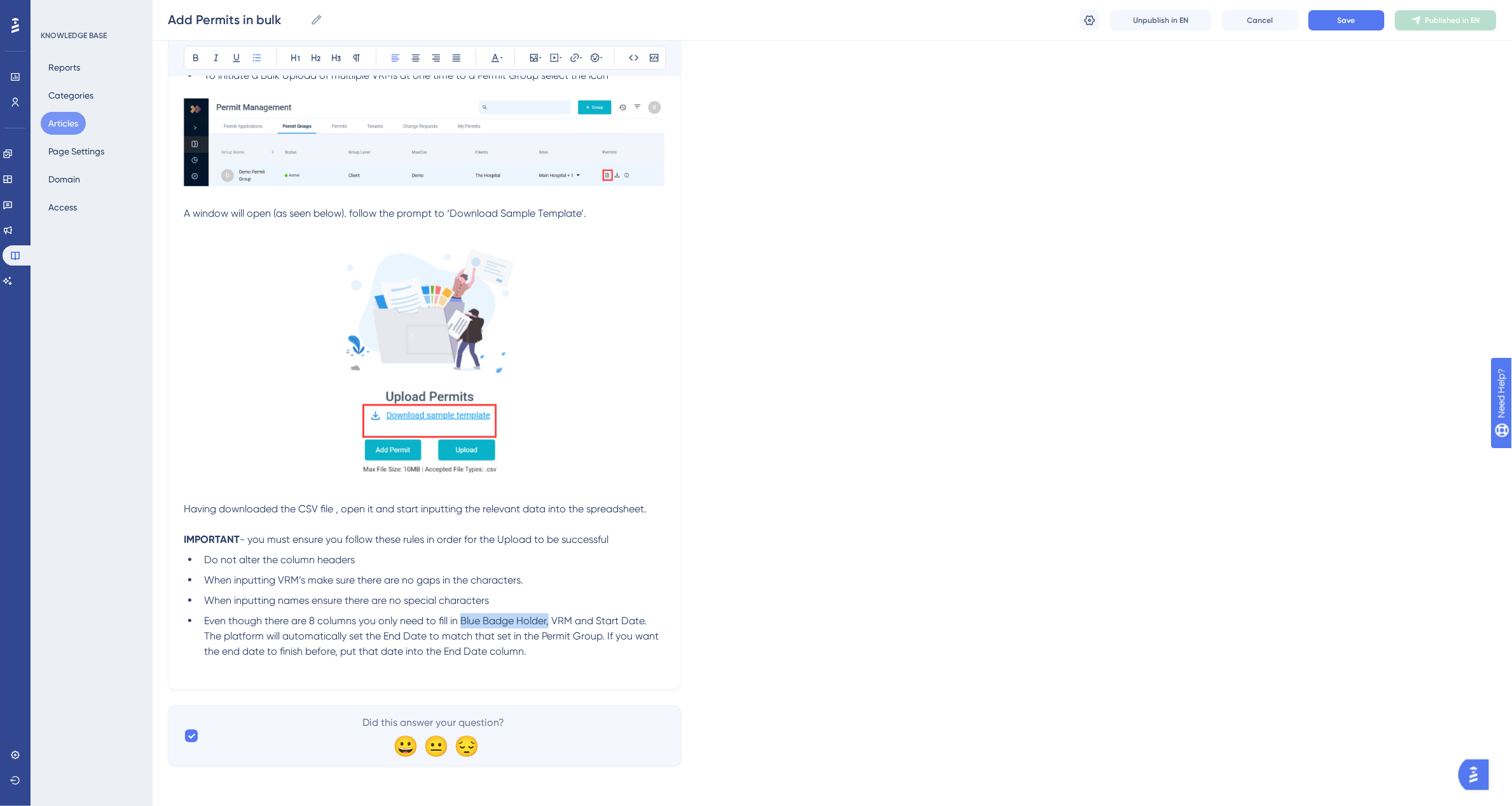
drag, startPoint x: 459, startPoint y: 620, endPoint x: 550, endPoint y: 621, distance: 91.0
click at [550, 621] on span "Even though there are 8 columns you only need to fill in Blue Badge Holder, VRM…" at bounding box center [433, 635] width 457 height 42
click at [501, 613] on li "Even though there are 8 columns you only need to fill in Blue Badge Holder, VRM…" at bounding box center [433, 636] width 467 height 46
drag, startPoint x: 459, startPoint y: 619, endPoint x: 548, endPoint y: 617, distance: 89.0
click at [548, 617] on span "Even though there are 8 columns you only need to fill in Blue Badge Holder, VRM…" at bounding box center [433, 635] width 457 height 42
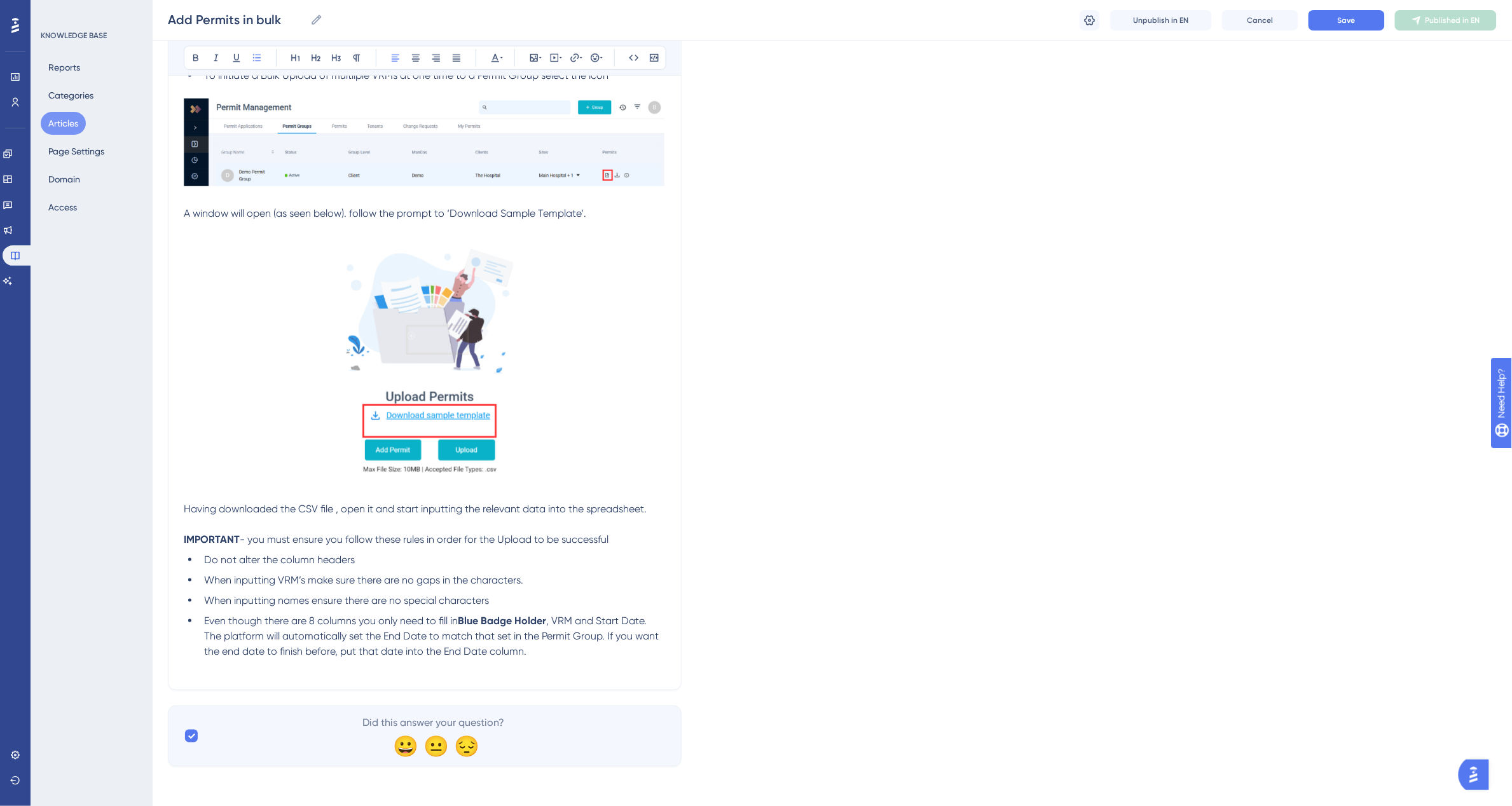
click at [563, 617] on span ", VRM and Start Date. The platform will automatically set the End Date to match…" at bounding box center [433, 635] width 457 height 42
drag, startPoint x: 594, startPoint y: 617, endPoint x: 605, endPoint y: 620, distance: 11.4
click at [605, 620] on span "and Start Date. The platform will automatically set the End Date to match that …" at bounding box center [434, 635] width 460 height 42
click at [613, 600] on li "When inputting names ensure there are no special characters" at bounding box center [433, 600] width 467 height 15
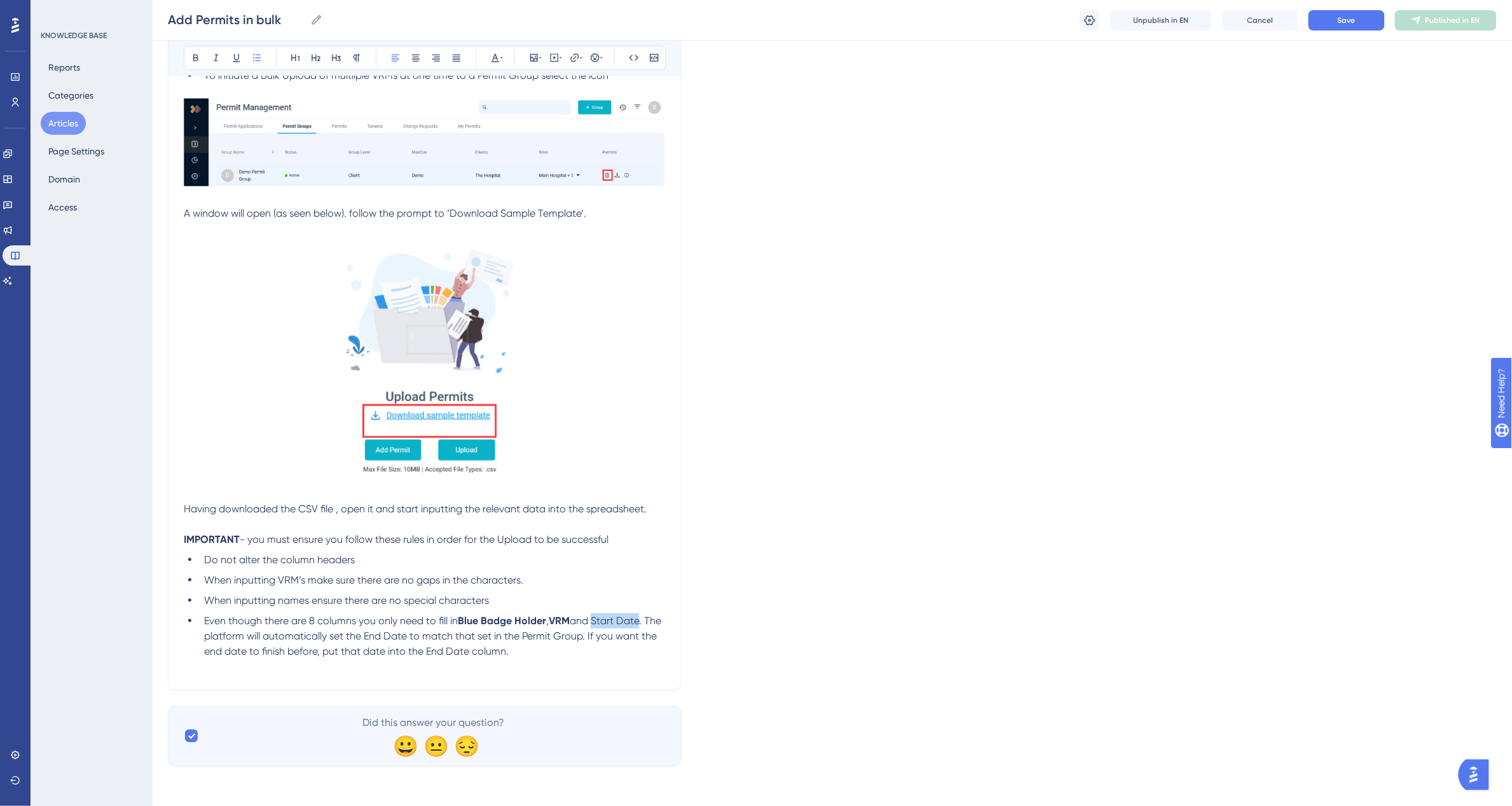
drag, startPoint x: 599, startPoint y: 619, endPoint x: 644, endPoint y: 619, distance: 45.0
click at [644, 619] on span "and Start Date. The platform will automatically set the End Date to match that …" at bounding box center [434, 635] width 460 height 42
click at [580, 662] on p at bounding box center [425, 667] width 482 height 15
click at [227, 669] on p at bounding box center [425, 667] width 482 height 15
click at [564, 646] on li "Even though there are 8 columns you only need to fill in Blue Badge Holder , VR…" at bounding box center [433, 636] width 467 height 46
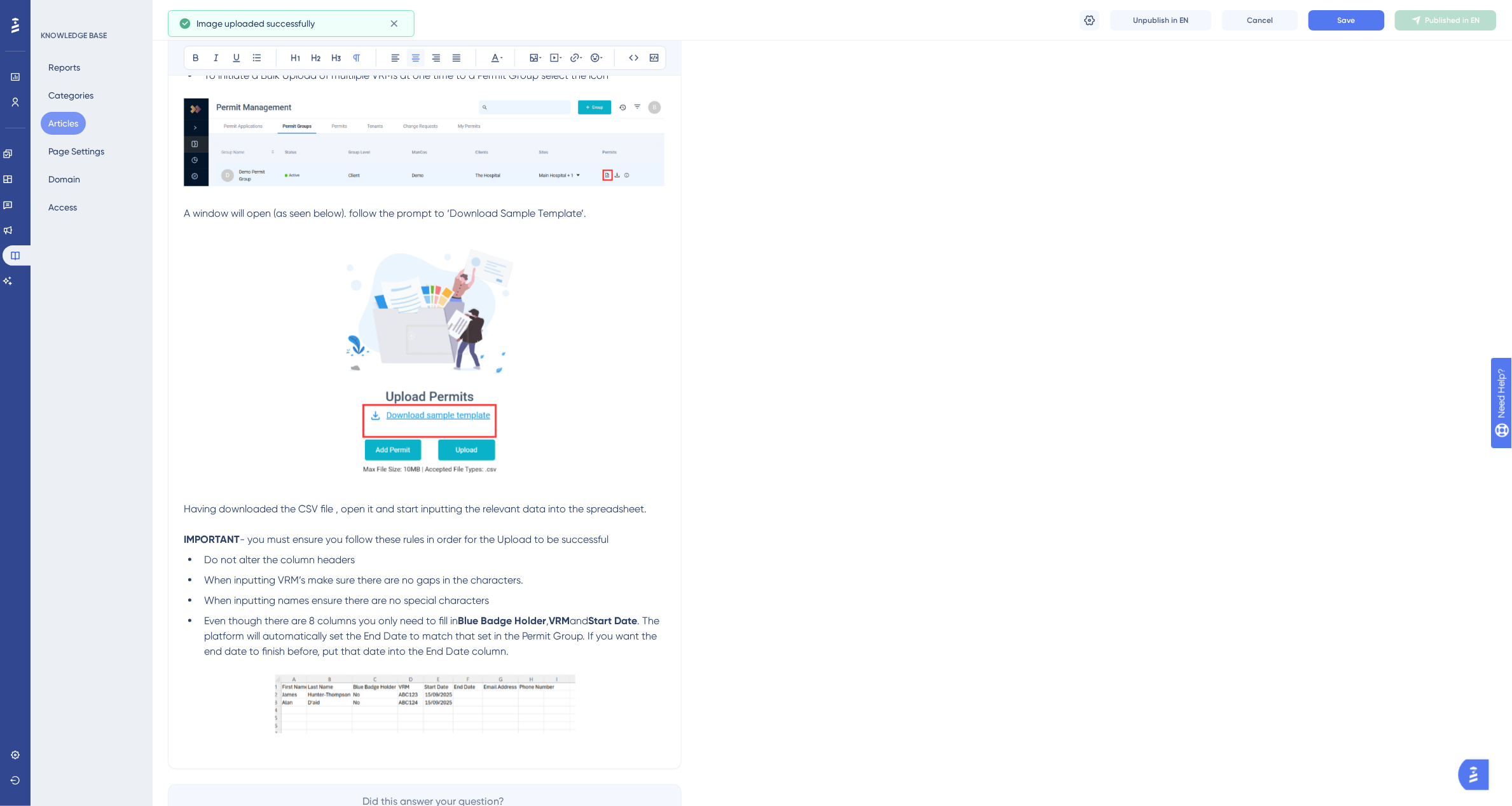
click at [420, 54] on icon at bounding box center [415, 58] width 10 height 10
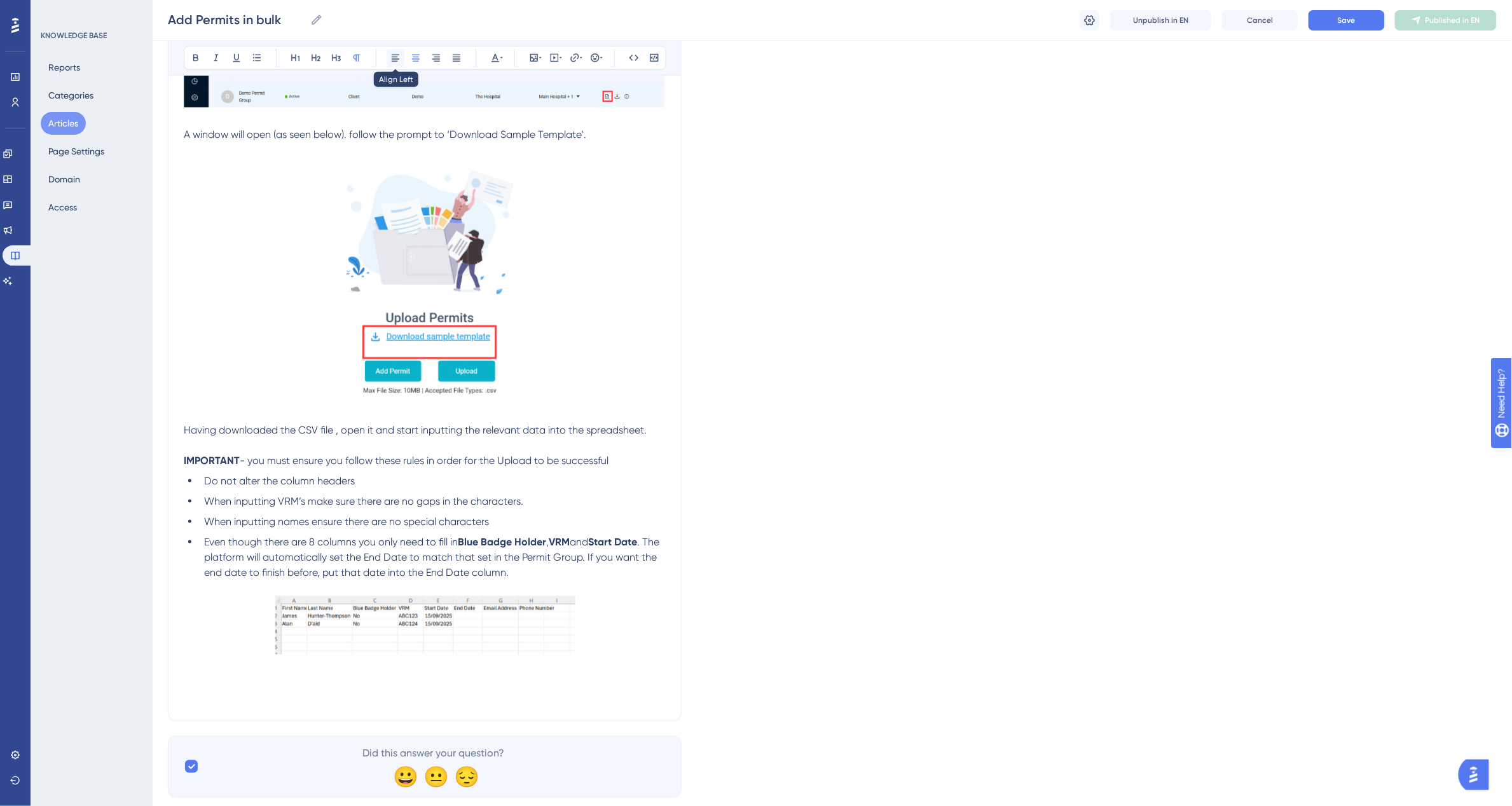
click at [395, 62] on icon at bounding box center [395, 58] width 10 height 10
click at [195, 690] on p at bounding box center [425, 697] width 482 height 15
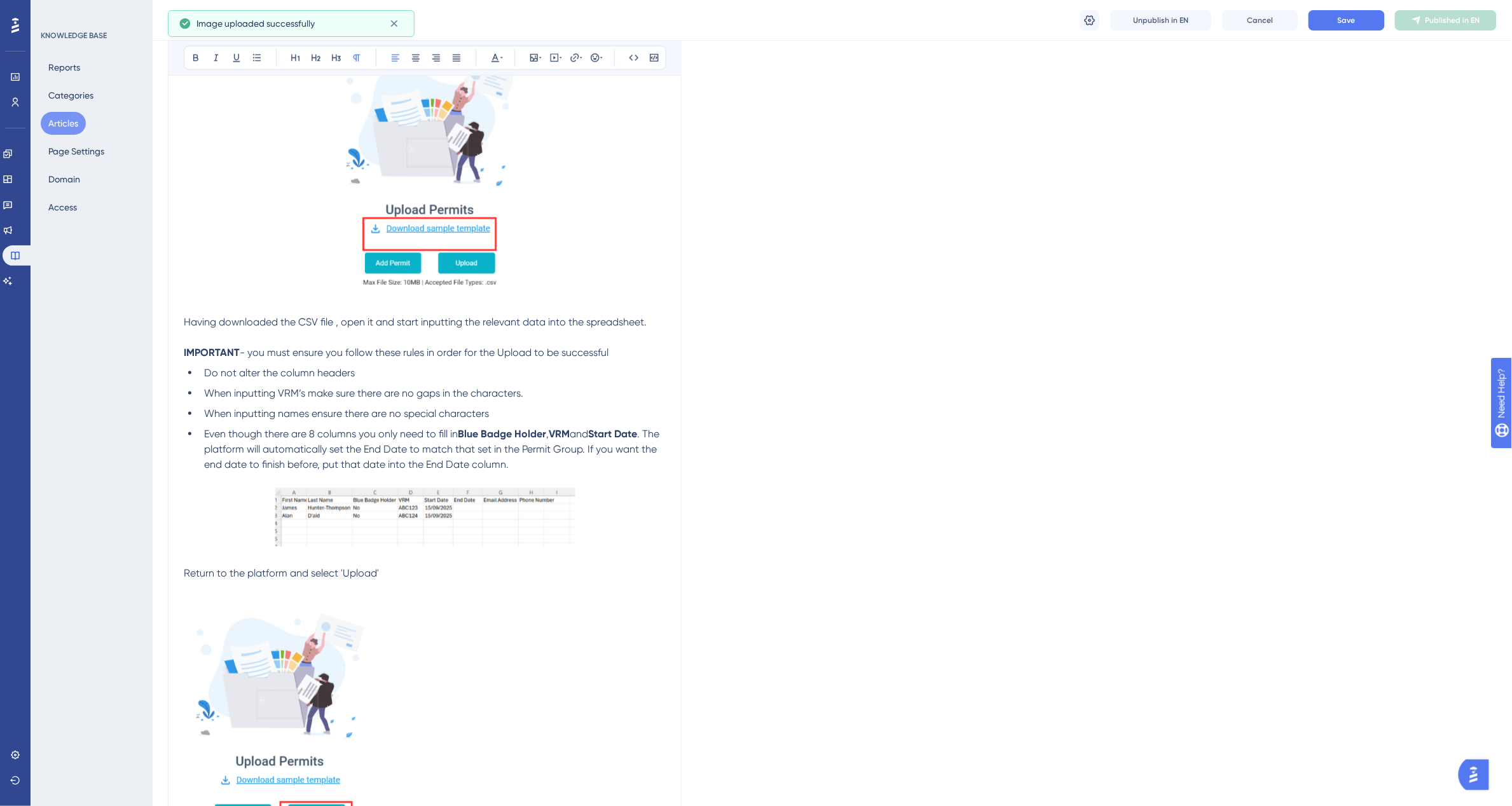
scroll to position [651, 0]
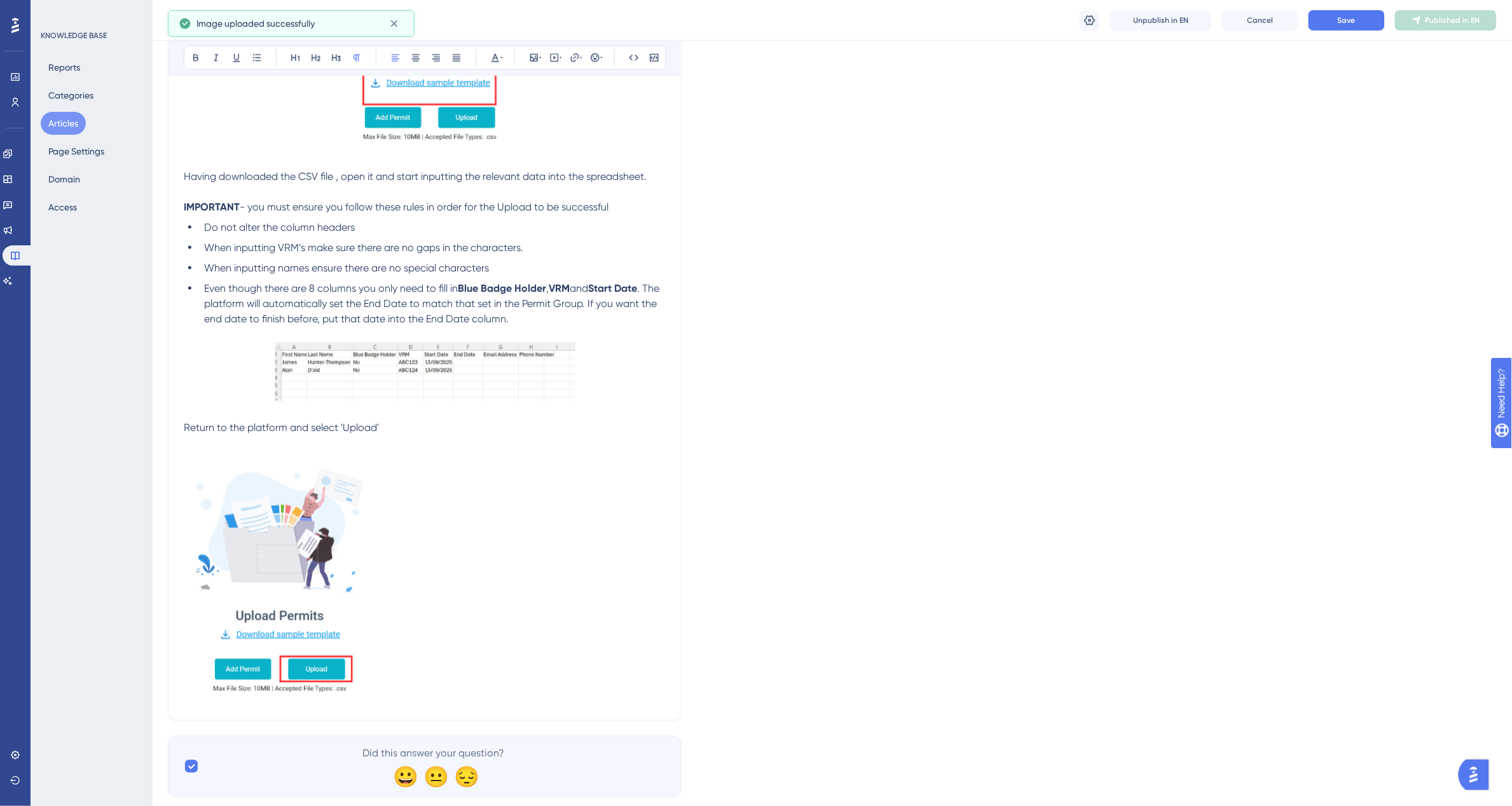
click at [263, 571] on img at bounding box center [277, 576] width 185 height 249
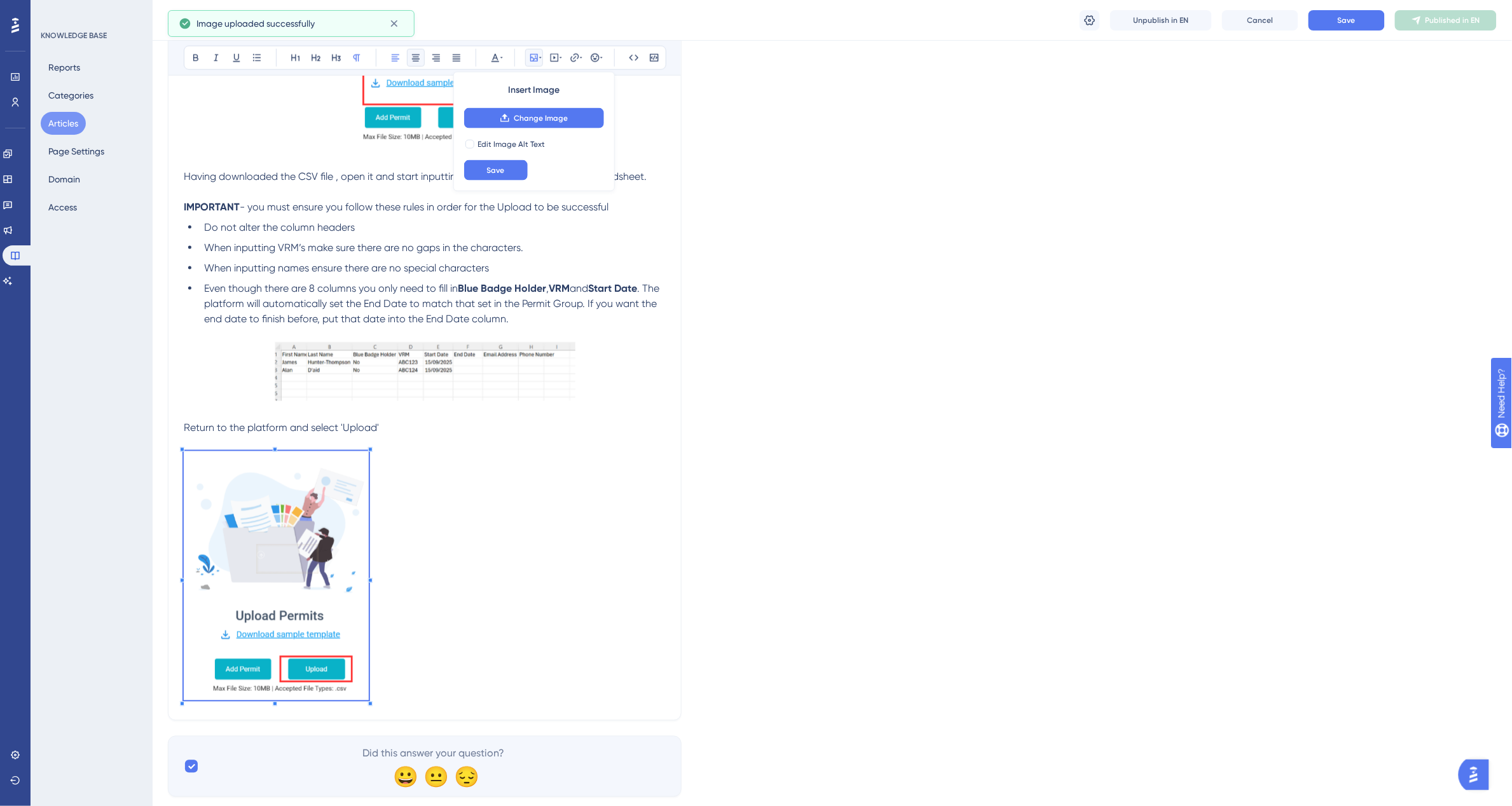
click at [410, 61] on icon at bounding box center [415, 58] width 10 height 10
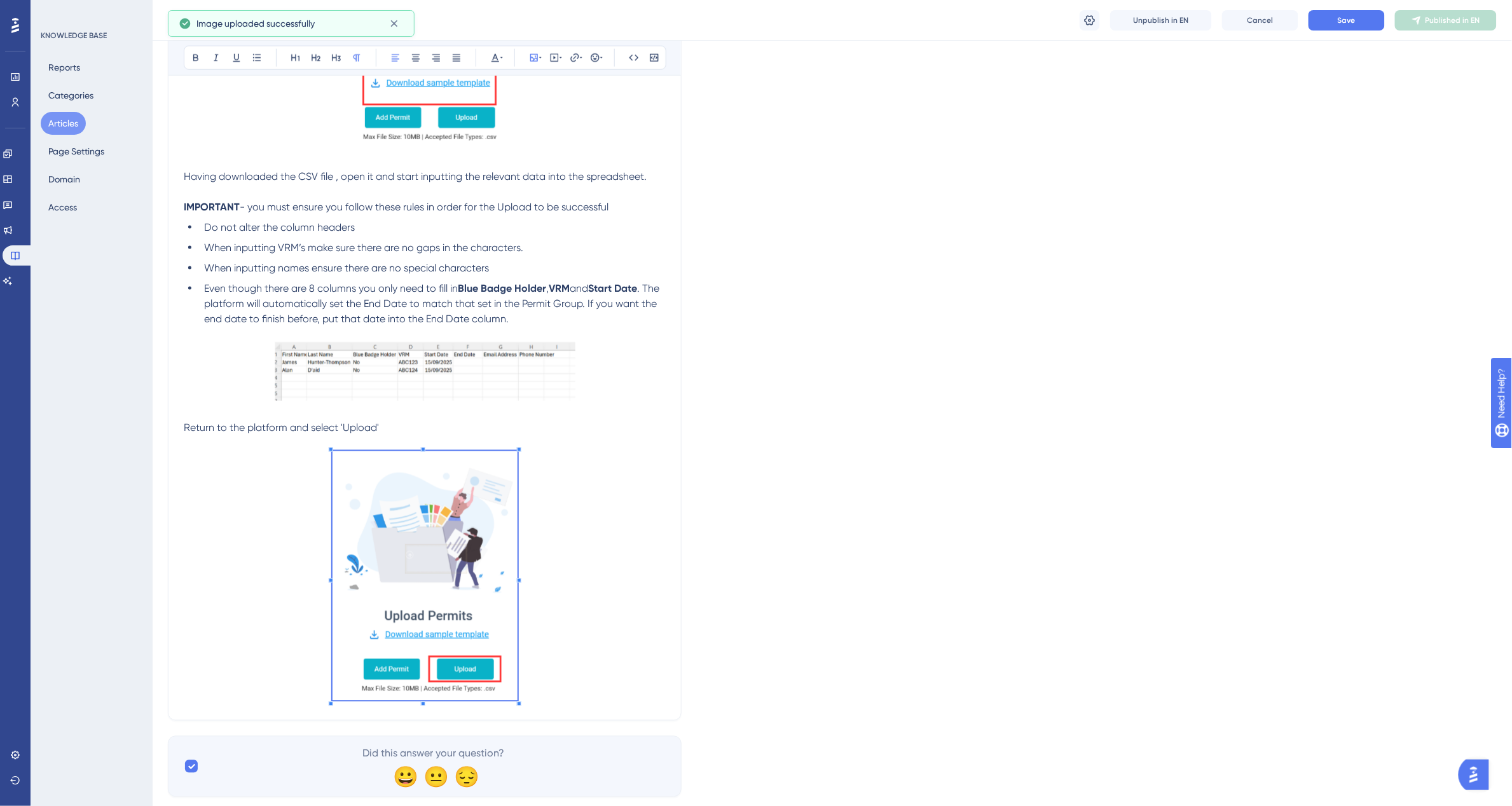
click at [927, 497] on div "Language English (Default) Add Permits in bulk Bold Italic Underline Bullet Poi…" at bounding box center [832, 114] width 1329 height 1367
click at [889, 605] on div "Language English (Default) Add Permits in bulk Bold Italic Underline Bullet Poi…" at bounding box center [832, 114] width 1329 height 1367
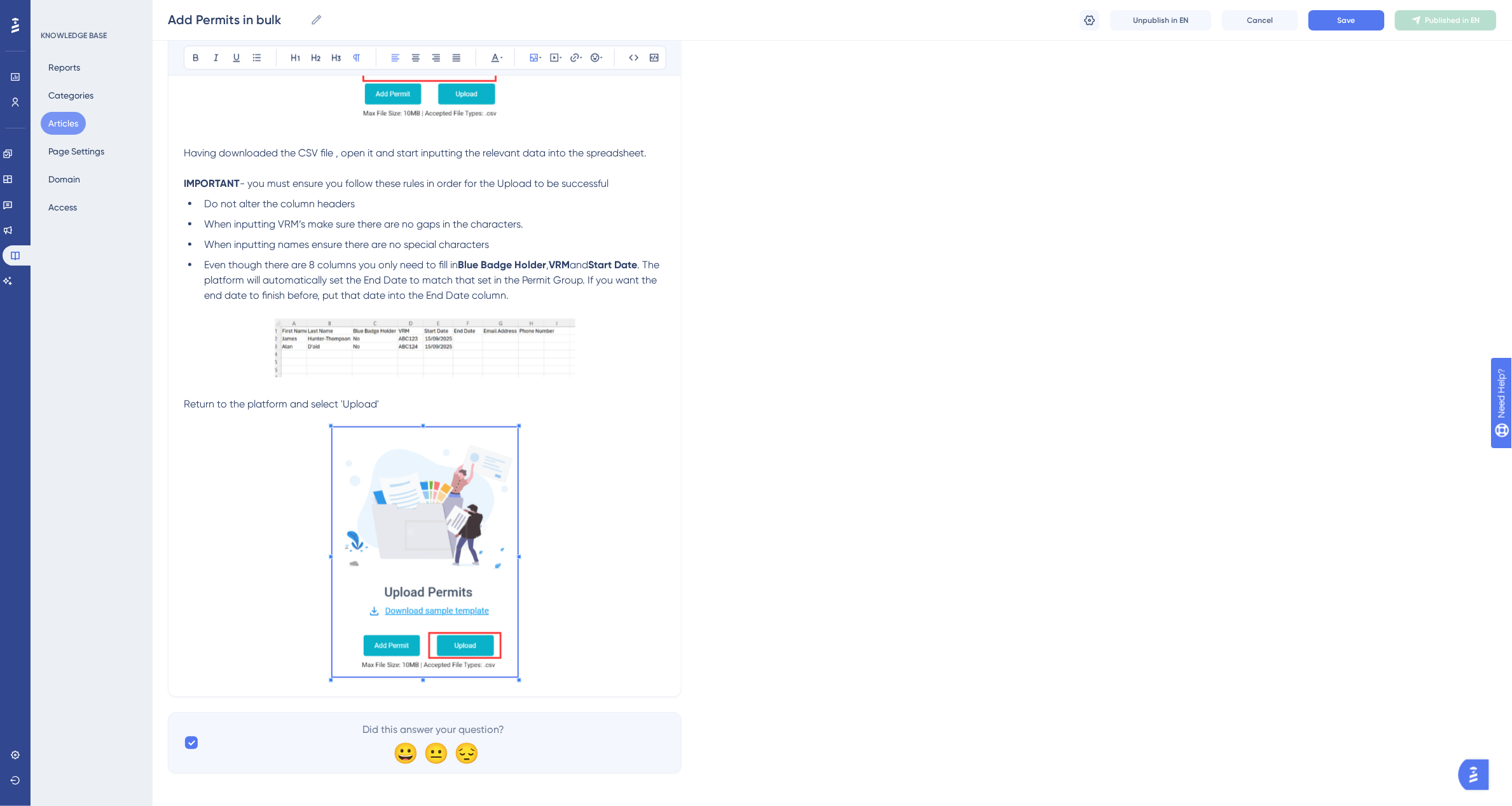
scroll to position [681, 0]
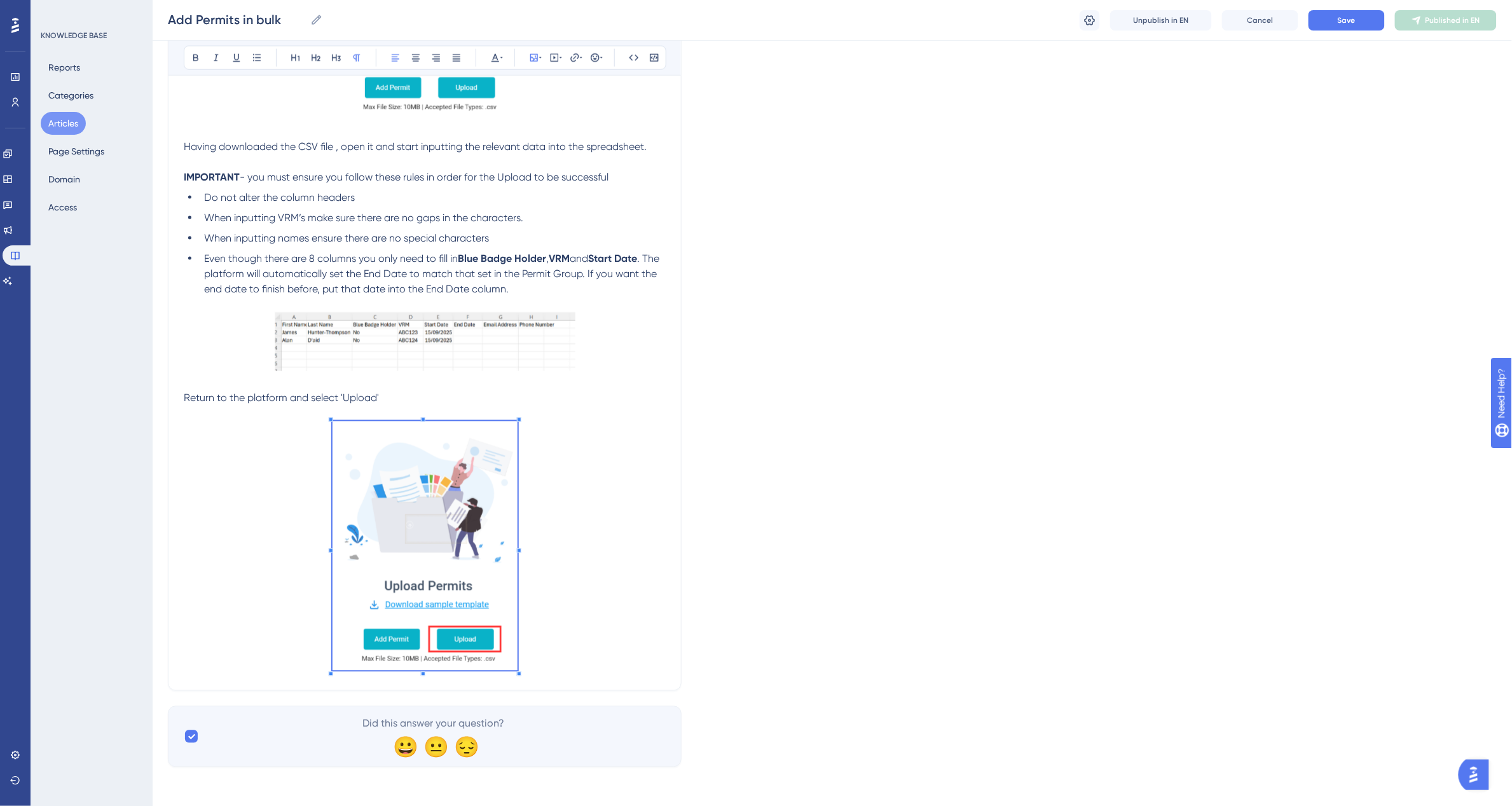
drag, startPoint x: 566, startPoint y: 640, endPoint x: 564, endPoint y: 647, distance: 7.3
click at [566, 639] on p at bounding box center [425, 548] width 482 height 254
click at [561, 656] on p at bounding box center [425, 548] width 482 height 254
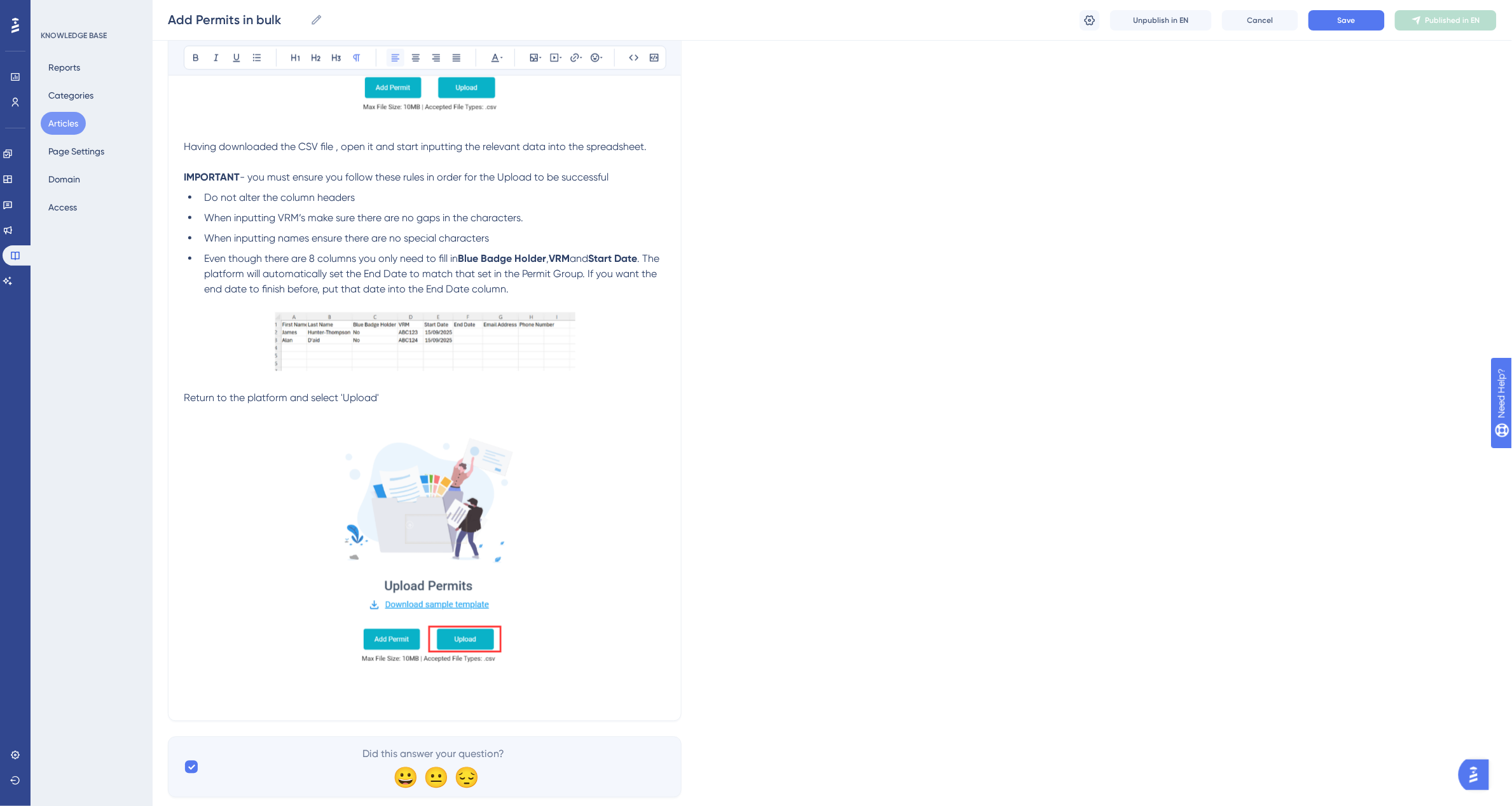
click at [390, 61] on icon at bounding box center [395, 58] width 10 height 10
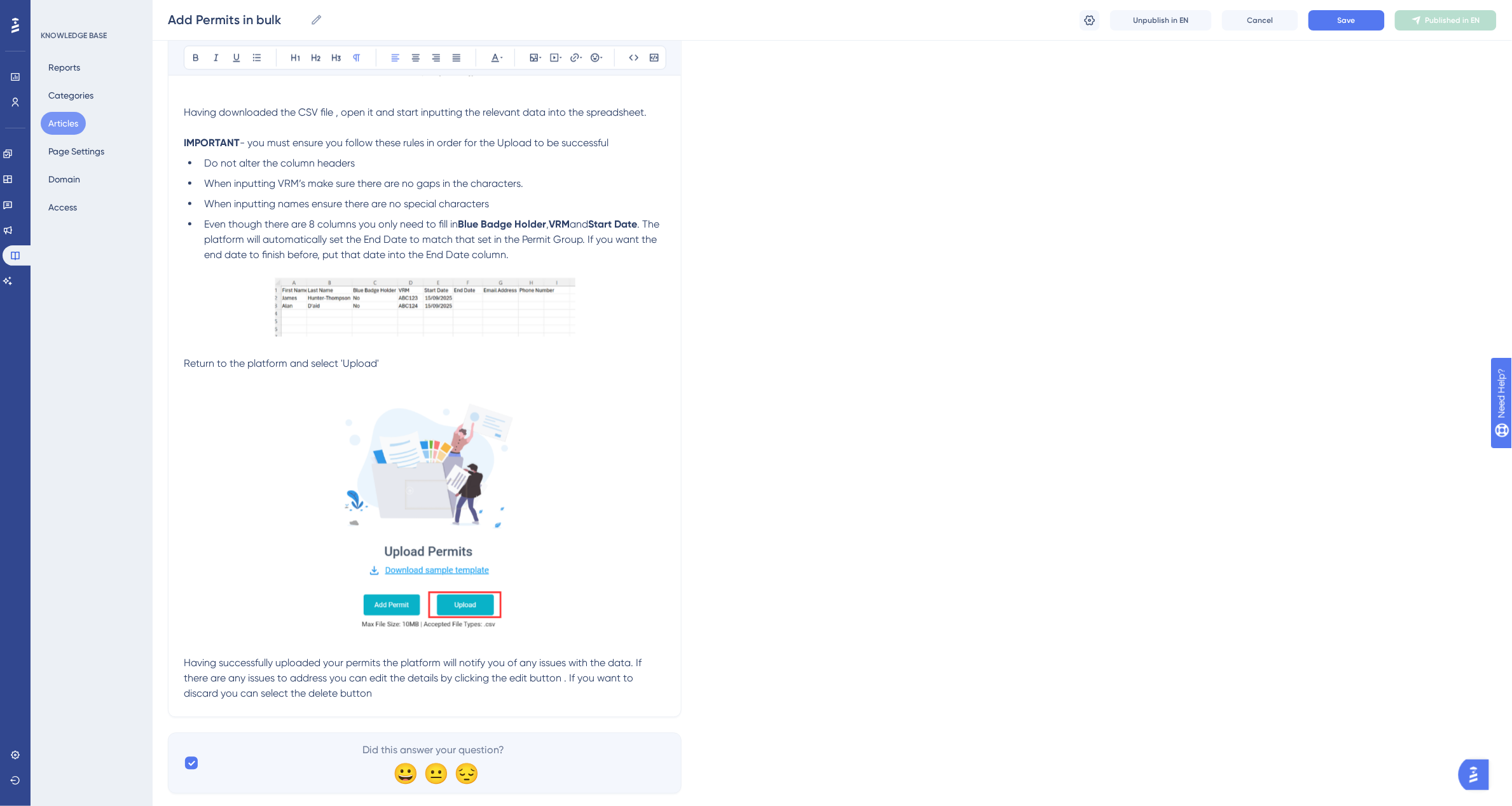
scroll to position [743, 0]
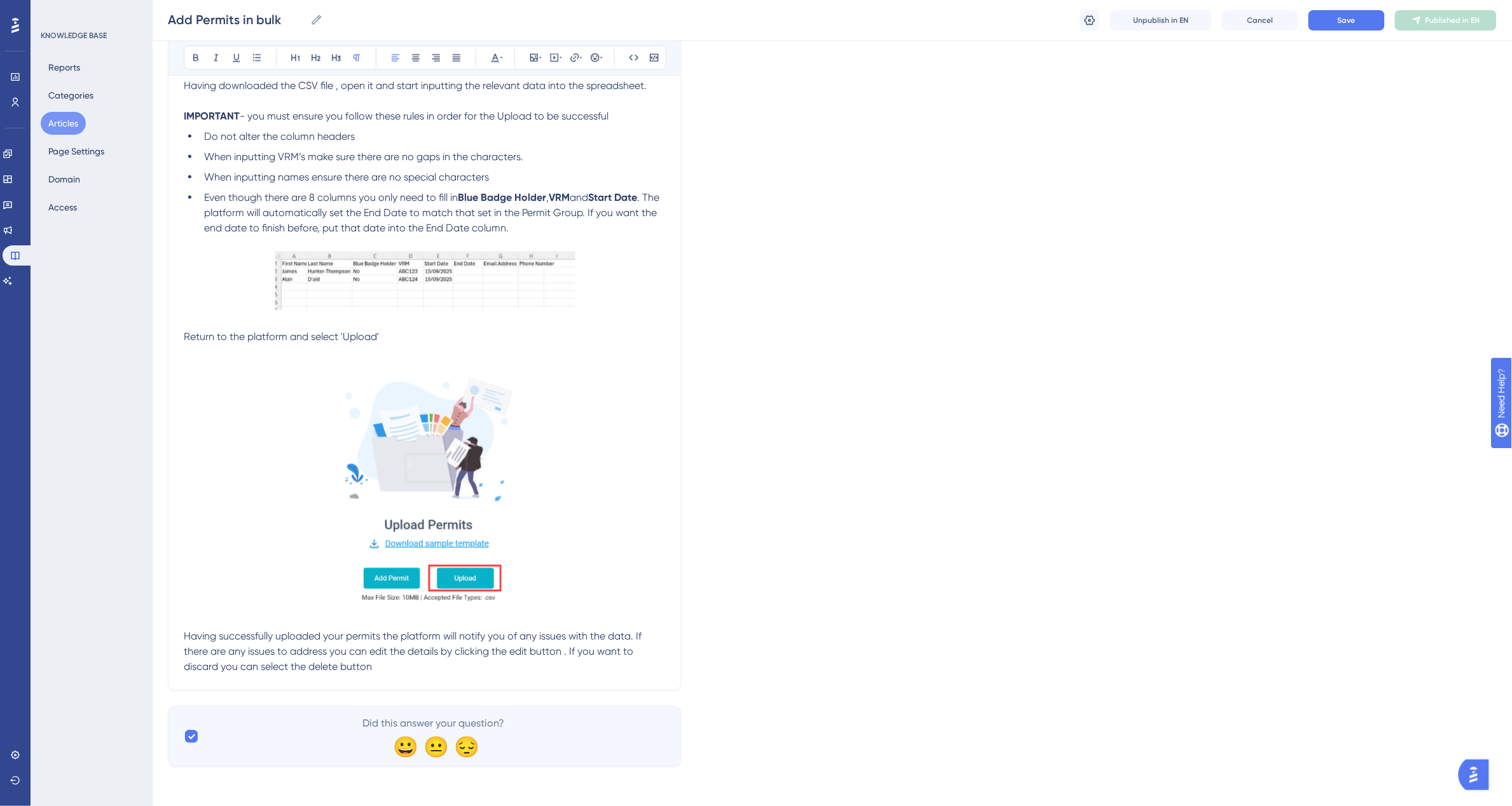
click at [407, 672] on p "Having successfully uploaded your permits the platform will notify you of any i…" at bounding box center [425, 652] width 482 height 46
click at [399, 668] on p "Having successfully uploaded your permits the platform will notify you of any i…" at bounding box center [425, 652] width 482 height 46
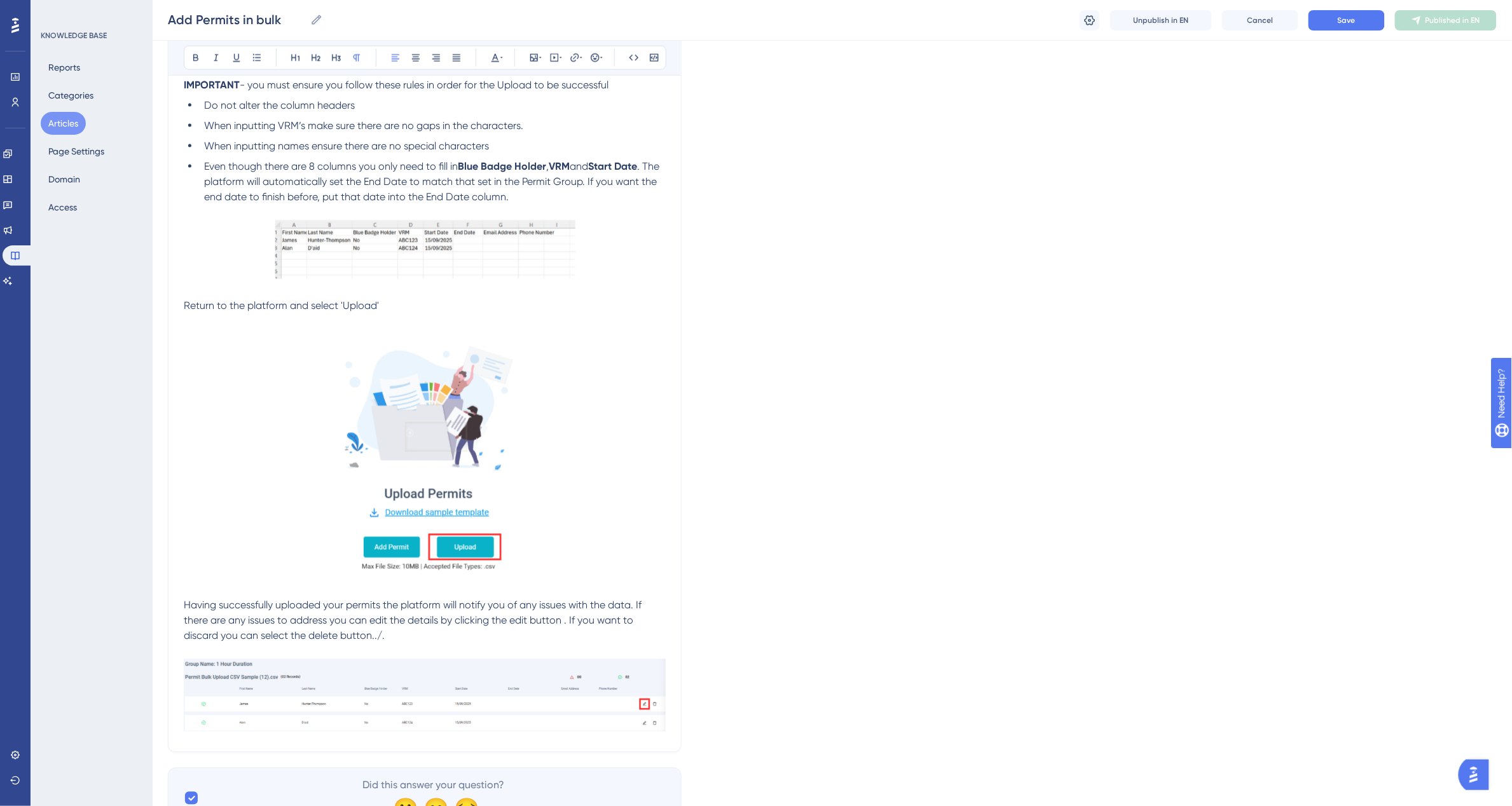
scroll to position [836, 0]
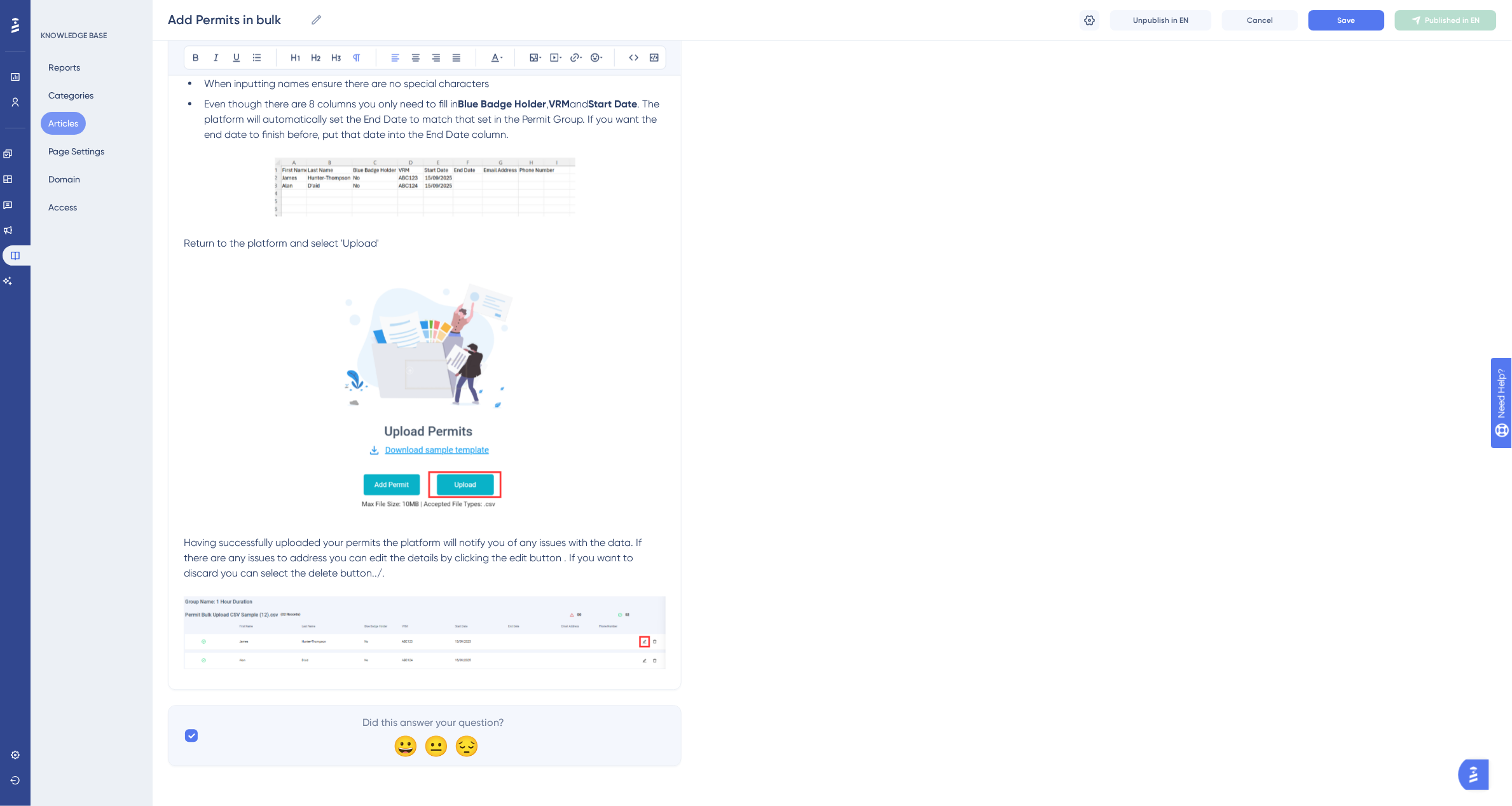
drag, startPoint x: 379, startPoint y: 573, endPoint x: 379, endPoint y: 584, distance: 11.0
click at [379, 573] on span "Having successfully uploaded your permits the platform will notify you of any i…" at bounding box center [414, 558] width 461 height 42
click at [562, 557] on span "Having successfully uploaded your permits the platform will notify you of any i…" at bounding box center [414, 558] width 461 height 42
click at [376, 576] on p "Having successfully uploaded your permits the platform will notify you of any i…" at bounding box center [425, 559] width 482 height 47
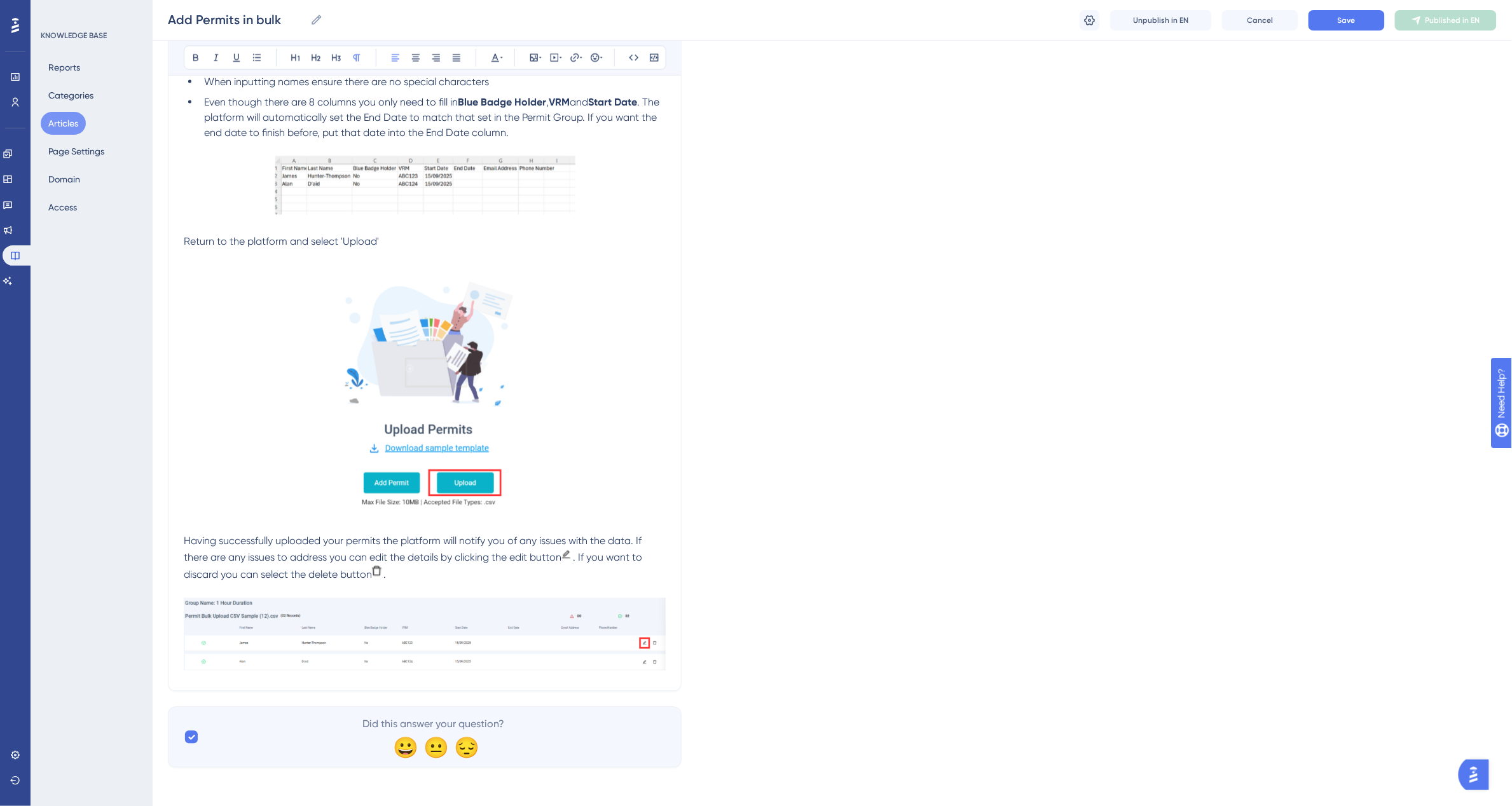
click at [653, 649] on img at bounding box center [425, 635] width 482 height 73
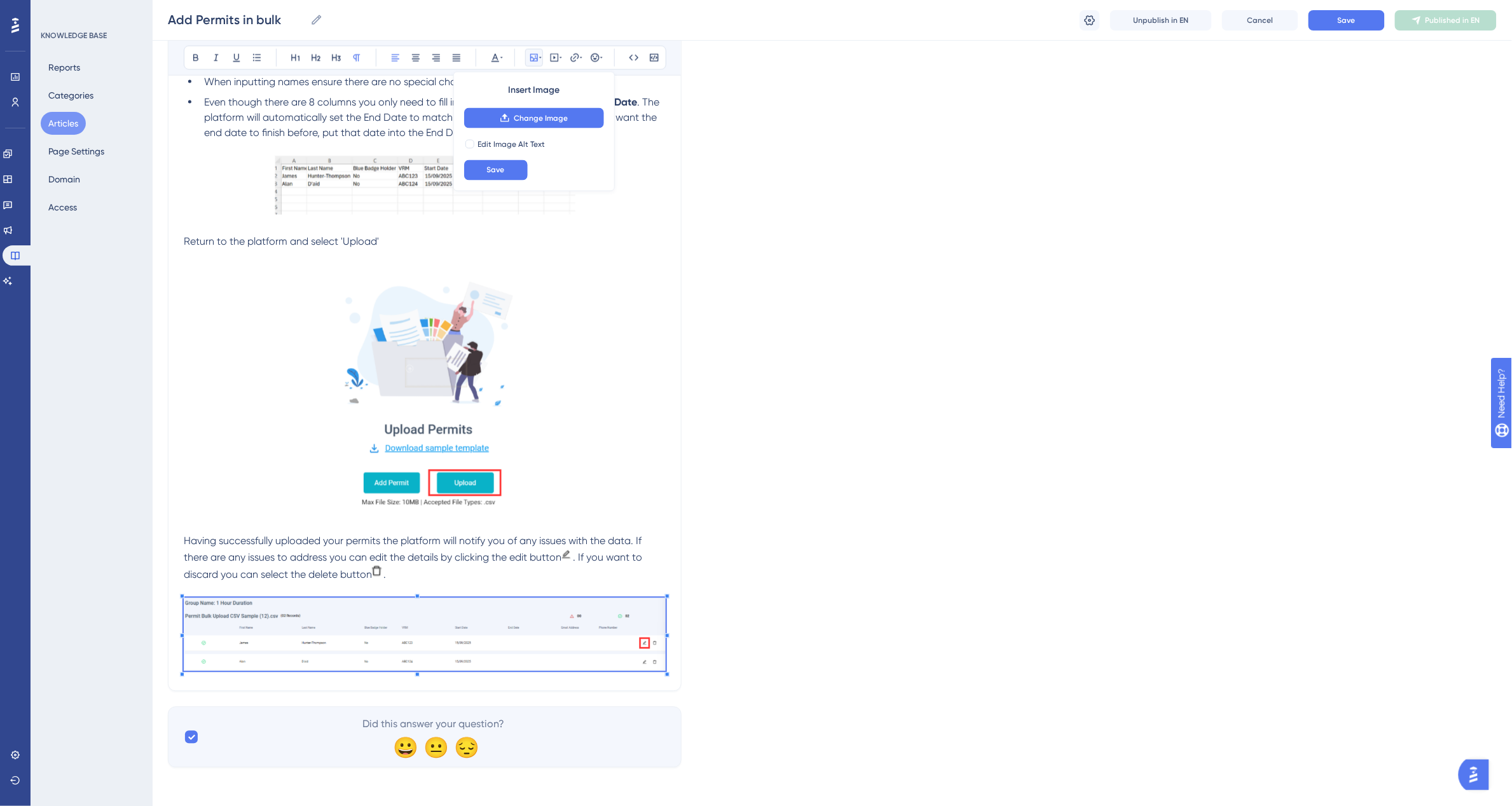
drag, startPoint x: 681, startPoint y: 672, endPoint x: 674, endPoint y: 671, distance: 7.1
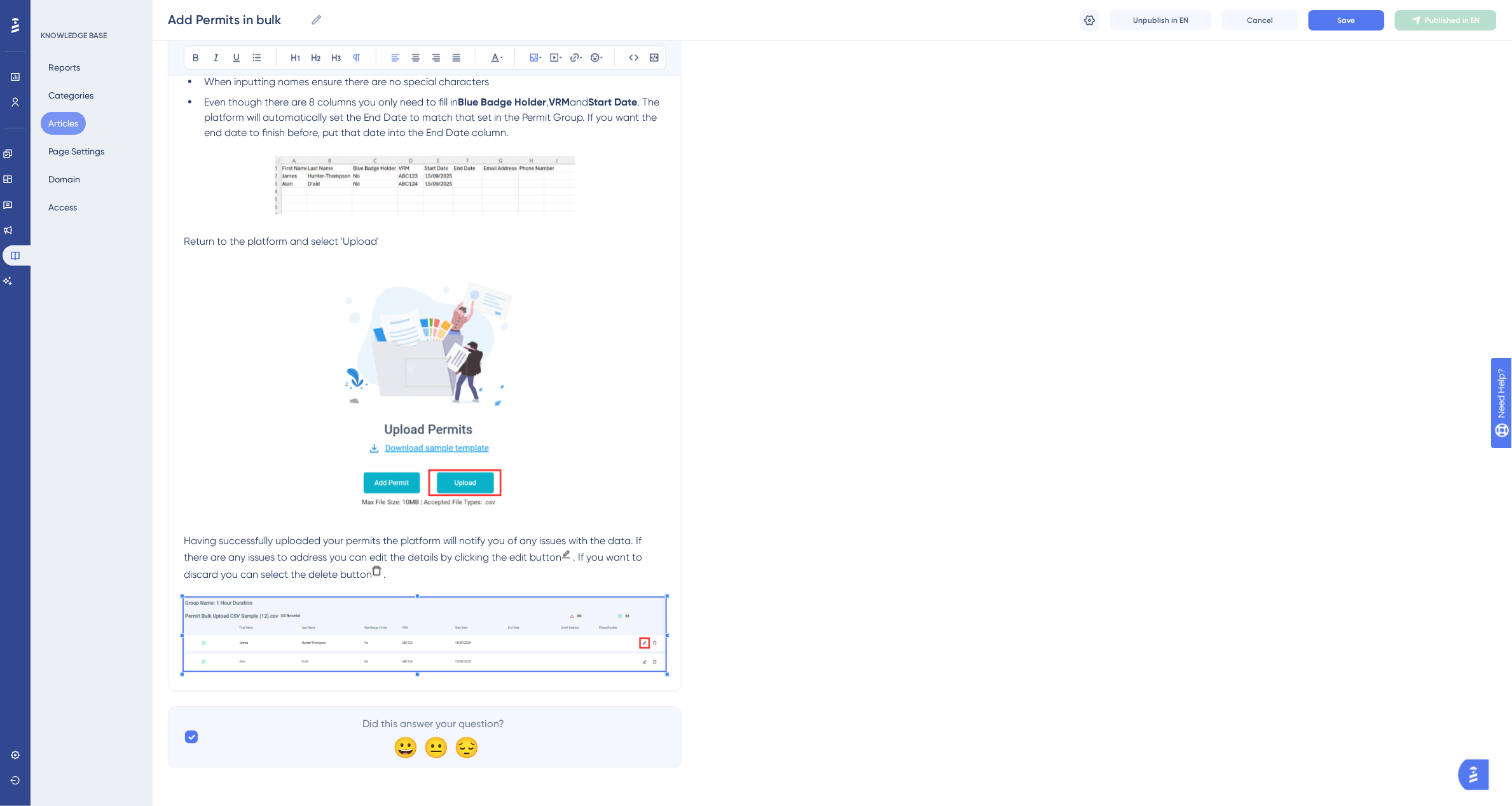
click at [643, 566] on p "Having successfully uploaded your permits the platform will notify you of any i…" at bounding box center [425, 558] width 482 height 49
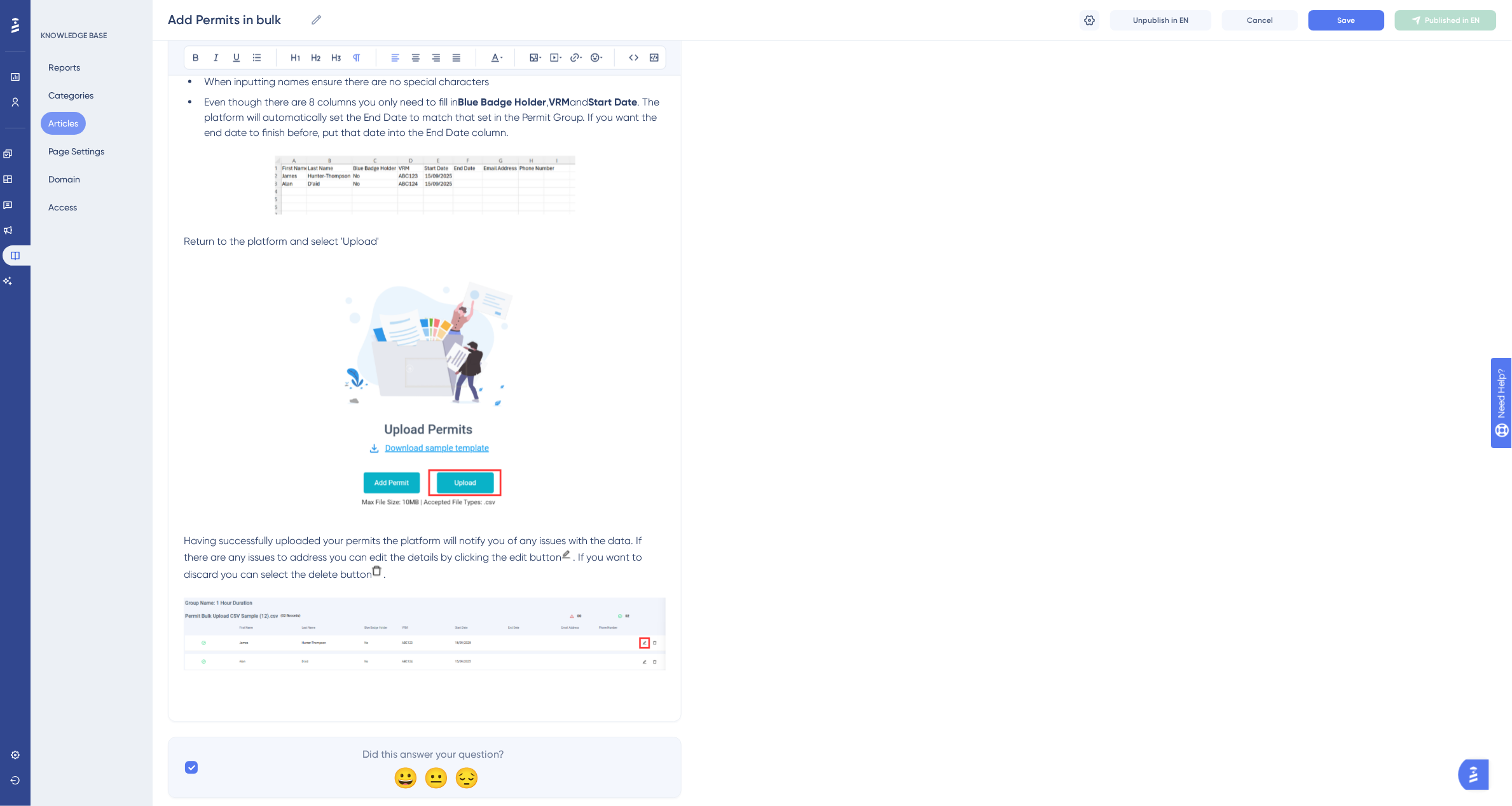
click at [192, 693] on p at bounding box center [425, 699] width 482 height 15
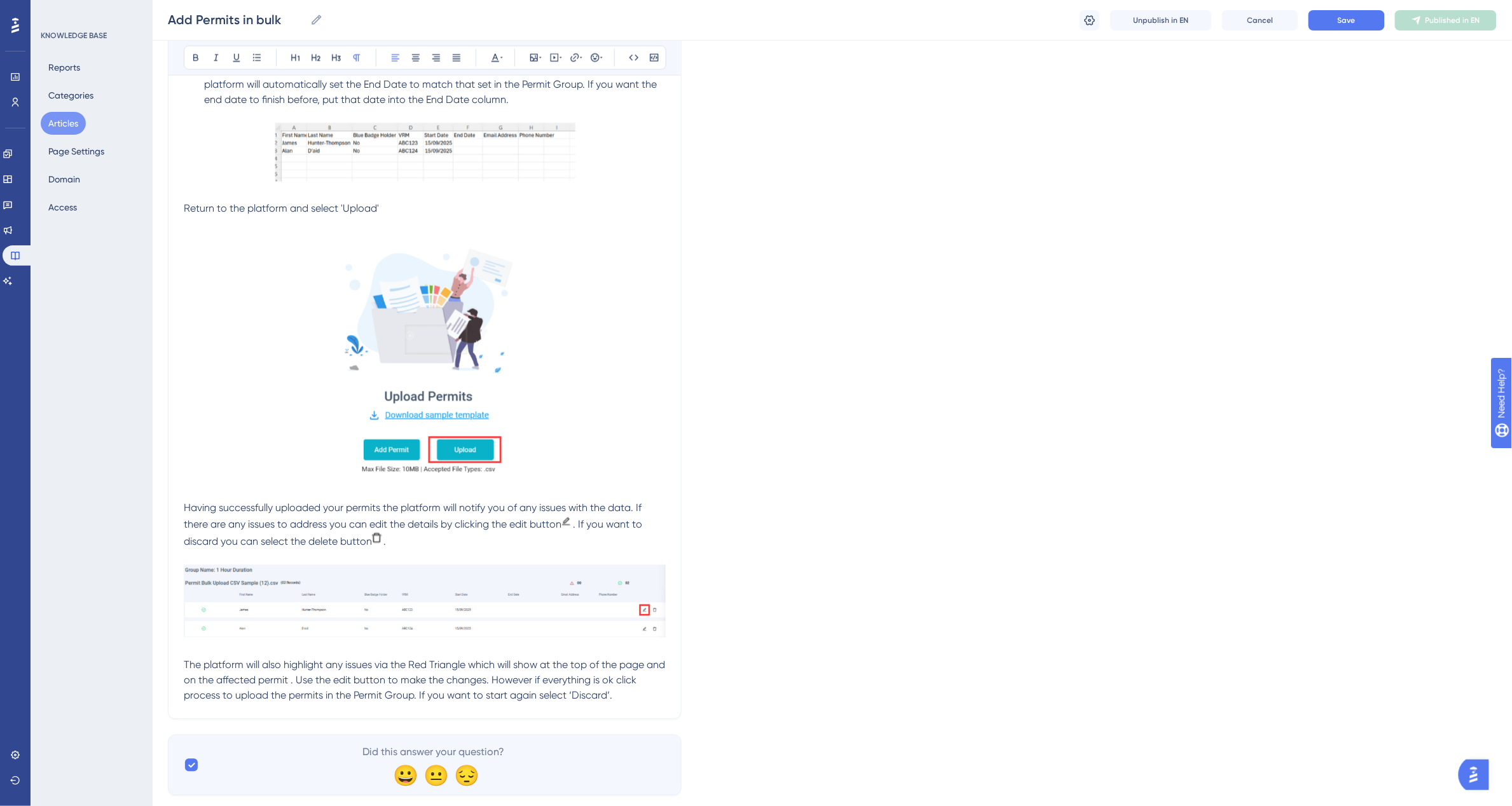
scroll to position [899, 0]
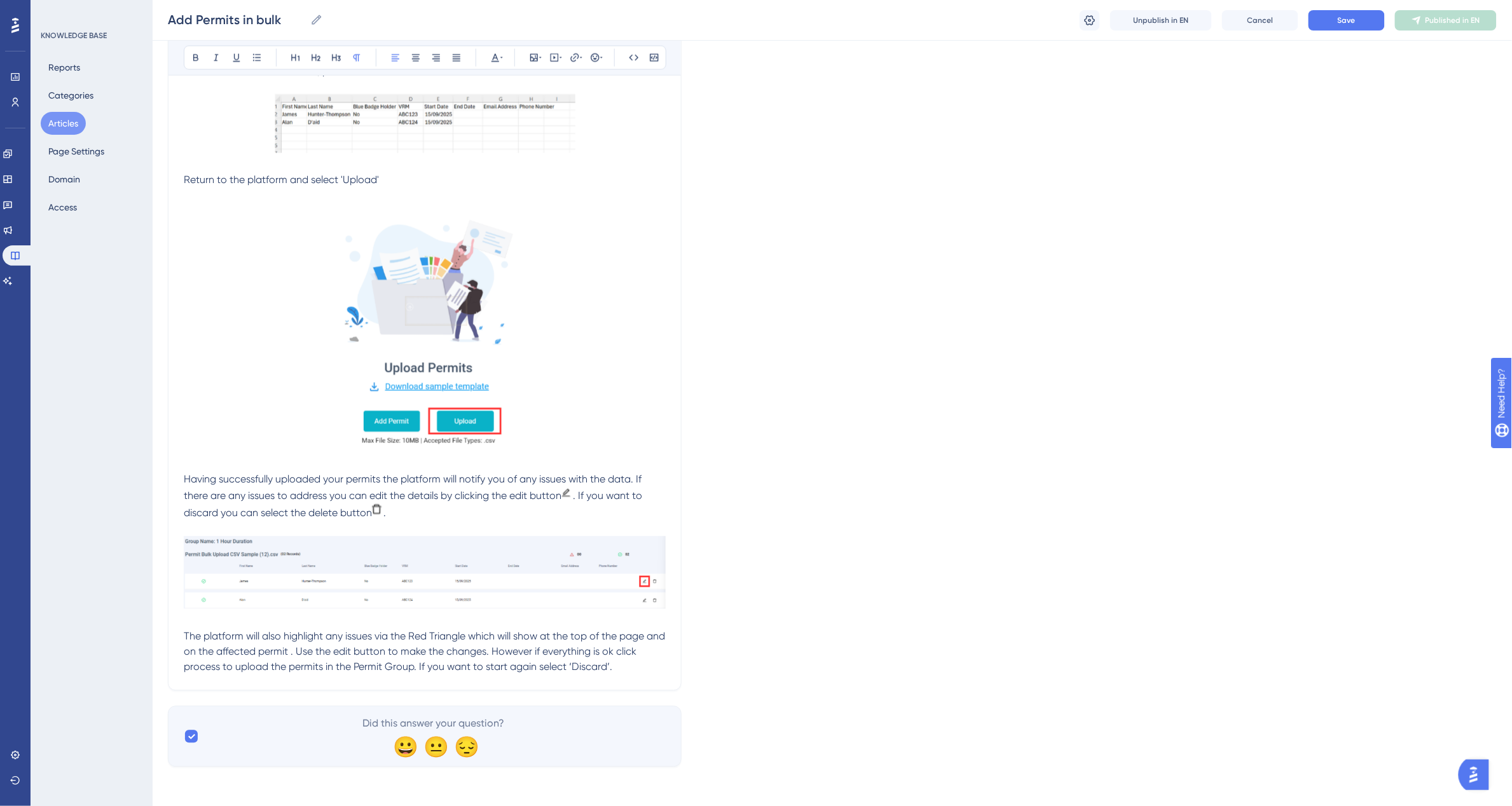
click at [310, 652] on span "The platform will also highlight any issues via the Red Triangle which will sho…" at bounding box center [426, 651] width 484 height 42
drag, startPoint x: 669, startPoint y: 664, endPoint x: 663, endPoint y: 666, distance: 6.3
click at [656, 667] on p "The platform will also highlight any issues via the Red Triangle which will sho…" at bounding box center [425, 652] width 482 height 46
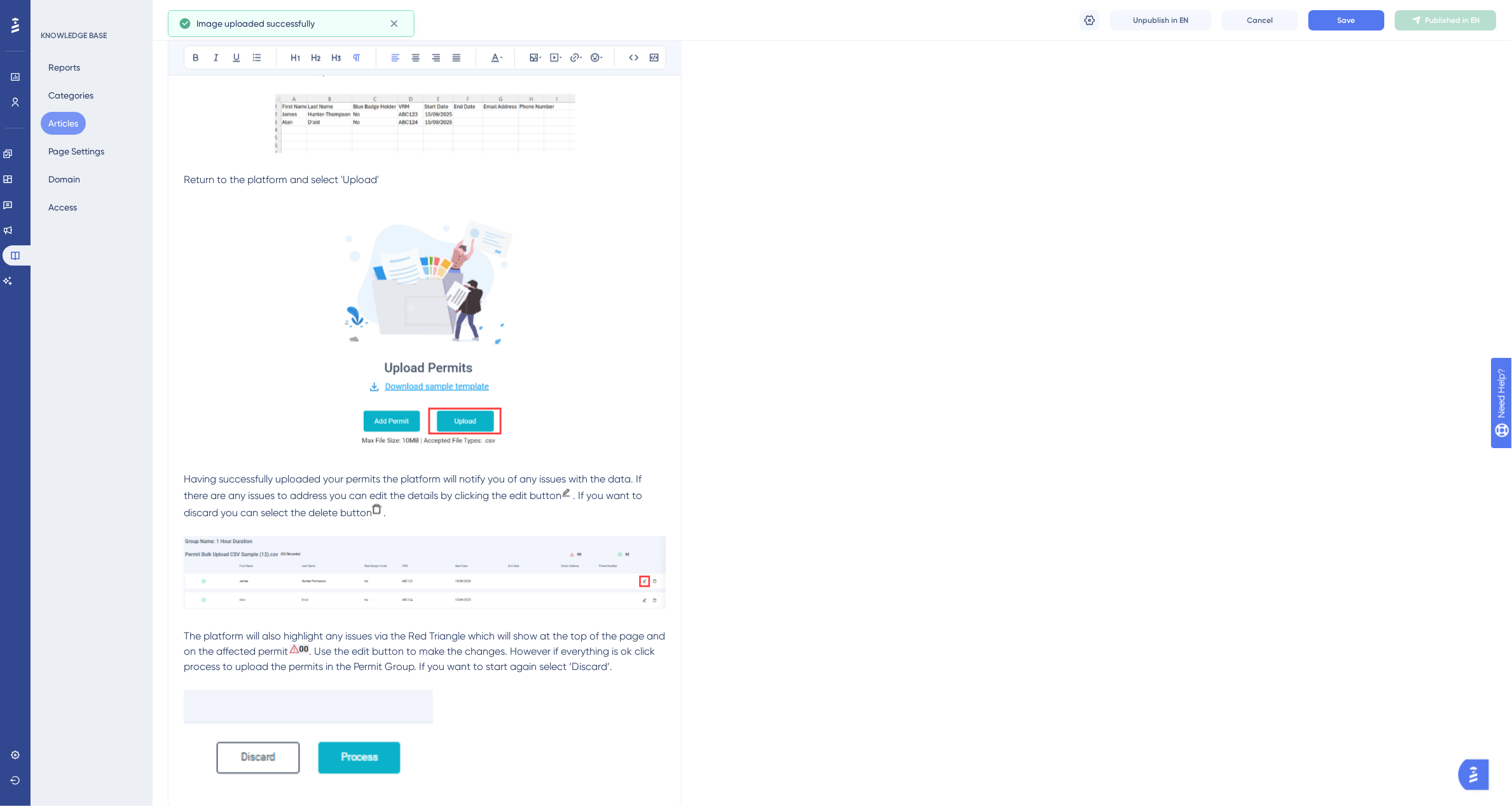
click at [280, 729] on img at bounding box center [309, 739] width 250 height 98
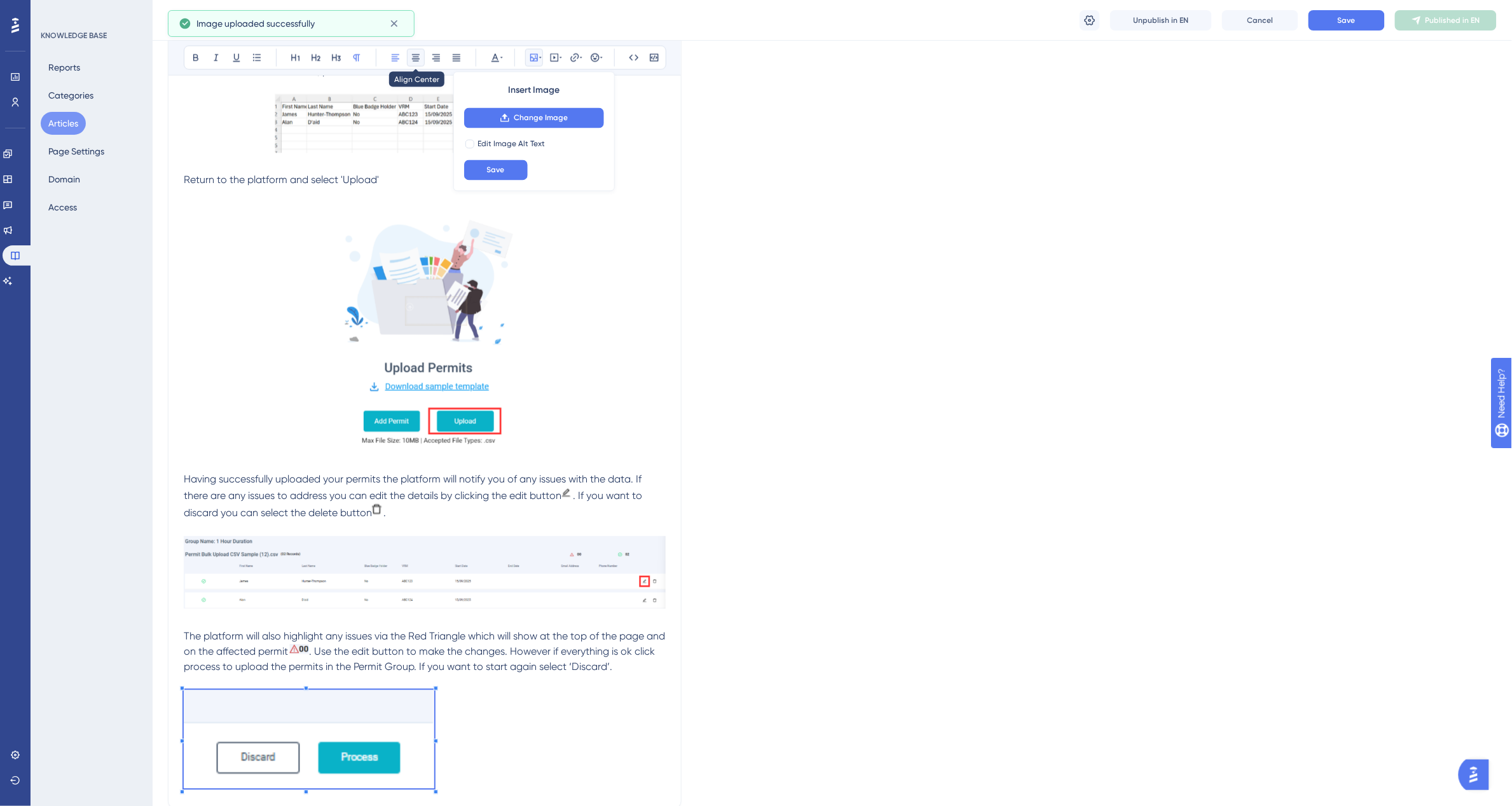
click at [413, 59] on icon at bounding box center [415, 58] width 10 height 10
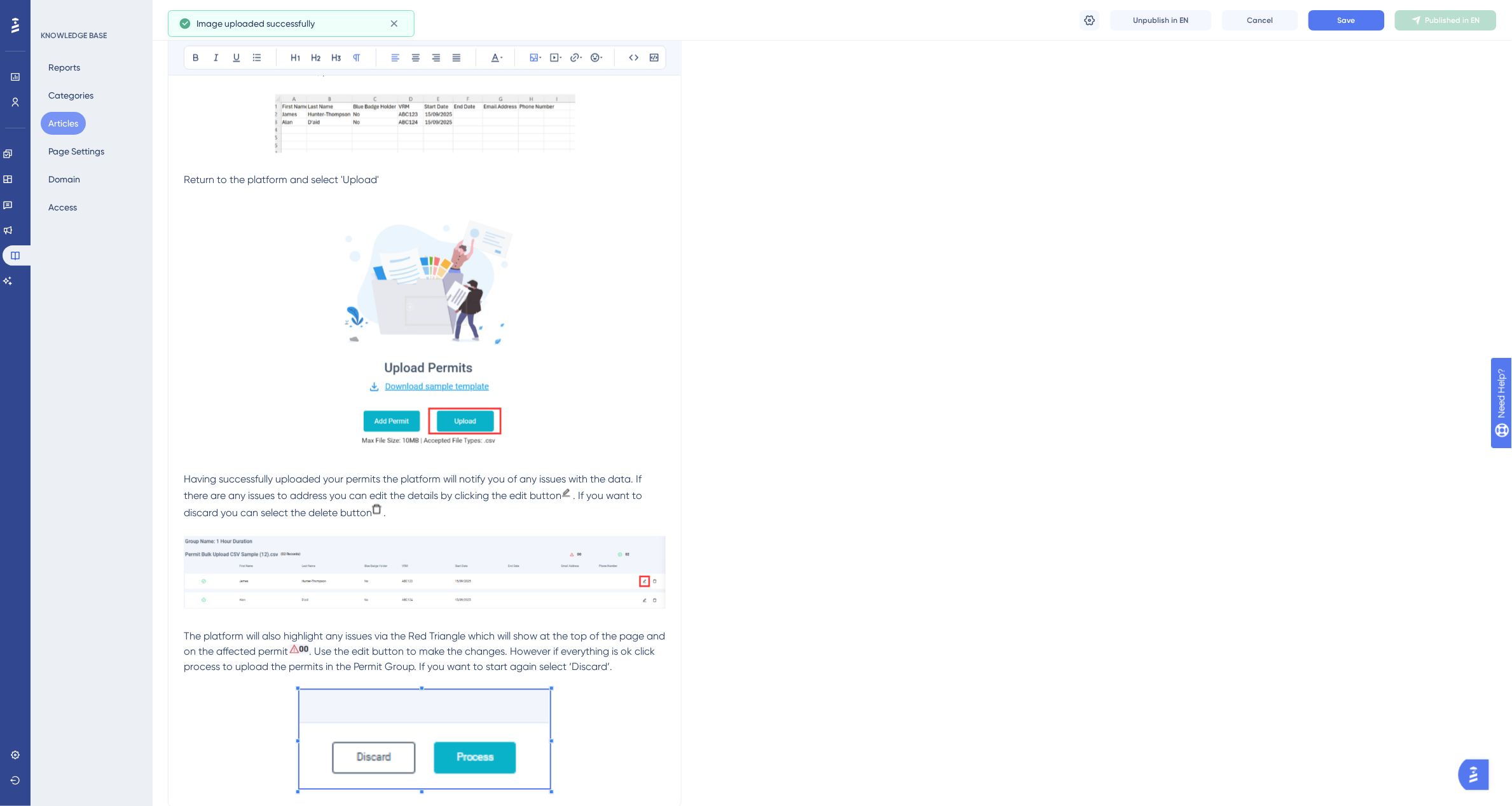
click at [598, 727] on p at bounding box center [425, 742] width 482 height 103
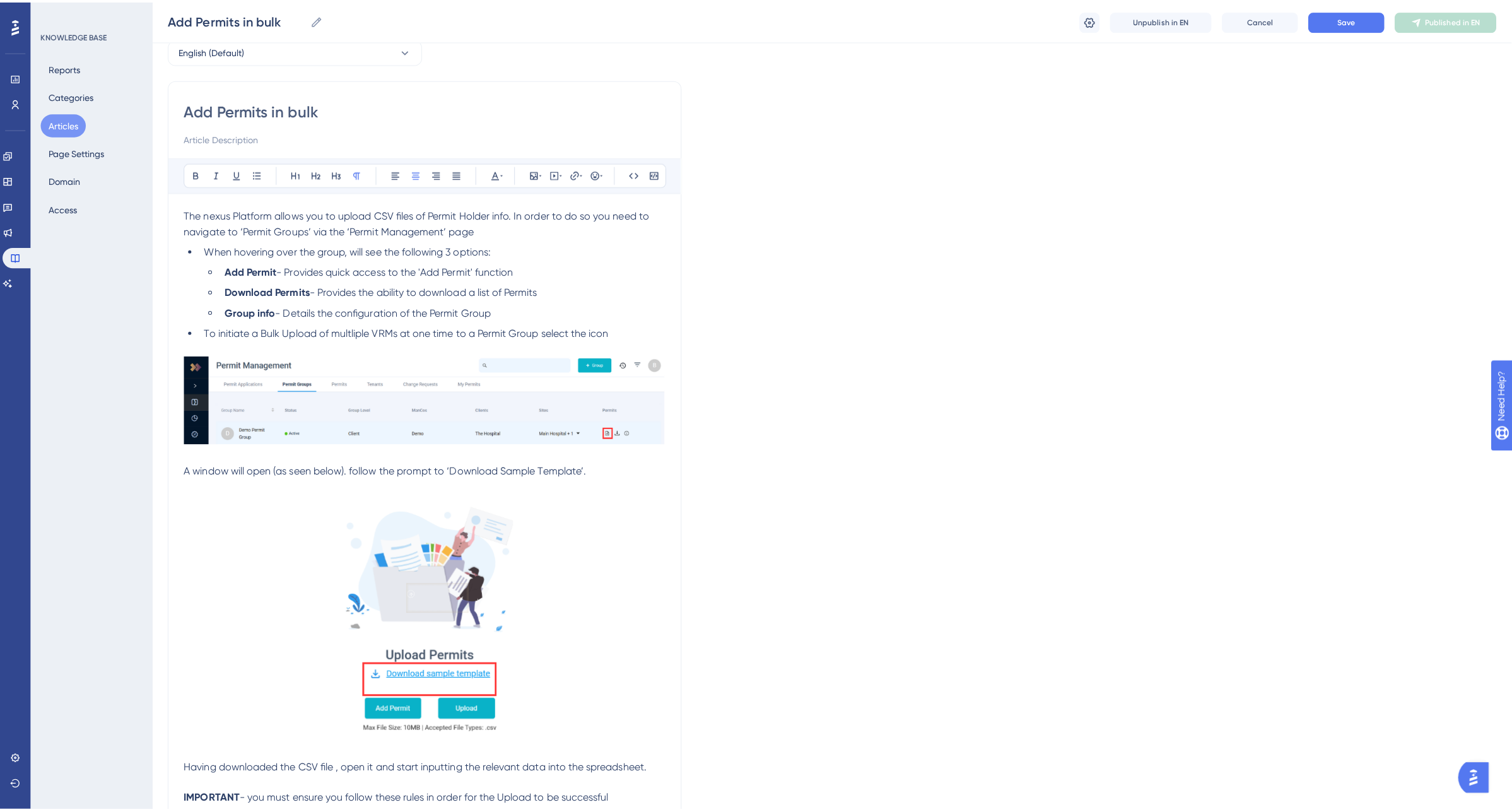
scroll to position [0, 0]
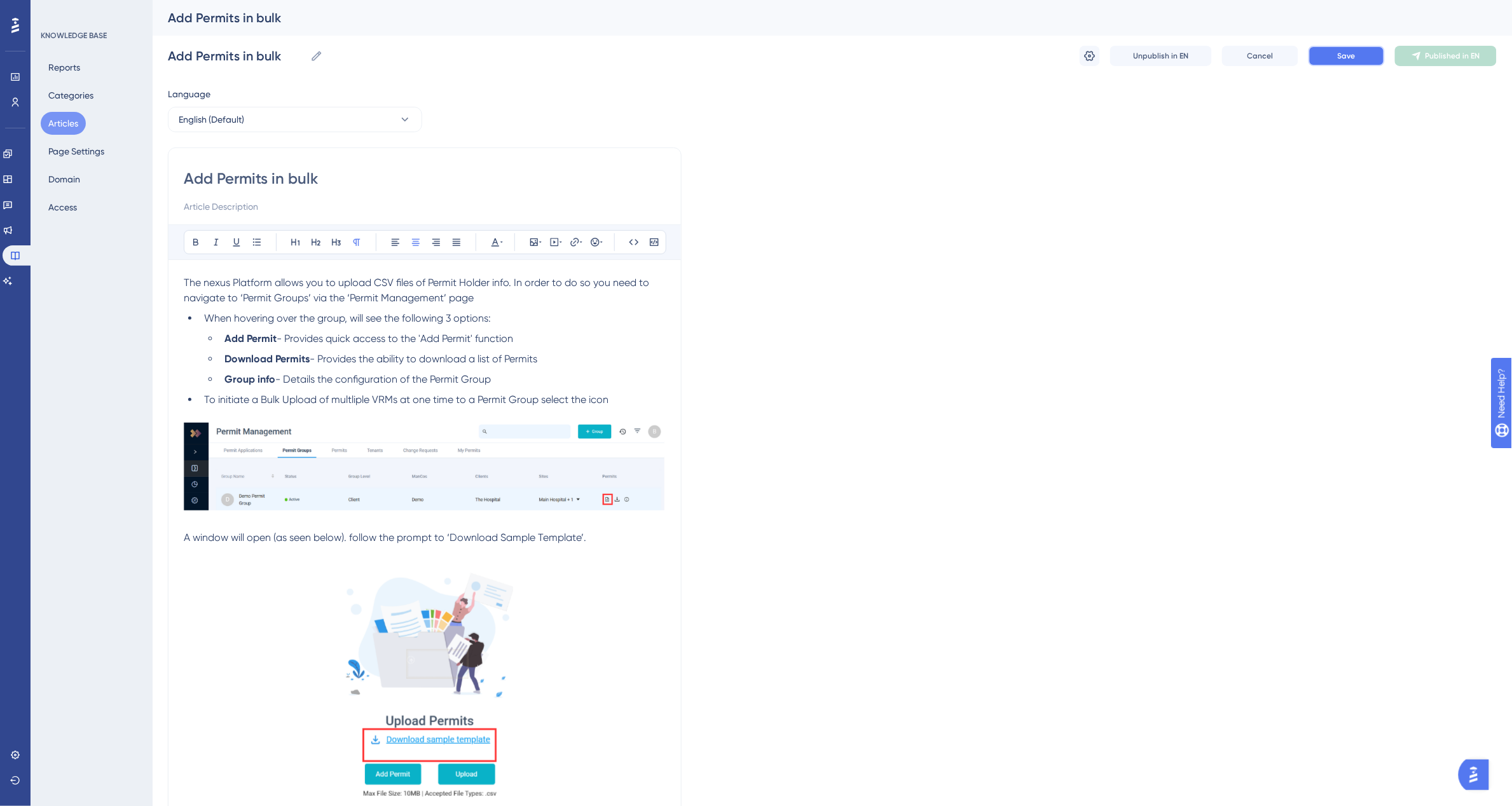
click at [1366, 47] on button "Save" at bounding box center [1346, 56] width 76 height 20
click at [1434, 64] on button "Publish in EN" at bounding box center [1446, 56] width 102 height 20
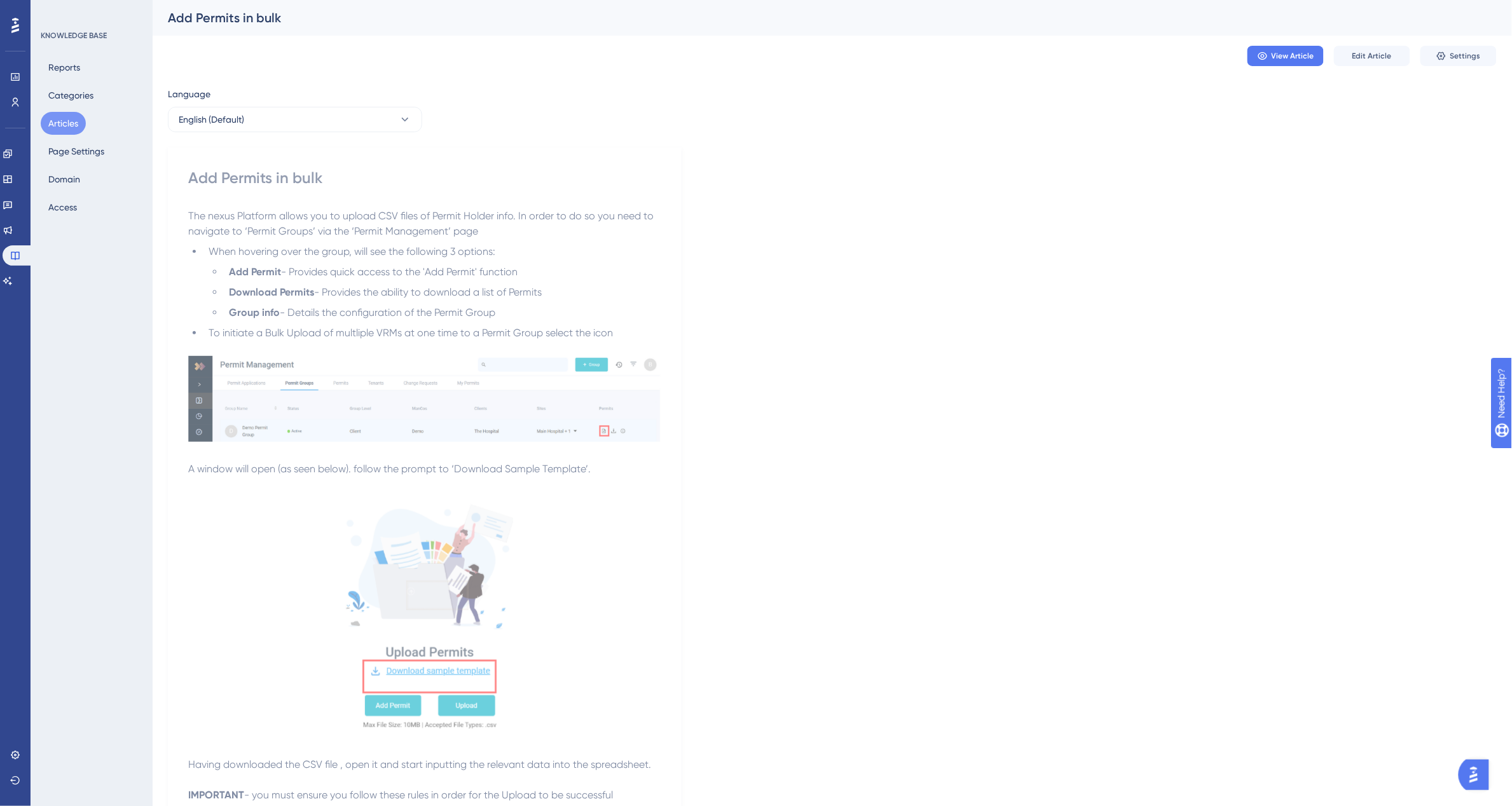
click at [53, 123] on button "Articles" at bounding box center [63, 123] width 45 height 23
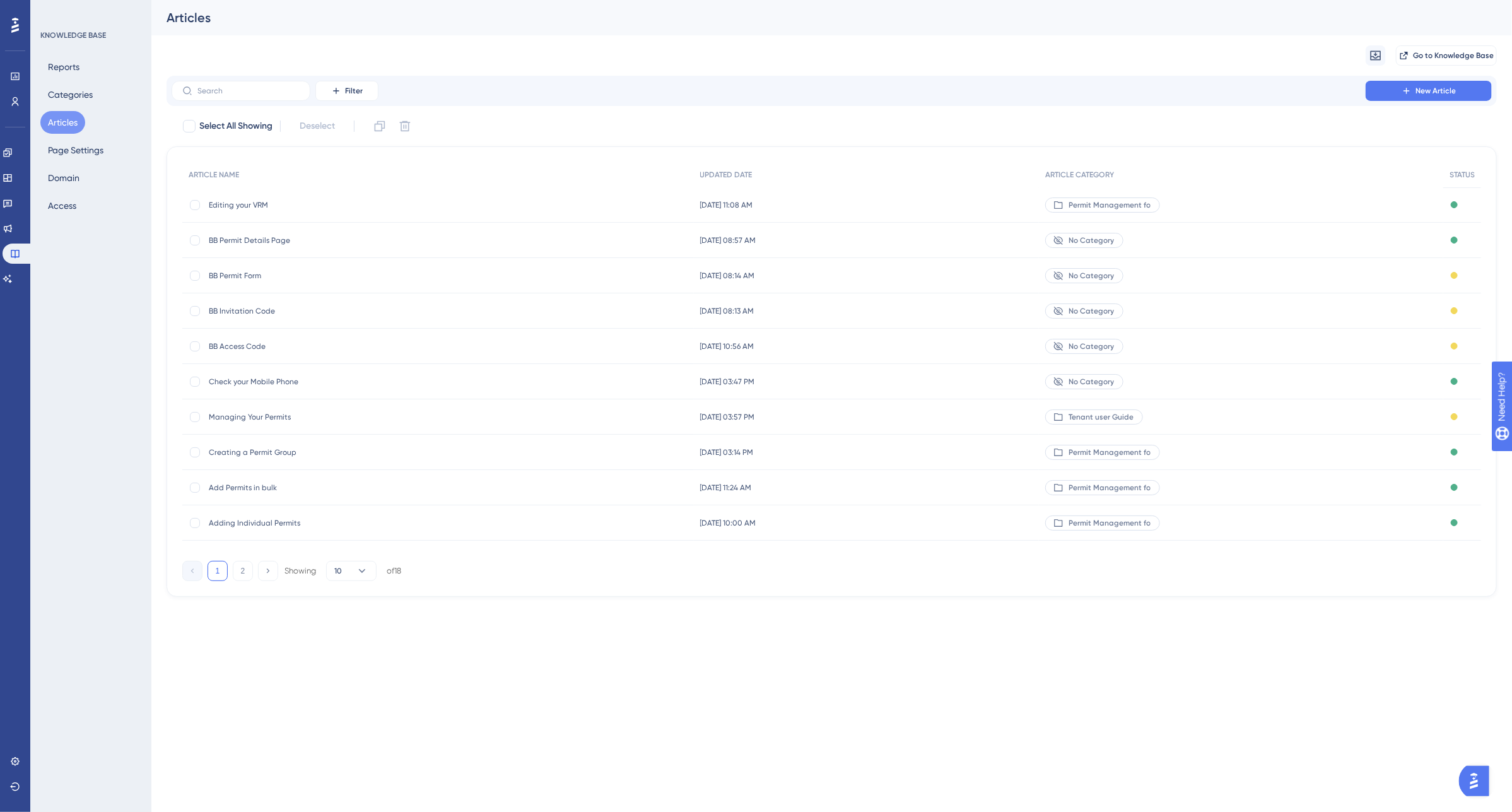
click at [256, 200] on span "Editing your VRM" at bounding box center [310, 205] width 202 height 10
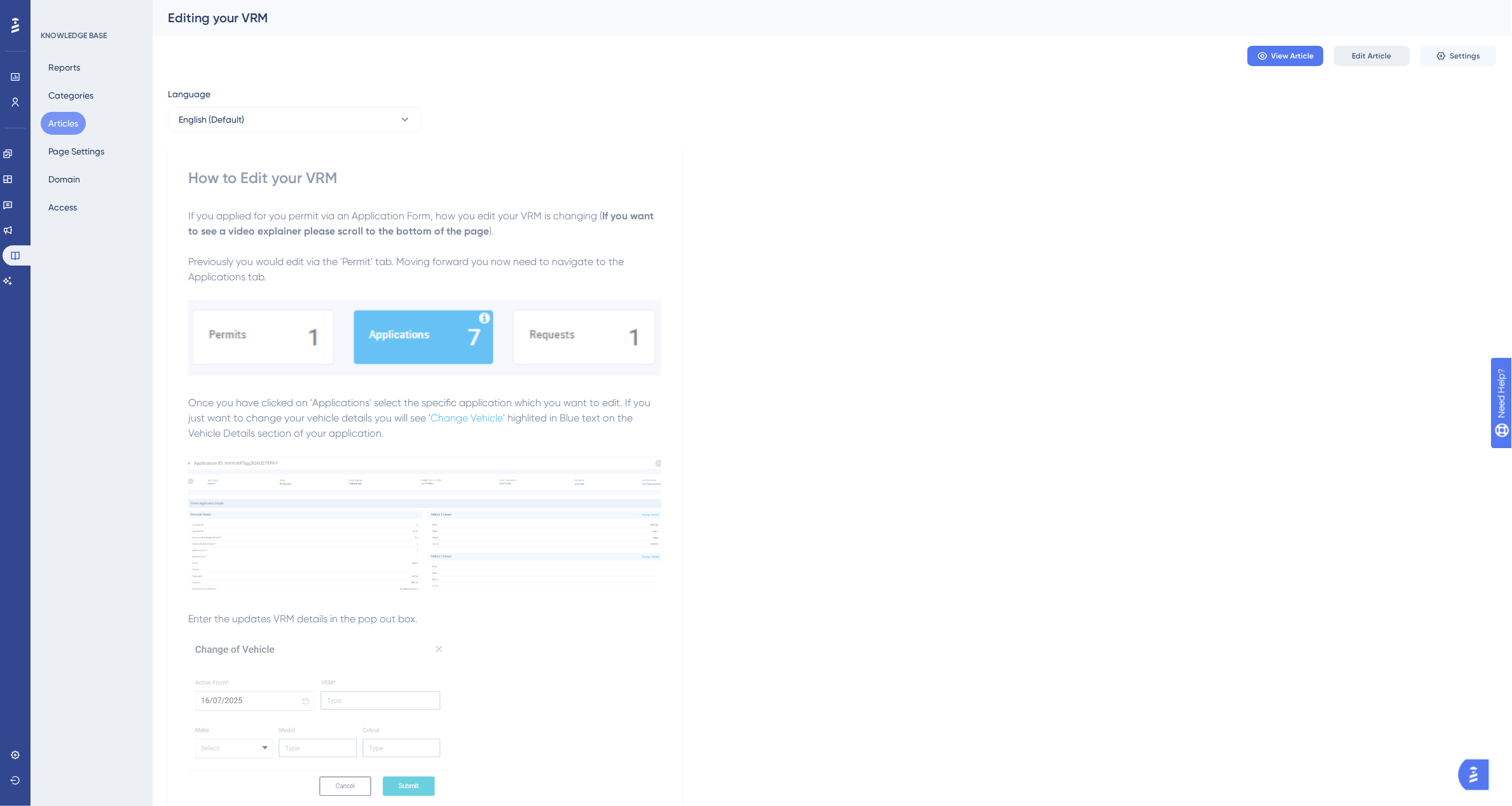
click at [1370, 52] on span "Edit Article" at bounding box center [1372, 56] width 40 height 10
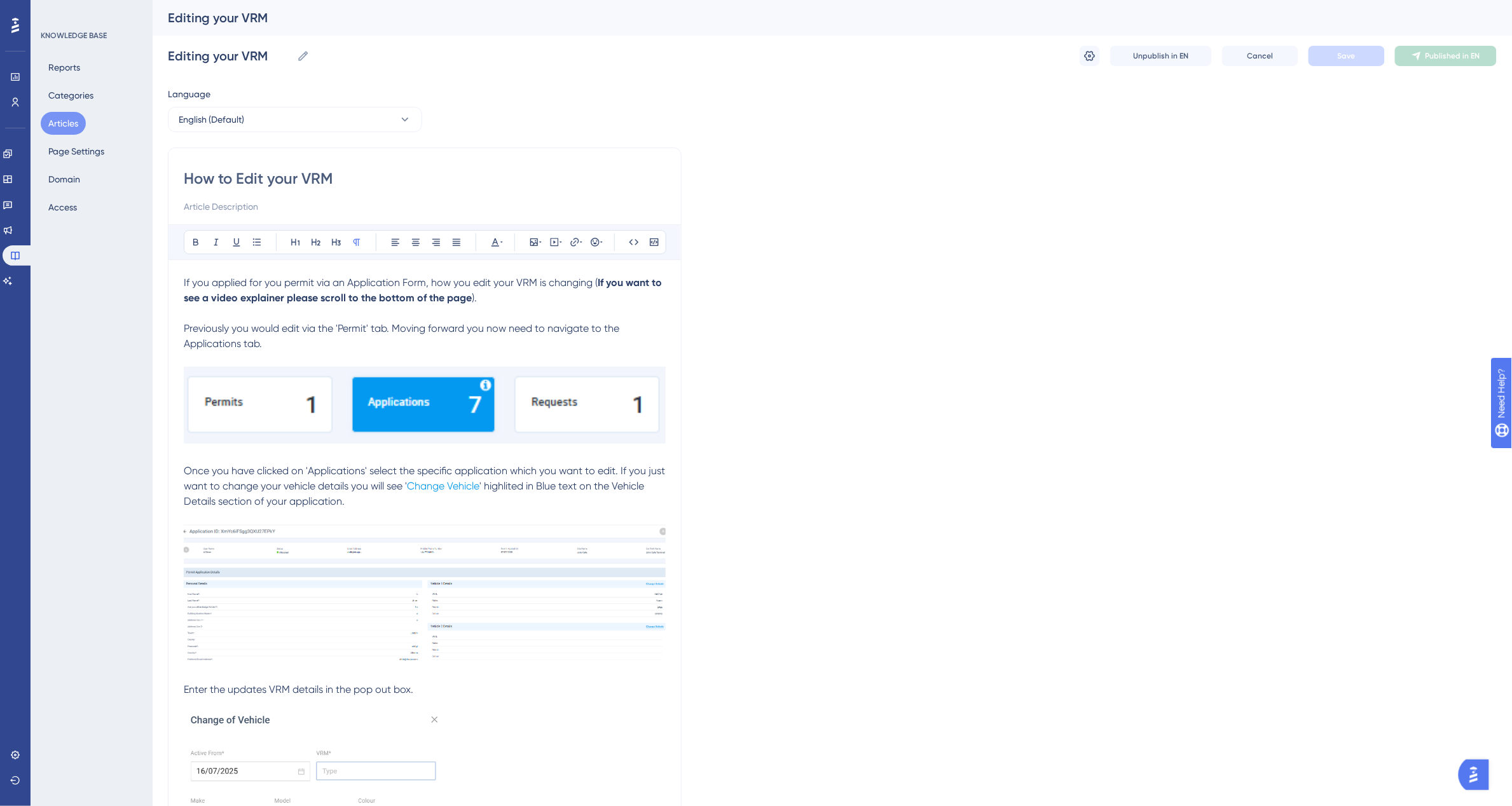
click at [344, 179] on input "How to Edit your VRM" at bounding box center [425, 178] width 482 height 20
type input "How to Edit your VRM"
click at [279, 286] on span "If you applied for you permit via an Application Form, how you edit your VRM is…" at bounding box center [391, 282] width 414 height 12
click at [1323, 57] on button "Save" at bounding box center [1346, 56] width 76 height 20
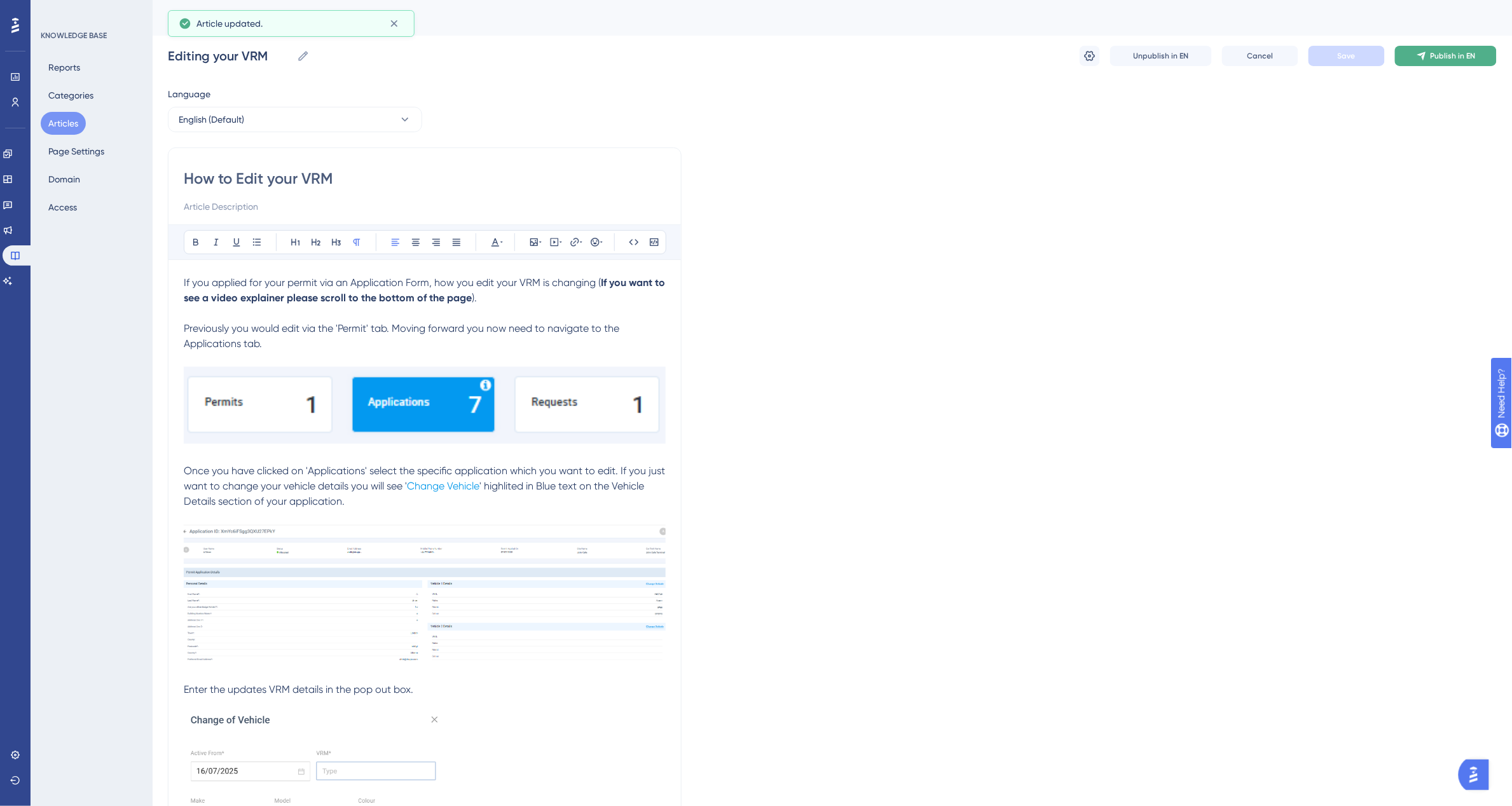
click at [1472, 62] on button "Publish in EN" at bounding box center [1446, 56] width 102 height 20
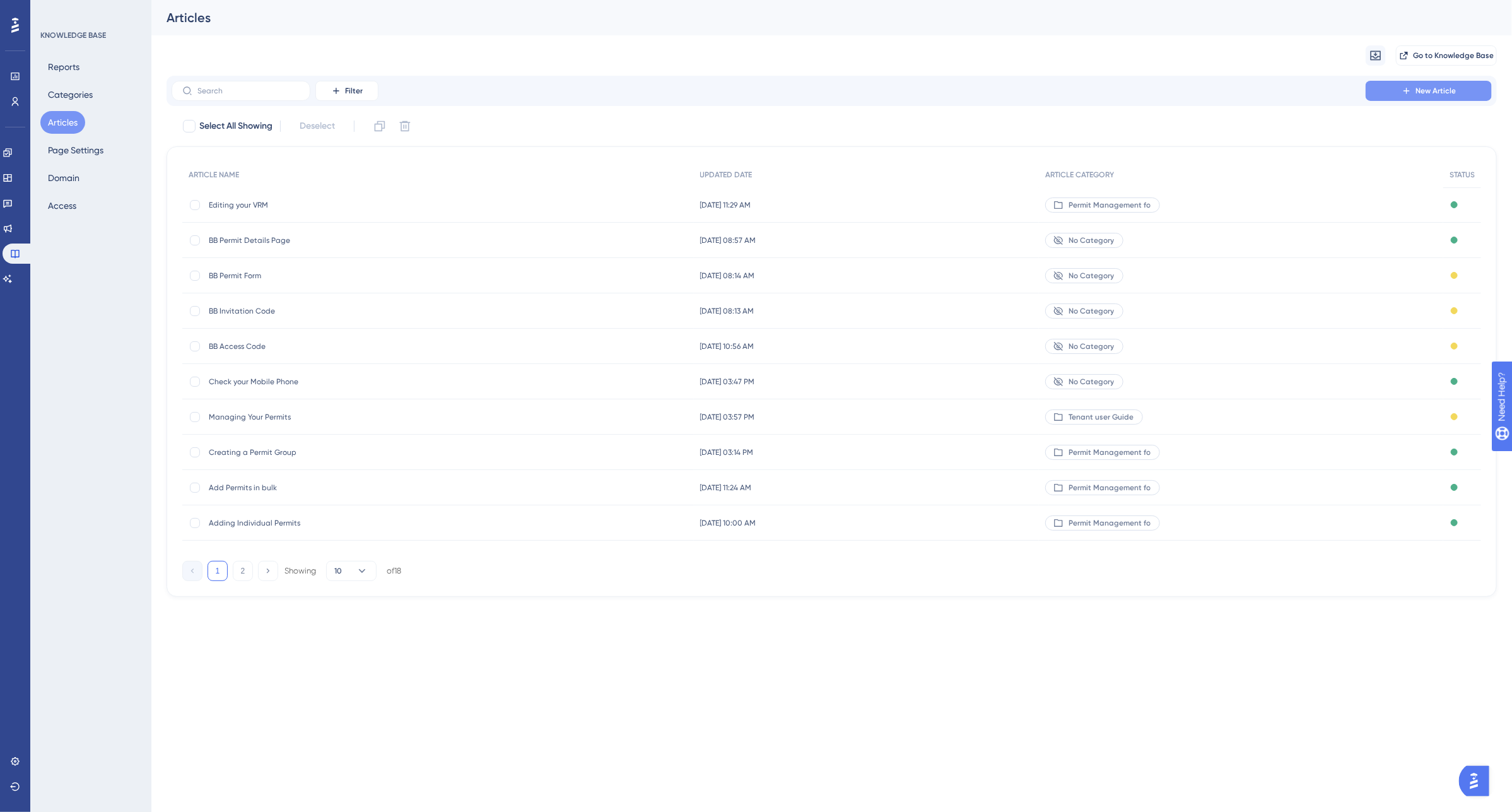
click at [1424, 89] on span "New Article" at bounding box center [1435, 91] width 40 height 10
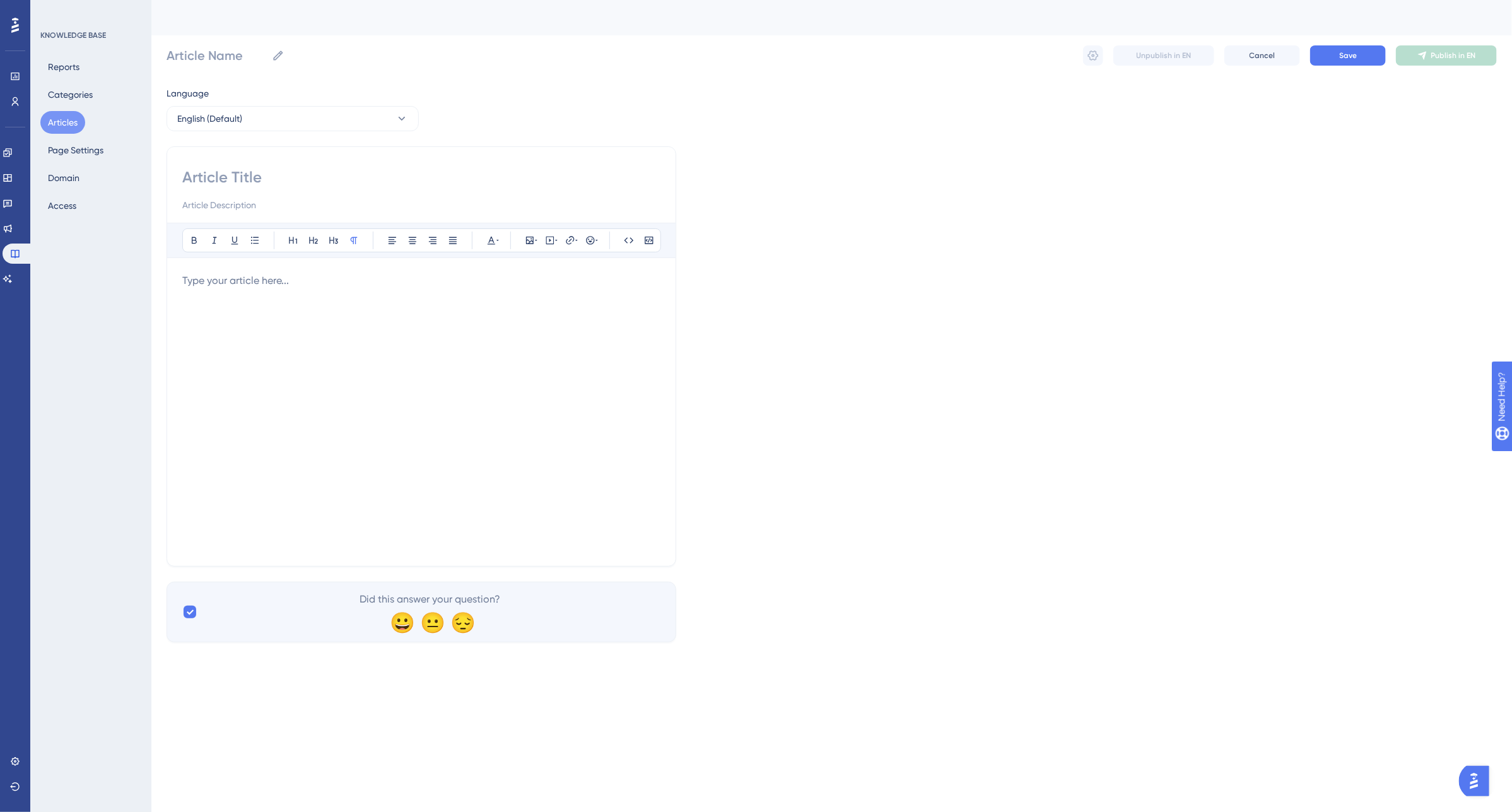
click at [254, 178] on input at bounding box center [422, 177] width 478 height 20
type input "FAq"
type input "FAQs"
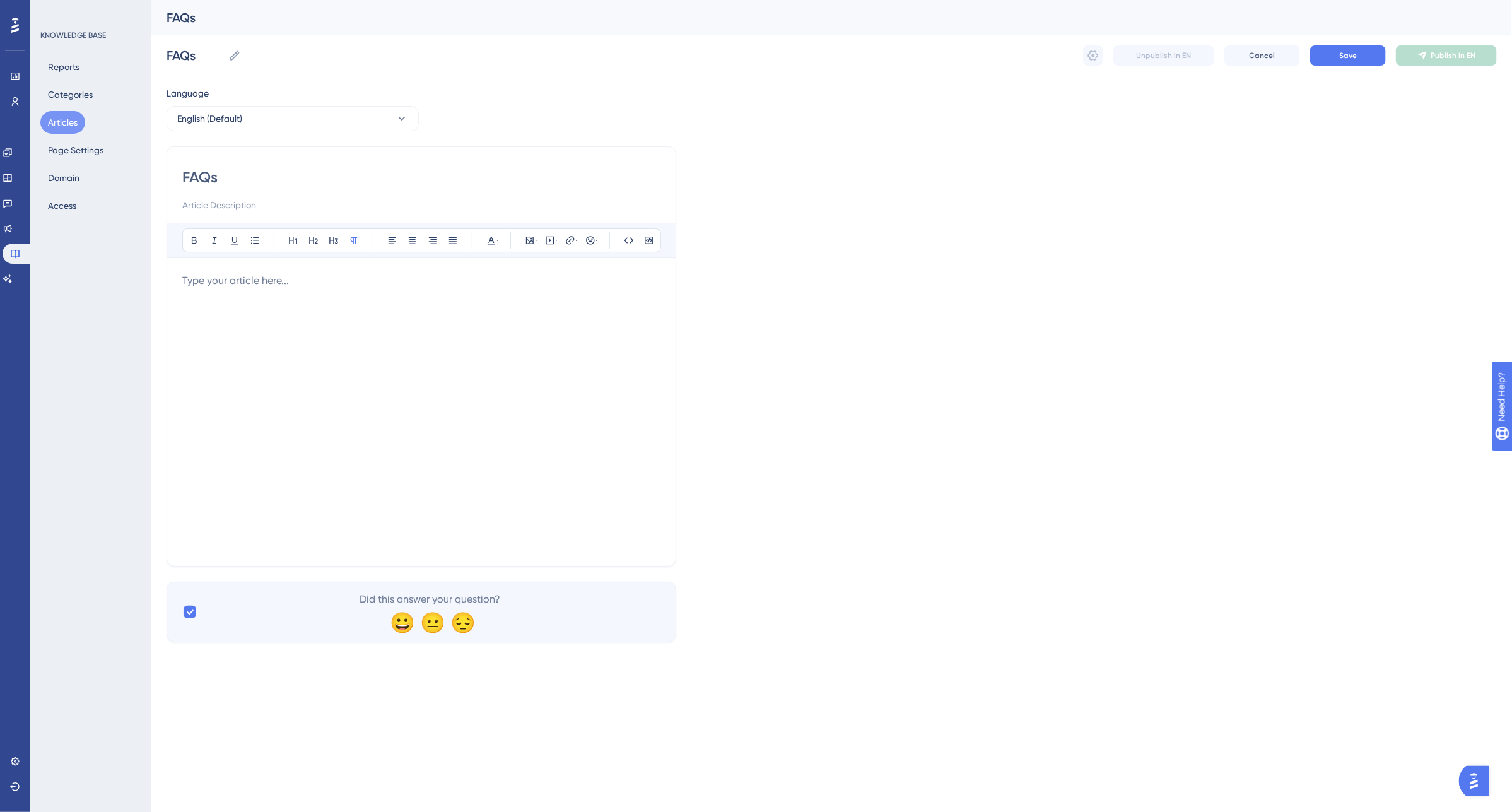
type input "FAQs"
click at [234, 294] on div at bounding box center [422, 412] width 478 height 277
